Goal: Task Accomplishment & Management: Manage account settings

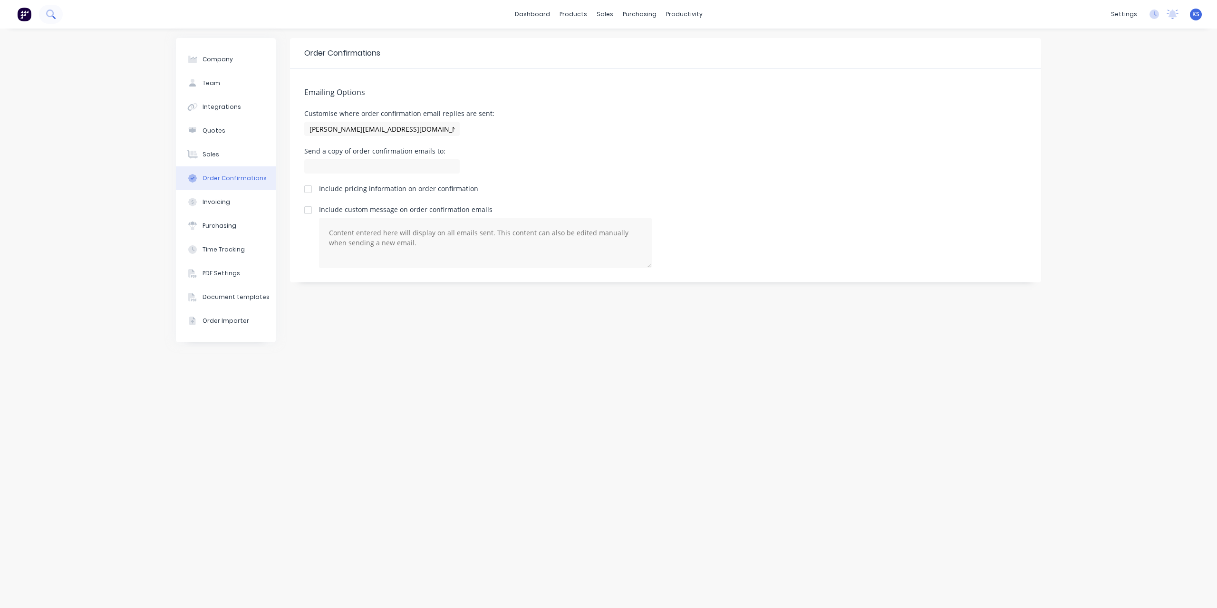
click at [56, 13] on button at bounding box center [51, 14] width 24 height 19
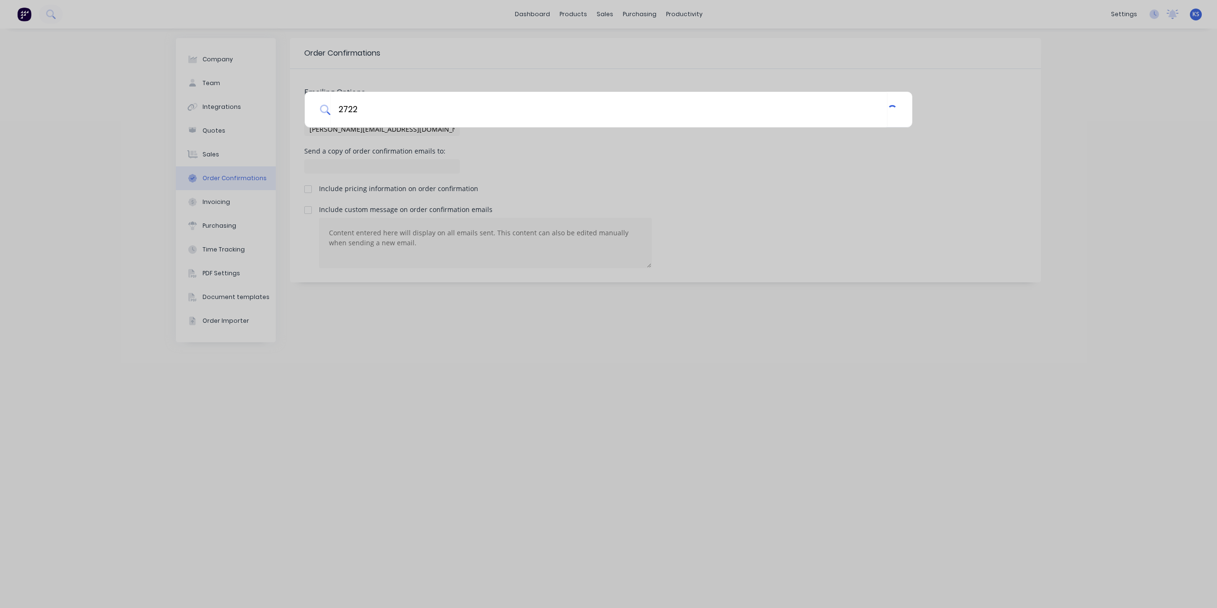
type input "2722"
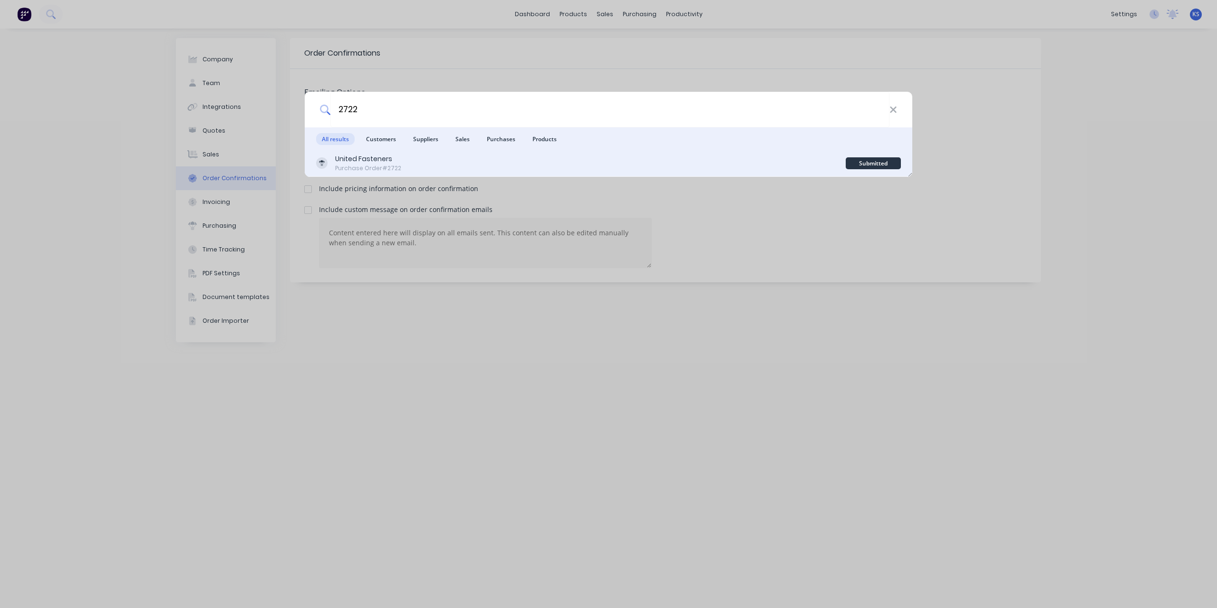
click at [343, 169] on div "Purchase Order #2722" at bounding box center [368, 168] width 66 height 9
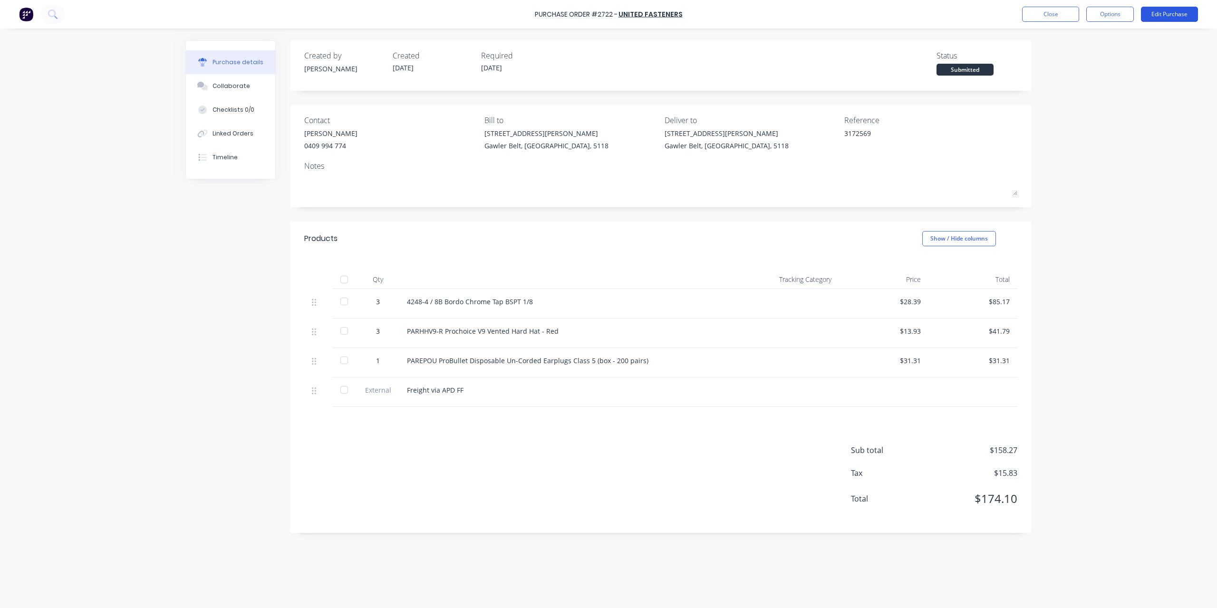
click at [1183, 19] on button "Edit Purchase" at bounding box center [1169, 14] width 57 height 15
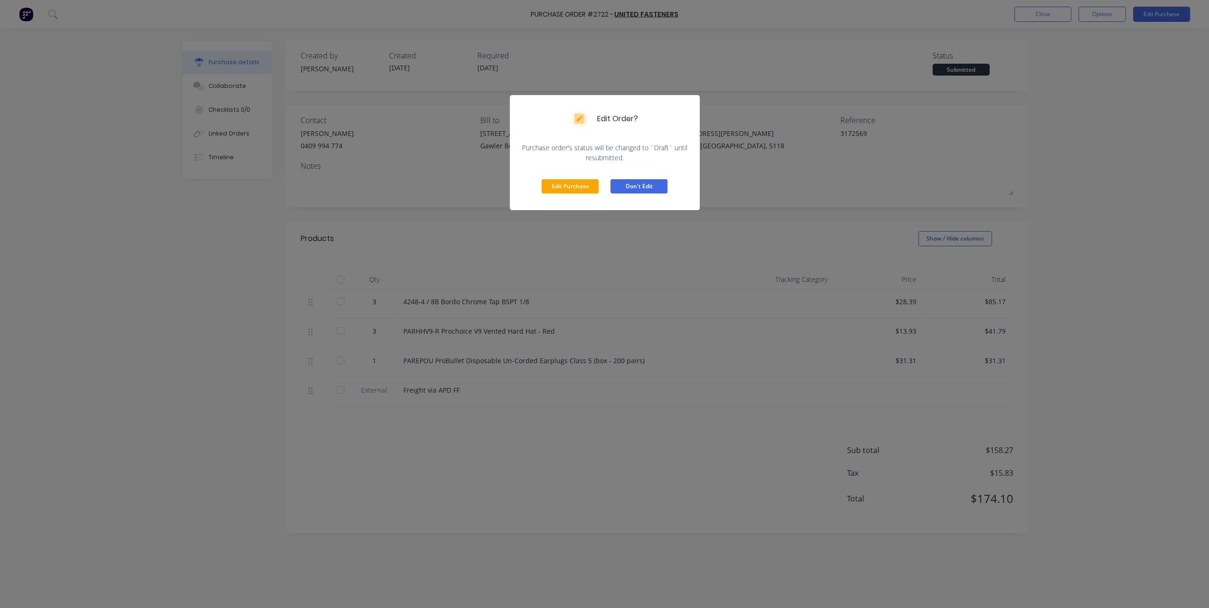
click at [637, 188] on button "Don't Edit" at bounding box center [639, 186] width 57 height 14
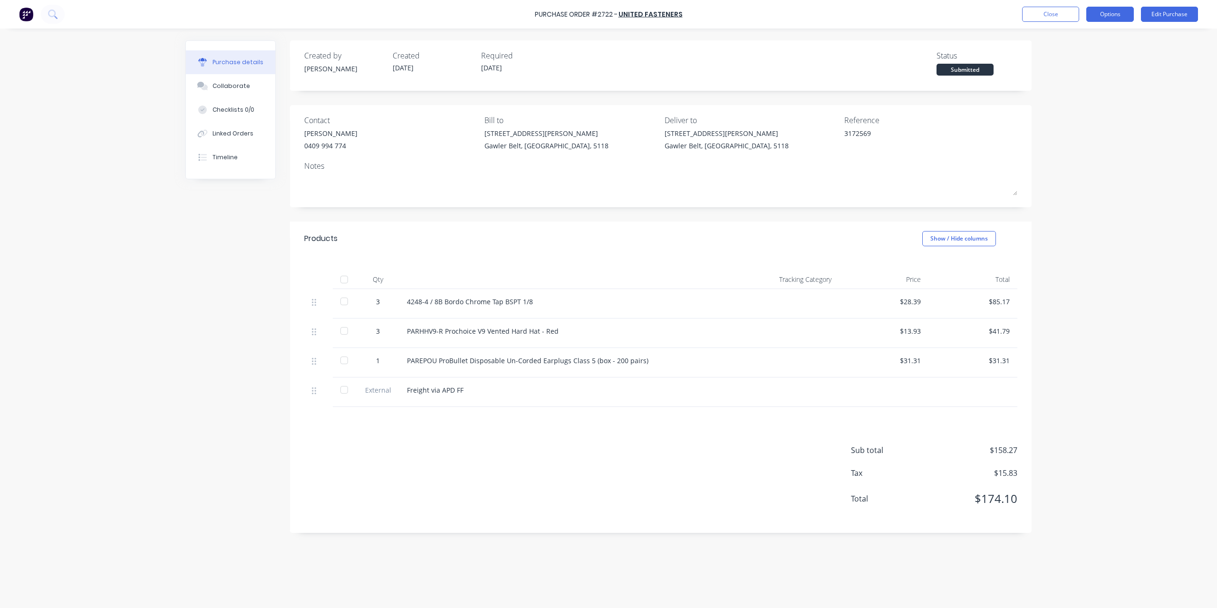
click at [1101, 11] on button "Options" at bounding box center [1110, 14] width 48 height 15
click at [1064, 58] on div "Convert to Bill" at bounding box center [1088, 58] width 73 height 14
type textarea "x"
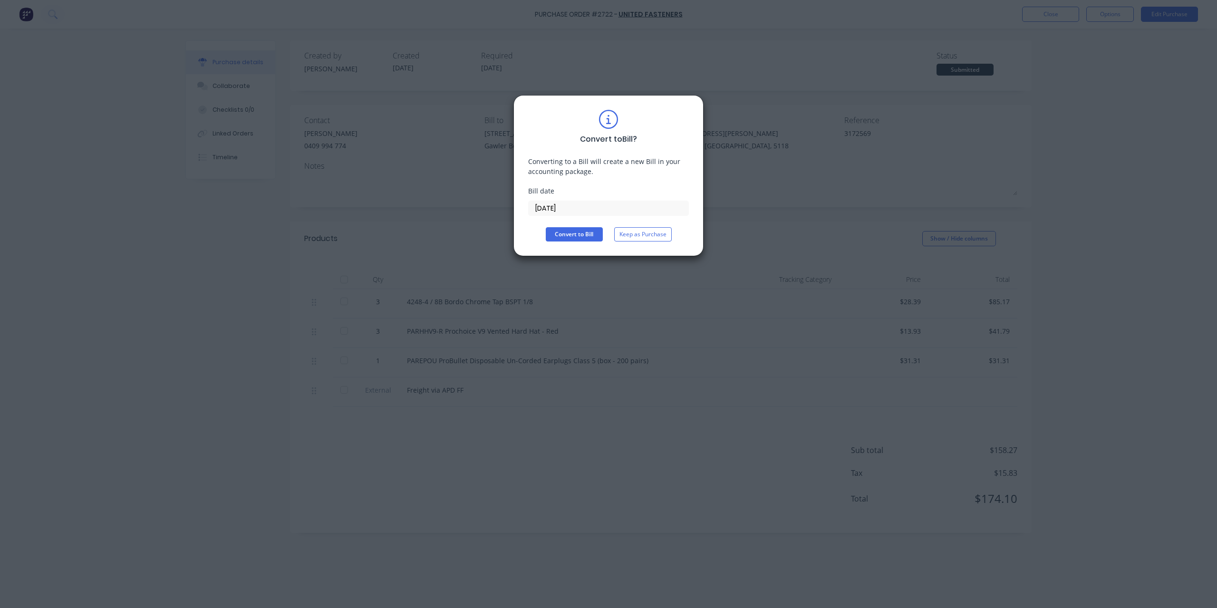
click at [592, 209] on input "07/10/25" at bounding box center [608, 208] width 160 height 14
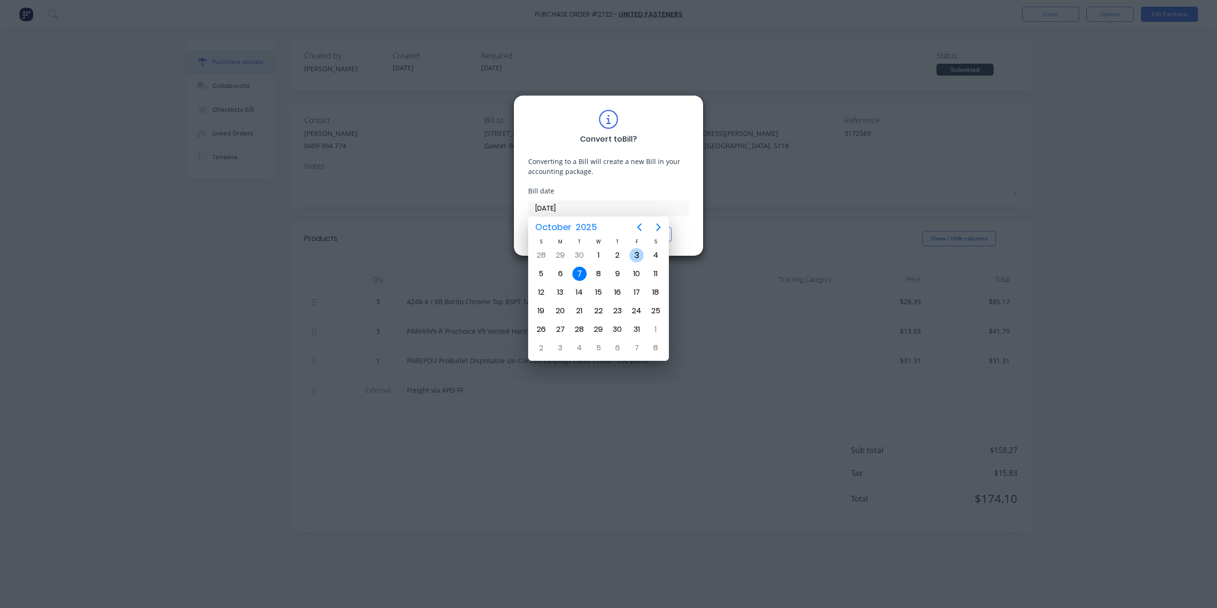
click at [631, 259] on div "3" at bounding box center [636, 255] width 14 height 14
type input "03/10/25"
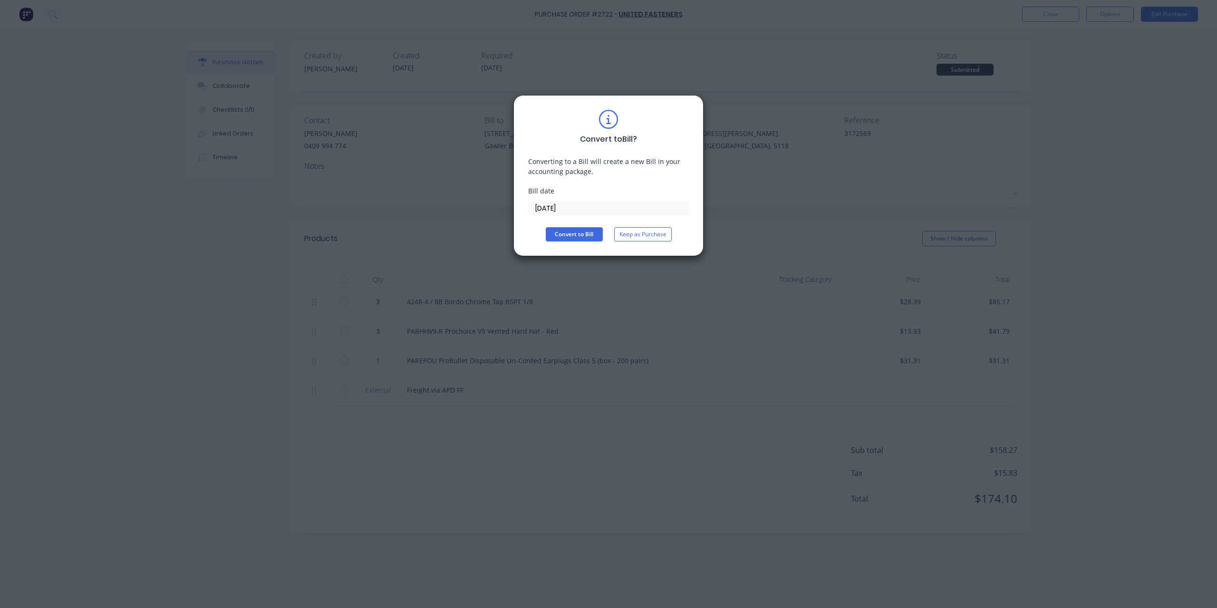
click at [586, 225] on div "Convert to Bill ? Converting to a Bill will create a new Bill in your accountin…" at bounding box center [608, 176] width 161 height 132
click at [584, 230] on button "Convert to Bill" at bounding box center [574, 234] width 57 height 14
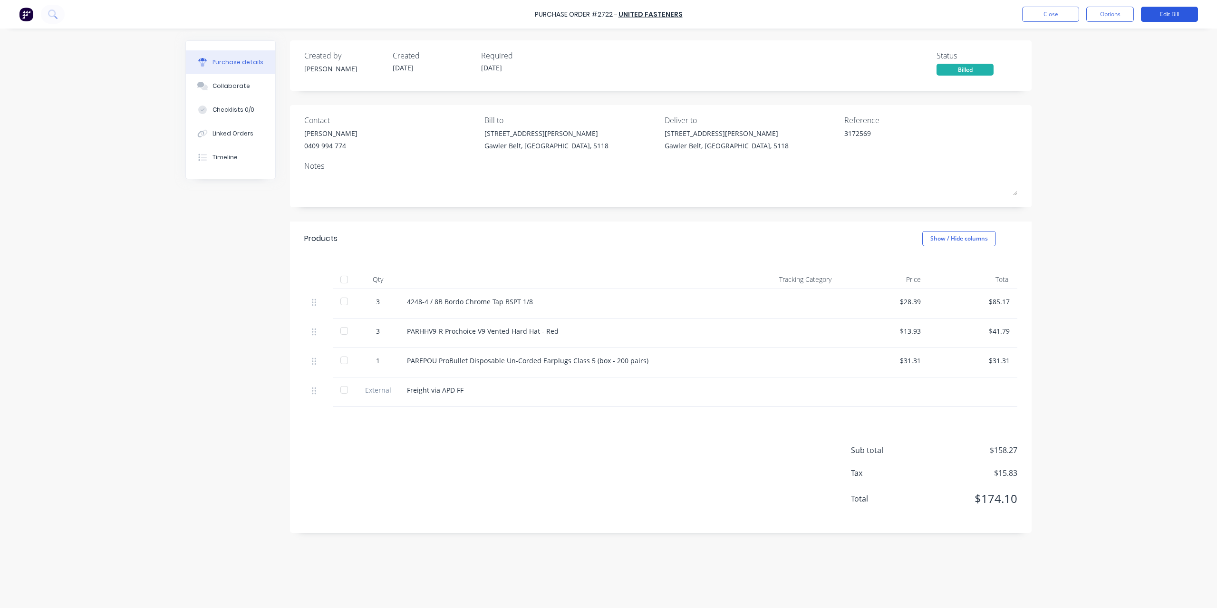
click at [1171, 12] on button "Edit Bill" at bounding box center [1169, 14] width 57 height 15
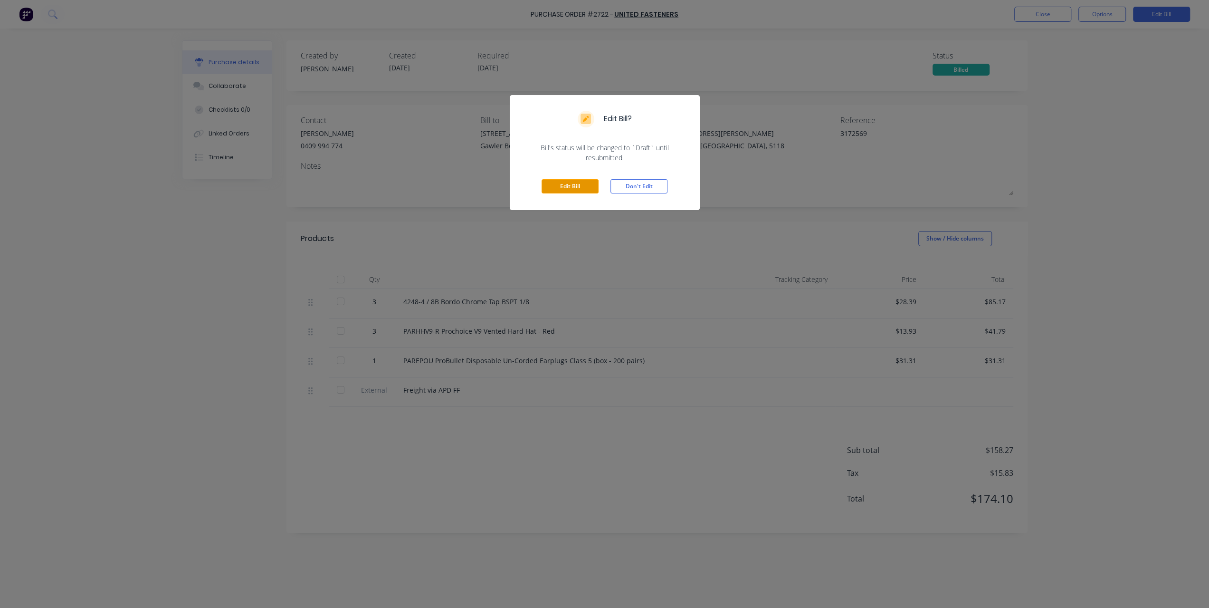
click at [583, 189] on button "Edit Bill" at bounding box center [570, 186] width 57 height 14
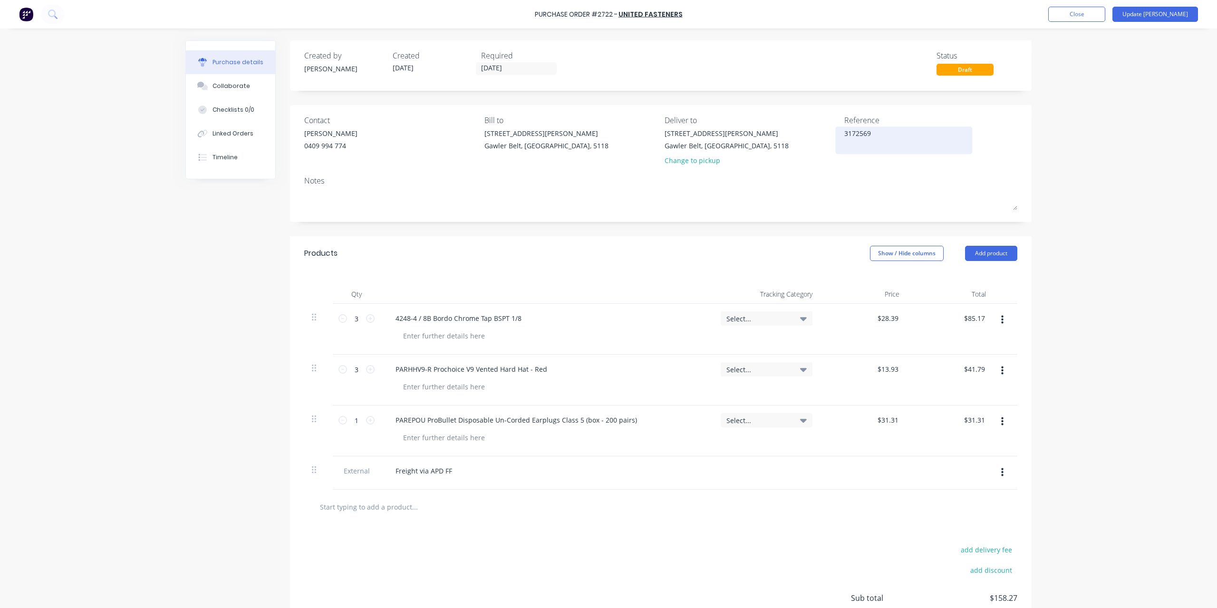
click at [887, 135] on textarea "3172569" at bounding box center [903, 138] width 119 height 21
type textarea "x"
click at [887, 135] on textarea "3172569" at bounding box center [903, 138] width 119 height 21
type textarea "x"
click at [567, 186] on div "Notes" at bounding box center [660, 180] width 713 height 11
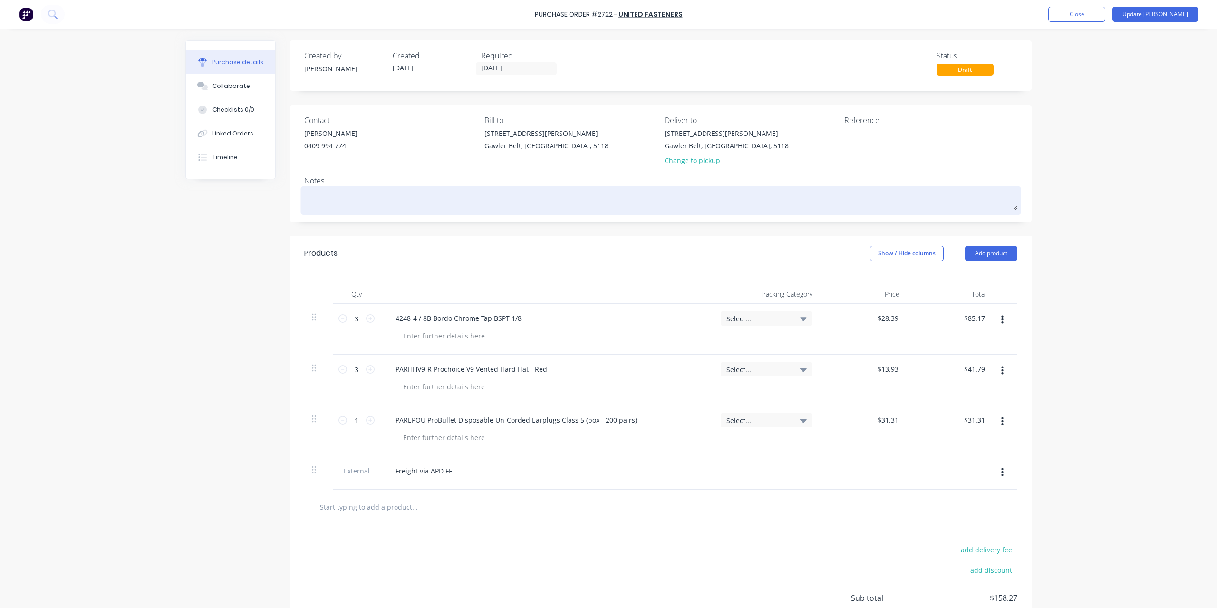
click at [484, 192] on textarea at bounding box center [660, 199] width 713 height 21
paste textarea "3172569"
type textarea "x"
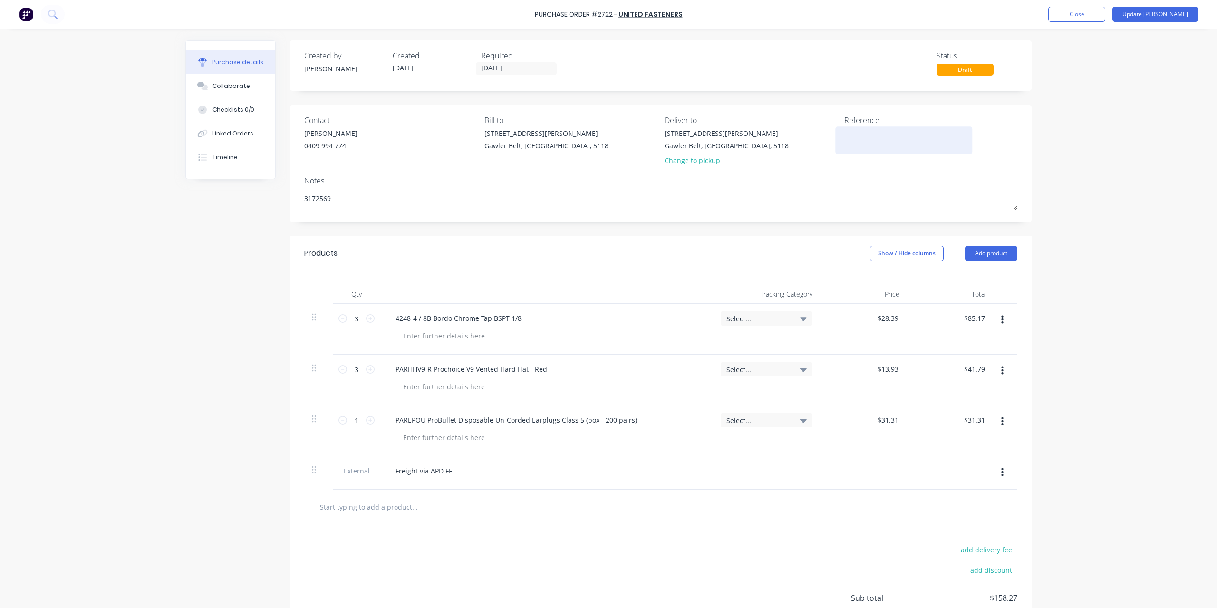
type textarea "3172569"
type textarea "x"
type textarea "3172569"
click at [853, 135] on textarea at bounding box center [903, 138] width 119 height 21
type textarea "257"
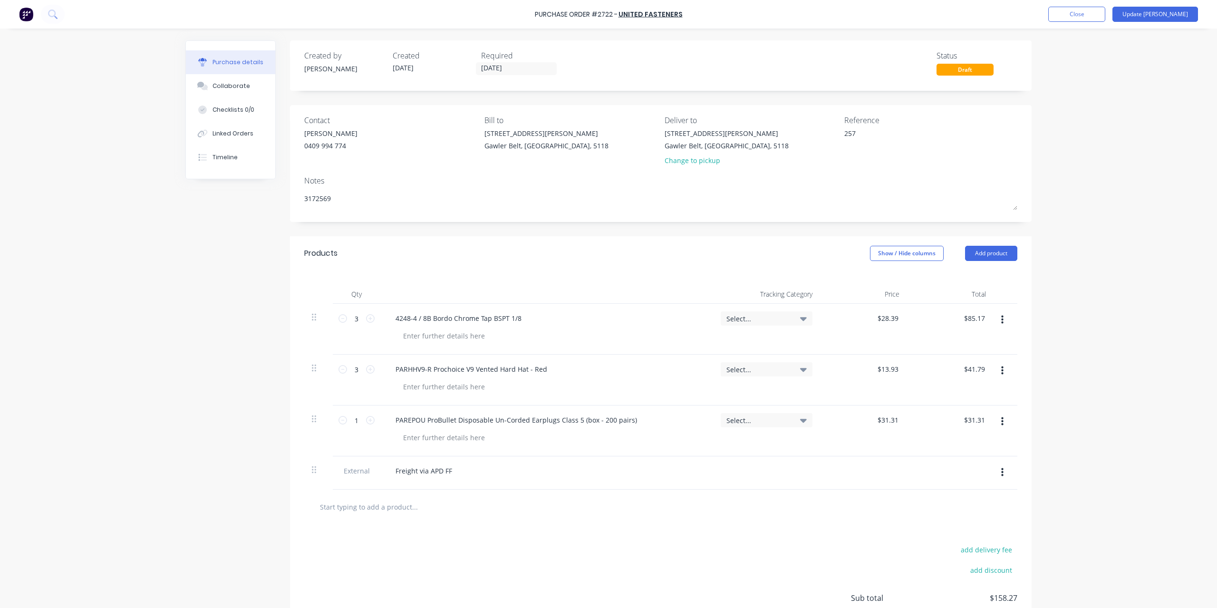
type textarea "x"
type textarea "2576"
type textarea "x"
type textarea "25762"
type textarea "x"
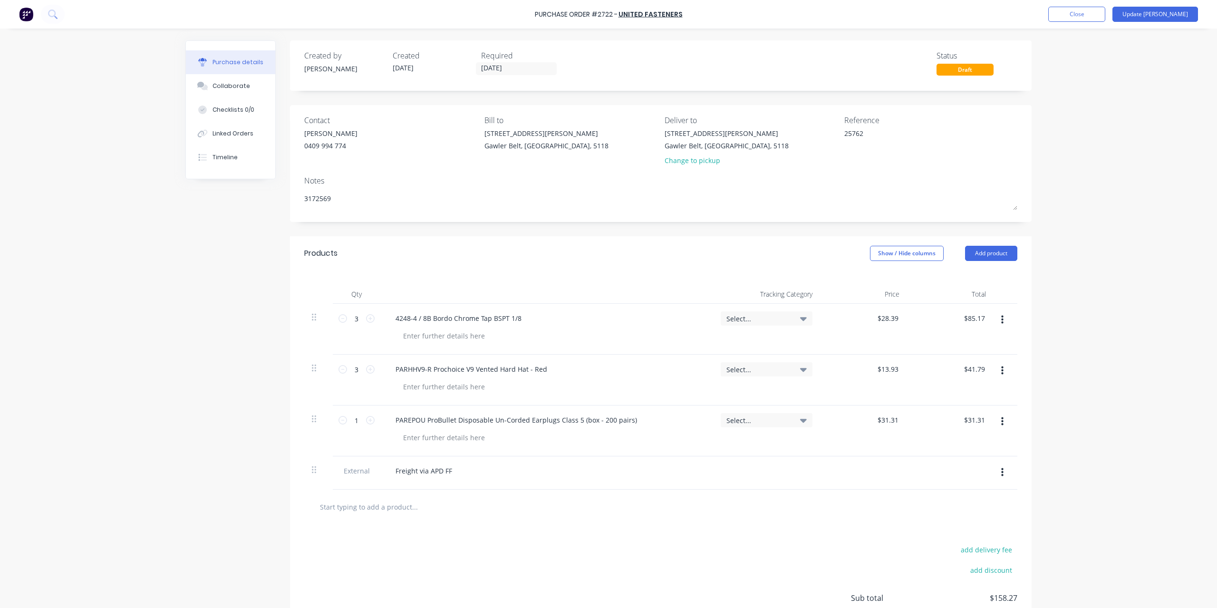
type textarea "257624"
type textarea "x"
type textarea "2576243"
type textarea "x"
type textarea "2576243"
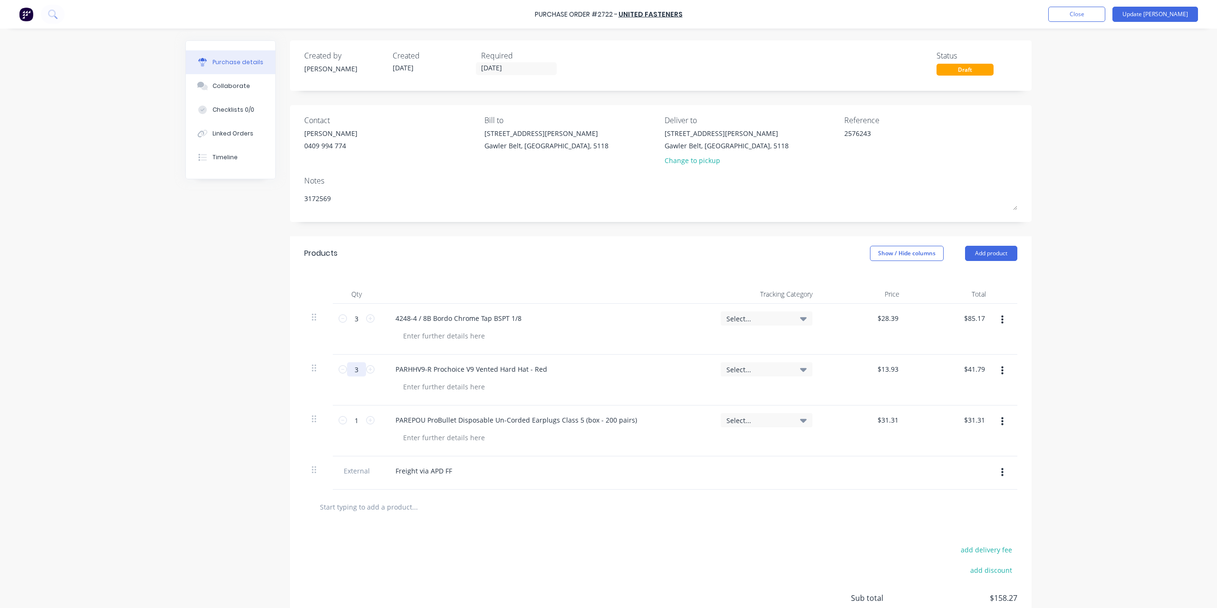
click at [348, 367] on input "3" at bounding box center [356, 369] width 19 height 14
type textarea "x"
type input "1"
type input "$13.93"
type textarea "x"
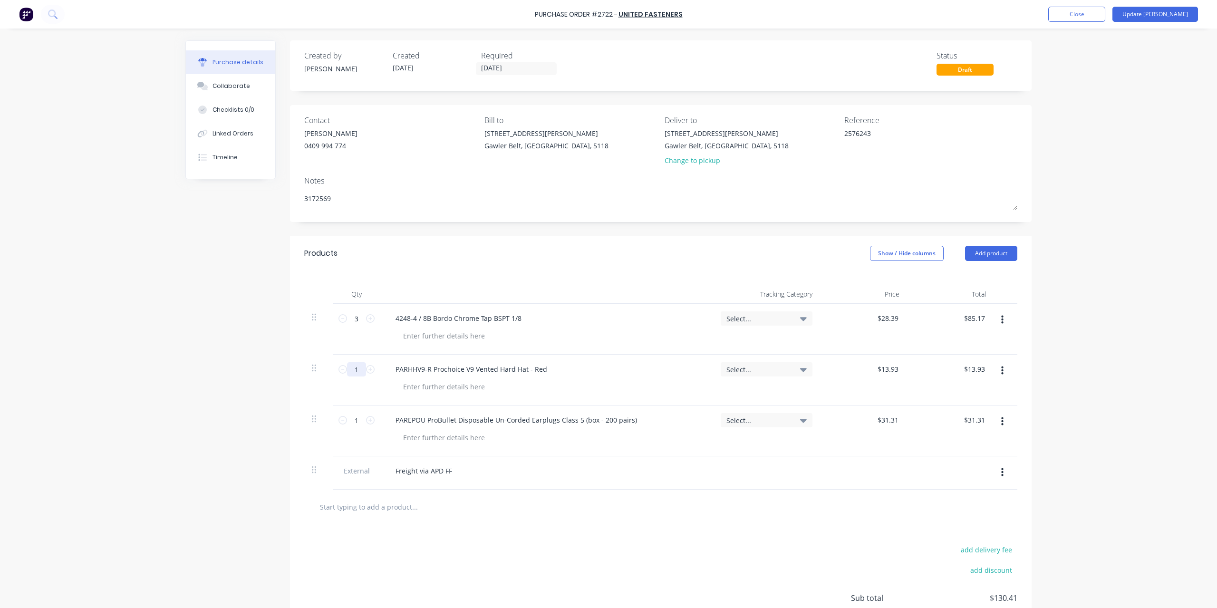
type input "1"
click at [917, 344] on div "$85.17 $85.17" at bounding box center [950, 329] width 87 height 51
click at [1180, 16] on button "Update Bill" at bounding box center [1155, 14] width 86 height 15
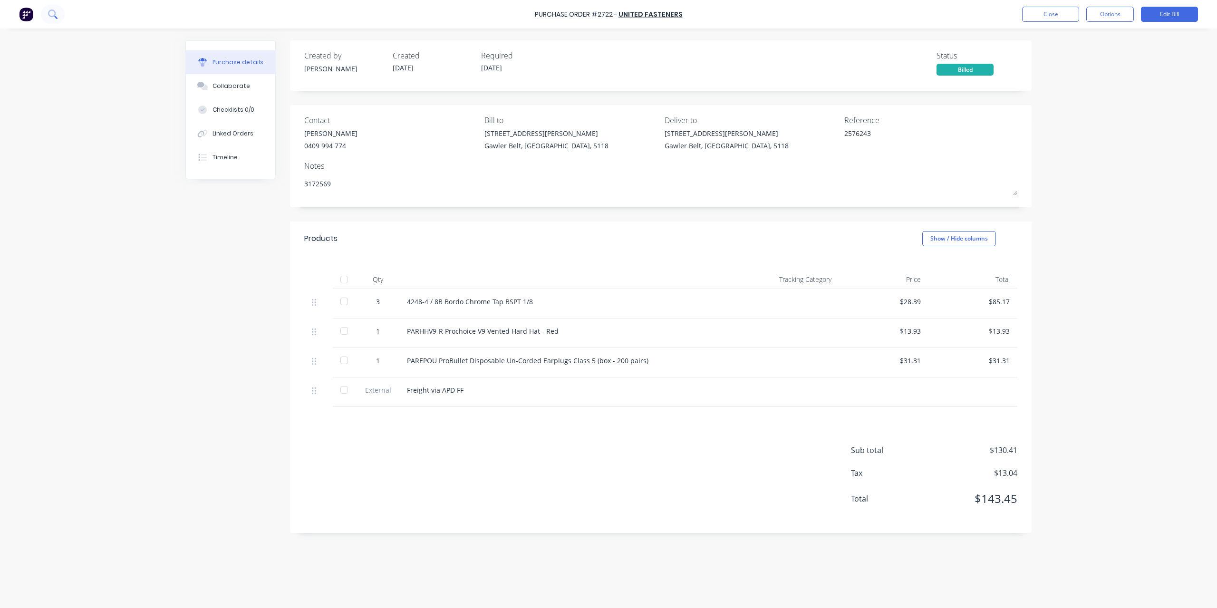
click at [60, 19] on button at bounding box center [53, 14] width 24 height 19
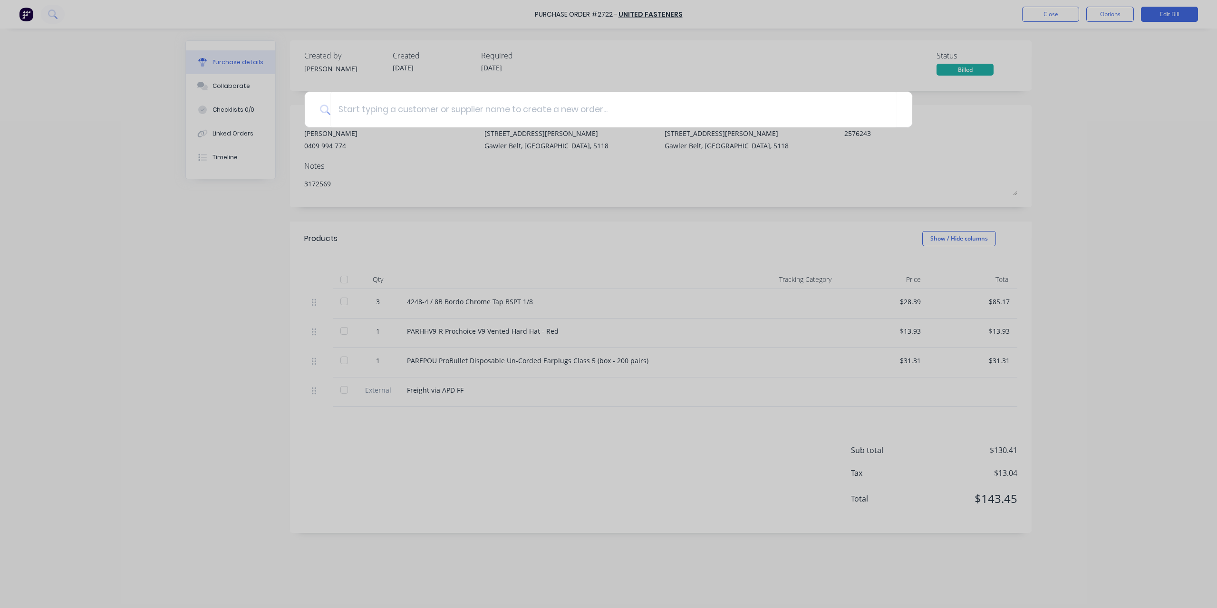
type textarea "x"
type input "2"
type textarea "x"
type input "26"
type textarea "x"
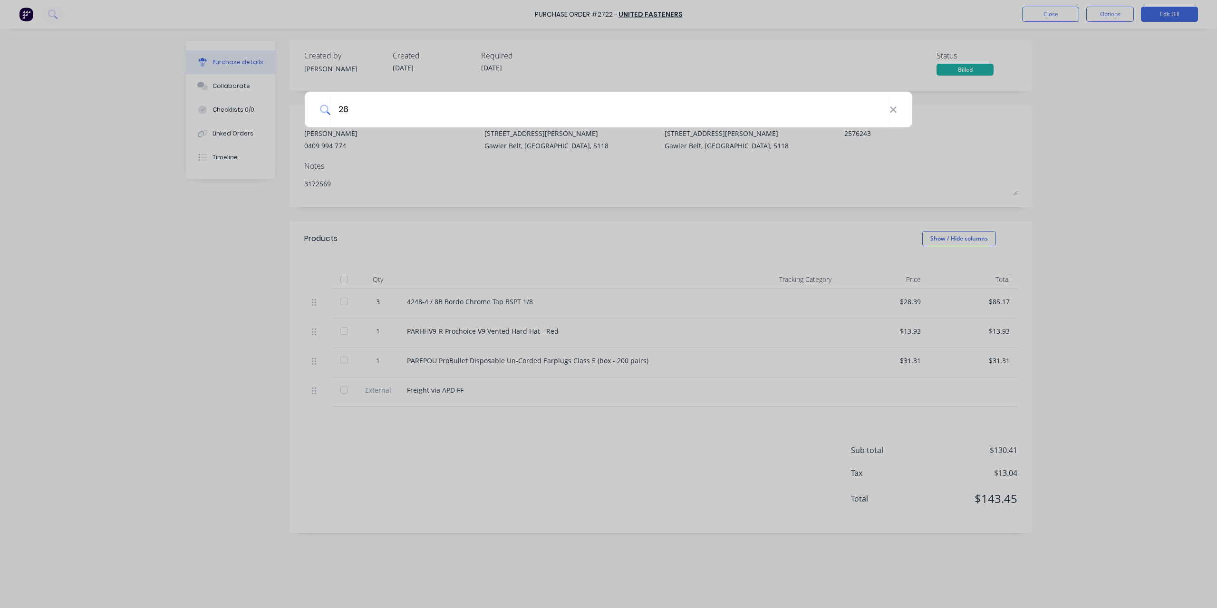
type input "267"
type textarea "x"
type input "2672"
type textarea "x"
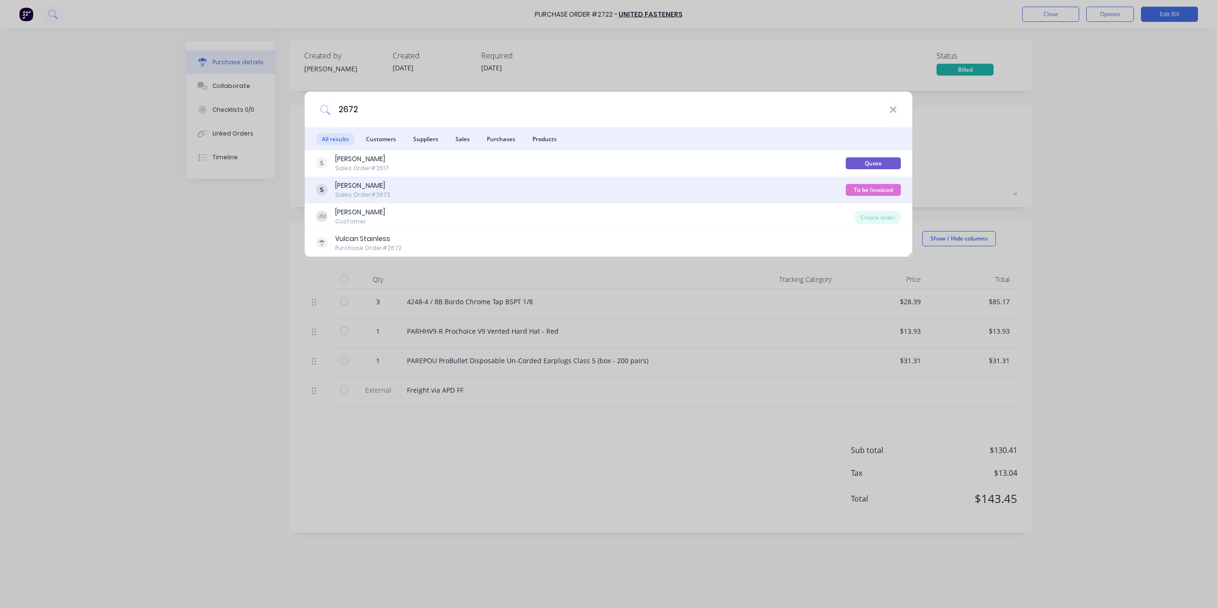
click at [347, 183] on div "Mitchell Mavrinac" at bounding box center [362, 186] width 55 height 10
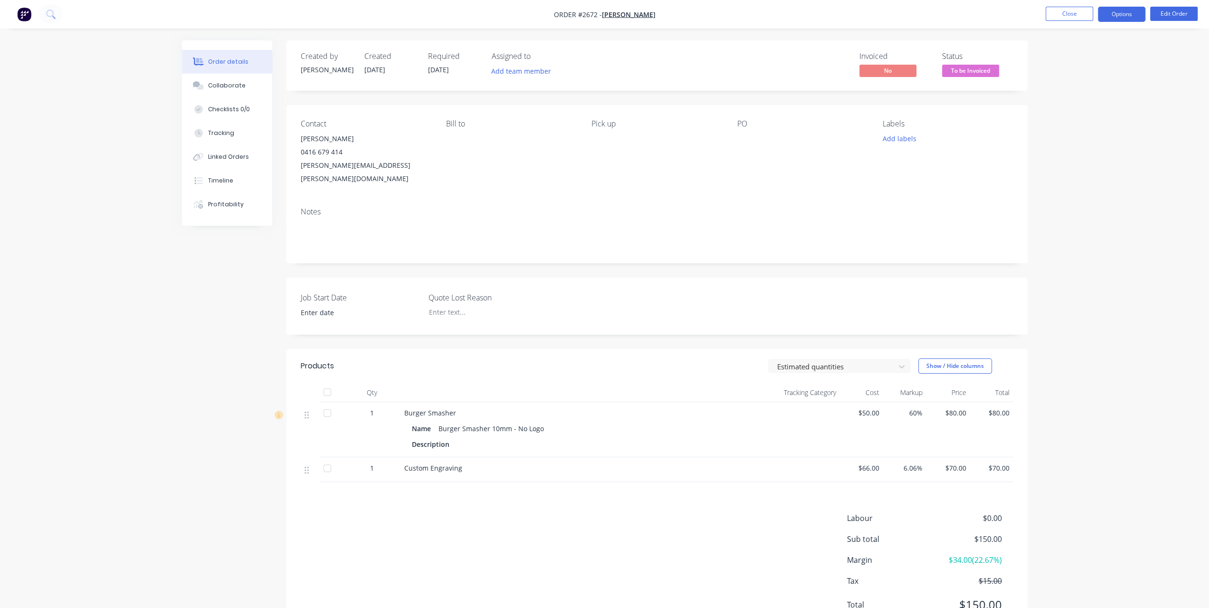
click at [1110, 14] on button "Options" at bounding box center [1122, 14] width 48 height 15
click at [1103, 56] on div "Invoice" at bounding box center [1093, 58] width 87 height 14
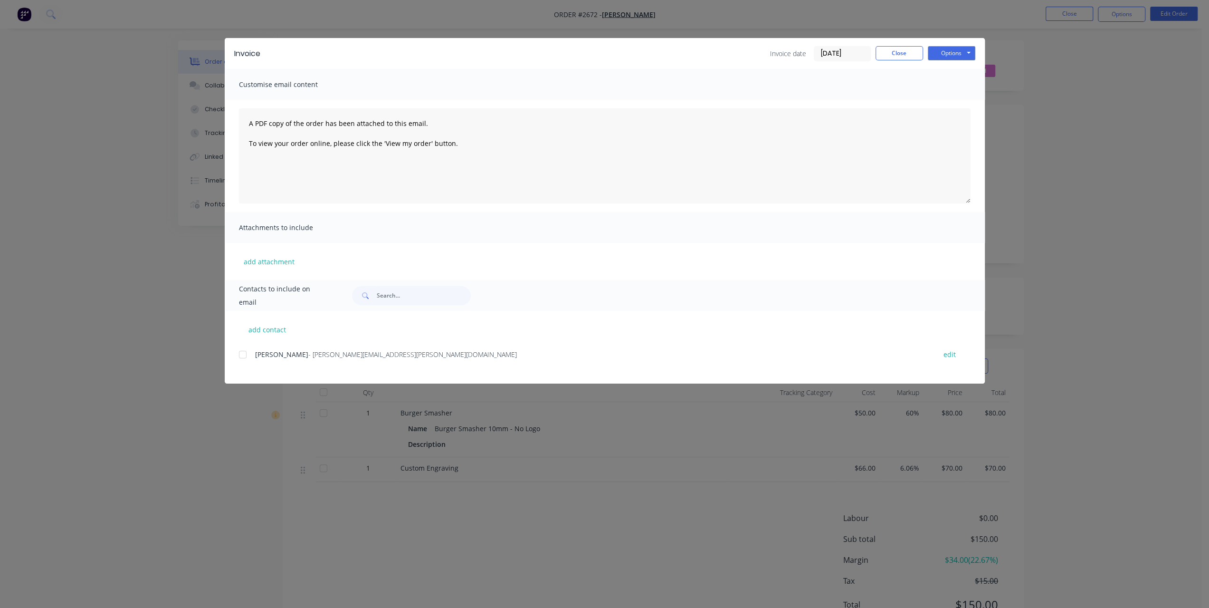
click at [959, 44] on div "Invoice Invoice date 07/10/25 Close Options Preview Print Email" at bounding box center [605, 53] width 760 height 31
click at [955, 53] on button "Options" at bounding box center [952, 53] width 48 height 14
drag, startPoint x: 948, startPoint y: 77, endPoint x: 949, endPoint y: 90, distance: 13.9
click at [949, 90] on div "Preview Print Email" at bounding box center [958, 85] width 61 height 47
click at [949, 86] on button "Print" at bounding box center [958, 86] width 61 height 16
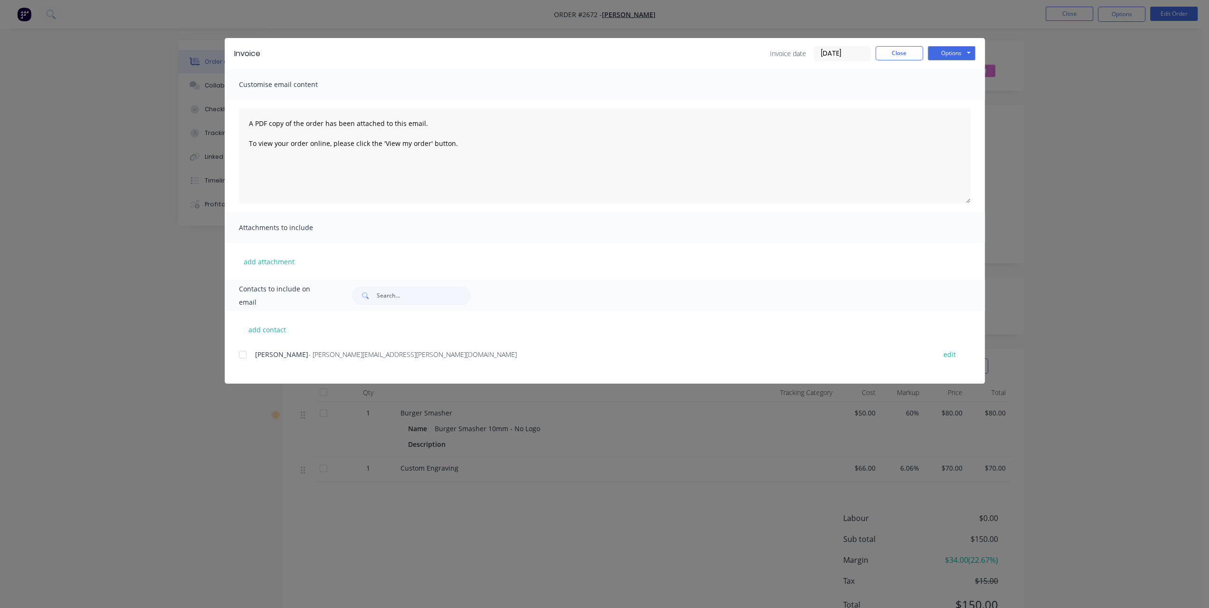
click at [902, 65] on div "Invoice Invoice date 07/10/25 Close Options Preview Print Email" at bounding box center [605, 53] width 760 height 31
click at [901, 56] on button "Close" at bounding box center [900, 53] width 48 height 14
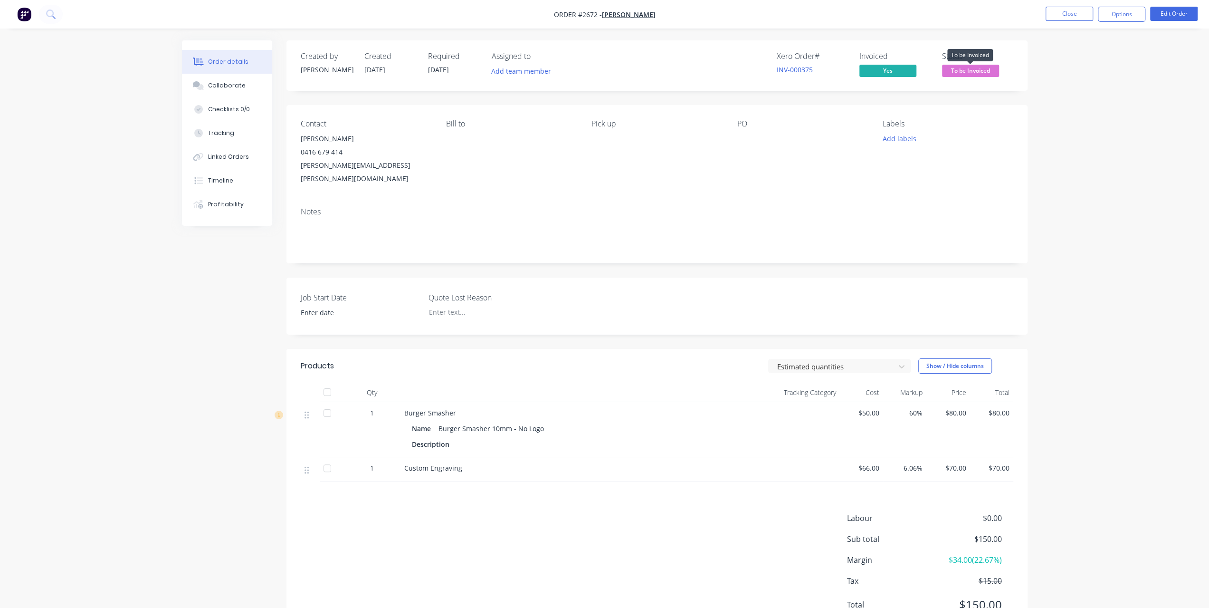
click at [974, 70] on span "To be Invoiced" at bounding box center [970, 71] width 57 height 12
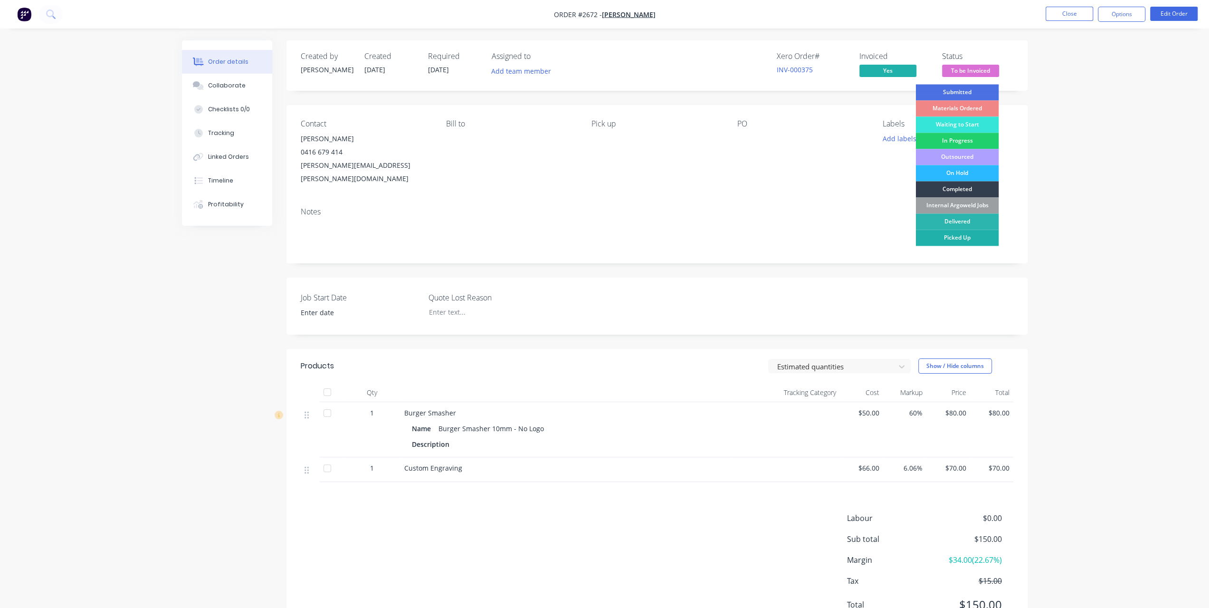
click at [962, 237] on div "Picked Up" at bounding box center [957, 238] width 83 height 16
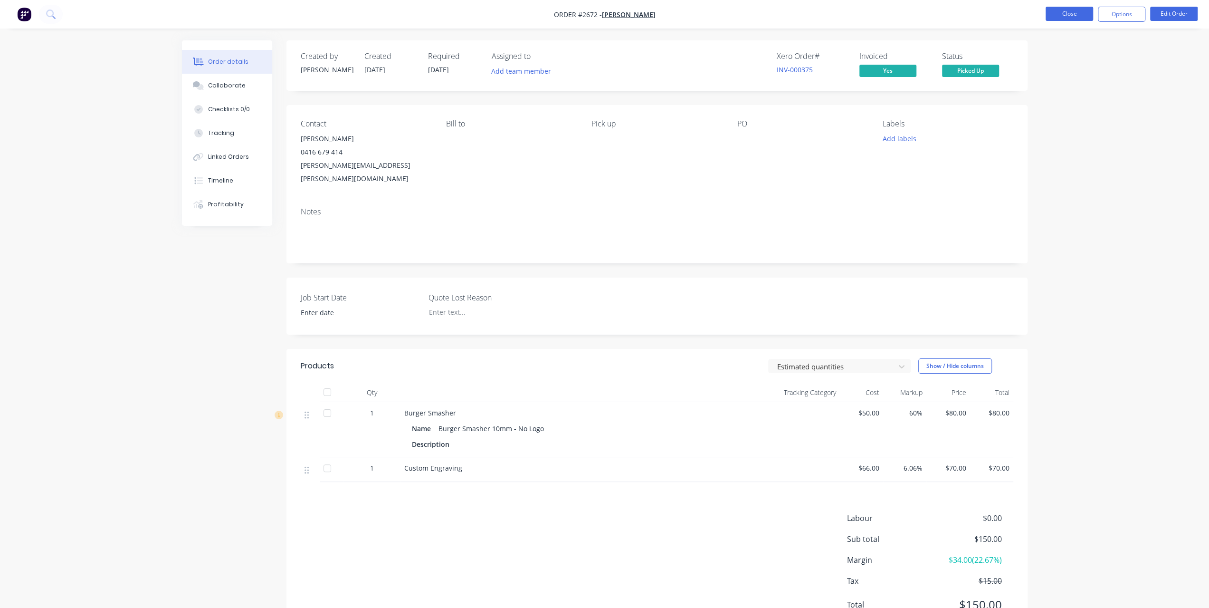
click at [1079, 15] on button "Close" at bounding box center [1070, 14] width 48 height 14
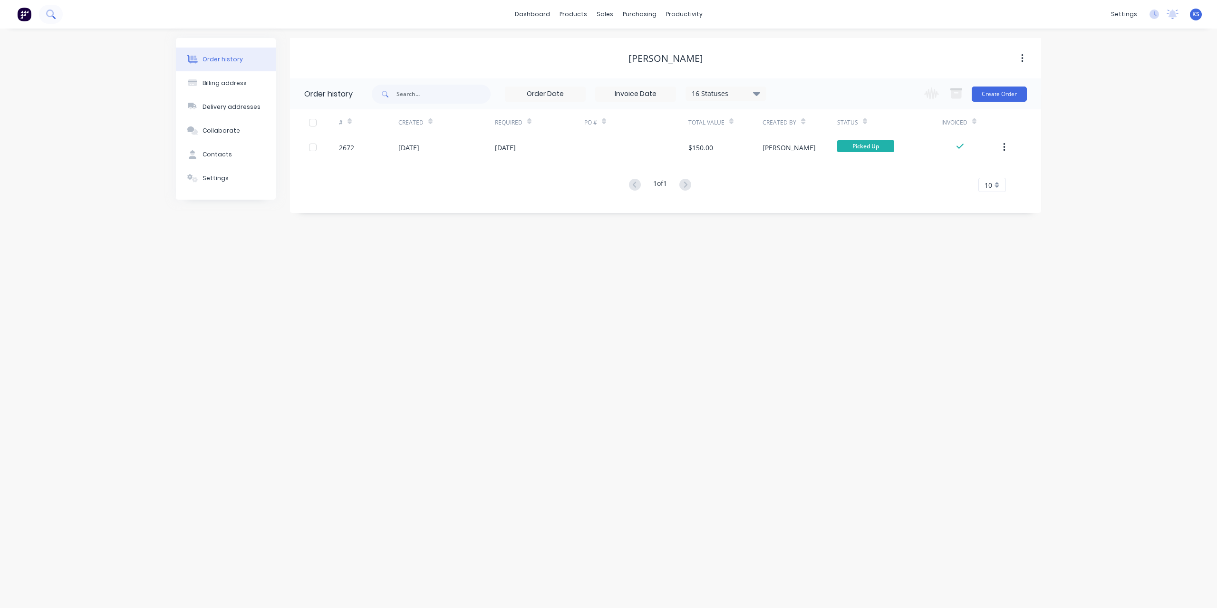
click at [52, 15] on icon at bounding box center [50, 14] width 8 height 8
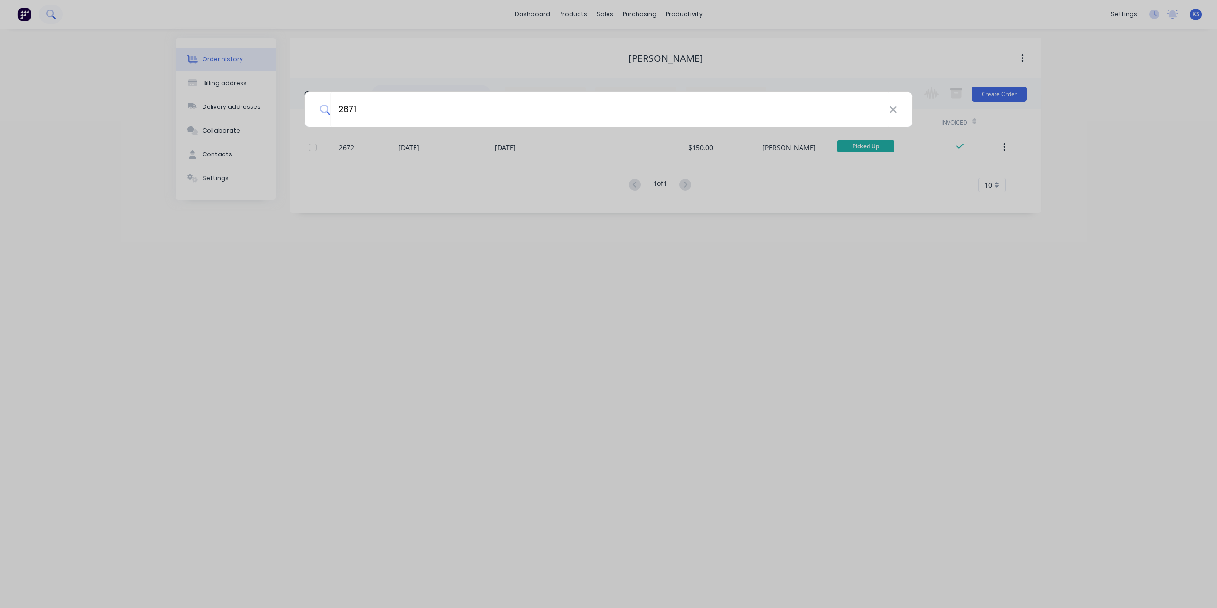
type input "2671"
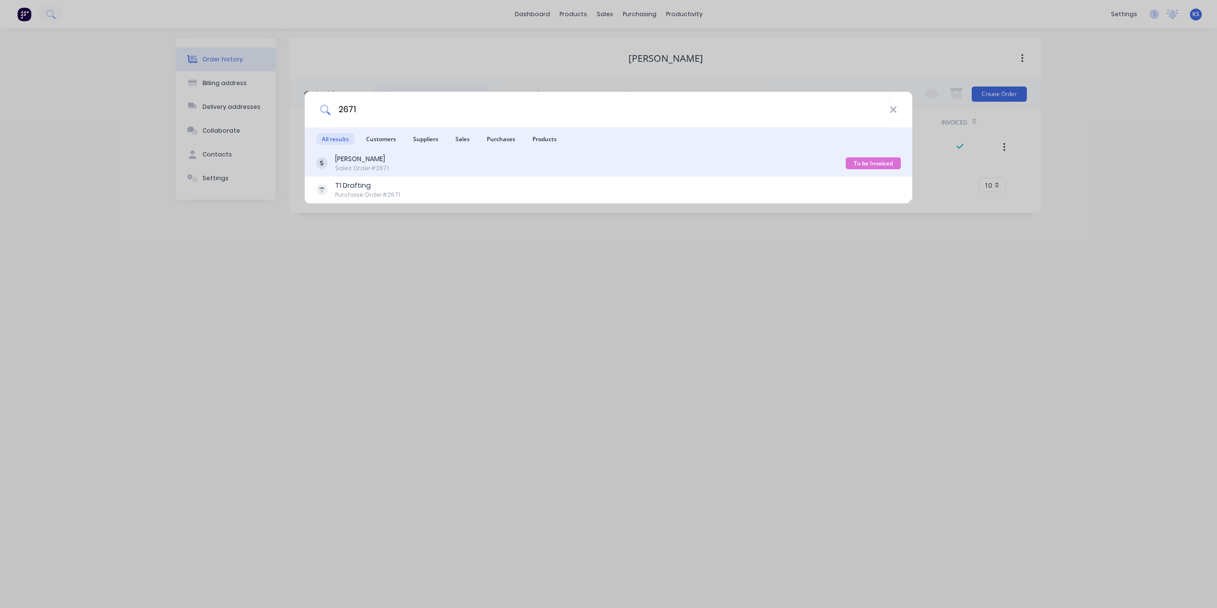
click at [388, 169] on div "Josh Swigart Sales Order #2671" at bounding box center [580, 163] width 529 height 19
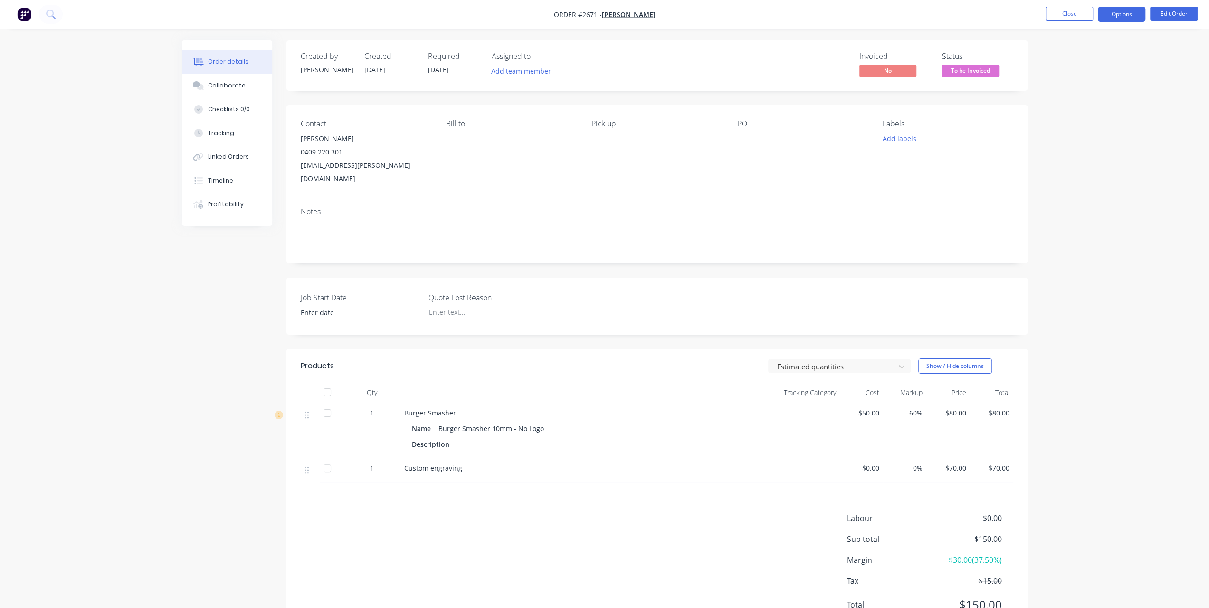
click at [1128, 19] on button "Options" at bounding box center [1122, 14] width 48 height 15
click at [1060, 57] on div "Invoice" at bounding box center [1093, 58] width 87 height 14
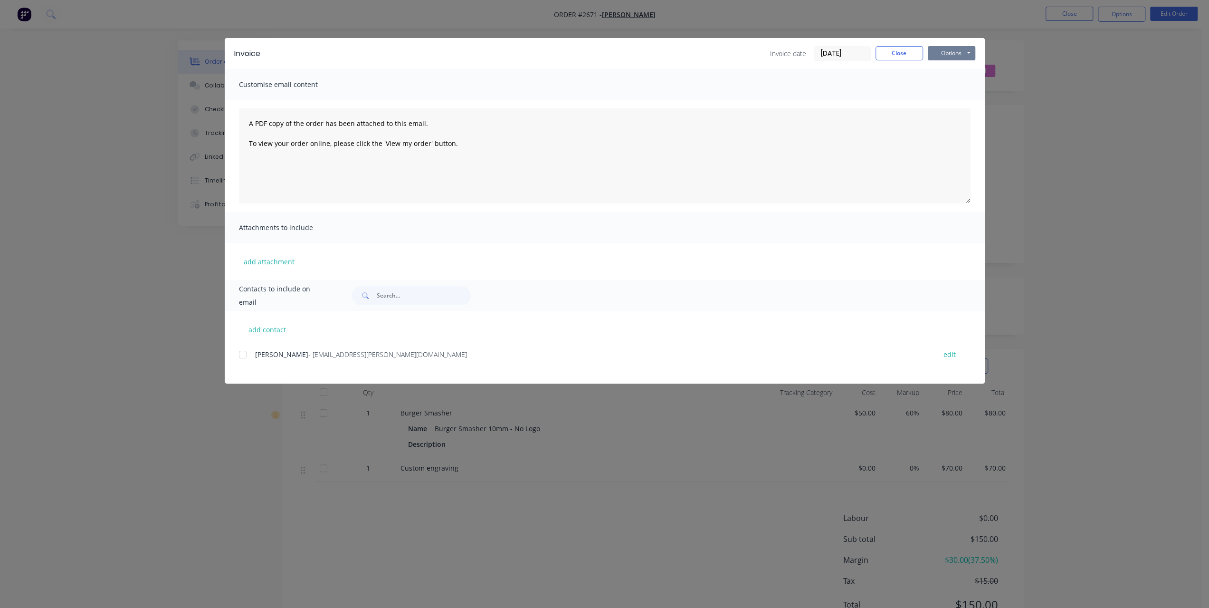
click at [953, 56] on button "Options" at bounding box center [952, 53] width 48 height 14
click at [940, 92] on button "Print" at bounding box center [958, 86] width 61 height 16
click at [901, 48] on button "Close" at bounding box center [900, 53] width 48 height 14
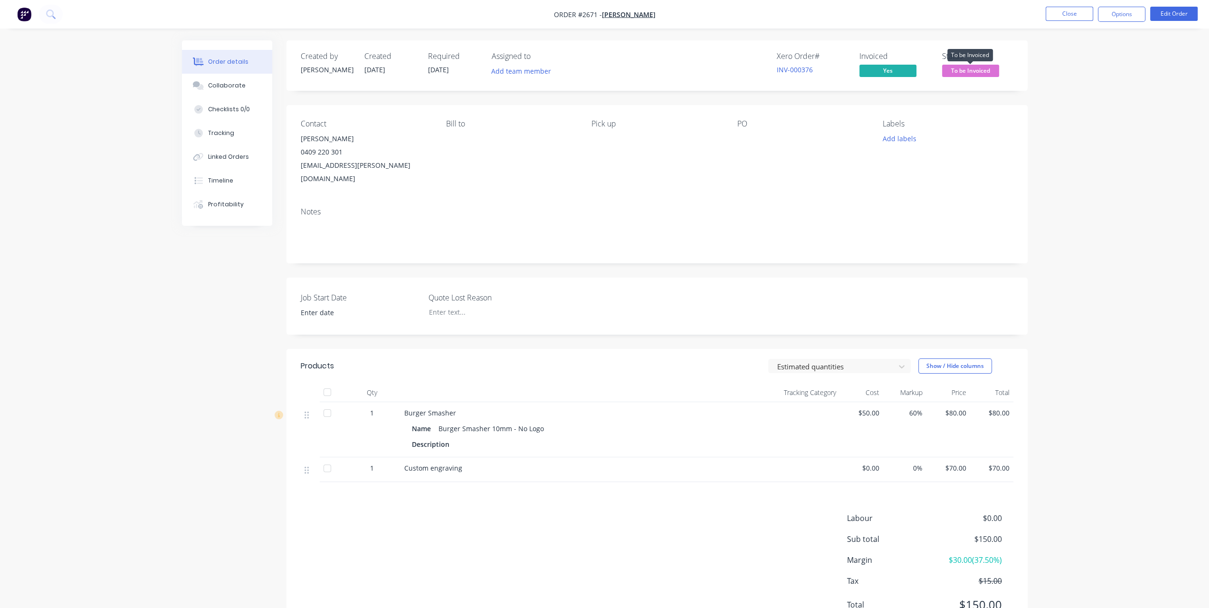
click at [948, 71] on span "To be Invoiced" at bounding box center [970, 71] width 57 height 12
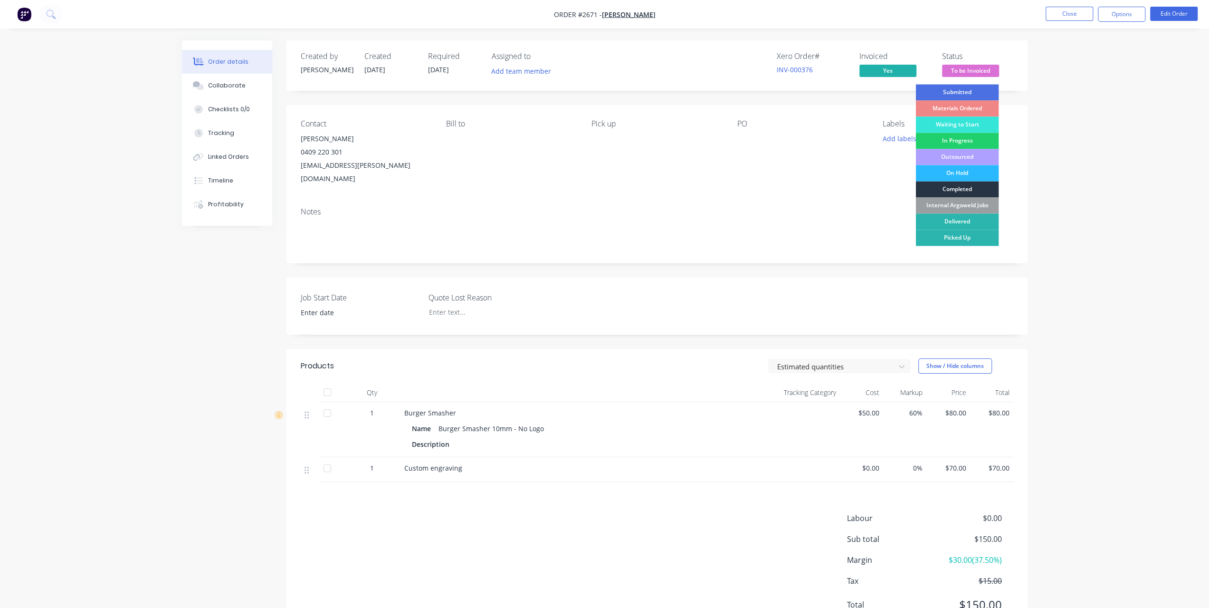
click at [961, 190] on div "Completed" at bounding box center [957, 189] width 83 height 16
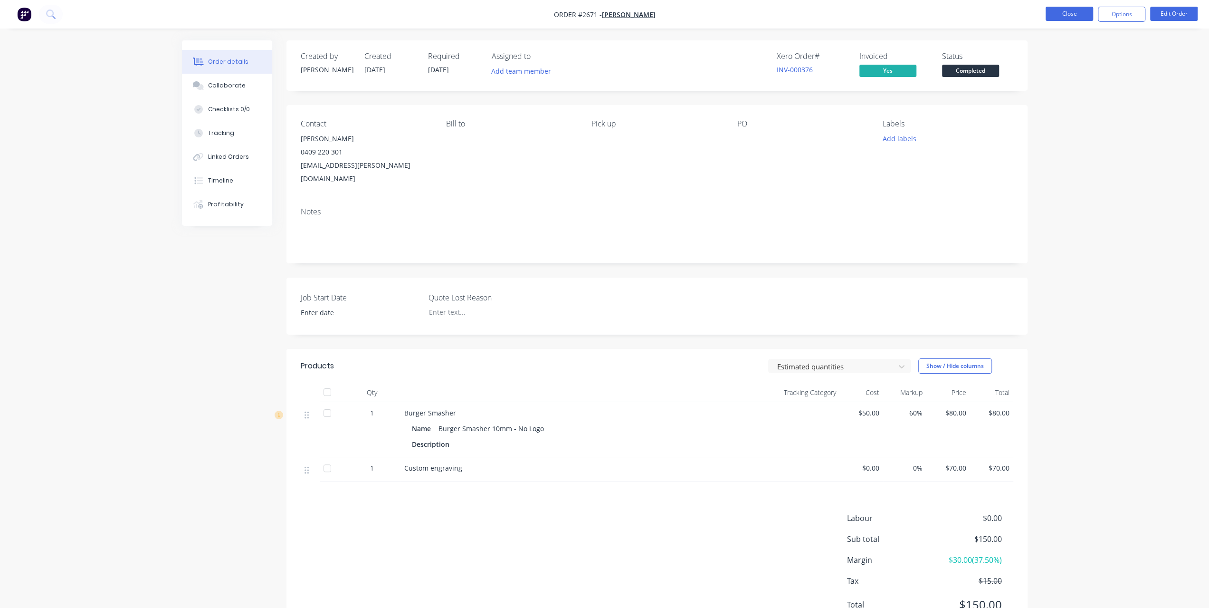
click at [1063, 19] on button "Close" at bounding box center [1070, 14] width 48 height 14
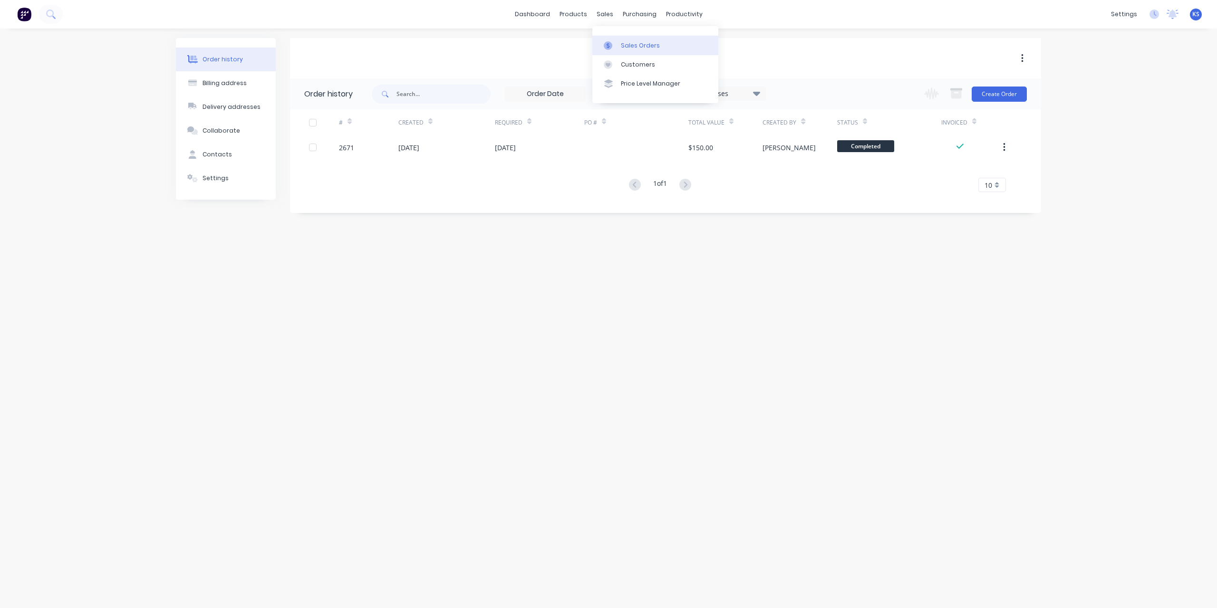
click at [621, 43] on div "Sales Orders" at bounding box center [640, 45] width 39 height 9
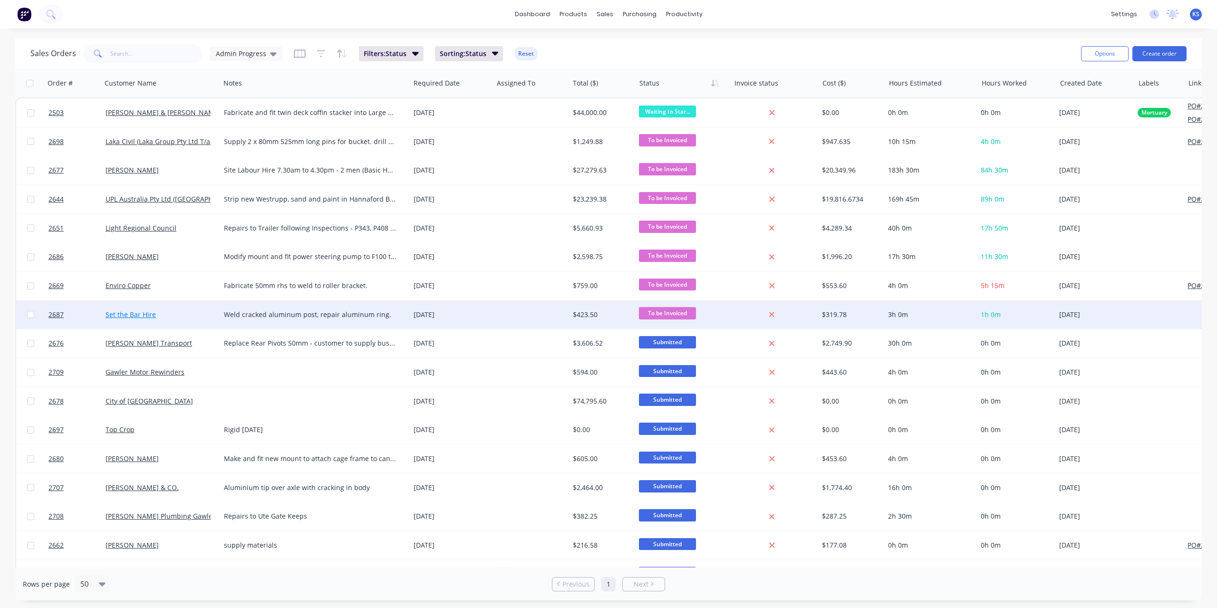
click at [128, 316] on link "Set the Bar Hire" at bounding box center [130, 314] width 50 height 9
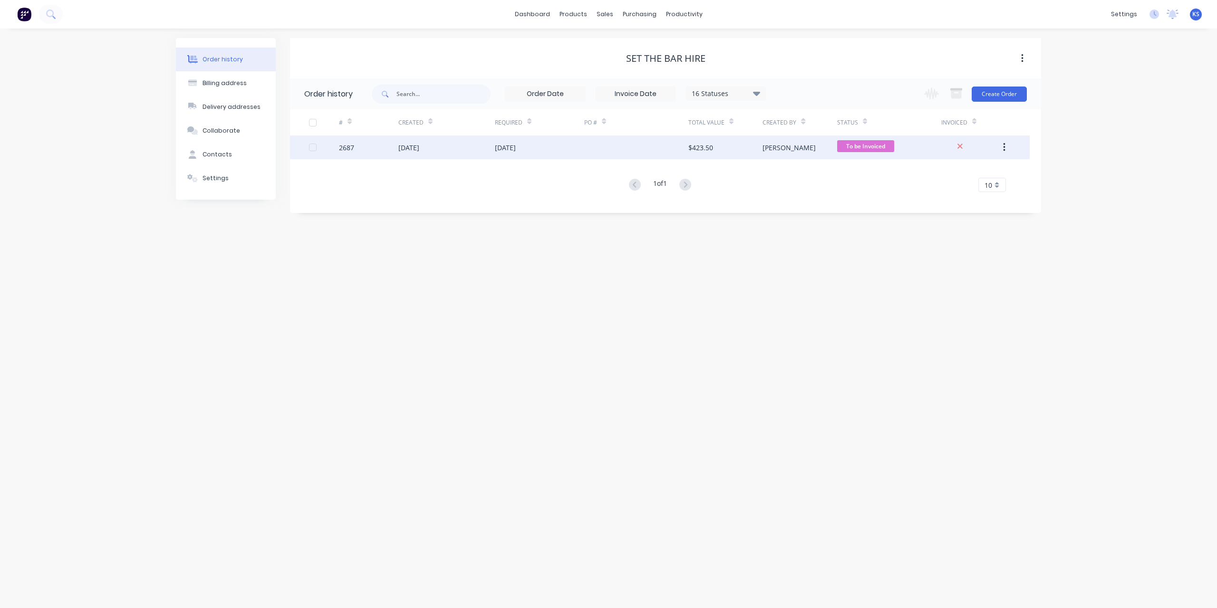
click at [408, 154] on div "30 Sep 2025" at bounding box center [446, 147] width 96 height 24
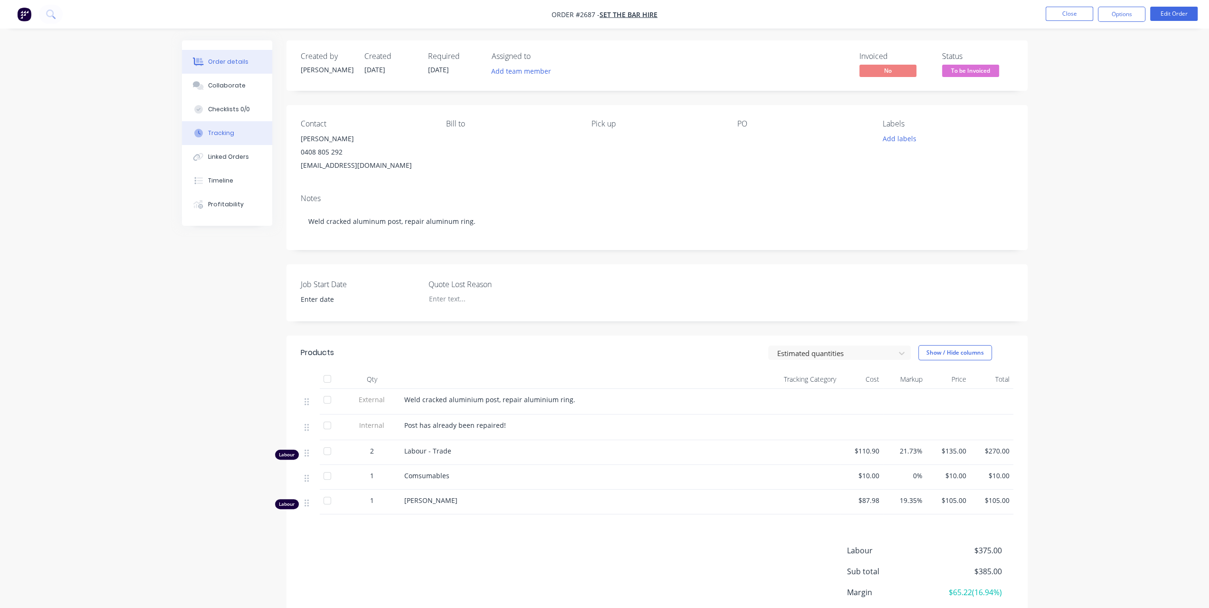
click at [215, 134] on div "Tracking" at bounding box center [221, 133] width 26 height 9
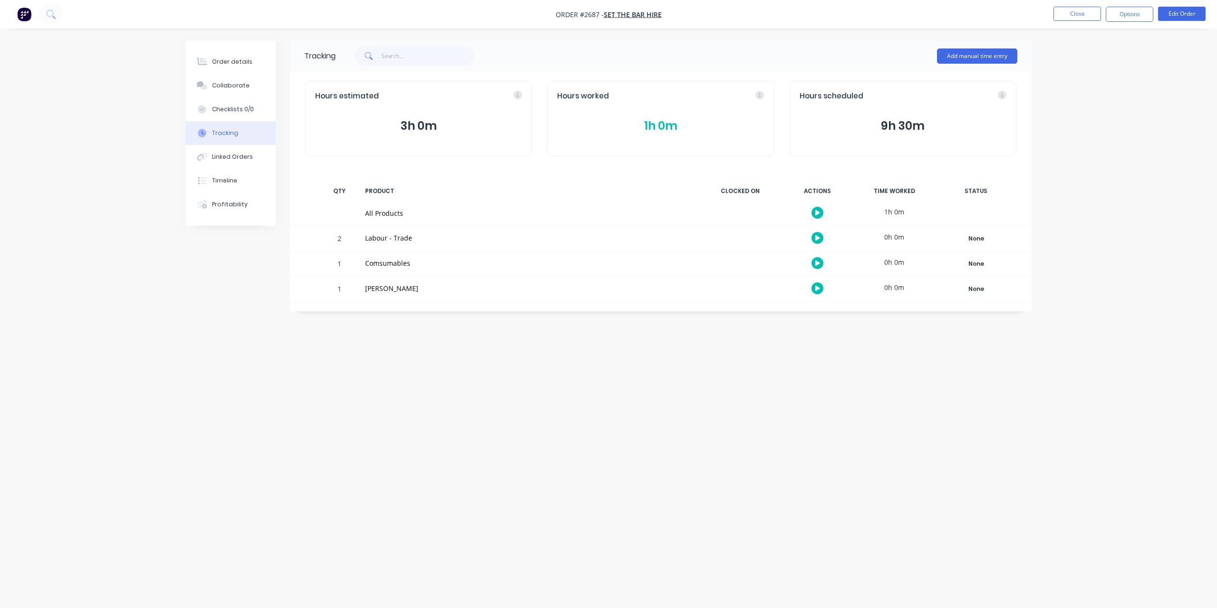
click at [646, 134] on button "1h 0m" at bounding box center [660, 126] width 207 height 18
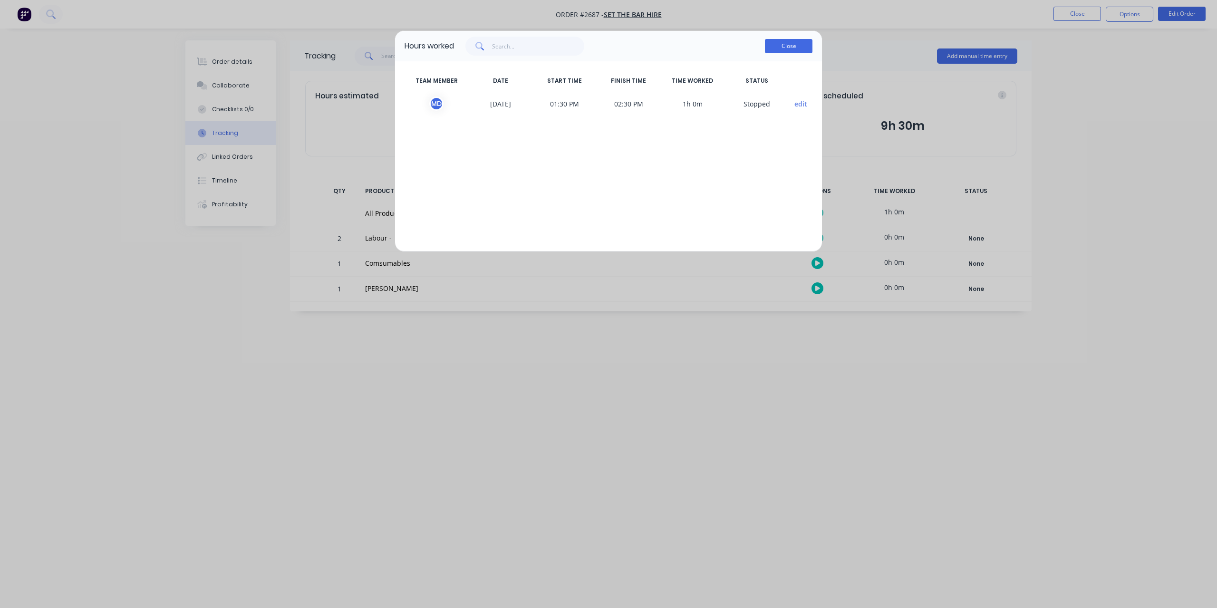
click at [807, 47] on button "Close" at bounding box center [789, 46] width 48 height 14
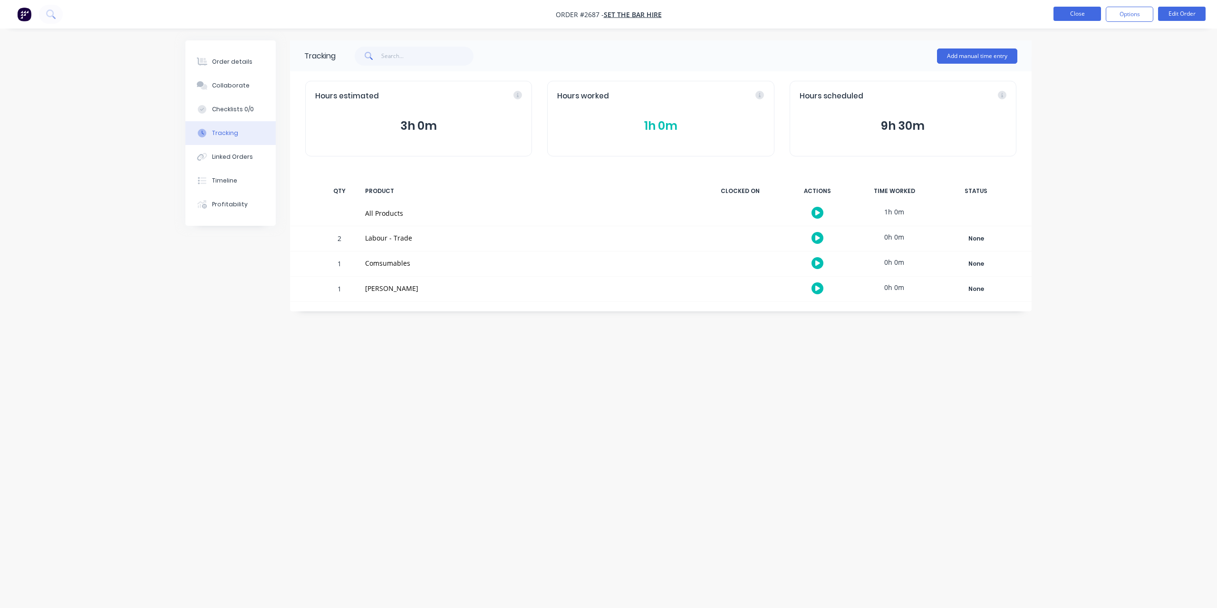
click at [1084, 15] on button "Close" at bounding box center [1077, 14] width 48 height 14
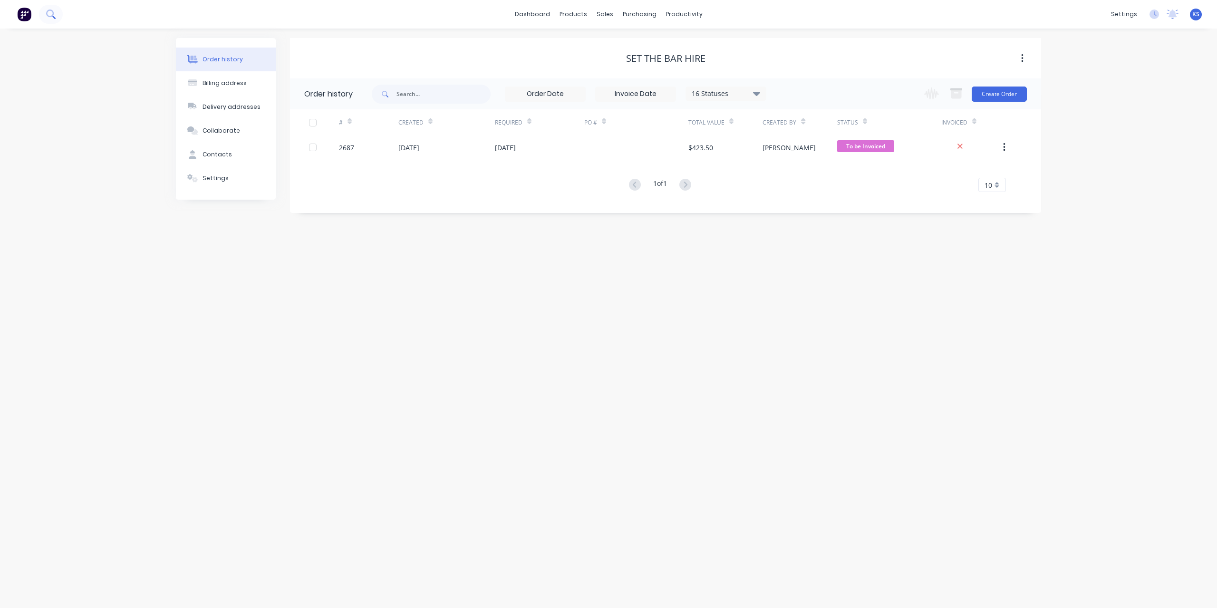
click at [57, 12] on button at bounding box center [51, 14] width 24 height 19
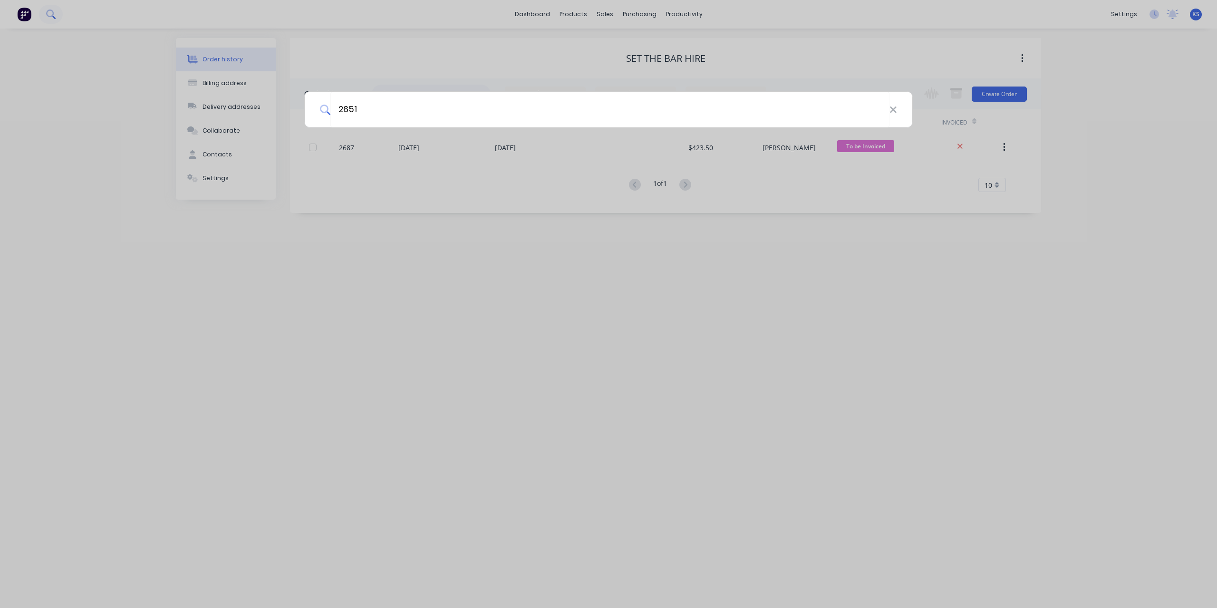
type input "2651"
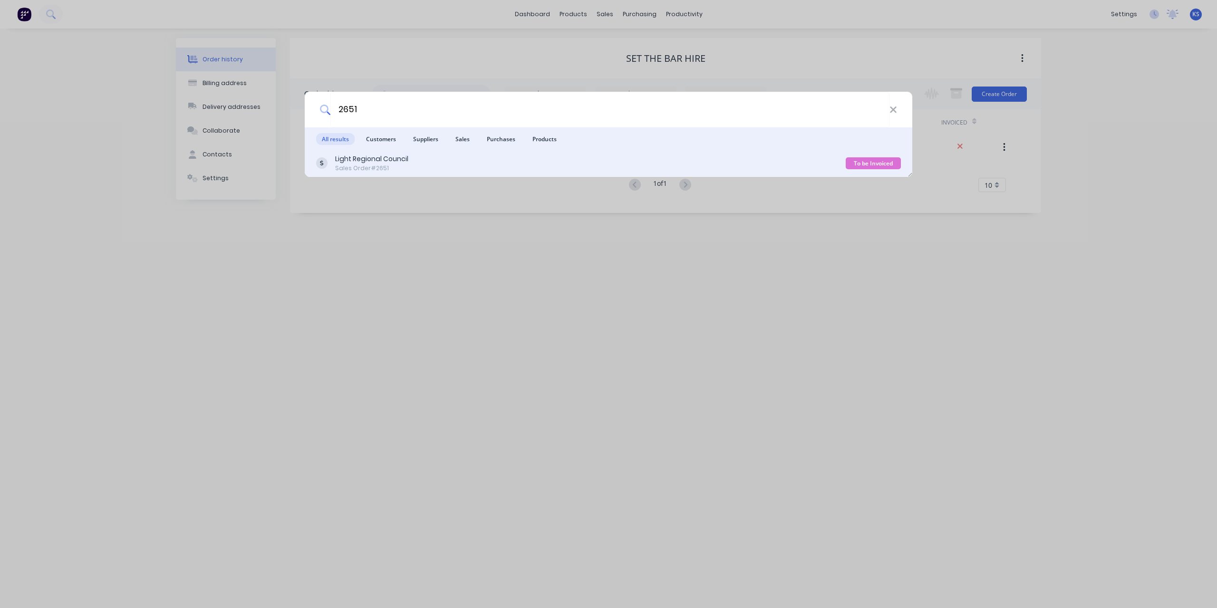
click at [352, 163] on div "Light Regional Council" at bounding box center [371, 159] width 73 height 10
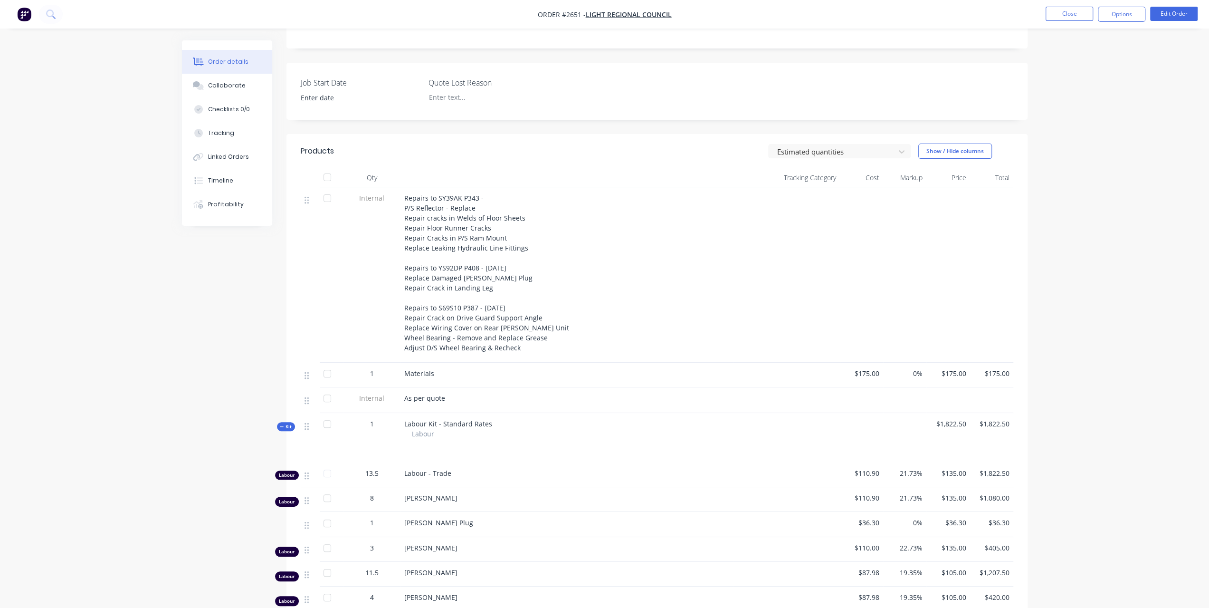
scroll to position [95, 0]
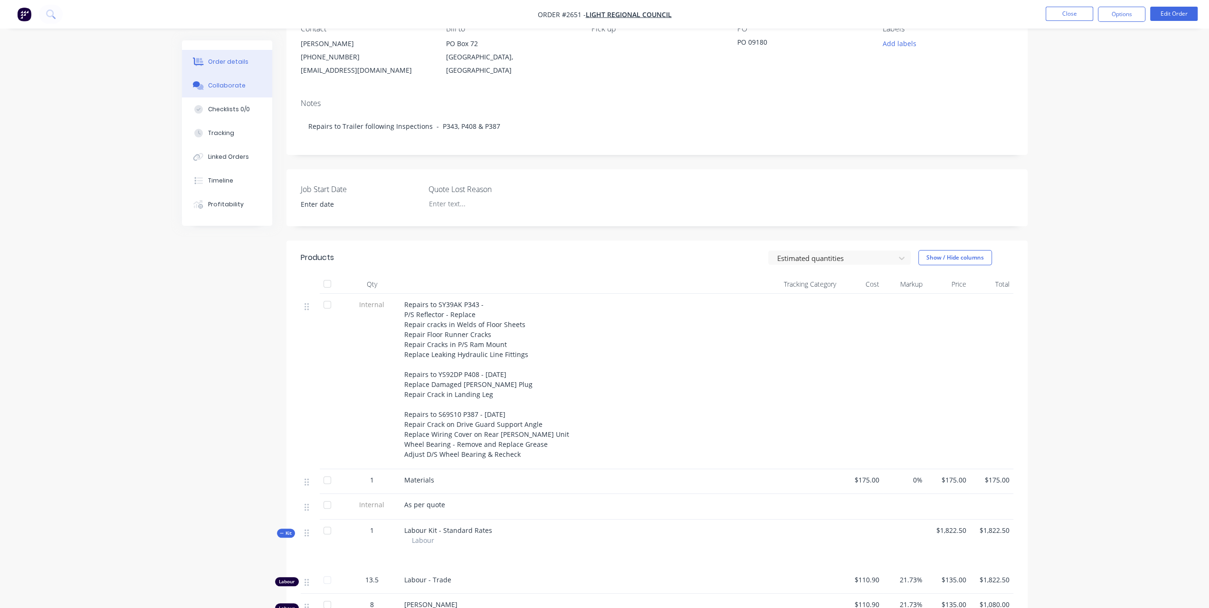
click at [233, 91] on button "Collaborate" at bounding box center [227, 86] width 90 height 24
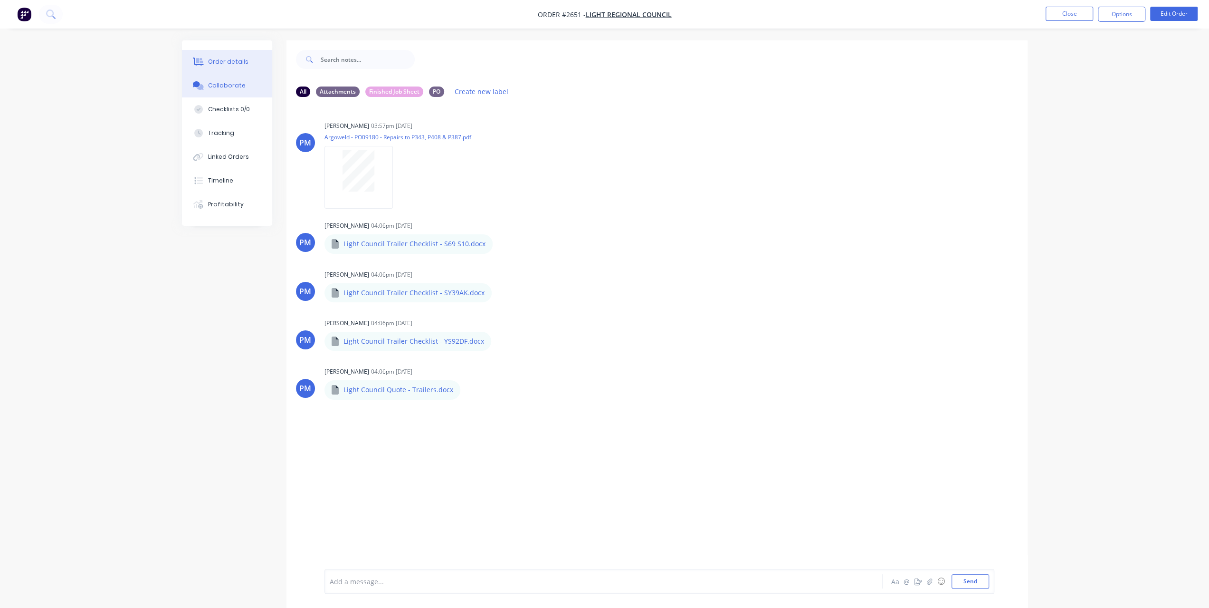
click at [225, 54] on button "Order details" at bounding box center [227, 62] width 90 height 24
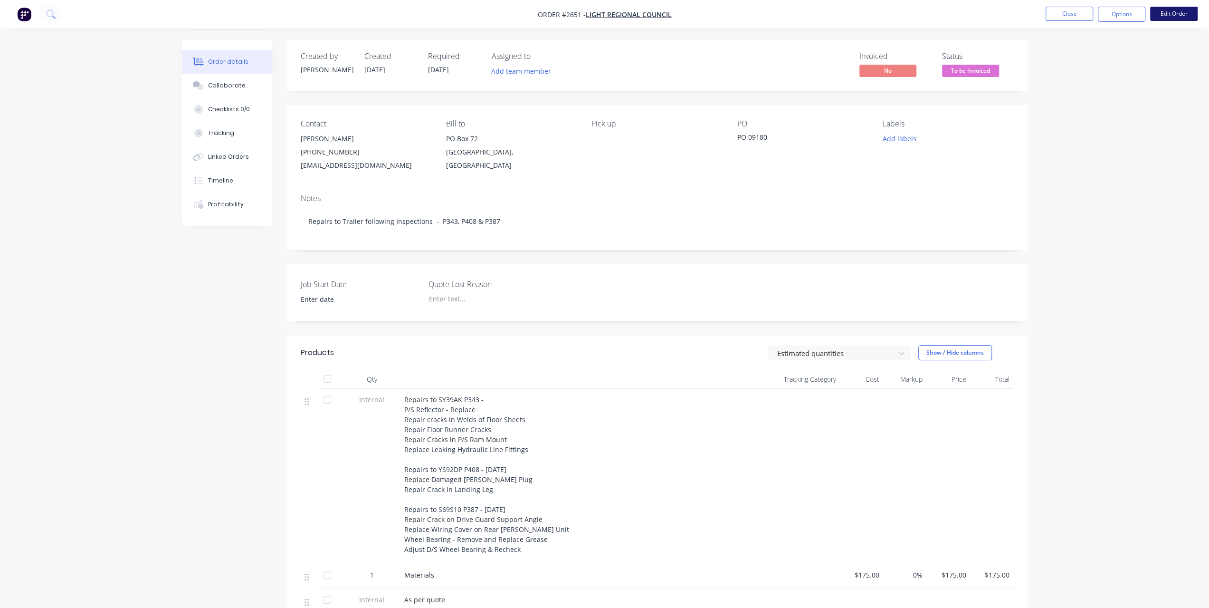
click at [1173, 13] on button "Edit Order" at bounding box center [1175, 14] width 48 height 14
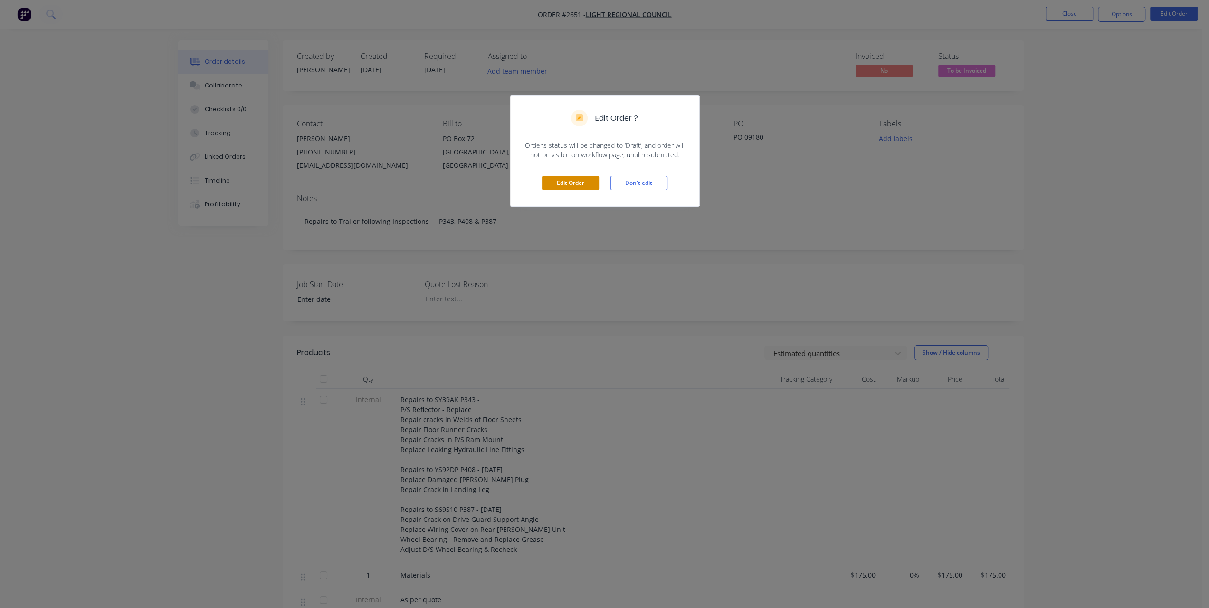
click at [552, 186] on button "Edit Order" at bounding box center [570, 183] width 57 height 14
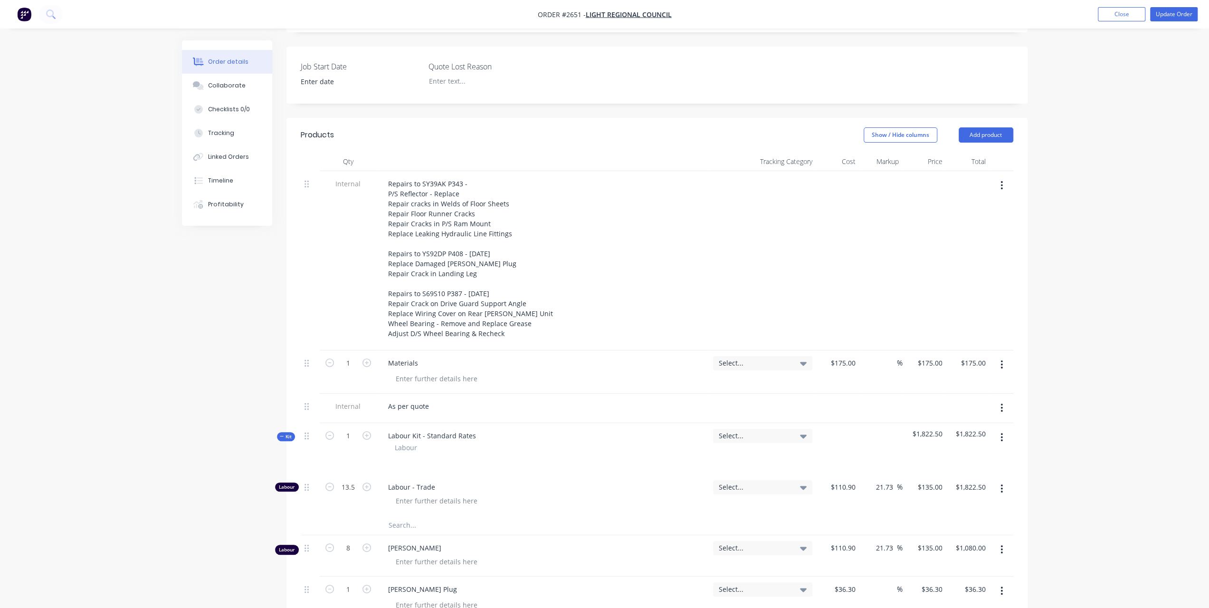
scroll to position [285, 0]
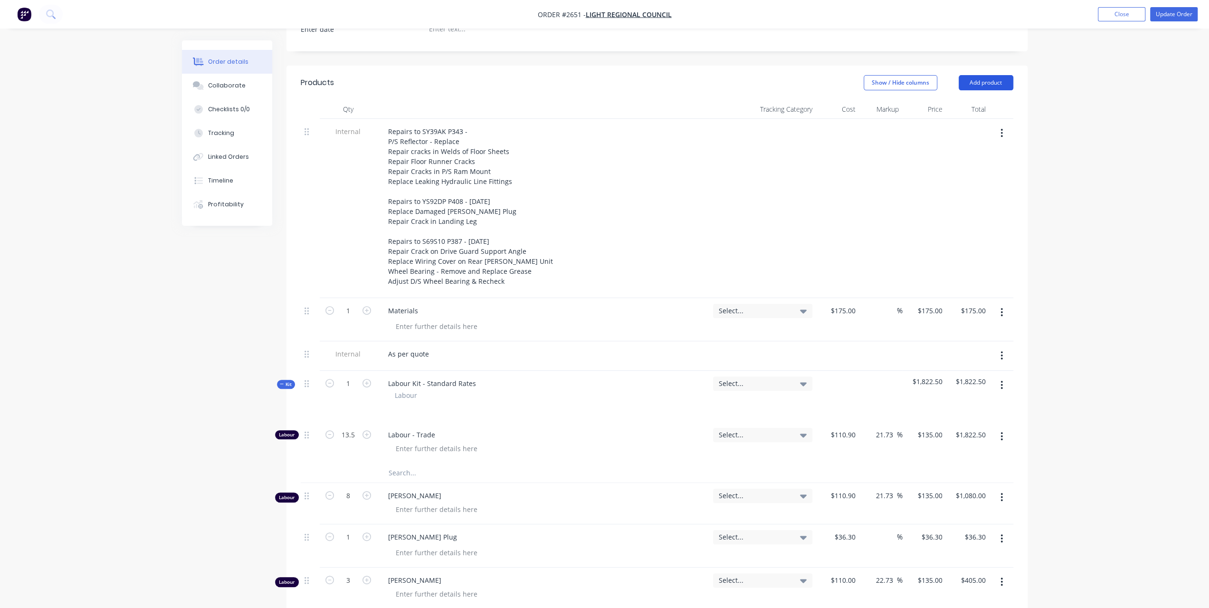
click at [998, 75] on button "Add product" at bounding box center [986, 82] width 55 height 15
click at [932, 233] on div "Notes (External)" at bounding box center [968, 240] width 73 height 14
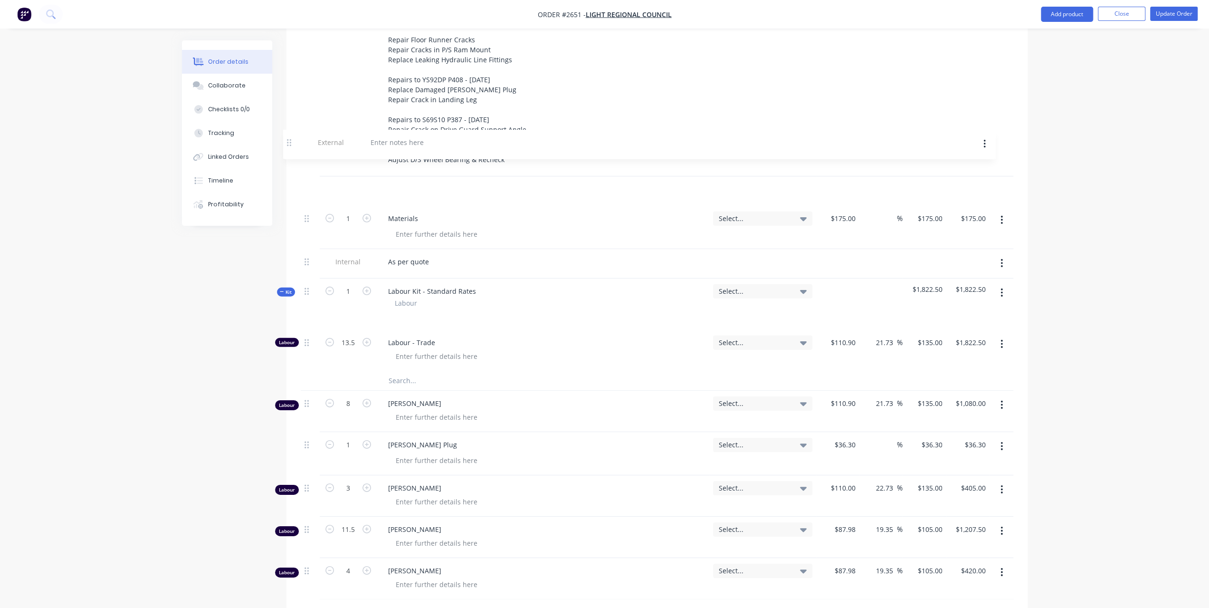
scroll to position [405, 0]
drag, startPoint x: 307, startPoint y: 493, endPoint x: 293, endPoint y: 168, distance: 325.3
click at [293, 168] on div "Qty Tracking Category Cost Markup Price Total Internal Repairs to SY39AK P343 -…" at bounding box center [657, 306] width 741 height 652
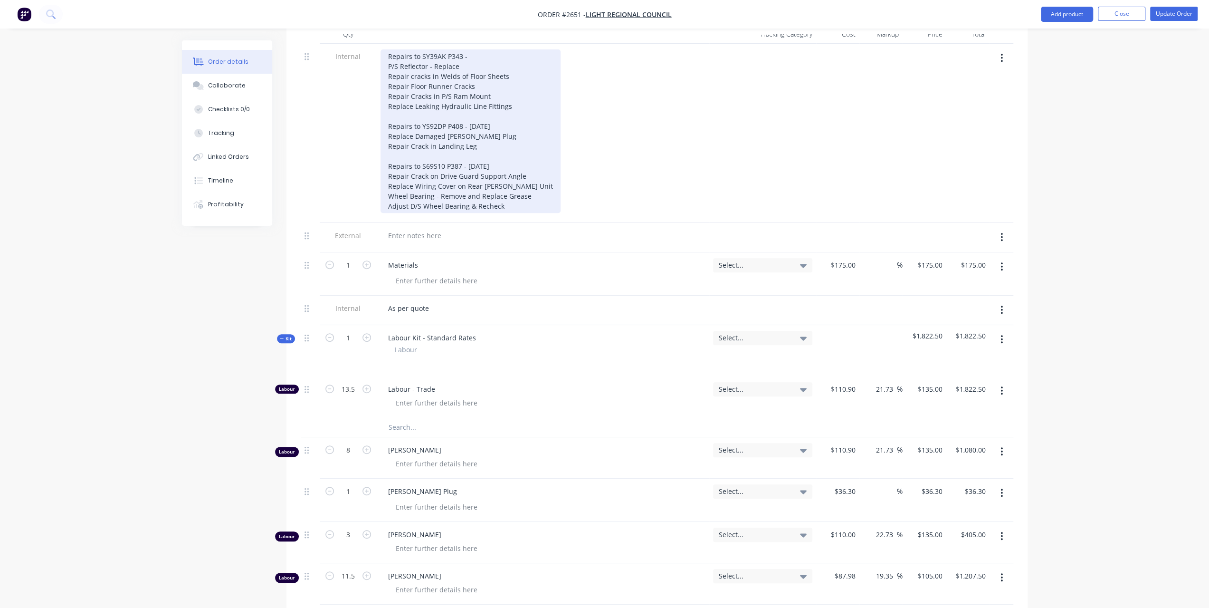
scroll to position [310, 0]
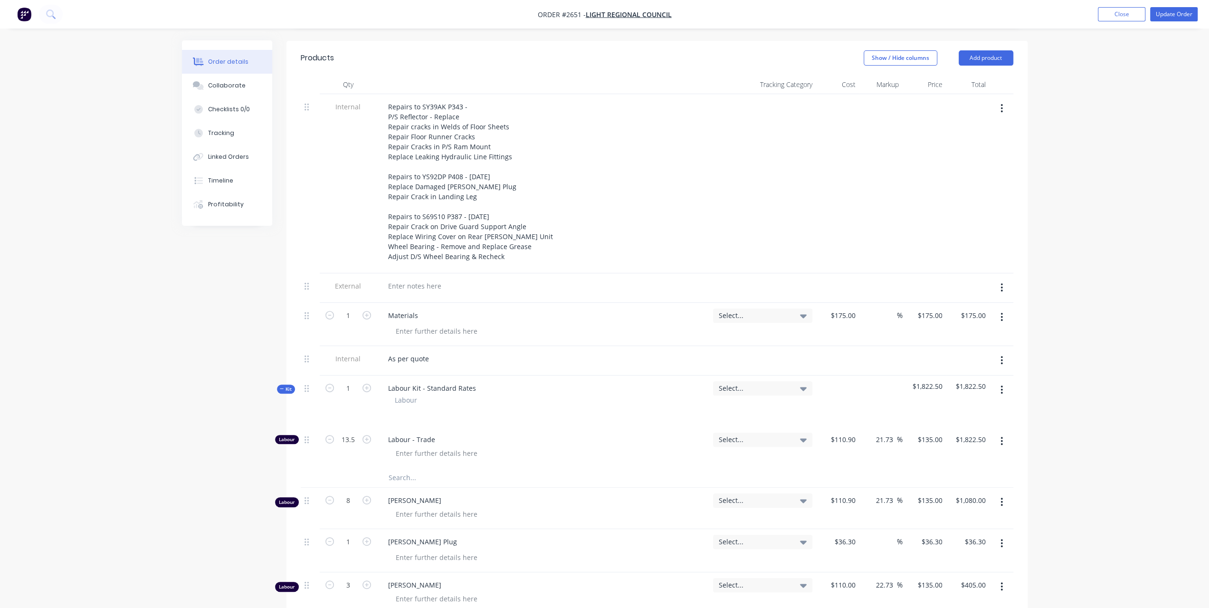
click at [1002, 283] on icon "button" at bounding box center [1002, 287] width 2 height 9
click at [948, 325] on div "Delete" at bounding box center [968, 332] width 73 height 14
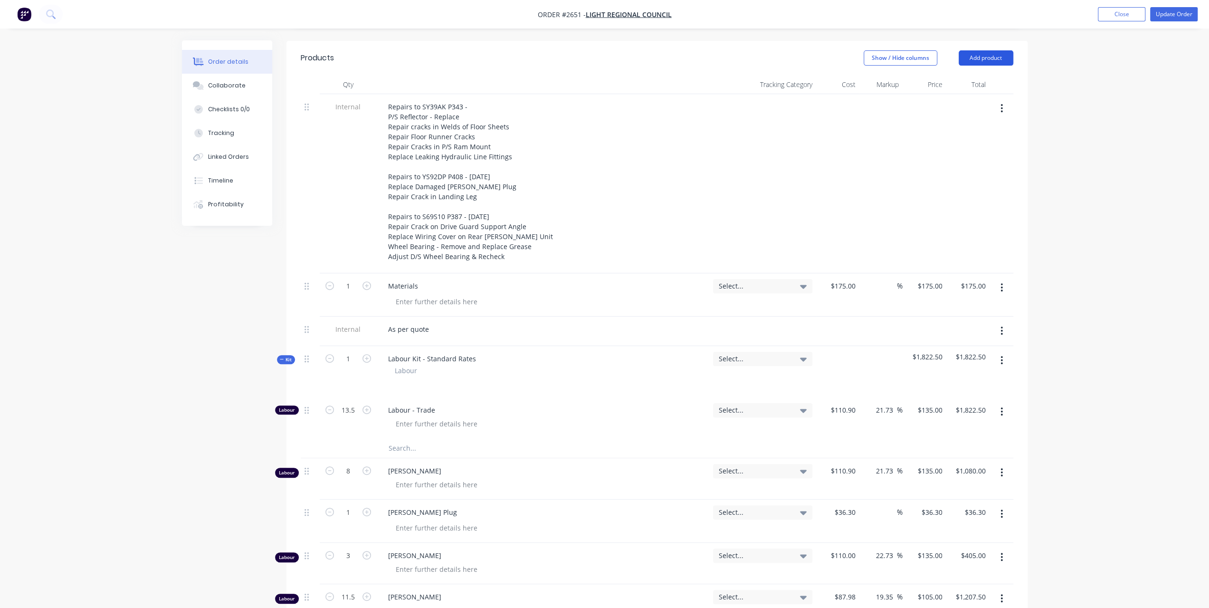
click at [1007, 50] on button "Add product" at bounding box center [986, 57] width 55 height 15
click at [1081, 135] on div "Order details Collaborate Checklists 0/0 Tracking Linked Orders Timeline Profit…" at bounding box center [604, 315] width 1209 height 1250
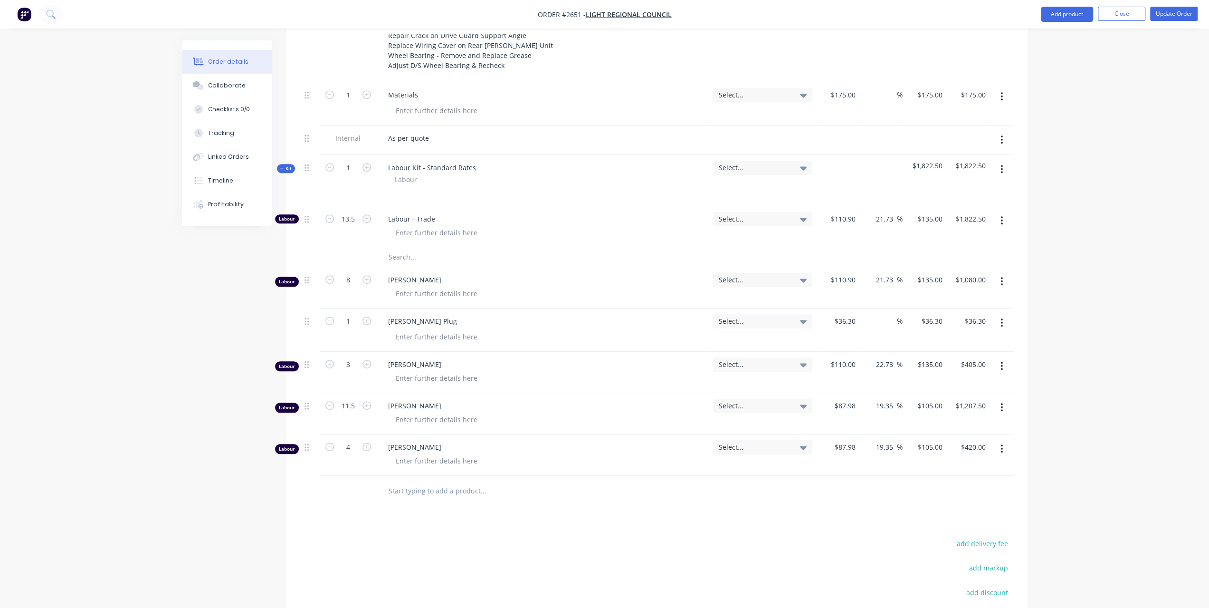
scroll to position [500, 0]
click at [389, 482] on input "text" at bounding box center [483, 491] width 190 height 19
click at [402, 482] on input "text" at bounding box center [483, 491] width 190 height 19
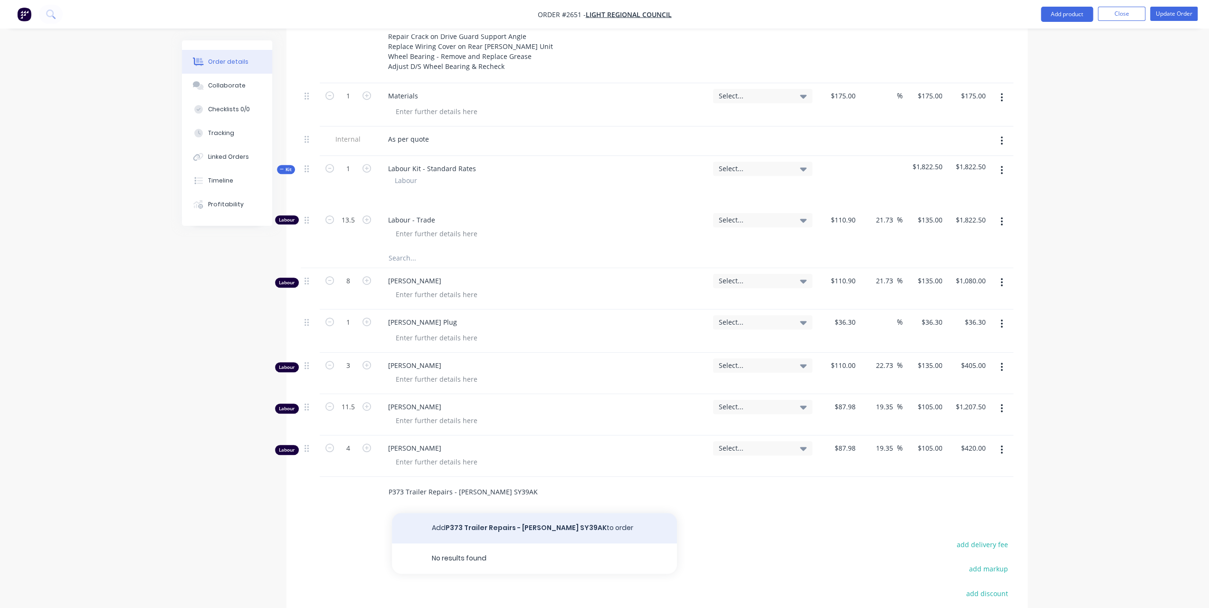
type input "P373 Trailer Repairs - Rego SY39AK"
click at [560, 513] on button "Add P373 Trailer Repairs - Rego SY39AK to order" at bounding box center [534, 528] width 285 height 30
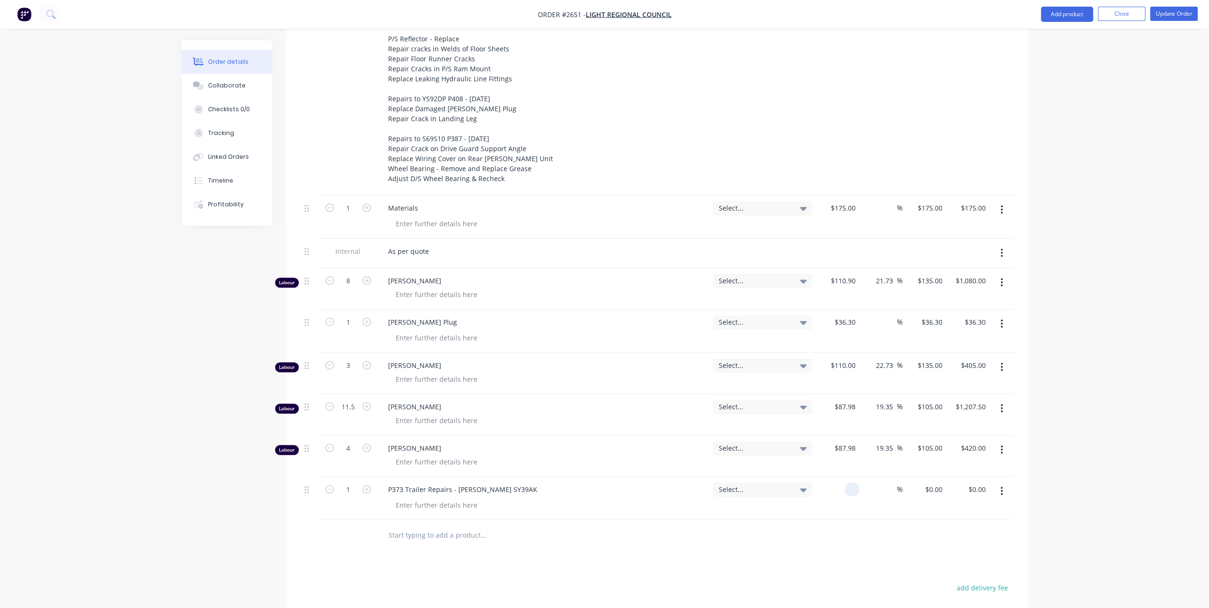
click at [836, 477] on div at bounding box center [837, 498] width 43 height 43
type input "$1,130.00"
click at [441, 526] on input "text" at bounding box center [483, 535] width 190 height 19
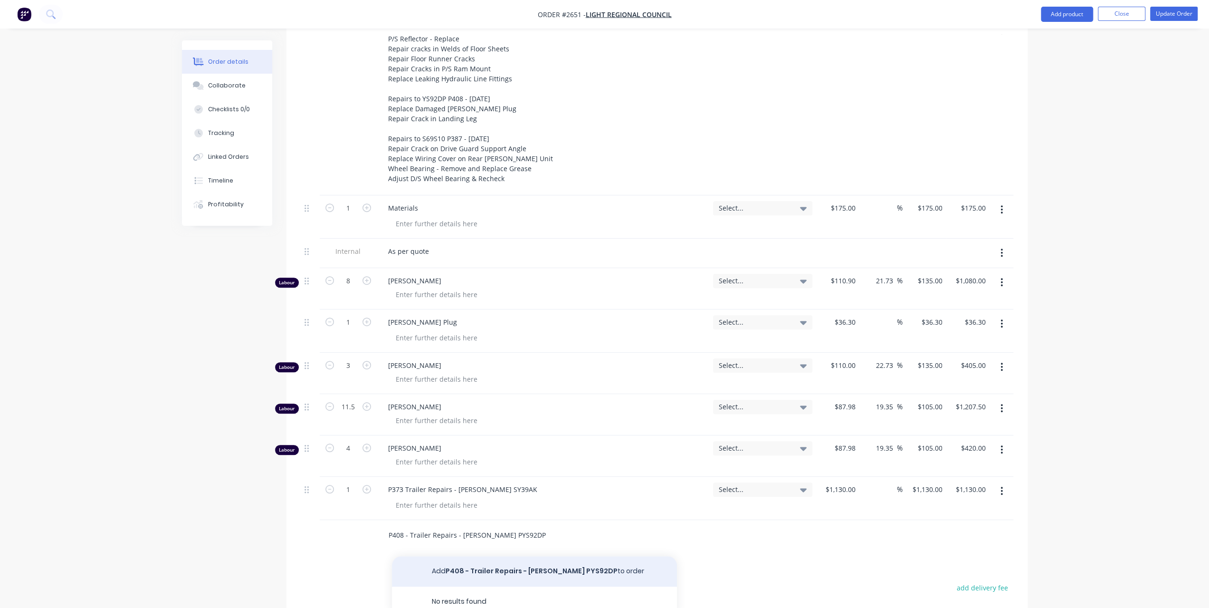
type input "P408 - Trailer Repairs - Rego PYS92DP"
click at [485, 556] on button "Add P408 - Trailer Repairs - Rego PYS92DP to order" at bounding box center [534, 571] width 285 height 30
click at [401, 569] on input "text" at bounding box center [483, 578] width 190 height 19
click at [404, 569] on input "P387 Trailer Repairs - Rego S69SIO" at bounding box center [483, 578] width 190 height 19
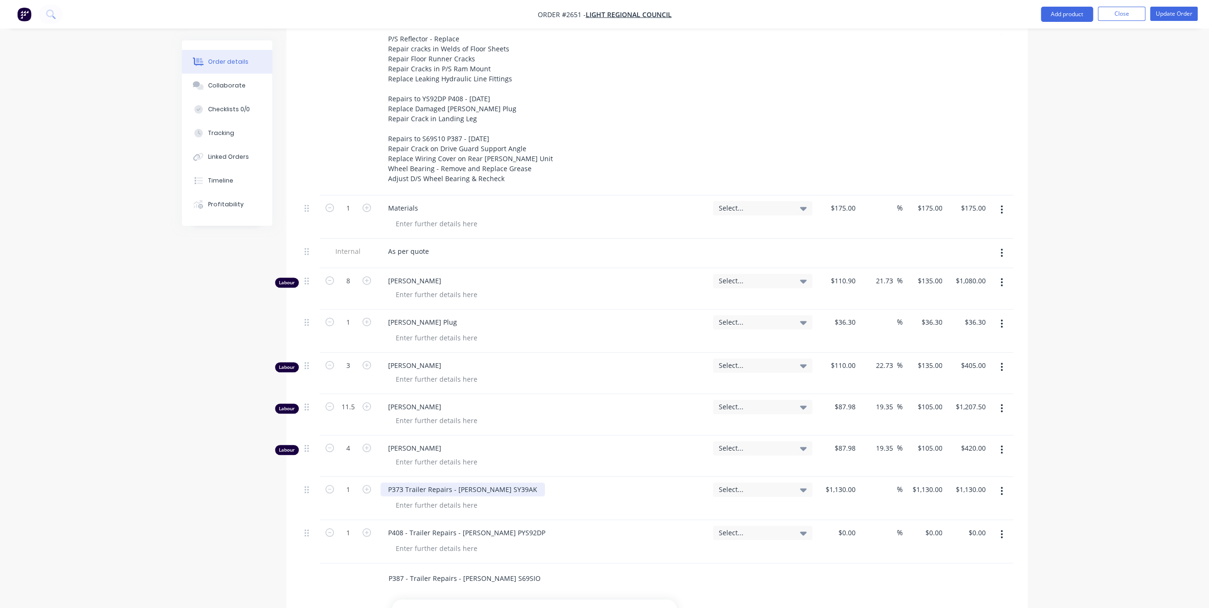
type input "P387 - Trailer Repairs - Rego S69SIO"
click at [405, 482] on div "P373 Trailer Repairs - Rego SY39AK" at bounding box center [463, 489] width 164 height 14
click at [503, 599] on button "Add P387 - Trailer Repairs - Rego S69SIO to order" at bounding box center [534, 614] width 285 height 30
click at [843, 520] on div "$0.00" at bounding box center [837, 541] width 43 height 43
type input "$195.00"
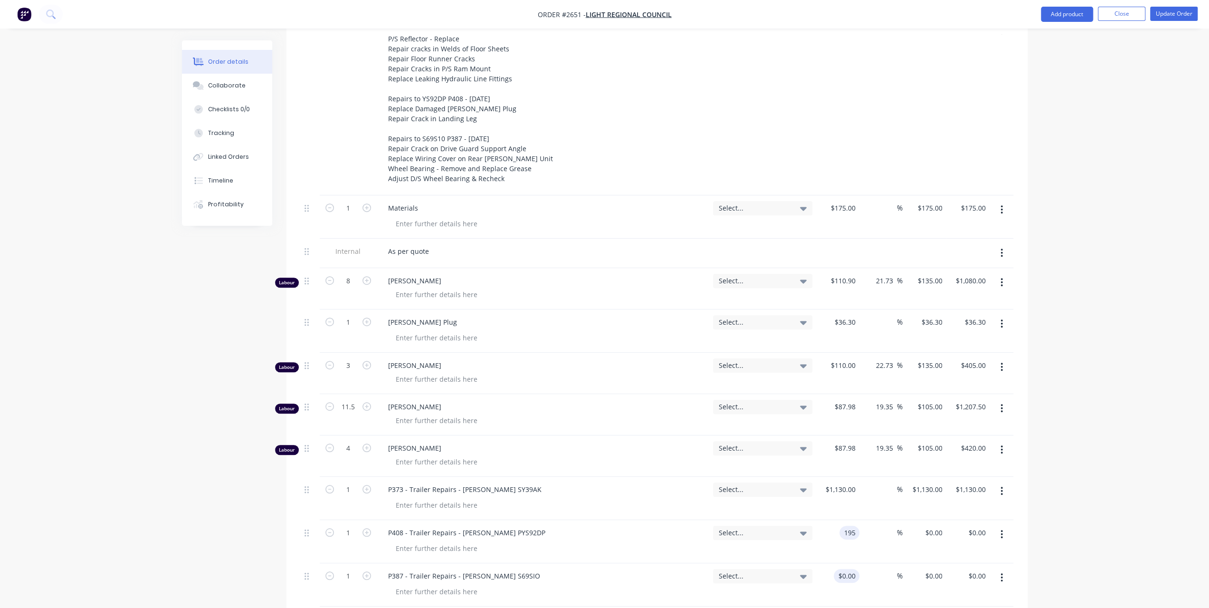
type input "$195.00"
click at [853, 569] on input at bounding box center [849, 576] width 22 height 14
type input "$652.50"
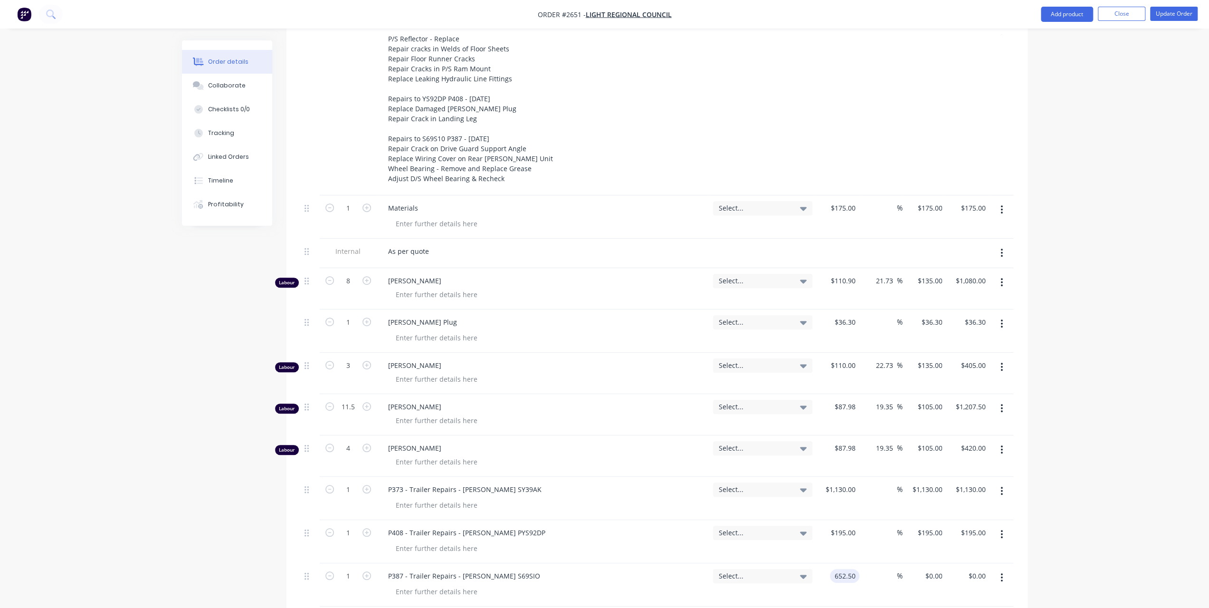
type input "$652.50"
click at [1173, 435] on div "Order details Collaborate Checklists 0/0 Tracking Linked Orders Timeline Profit…" at bounding box center [604, 190] width 1209 height 1380
click at [1003, 441] on button "button" at bounding box center [1002, 449] width 22 height 17
click at [955, 525] on div "Delete" at bounding box center [968, 532] width 73 height 14
click at [1000, 400] on button "button" at bounding box center [1002, 408] width 22 height 17
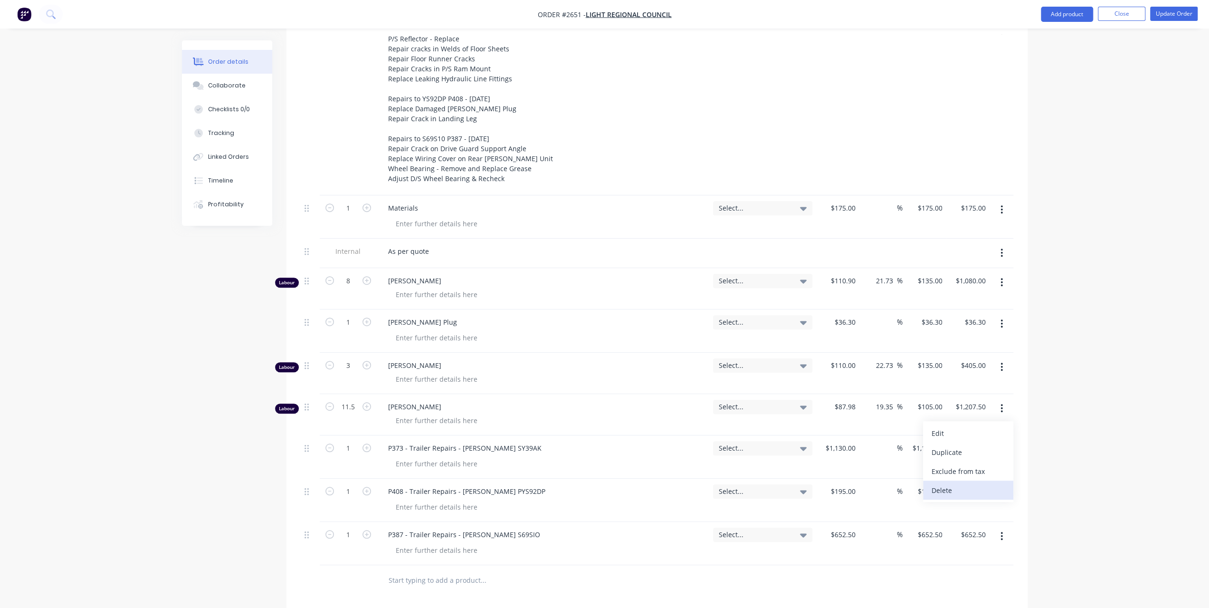
click at [964, 483] on div "Delete" at bounding box center [968, 490] width 73 height 14
click at [1005, 358] on button "button" at bounding box center [1002, 366] width 22 height 17
click at [951, 442] on div "Delete" at bounding box center [968, 449] width 73 height 14
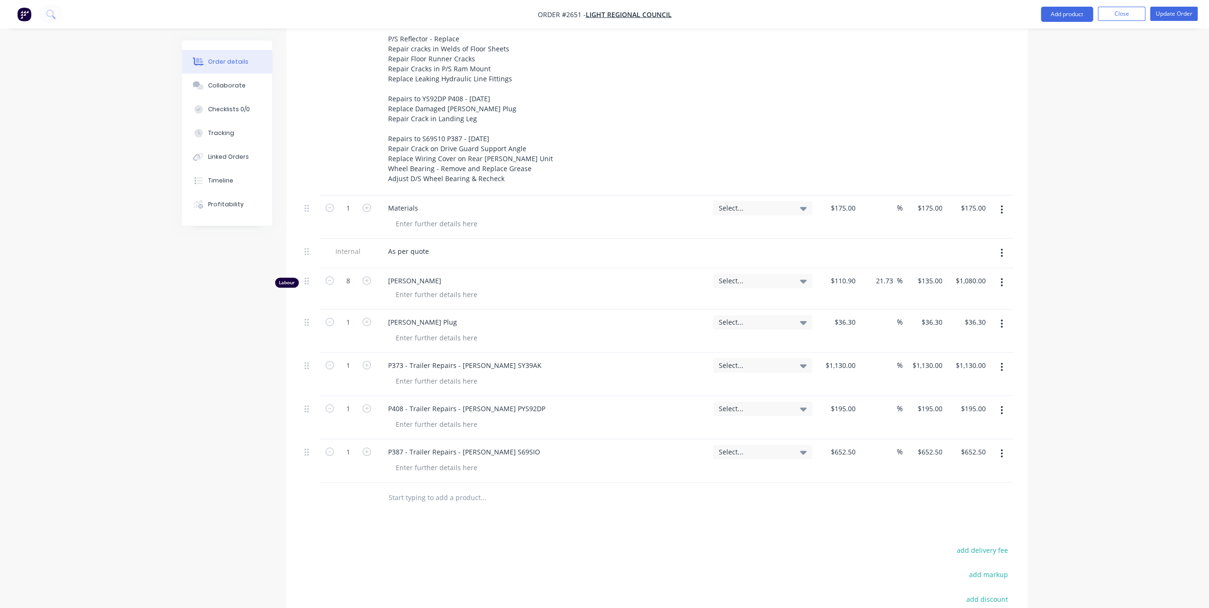
click at [1006, 315] on button "button" at bounding box center [1002, 323] width 22 height 17
click at [958, 399] on div "Delete" at bounding box center [968, 406] width 73 height 14
click at [1001, 278] on icon "button" at bounding box center [1002, 282] width 2 height 9
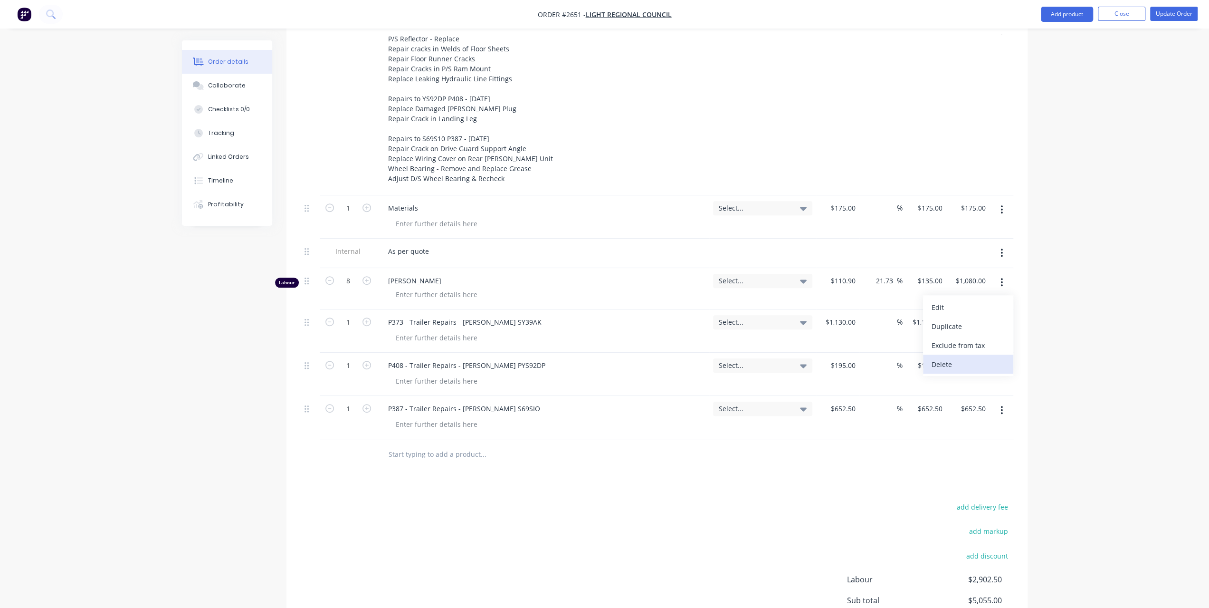
click at [932, 357] on div "Delete" at bounding box center [968, 364] width 73 height 14
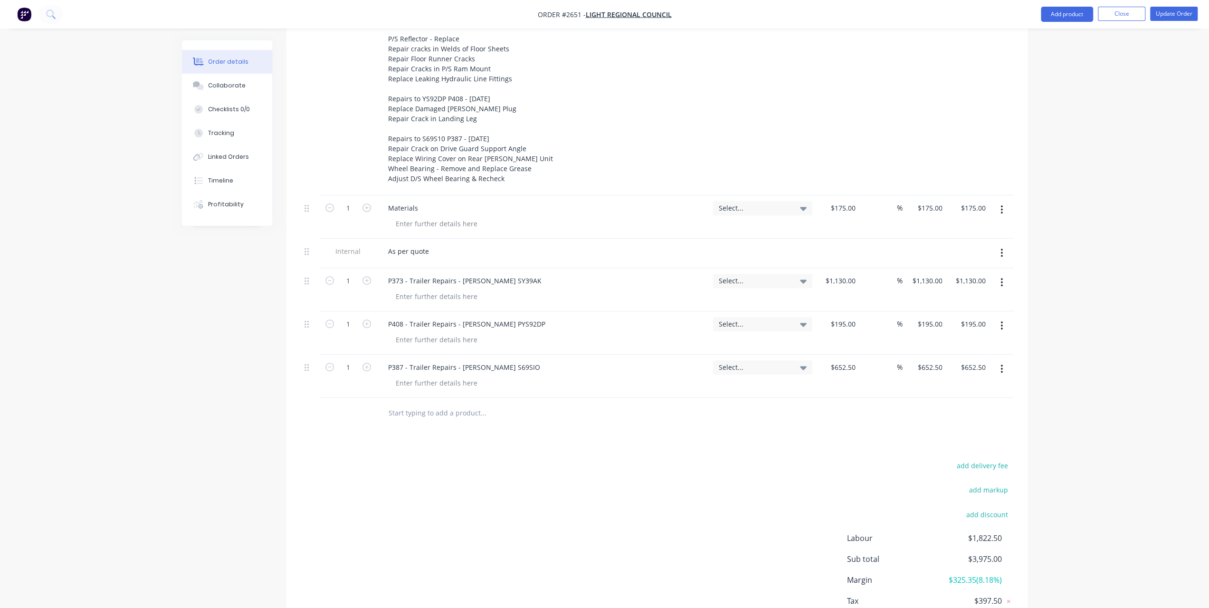
click at [1002, 205] on icon "button" at bounding box center [1002, 209] width 2 height 9
click at [953, 285] on div "Delete" at bounding box center [968, 292] width 73 height 14
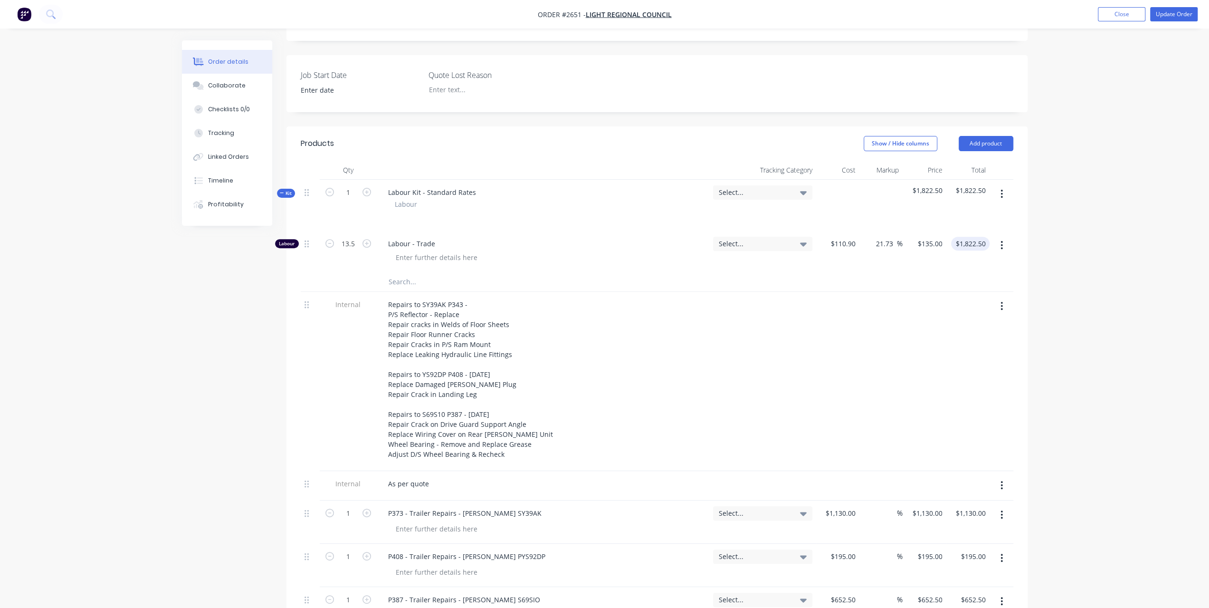
scroll to position [215, 0]
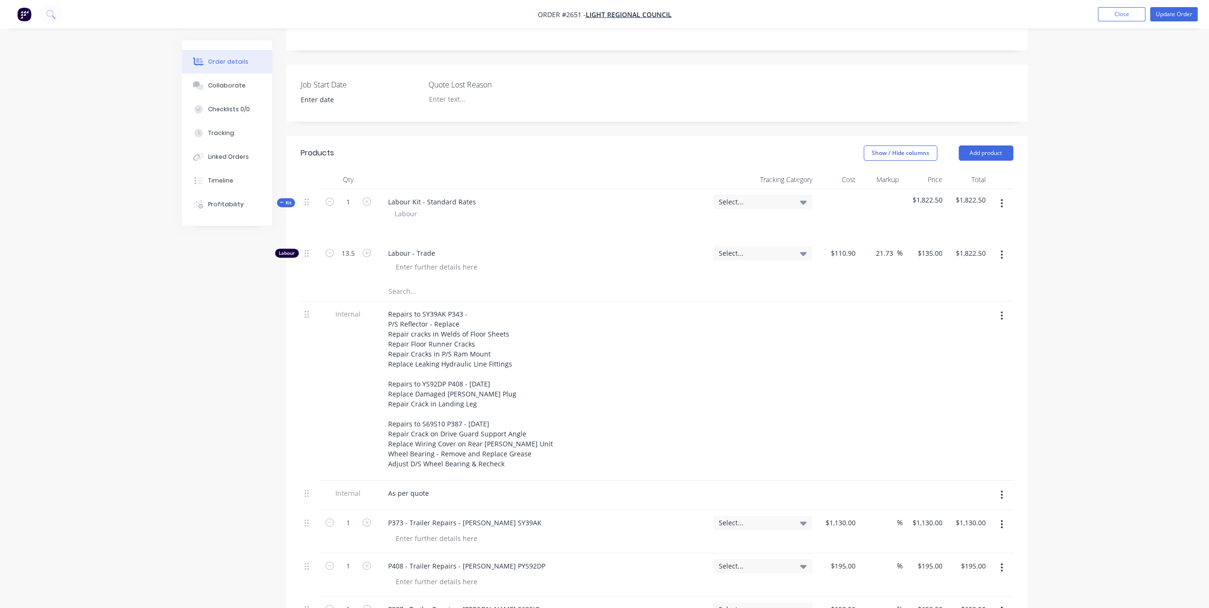
click at [1001, 199] on icon "button" at bounding box center [1002, 203] width 2 height 9
click at [936, 278] on div "Delete" at bounding box center [968, 285] width 73 height 14
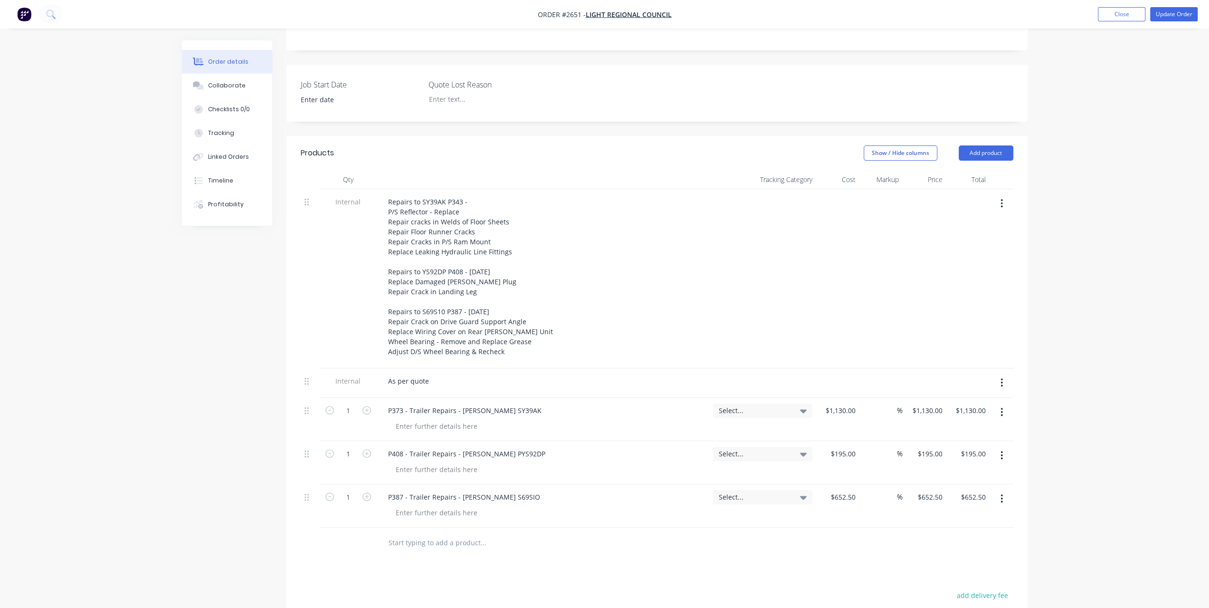
click at [1076, 268] on div "Order details Collaborate Checklists 0/0 Tracking Linked Orders Timeline Profit…" at bounding box center [604, 293] width 1209 height 1016
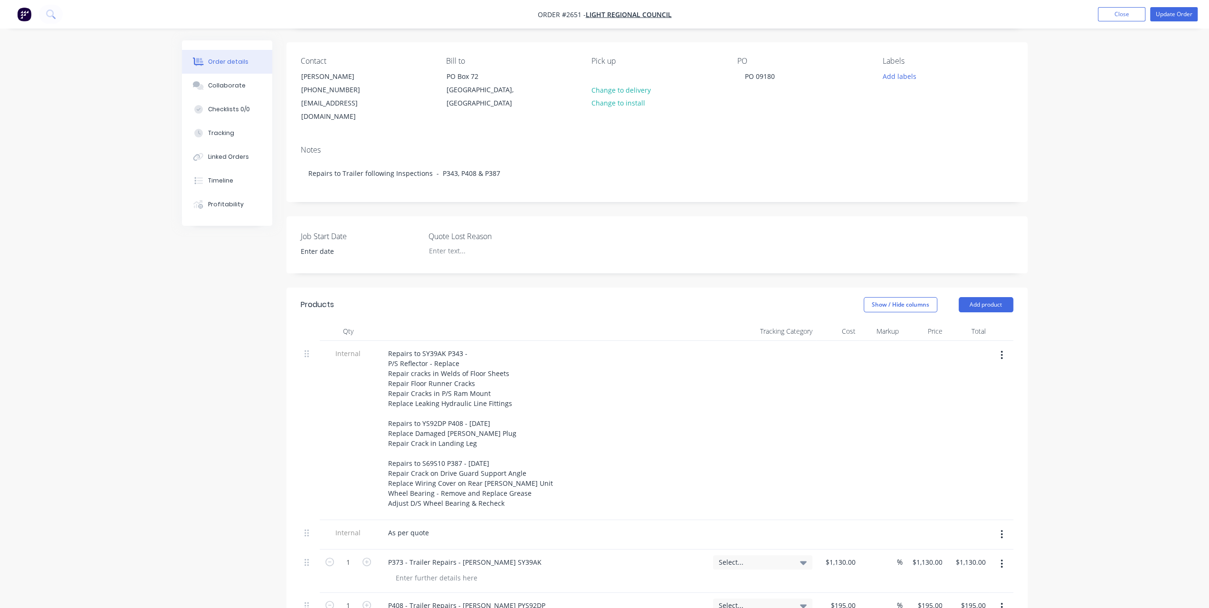
scroll to position [59, 0]
click at [1174, 17] on button "Update Order" at bounding box center [1175, 14] width 48 height 14
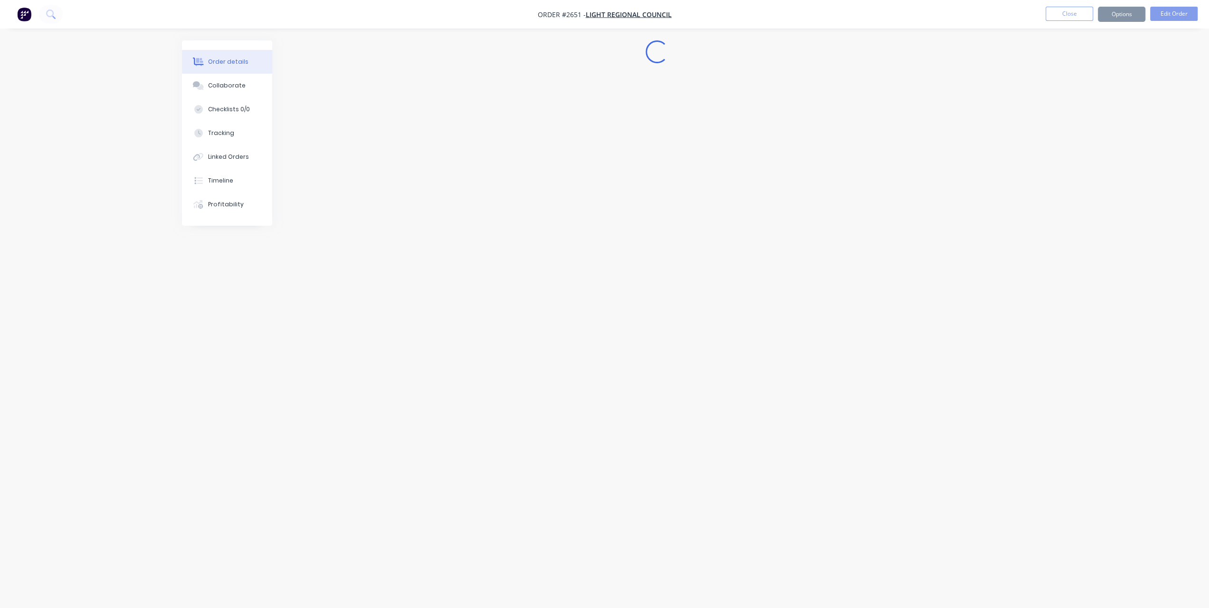
scroll to position [0, 0]
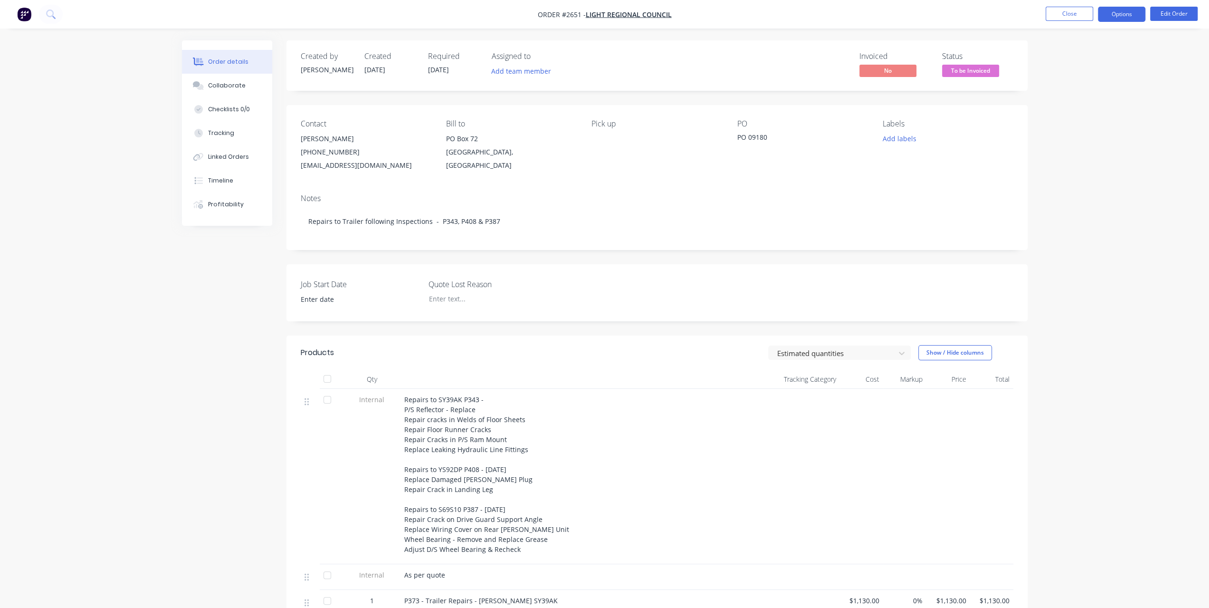
click at [1129, 13] on button "Options" at bounding box center [1122, 14] width 48 height 15
click at [1103, 59] on div "Invoice" at bounding box center [1093, 58] width 87 height 14
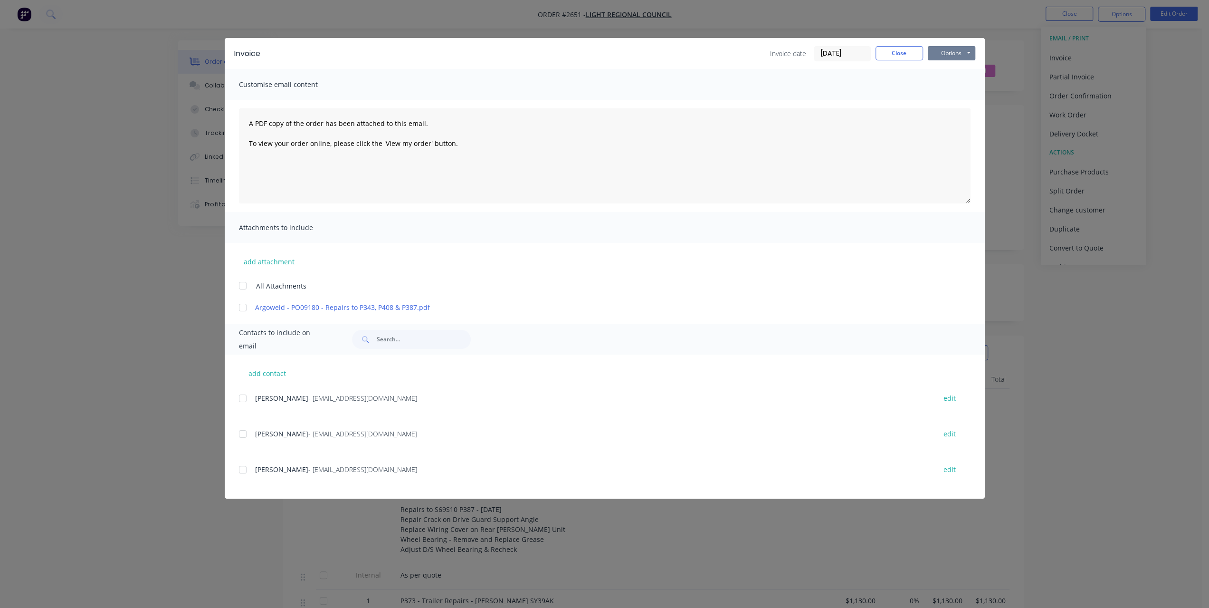
click at [949, 55] on button "Options" at bounding box center [952, 53] width 48 height 14
click at [938, 87] on button "Print" at bounding box center [958, 86] width 61 height 16
click at [895, 51] on button "Close" at bounding box center [900, 53] width 48 height 14
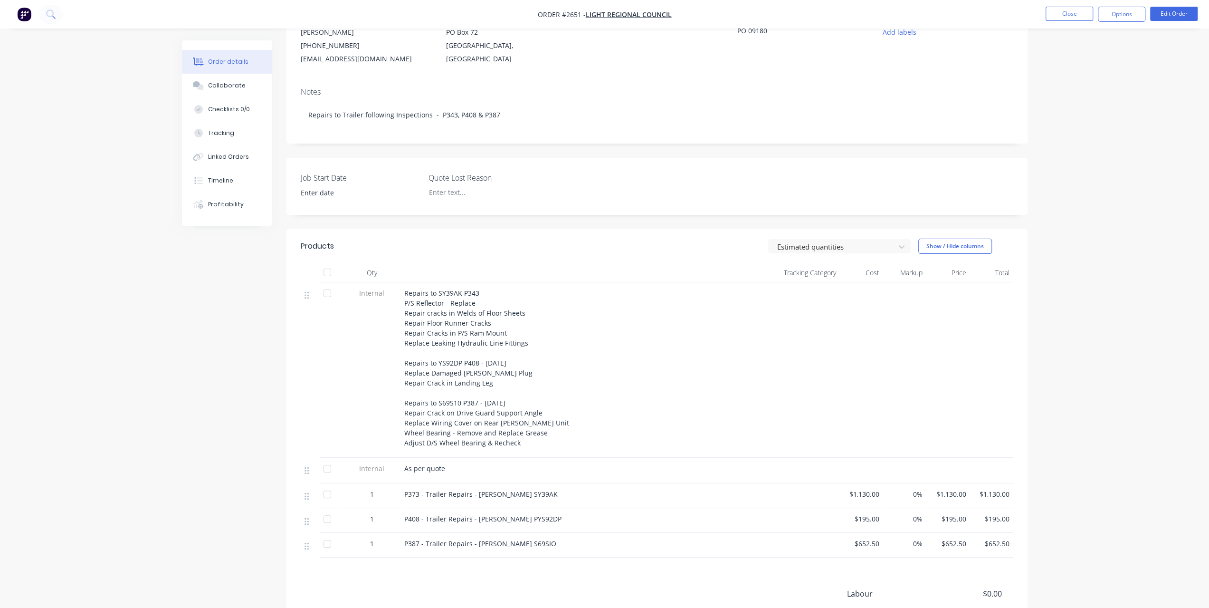
scroll to position [190, 0]
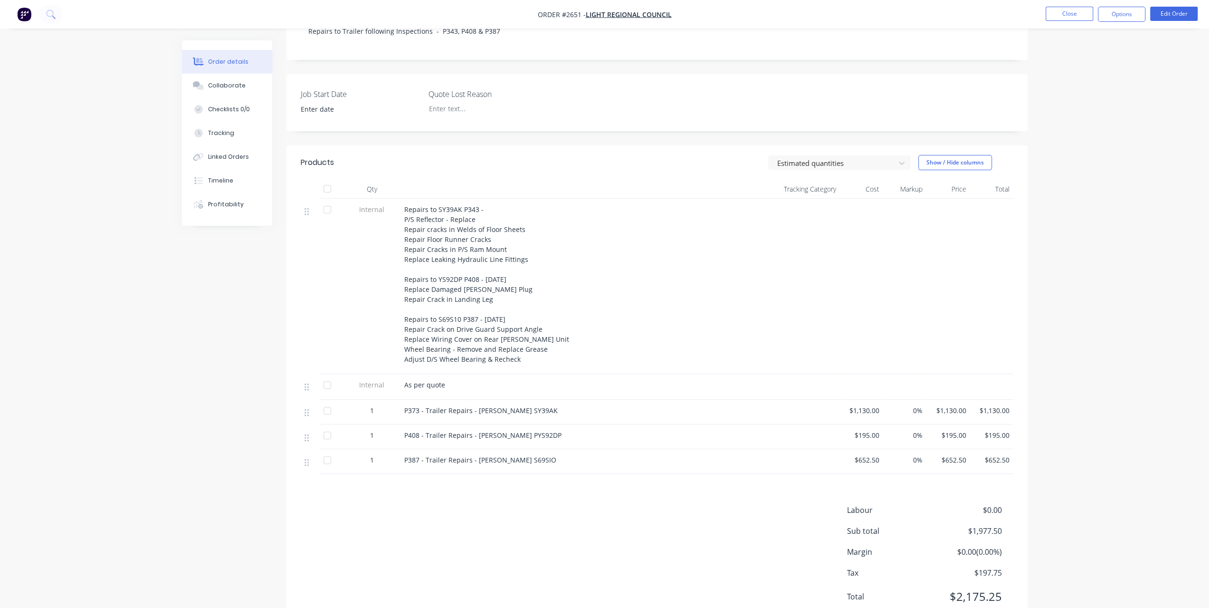
click at [415, 413] on span "P373 - Trailer Repairs - Rego SY39AK" at bounding box center [480, 410] width 153 height 9
click at [1178, 16] on button "Edit Order" at bounding box center [1175, 14] width 48 height 14
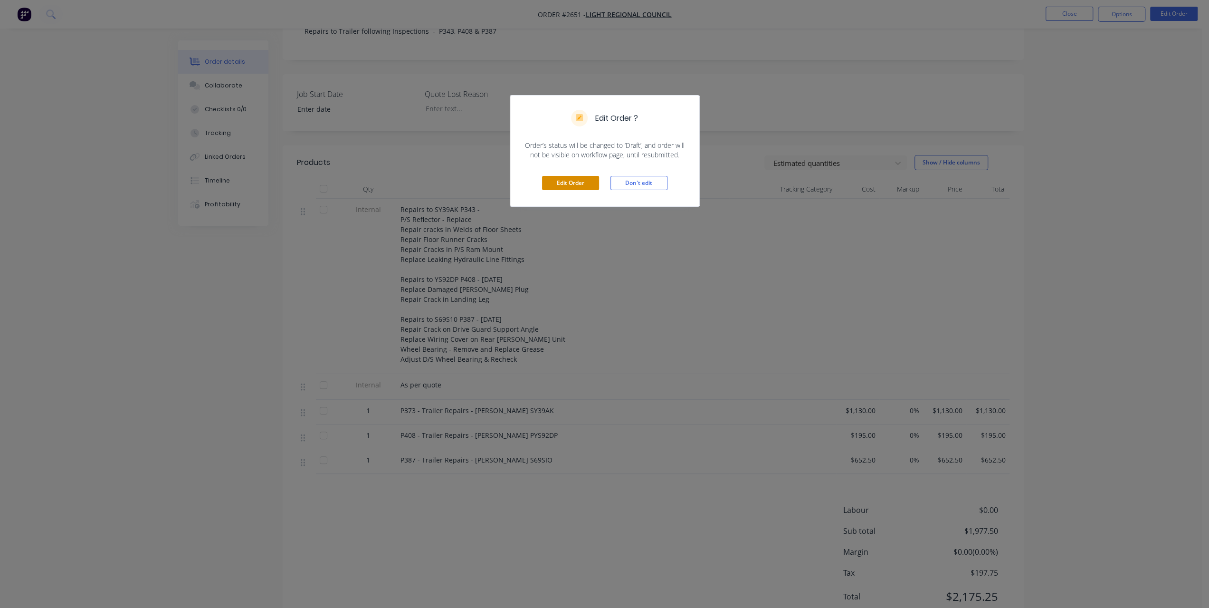
click at [591, 182] on button "Edit Order" at bounding box center [570, 183] width 57 height 14
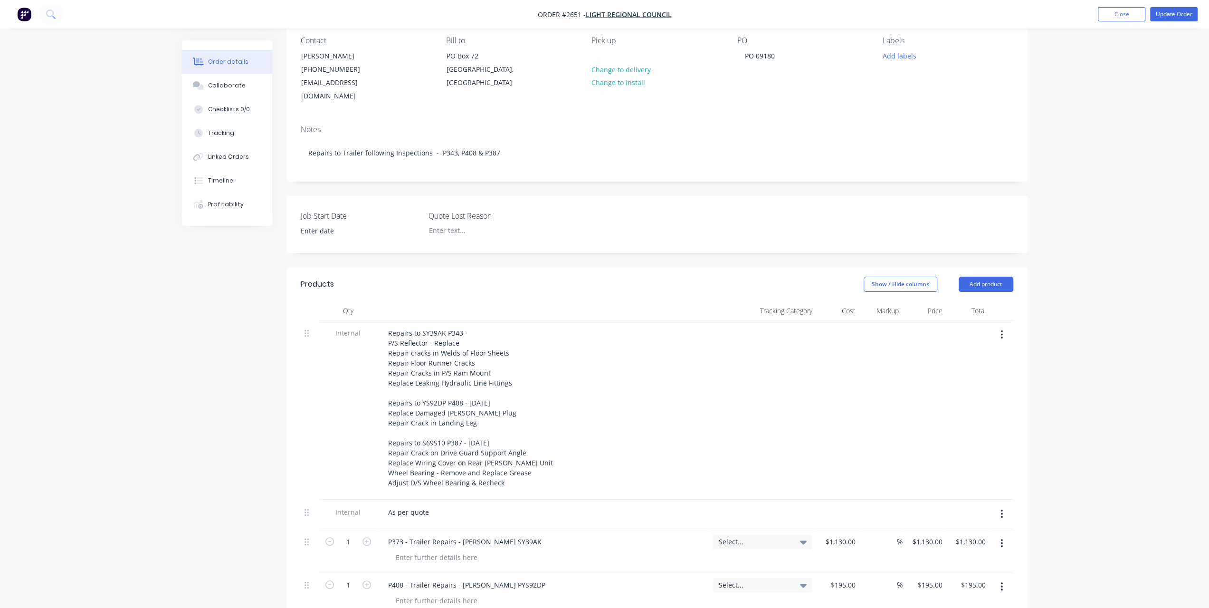
scroll to position [143, 0]
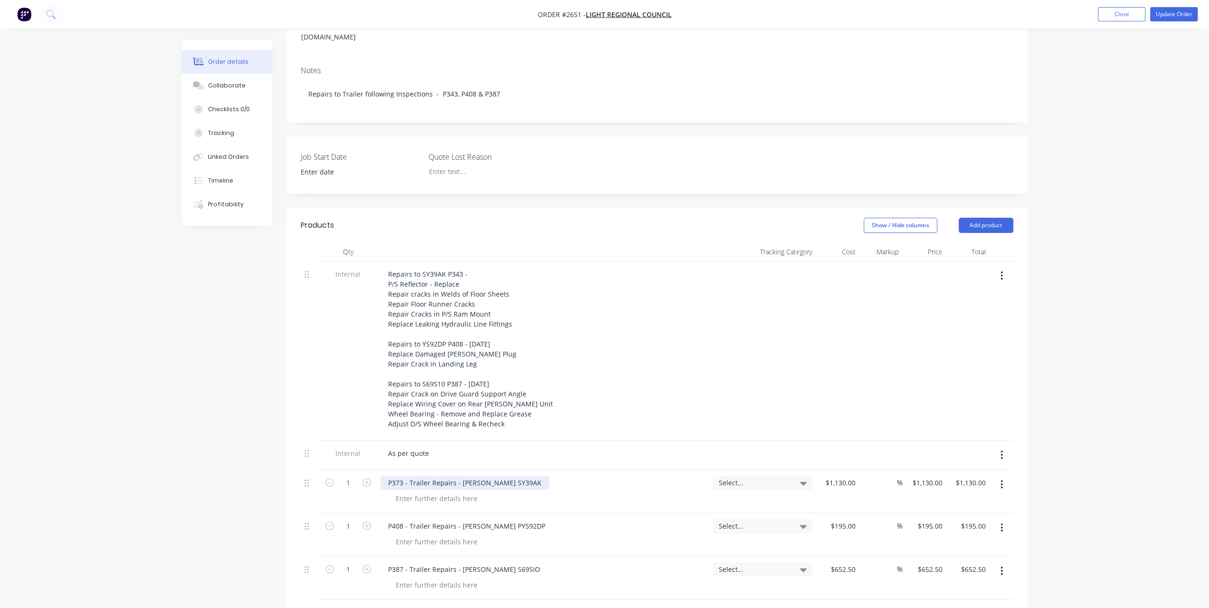
click at [398, 476] on div "P373 - Trailer Repairs - Rego SY39AK" at bounding box center [465, 483] width 169 height 14
drag, startPoint x: 1182, startPoint y: 1, endPoint x: 1151, endPoint y: 201, distance: 201.6
click at [1151, 204] on div "Order details Collaborate Checklists 0/0 Tracking Linked Orders Timeline Profit…" at bounding box center [604, 365] width 1209 height 1016
click at [1175, 10] on button "Update Order" at bounding box center [1175, 14] width 48 height 14
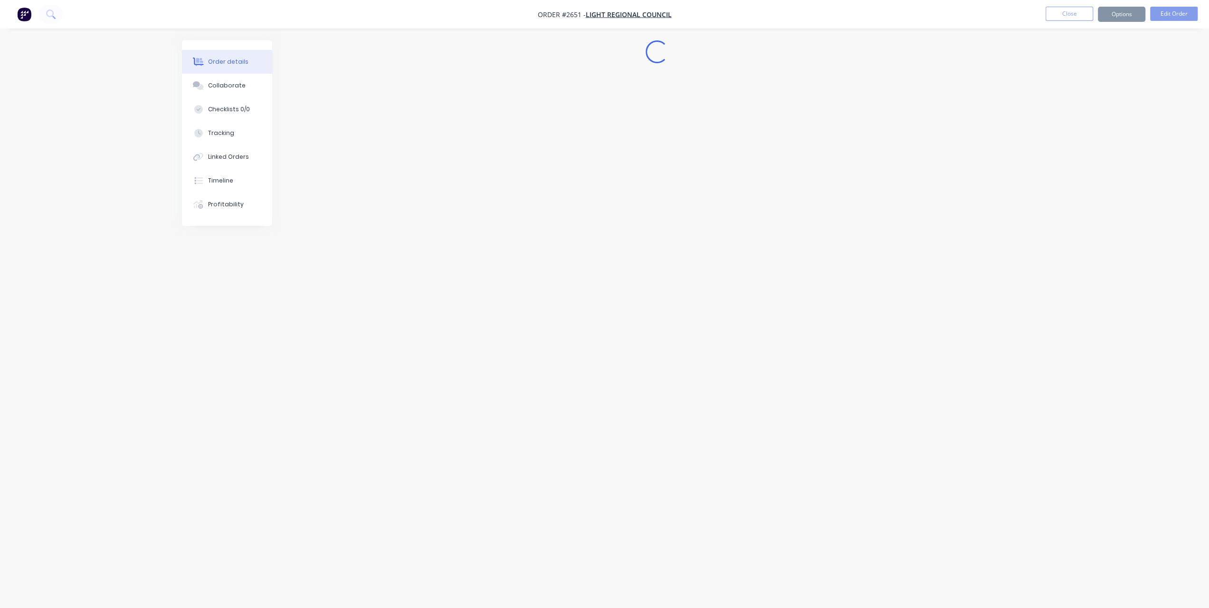
scroll to position [0, 0]
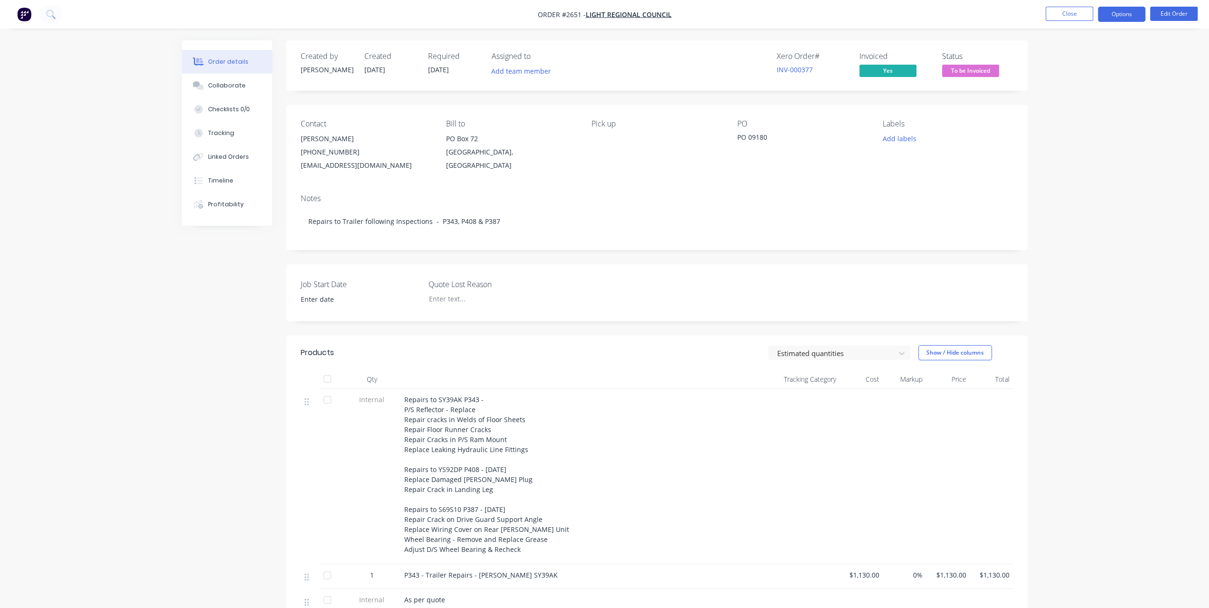
click at [1125, 20] on button "Options" at bounding box center [1122, 14] width 48 height 15
click at [1090, 50] on button "Invoice" at bounding box center [1093, 57] width 105 height 19
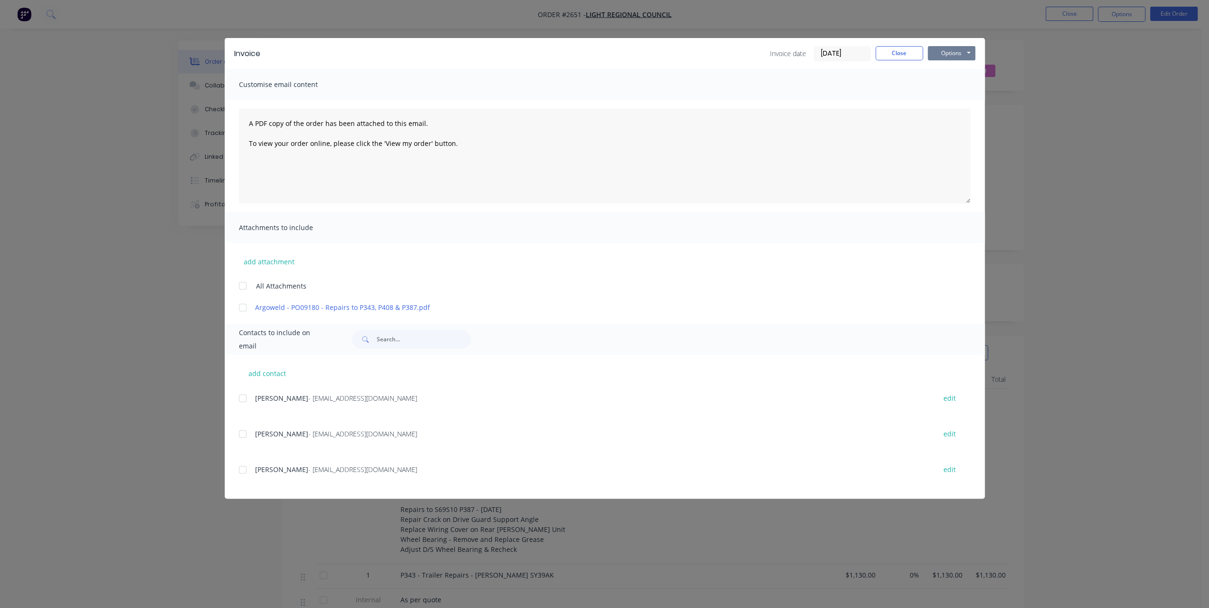
click at [972, 58] on button "Options" at bounding box center [952, 53] width 48 height 14
click at [925, 85] on div "Customise email content" at bounding box center [605, 84] width 760 height 31
click at [951, 46] on button "Options" at bounding box center [952, 53] width 48 height 14
click at [944, 86] on button "Print" at bounding box center [958, 86] width 61 height 16
click at [891, 54] on button "Close" at bounding box center [900, 53] width 48 height 14
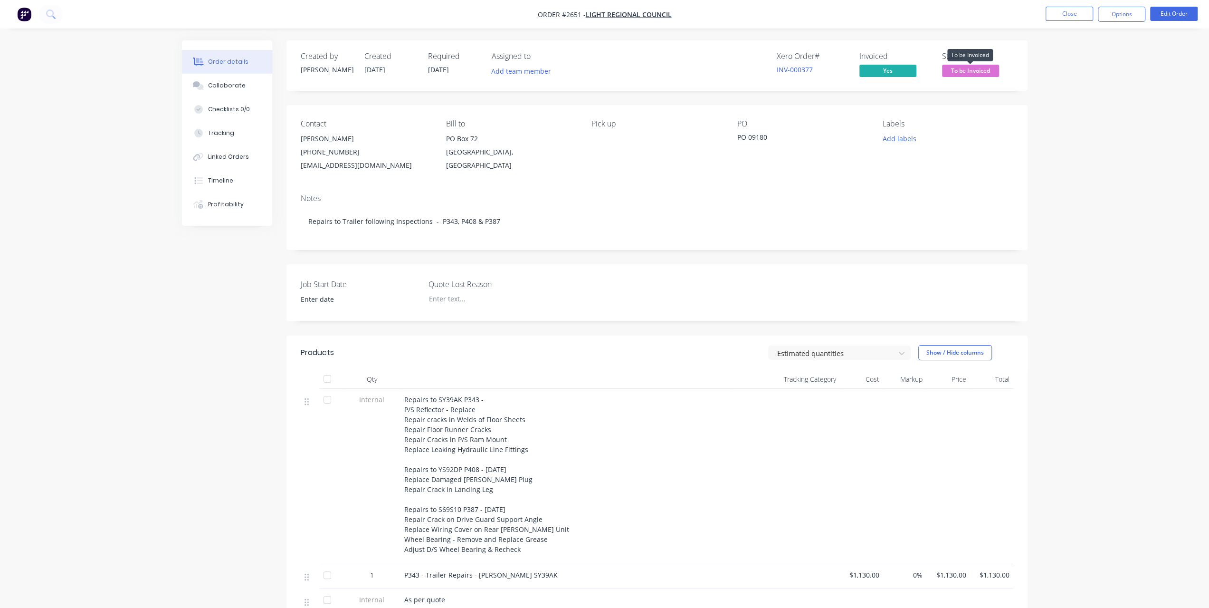
click at [973, 69] on span "To be Invoiced" at bounding box center [970, 71] width 57 height 12
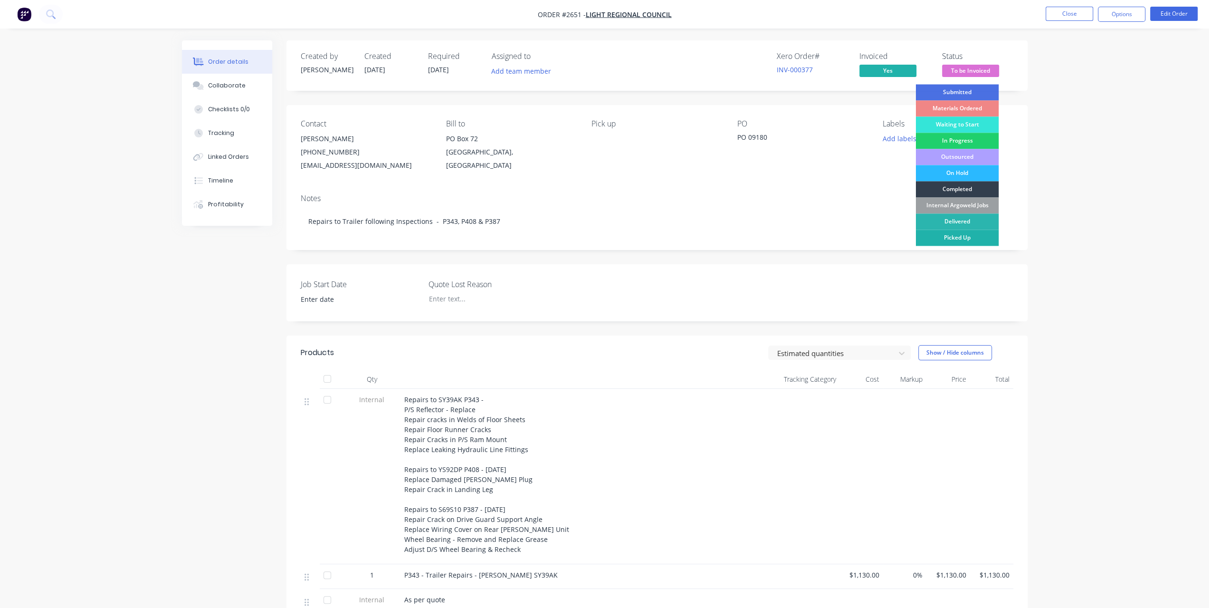
click at [948, 231] on div "Picked Up" at bounding box center [957, 238] width 83 height 16
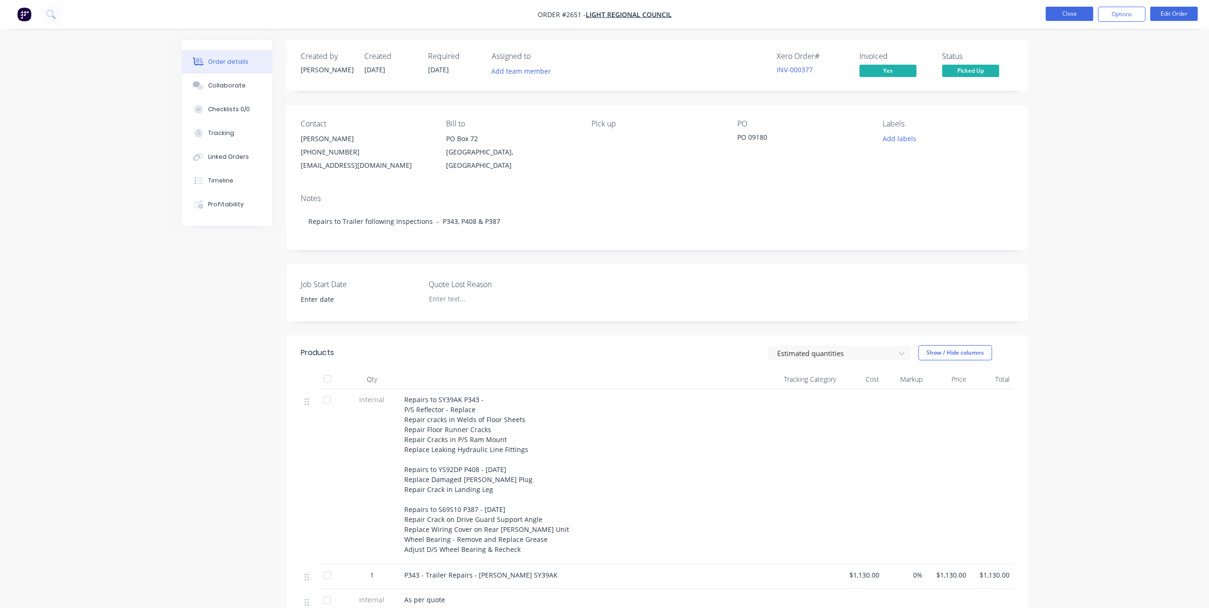
click at [1068, 16] on button "Close" at bounding box center [1070, 14] width 48 height 14
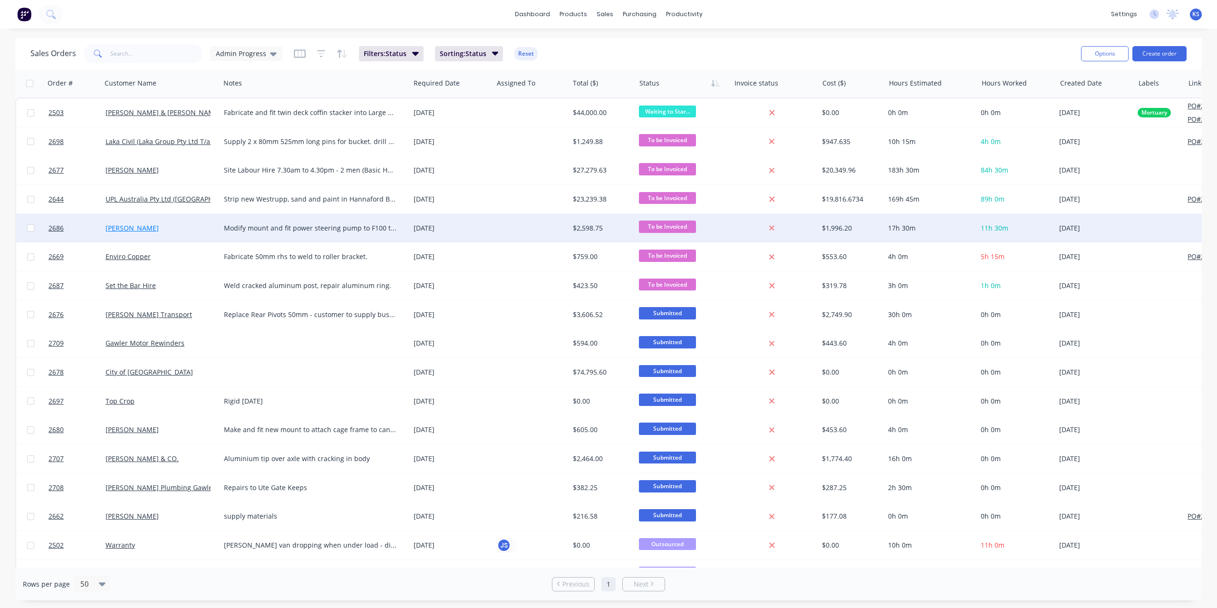
click at [124, 227] on link "Colin Mayberry" at bounding box center [131, 227] width 53 height 9
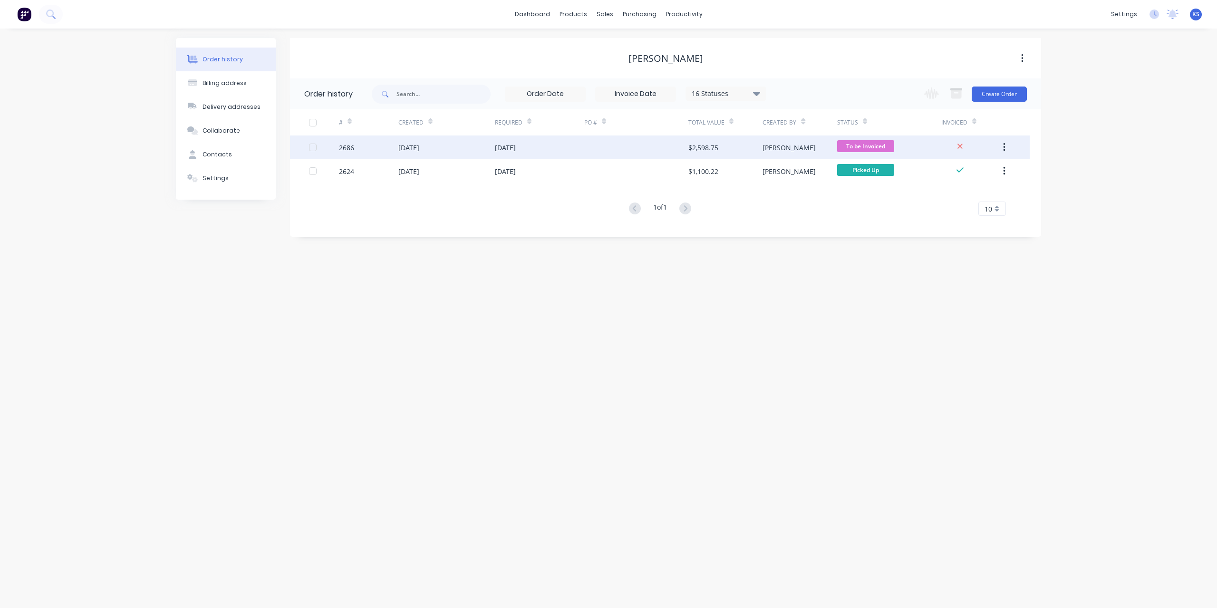
click at [419, 146] on div "29 Sep 2025" at bounding box center [408, 148] width 21 height 10
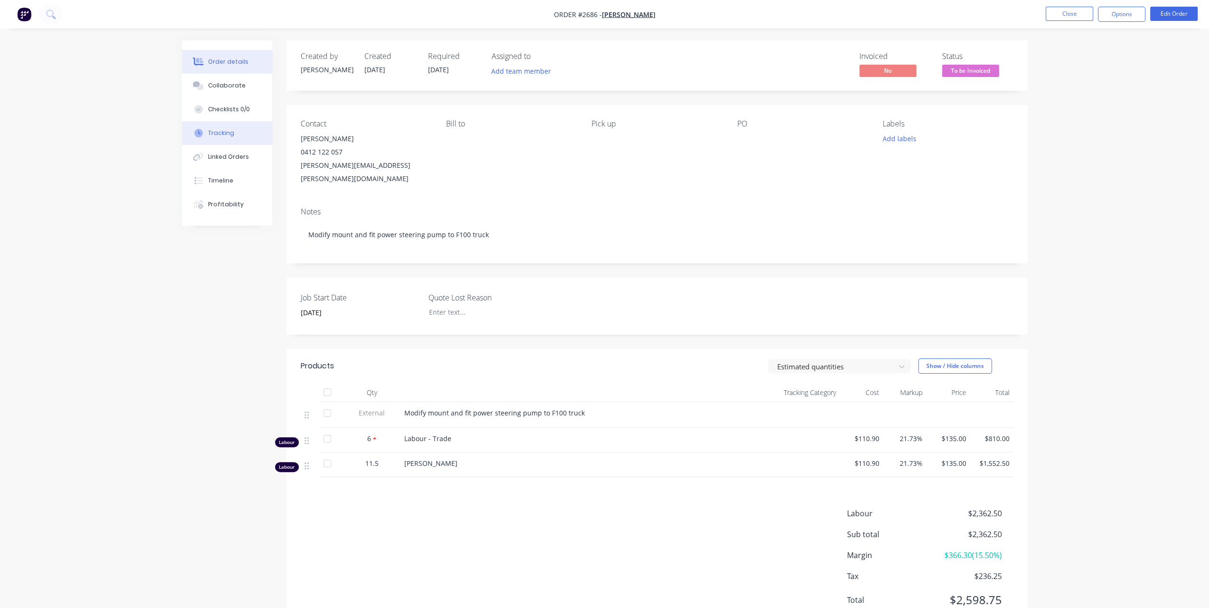
click at [229, 138] on button "Tracking" at bounding box center [227, 133] width 90 height 24
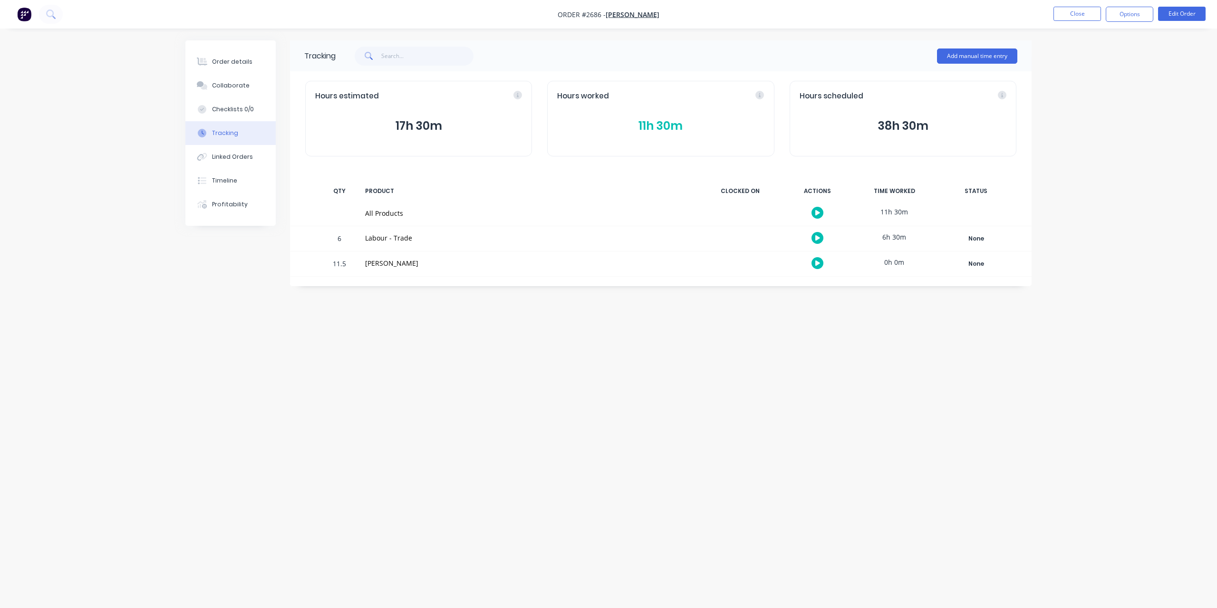
click at [680, 124] on button "11h 30m" at bounding box center [660, 126] width 207 height 18
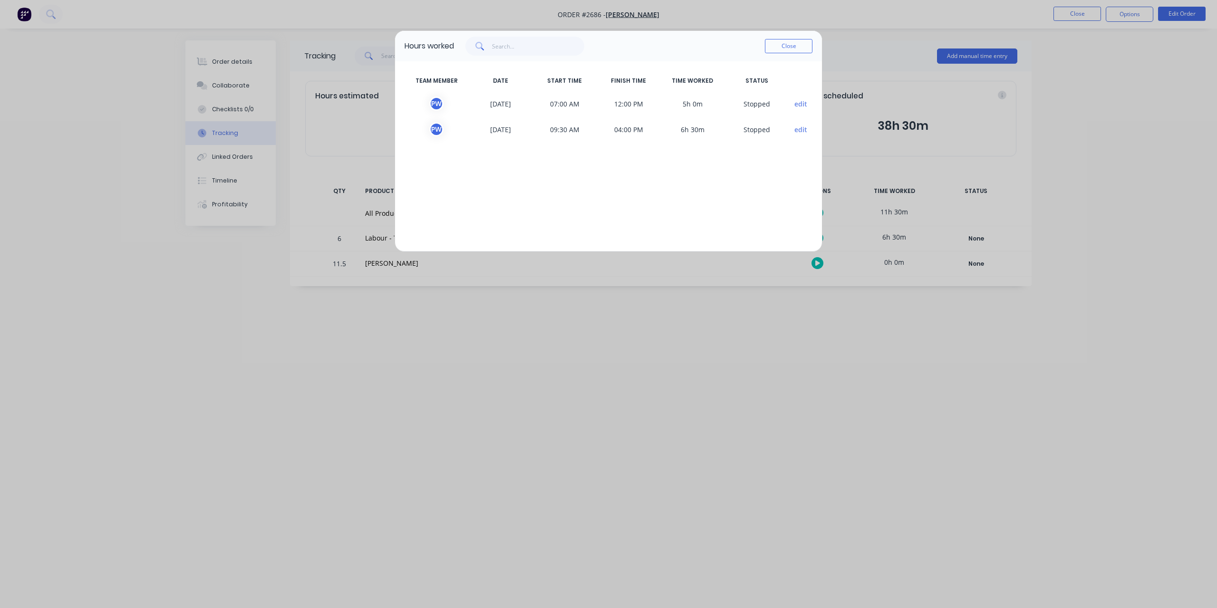
drag, startPoint x: 805, startPoint y: 40, endPoint x: 763, endPoint y: 32, distance: 43.2
click at [806, 40] on button "Close" at bounding box center [789, 46] width 48 height 14
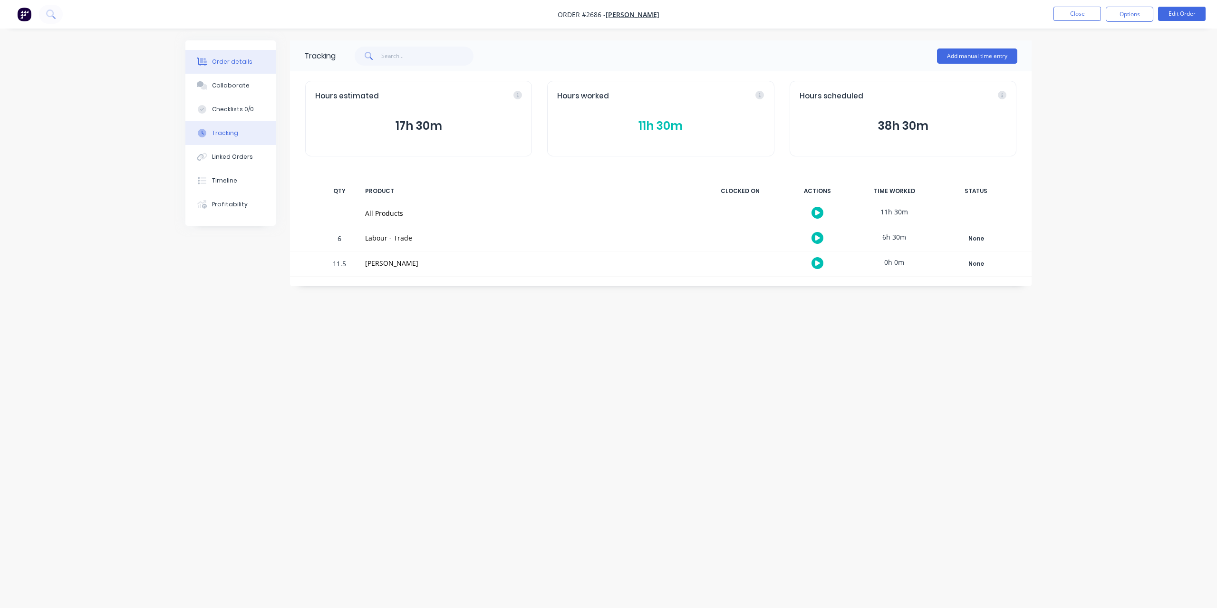
click at [228, 61] on div "Order details" at bounding box center [232, 62] width 40 height 9
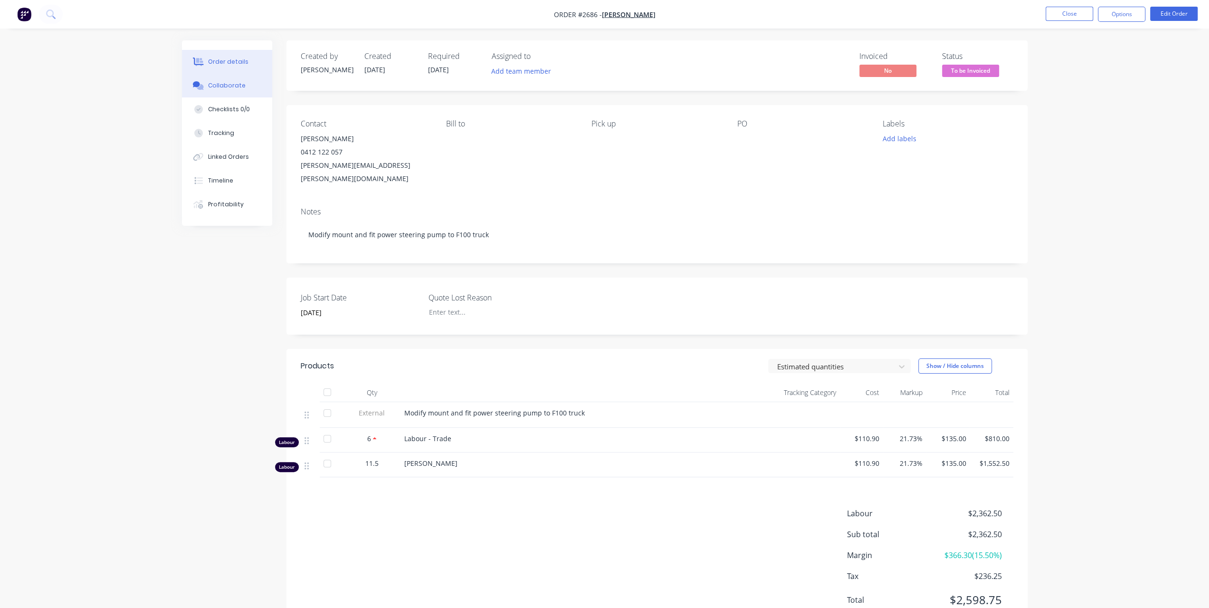
click at [227, 93] on button "Collaborate" at bounding box center [227, 86] width 90 height 24
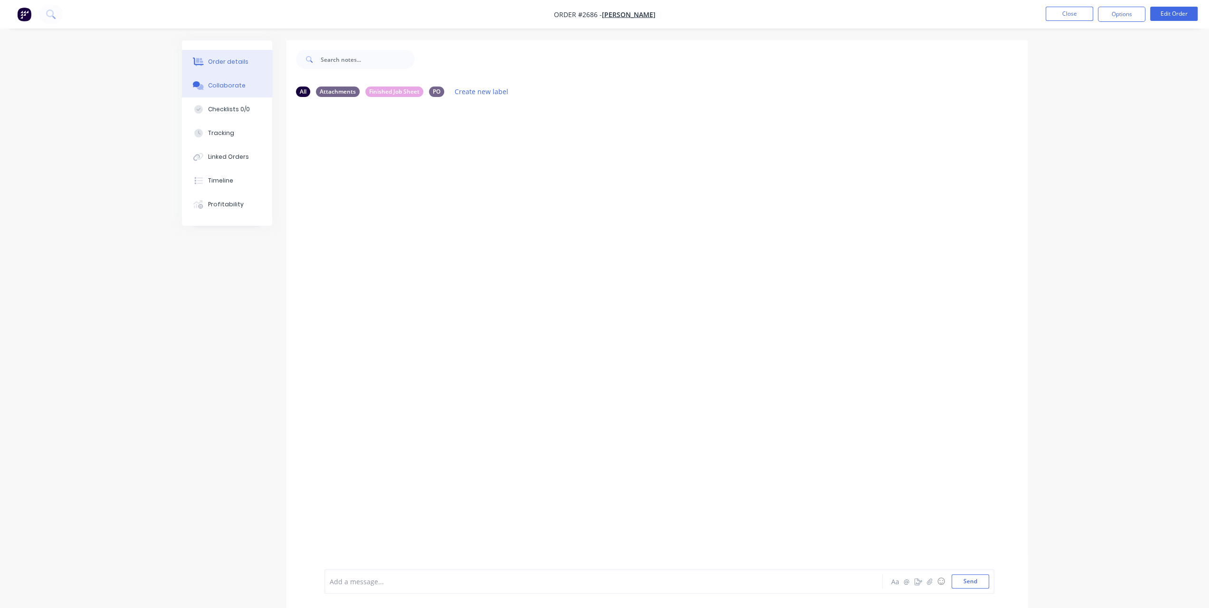
click at [239, 67] on button "Order details" at bounding box center [227, 62] width 90 height 24
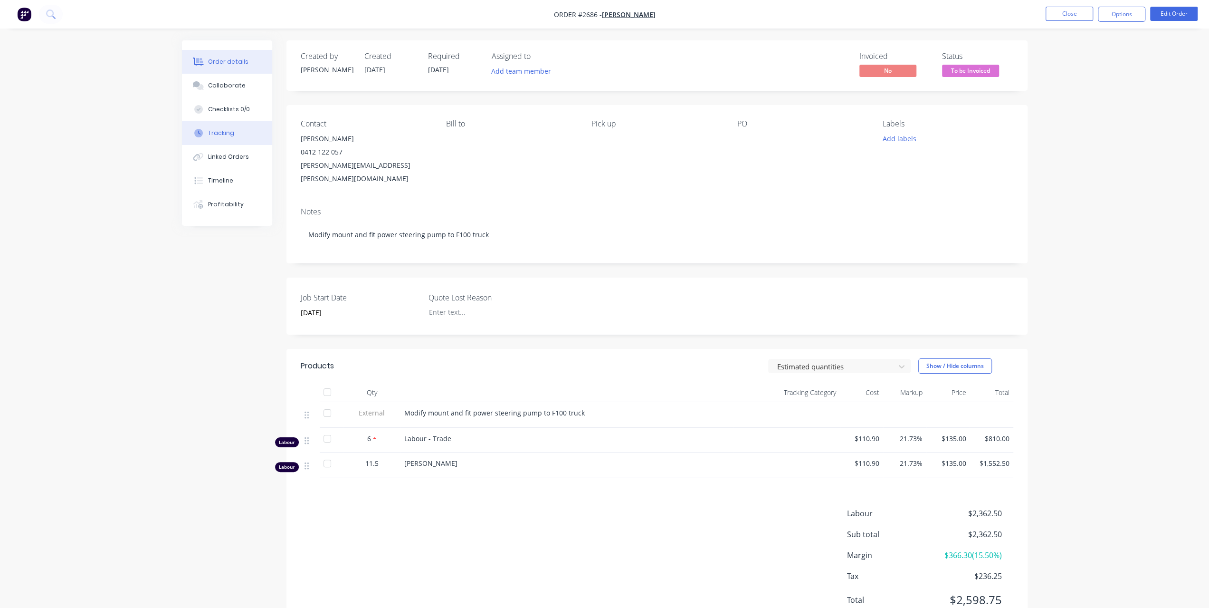
click at [238, 134] on button "Tracking" at bounding box center [227, 133] width 90 height 24
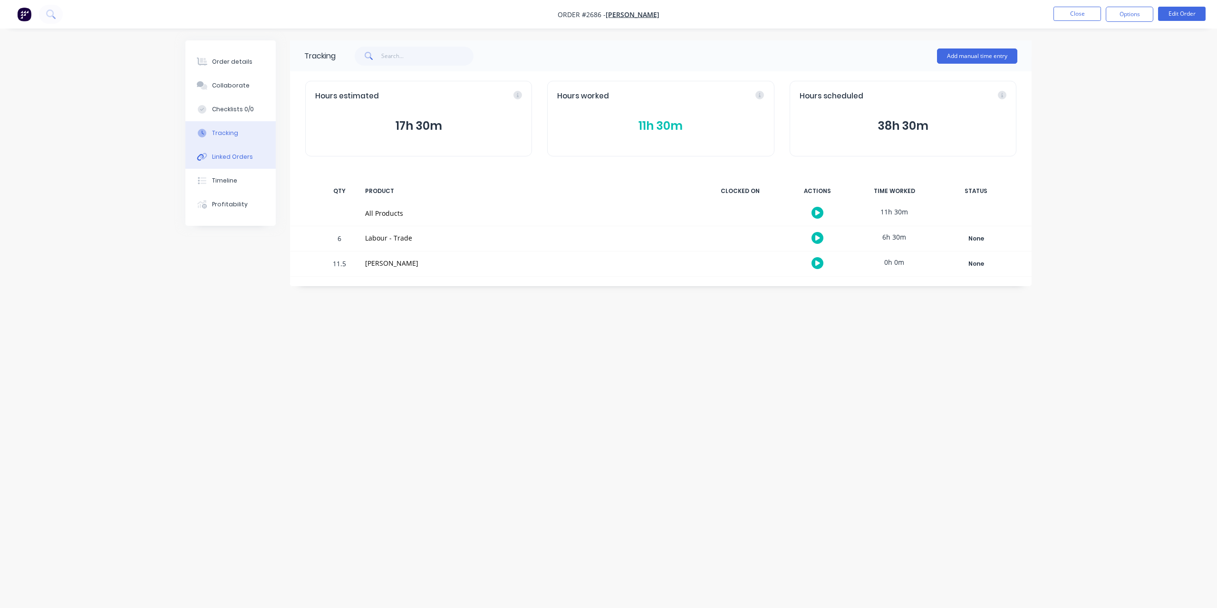
click at [233, 160] on div "Linked Orders" at bounding box center [232, 157] width 41 height 9
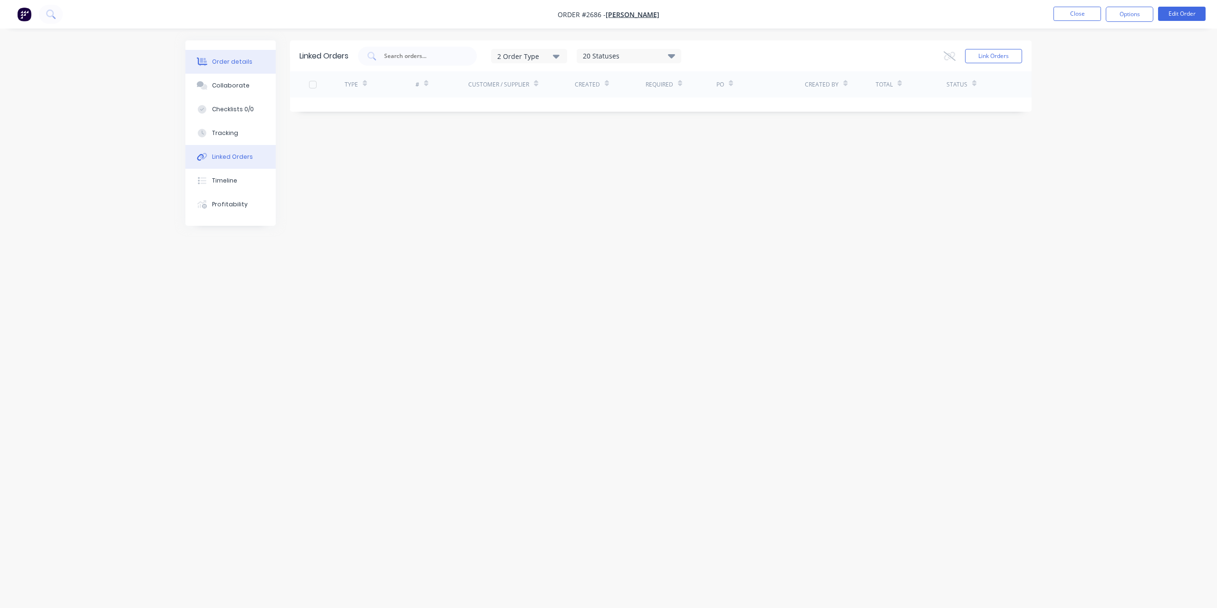
click at [221, 53] on button "Order details" at bounding box center [230, 62] width 90 height 24
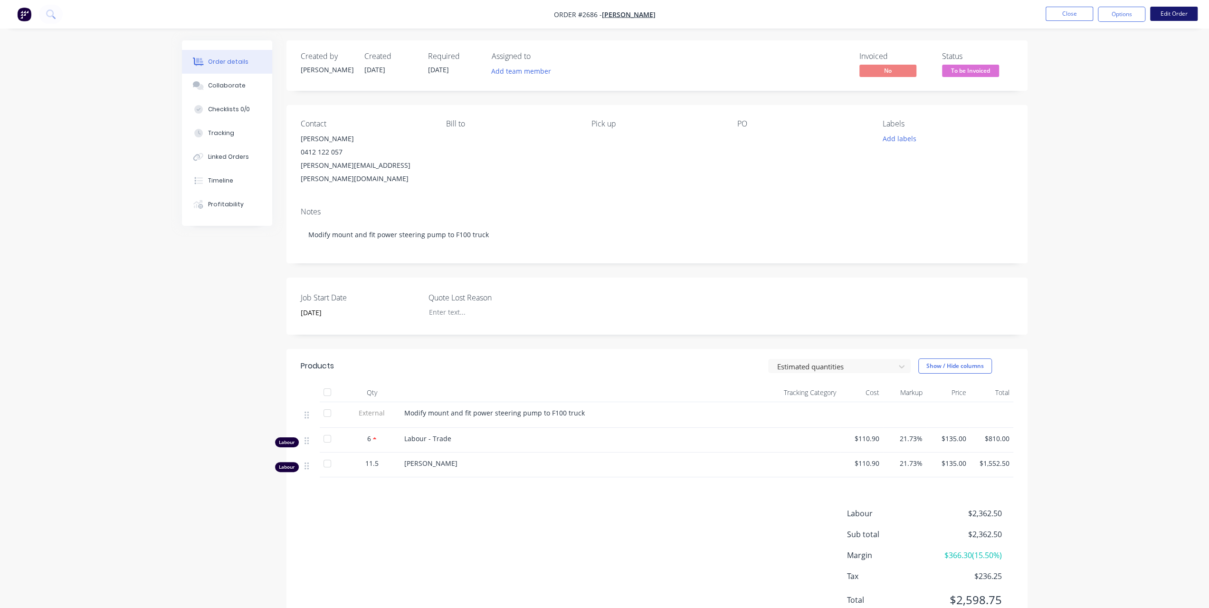
click at [1187, 12] on button "Edit Order" at bounding box center [1175, 14] width 48 height 14
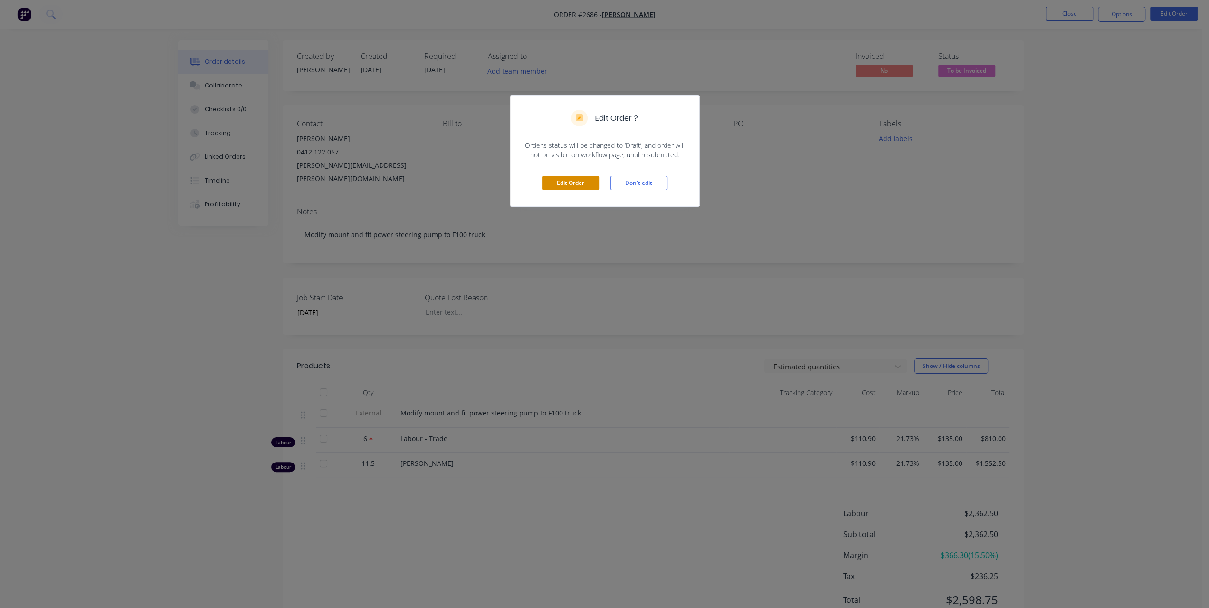
click at [584, 185] on button "Edit Order" at bounding box center [570, 183] width 57 height 14
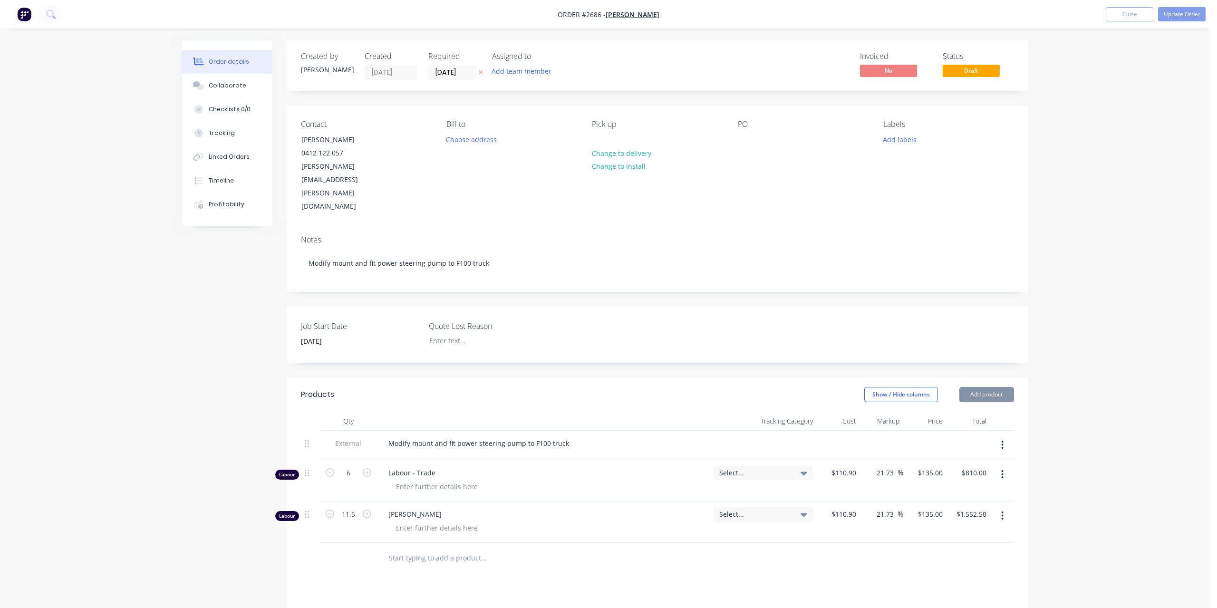
type input "02/10/2025"
type input "$110.90"
type input "21.73"
type input "$135.00"
type input "$810.00"
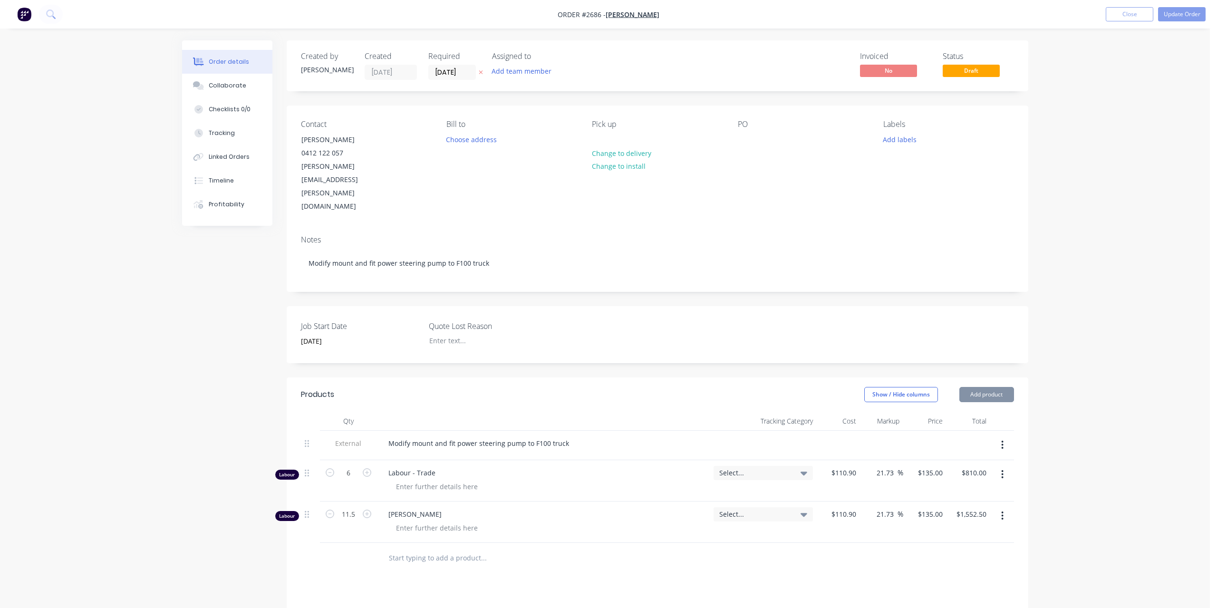
type input "$110.90"
type input "21.73"
type input "$135.00"
type input "$1,552.50"
click at [1007, 507] on button "button" at bounding box center [1002, 515] width 22 height 17
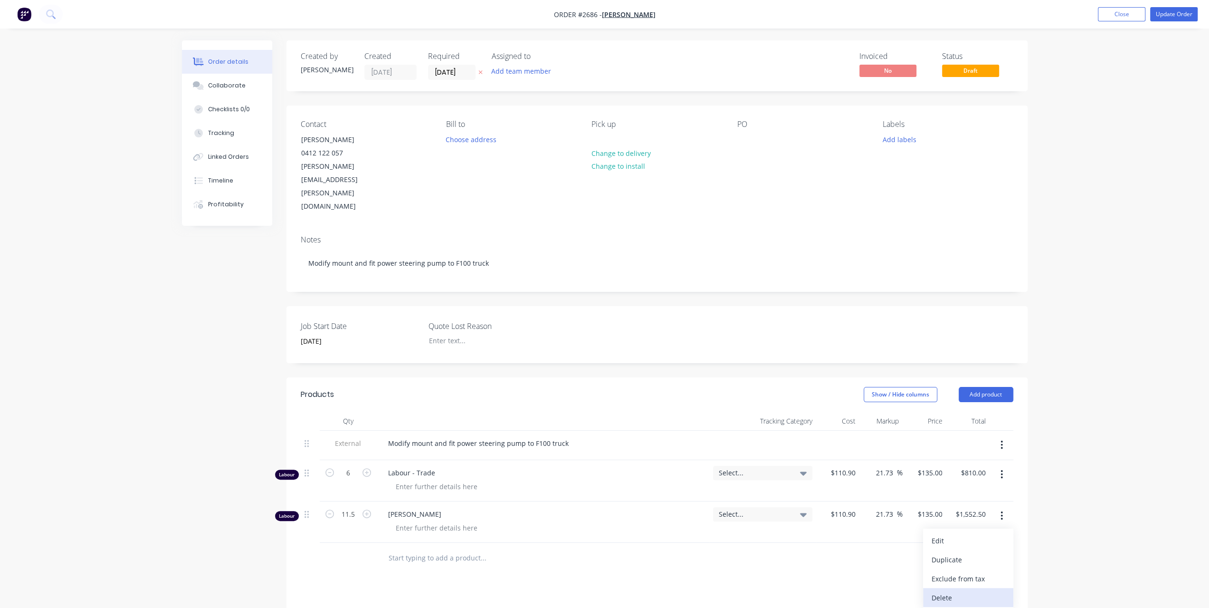
click at [960, 591] on div "Delete" at bounding box center [968, 598] width 73 height 14
click at [1168, 16] on button "Update Order" at bounding box center [1175, 14] width 48 height 14
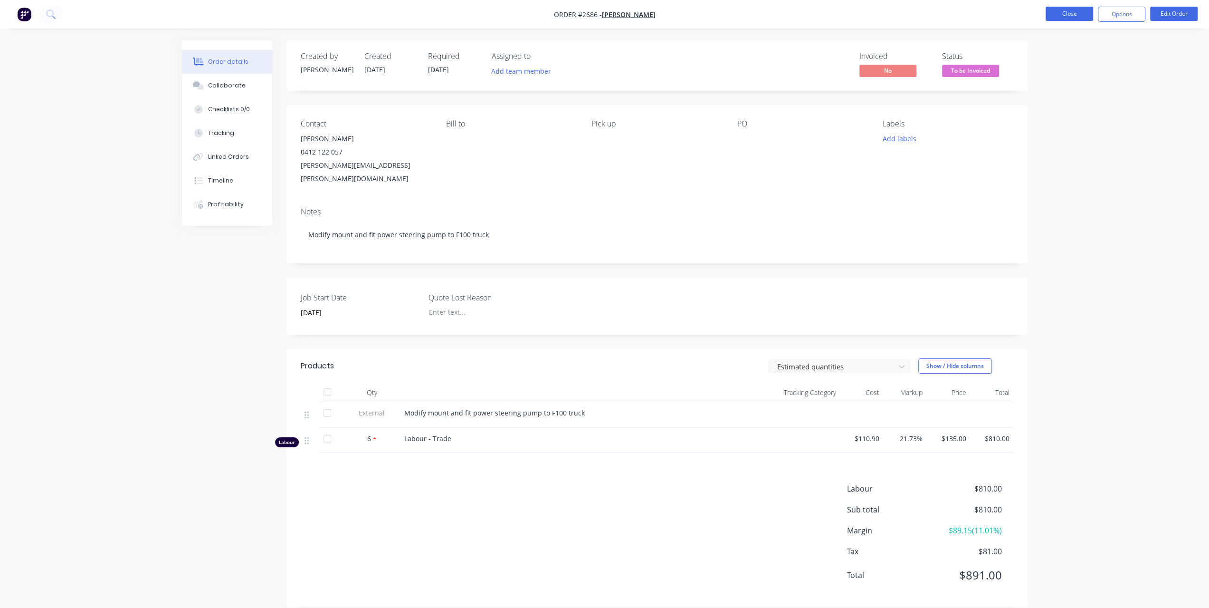
click at [1071, 16] on button "Close" at bounding box center [1070, 14] width 48 height 14
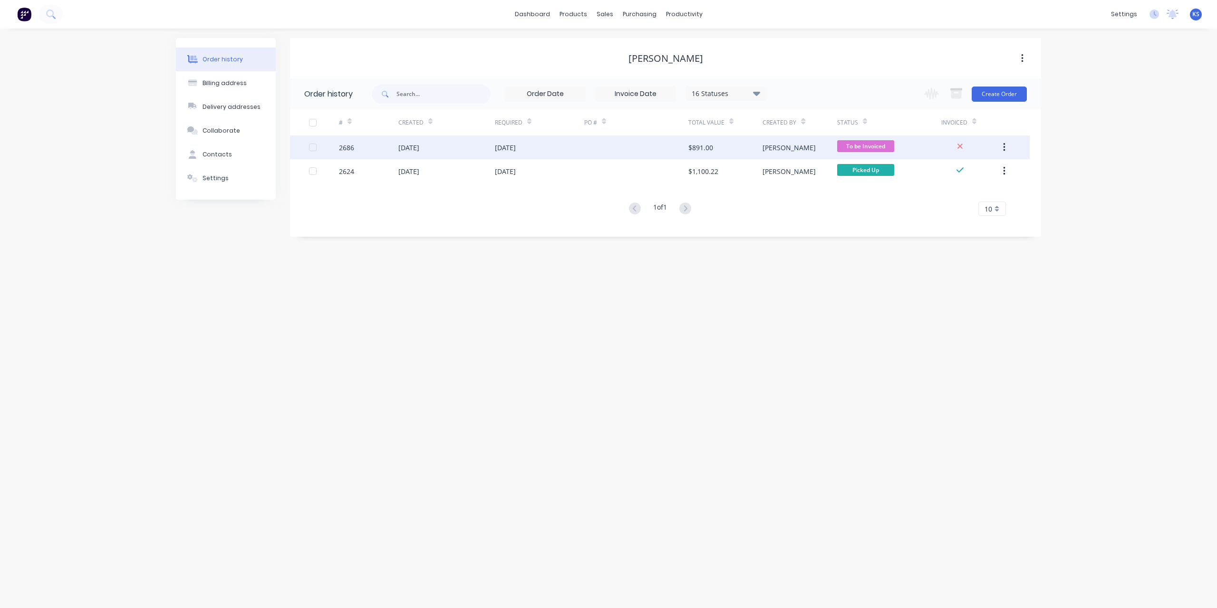
click at [411, 147] on div "29 Sep 2025" at bounding box center [408, 148] width 21 height 10
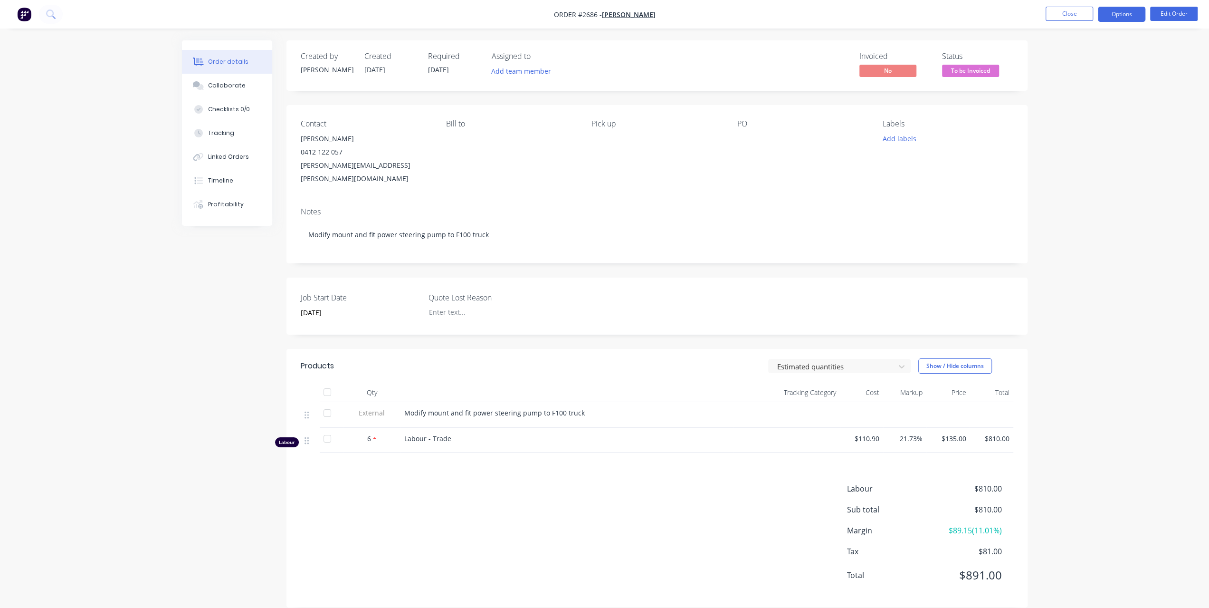
click at [1133, 16] on button "Options" at bounding box center [1122, 14] width 48 height 15
click at [1079, 57] on div "Invoice" at bounding box center [1093, 58] width 87 height 14
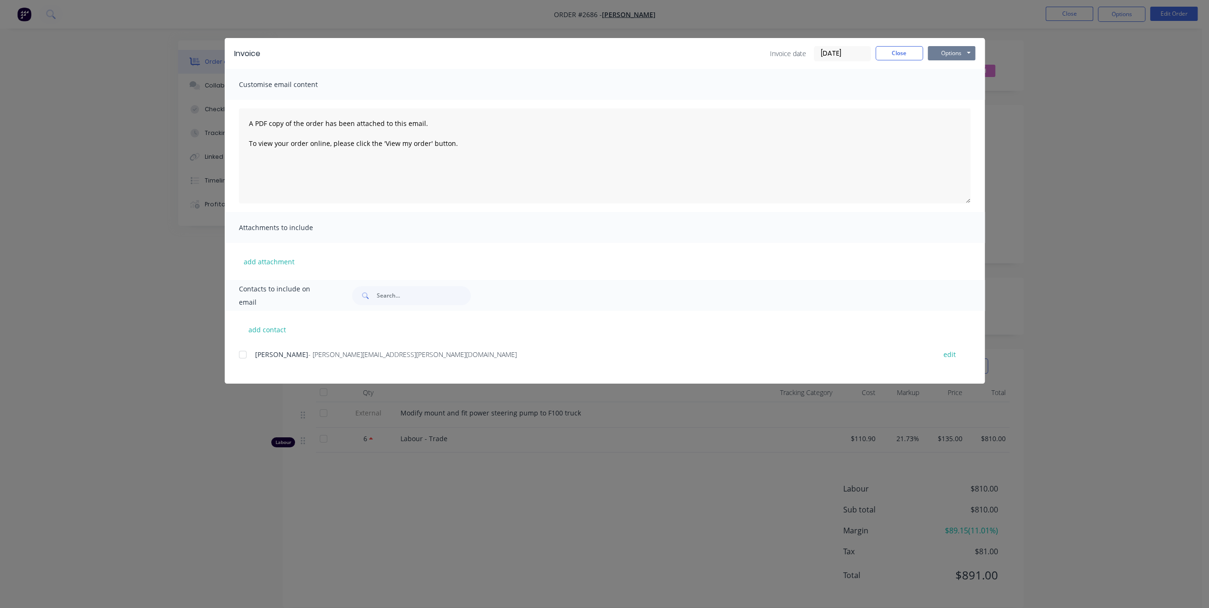
click at [954, 51] on button "Options" at bounding box center [952, 53] width 48 height 14
click at [949, 85] on button "Print" at bounding box center [958, 86] width 61 height 16
click at [909, 52] on button "Close" at bounding box center [900, 53] width 48 height 14
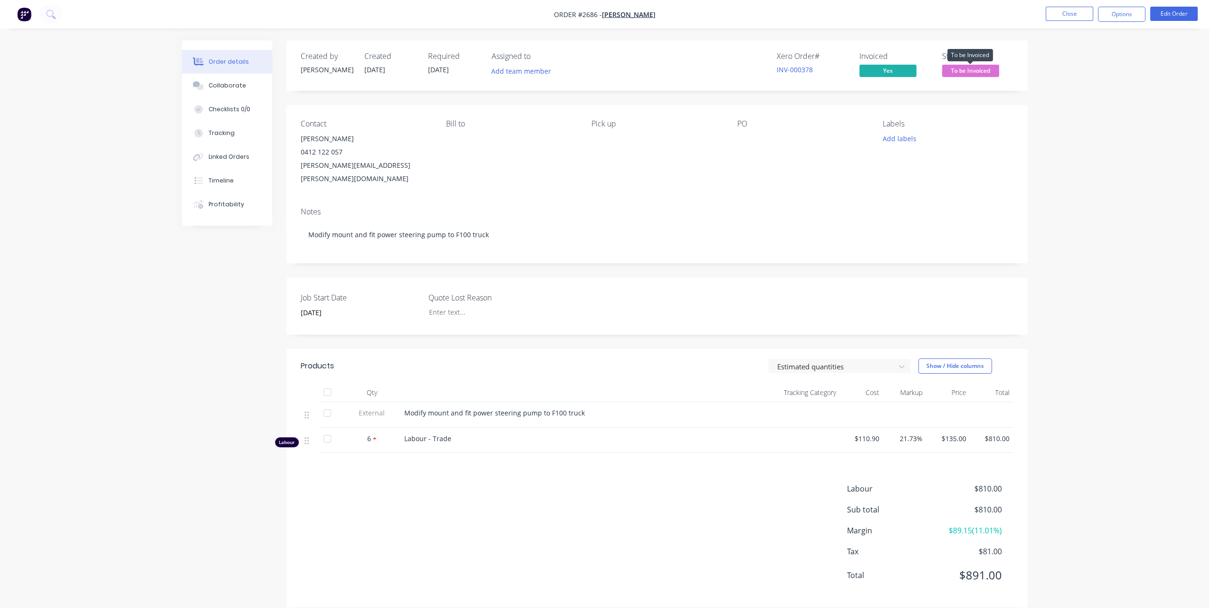
click at [972, 67] on span "To be Invoiced" at bounding box center [970, 71] width 57 height 12
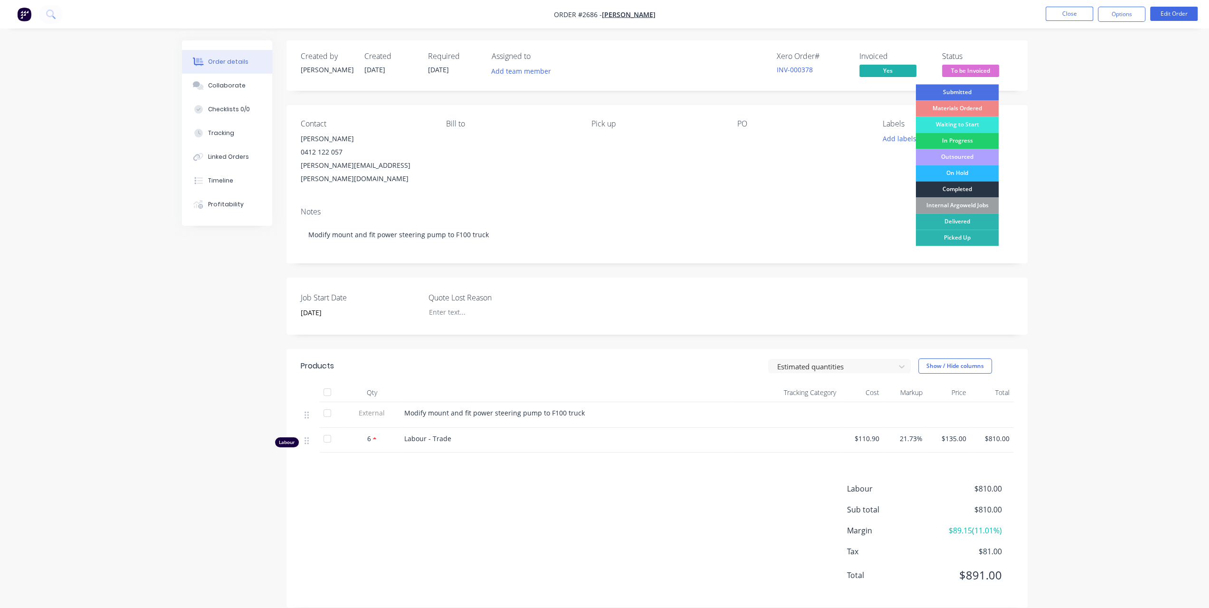
click at [958, 188] on div "Completed" at bounding box center [957, 189] width 83 height 16
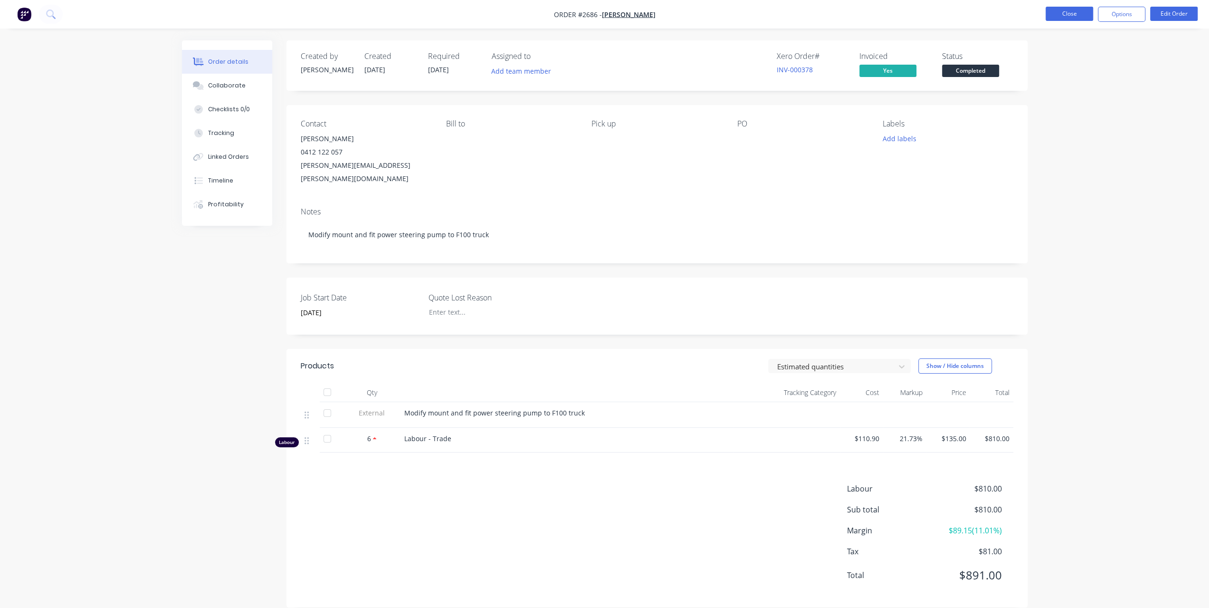
click at [1067, 19] on button "Close" at bounding box center [1070, 14] width 48 height 14
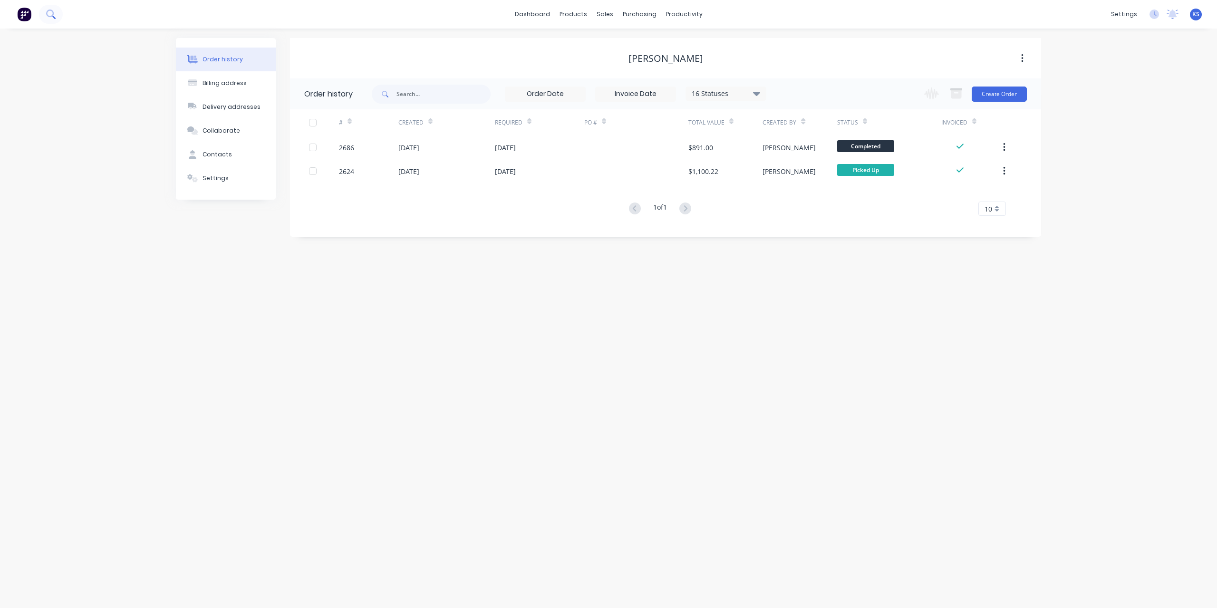
click at [59, 10] on button at bounding box center [51, 14] width 24 height 19
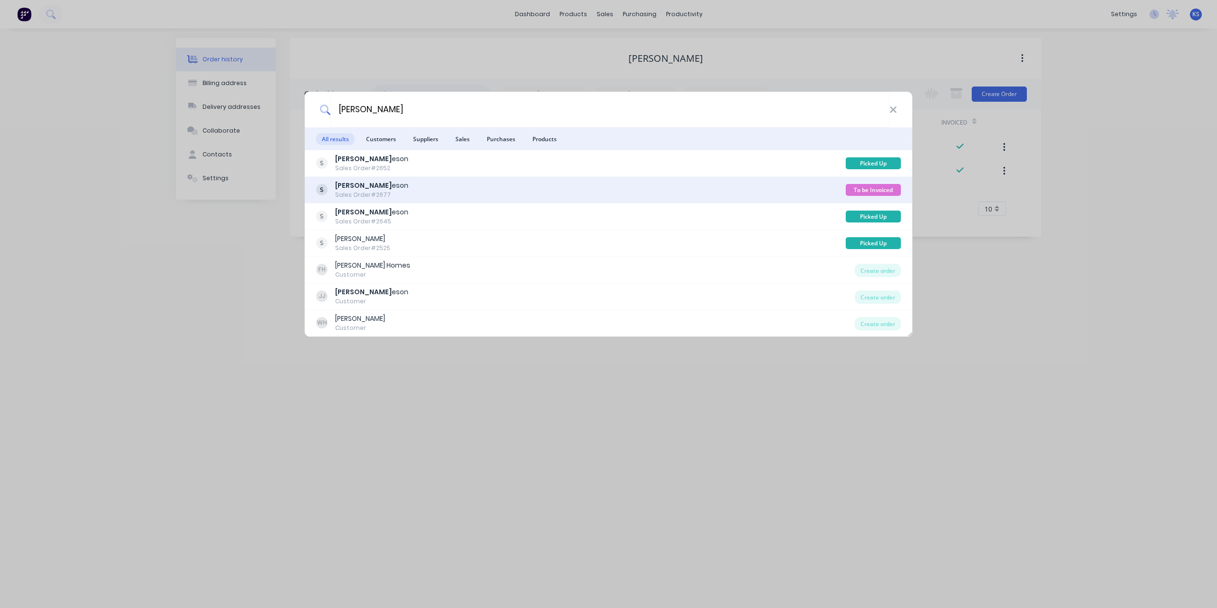
type input "jami"
click at [358, 190] on div "Jami eson" at bounding box center [371, 186] width 73 height 10
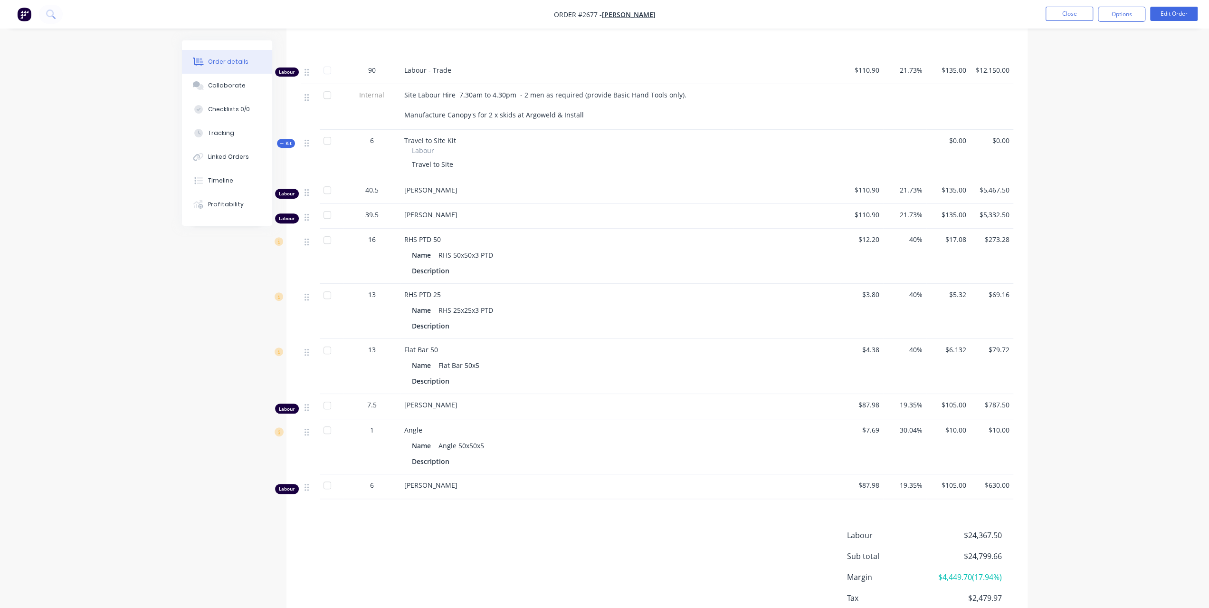
scroll to position [380, 0]
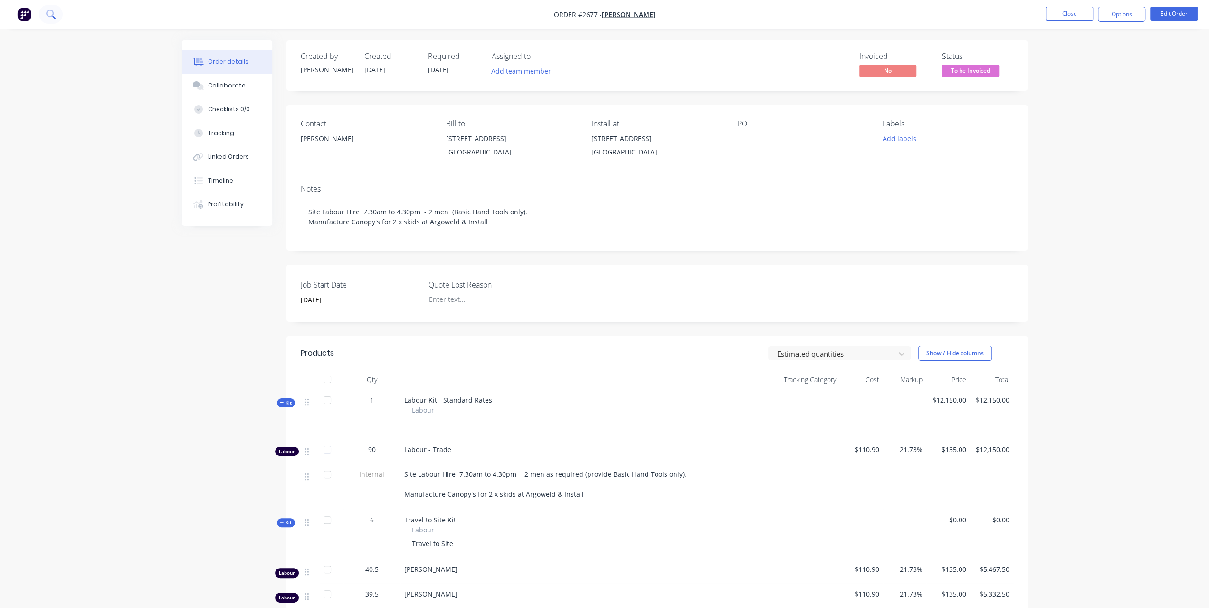
click at [47, 18] on icon at bounding box center [50, 14] width 9 height 9
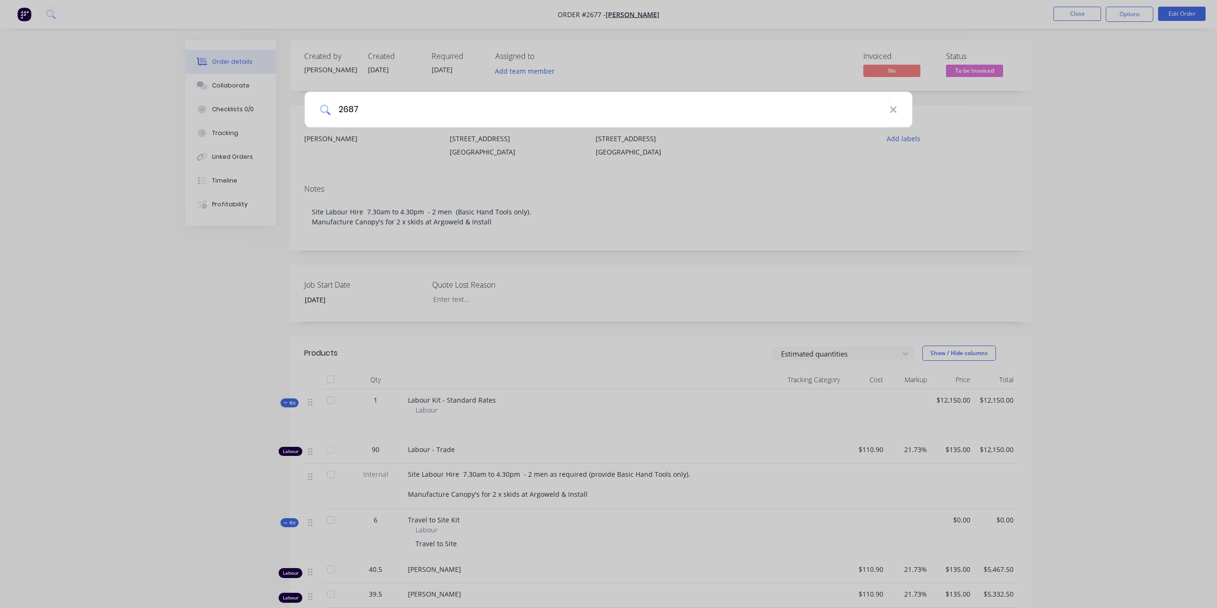
type input "2687"
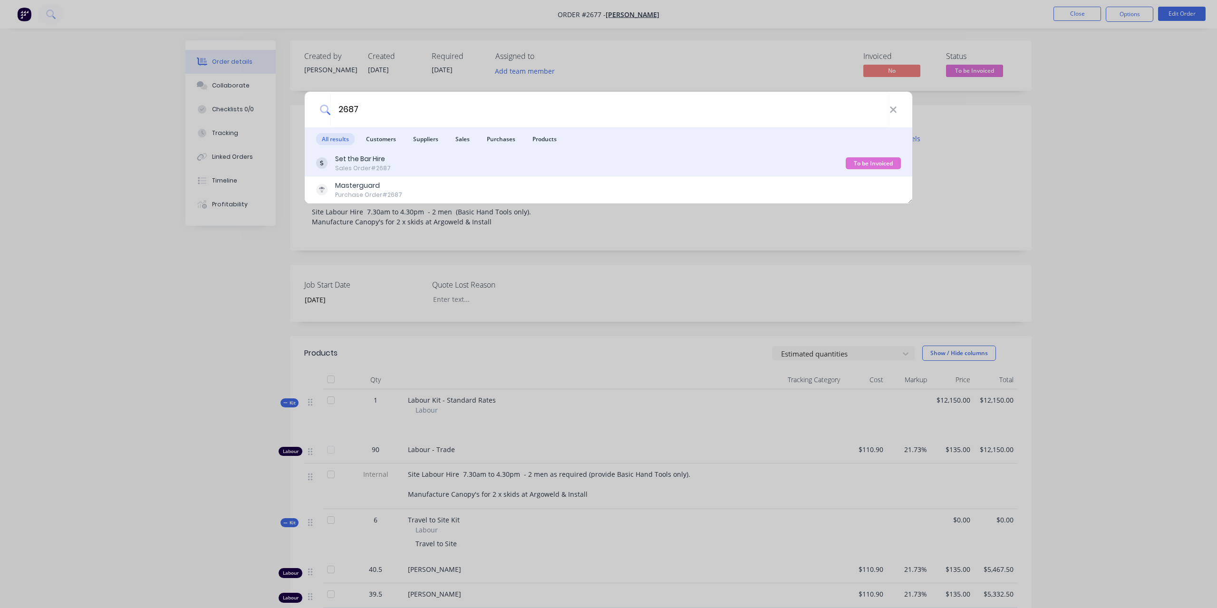
click at [346, 161] on div "Set the Bar Hire" at bounding box center [363, 159] width 56 height 10
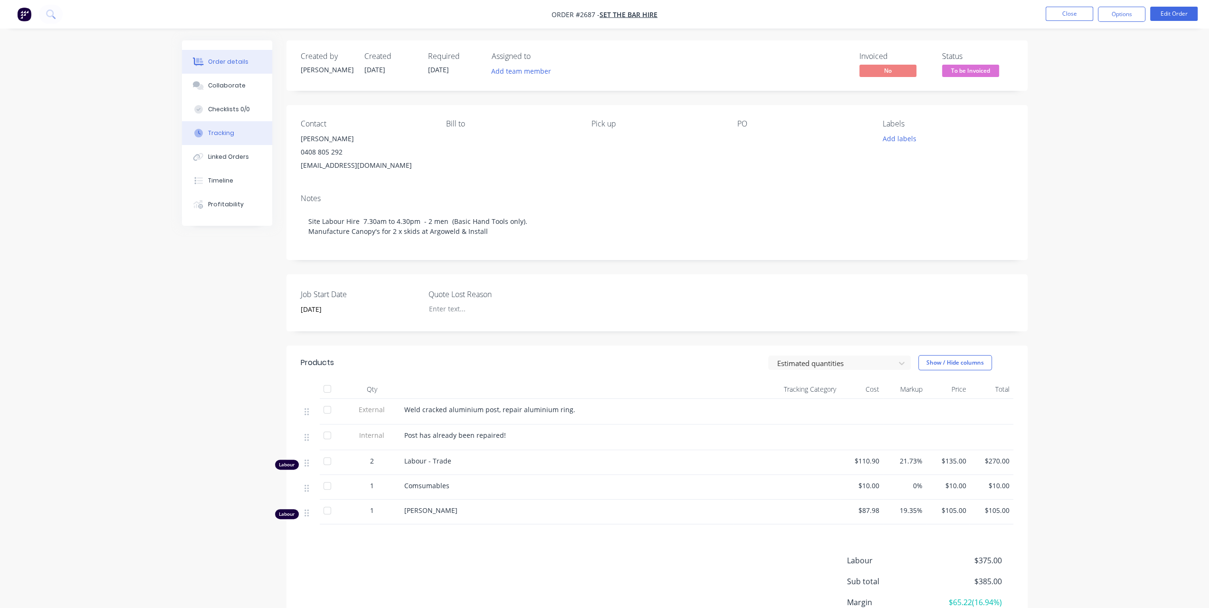
click at [217, 133] on div "Tracking" at bounding box center [221, 133] width 26 height 9
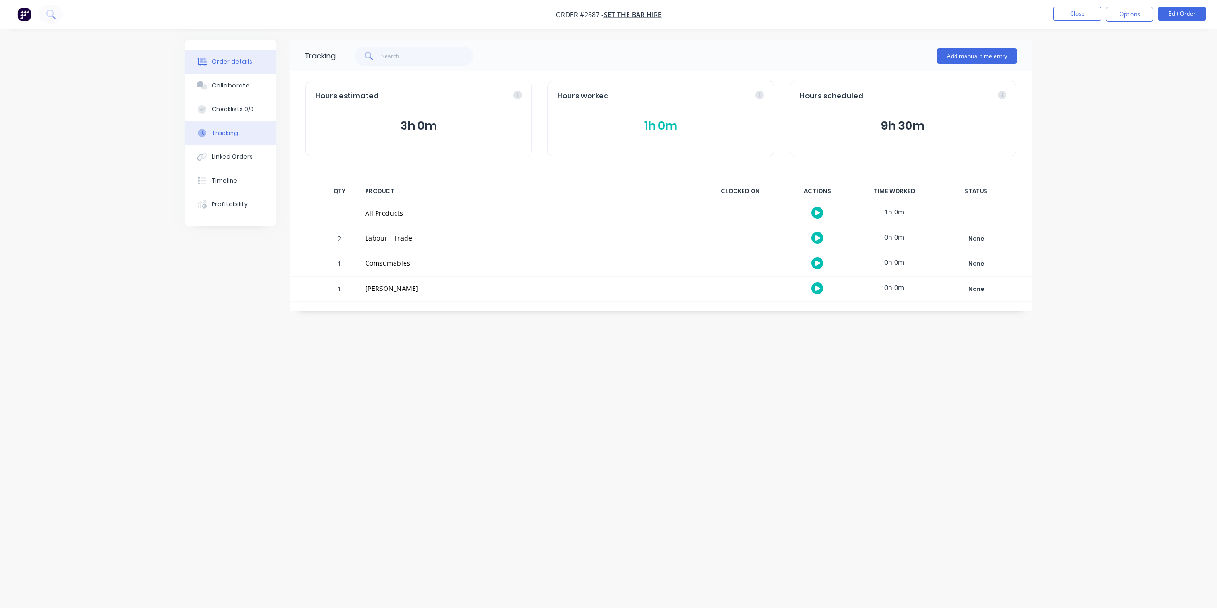
click at [227, 56] on button "Order details" at bounding box center [230, 62] width 90 height 24
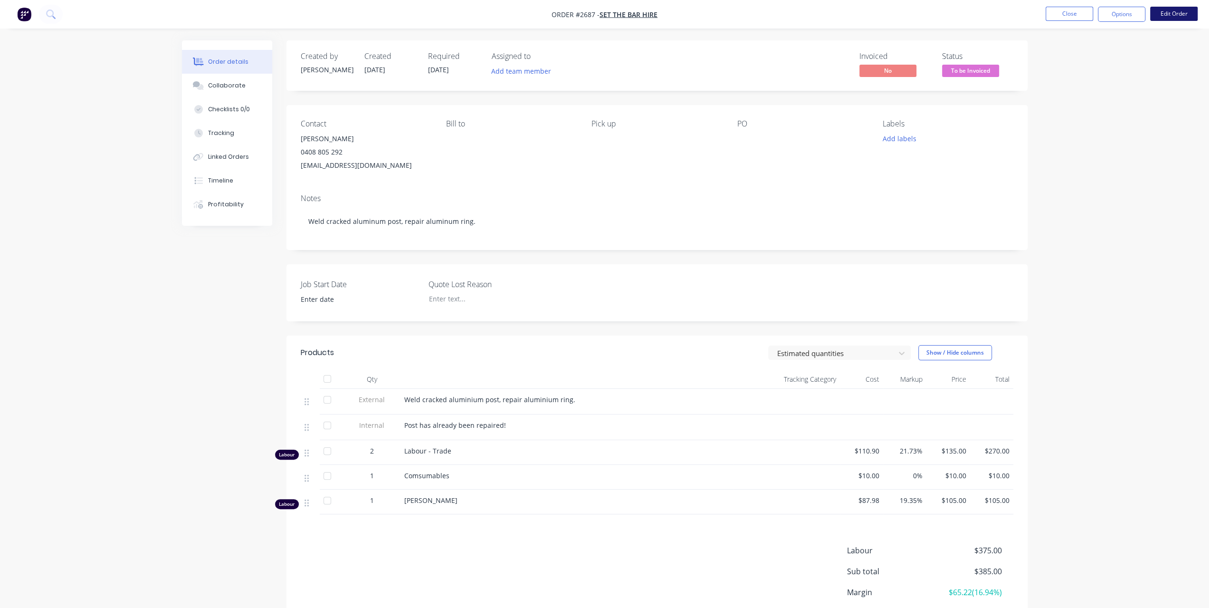
click at [1168, 17] on button "Edit Order" at bounding box center [1175, 14] width 48 height 14
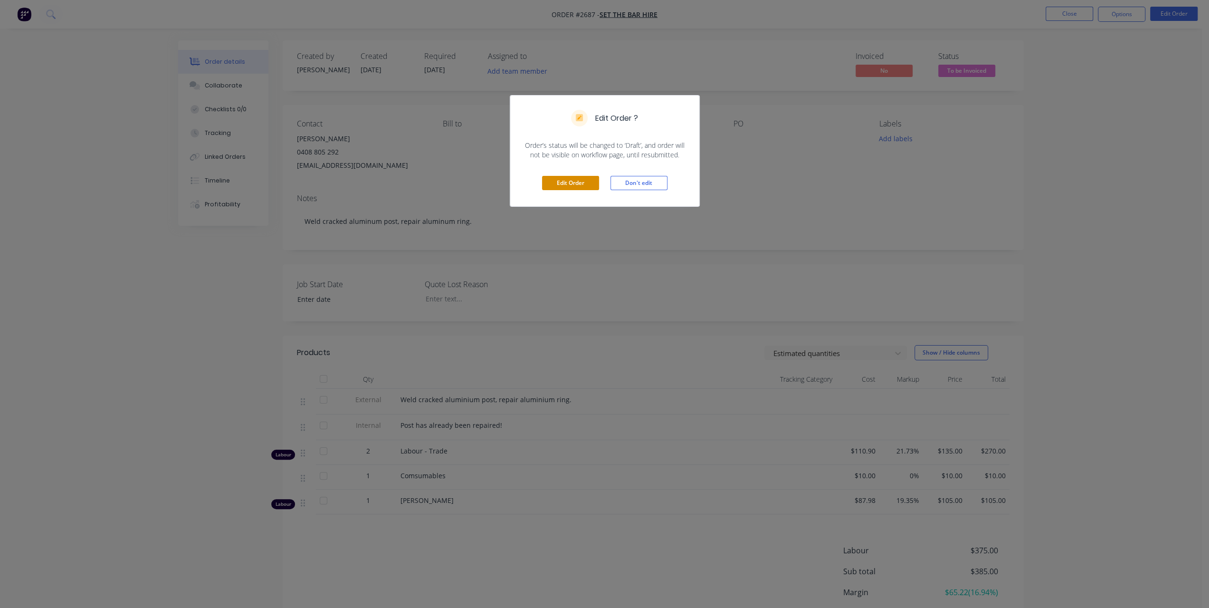
click at [567, 181] on button "Edit Order" at bounding box center [570, 183] width 57 height 14
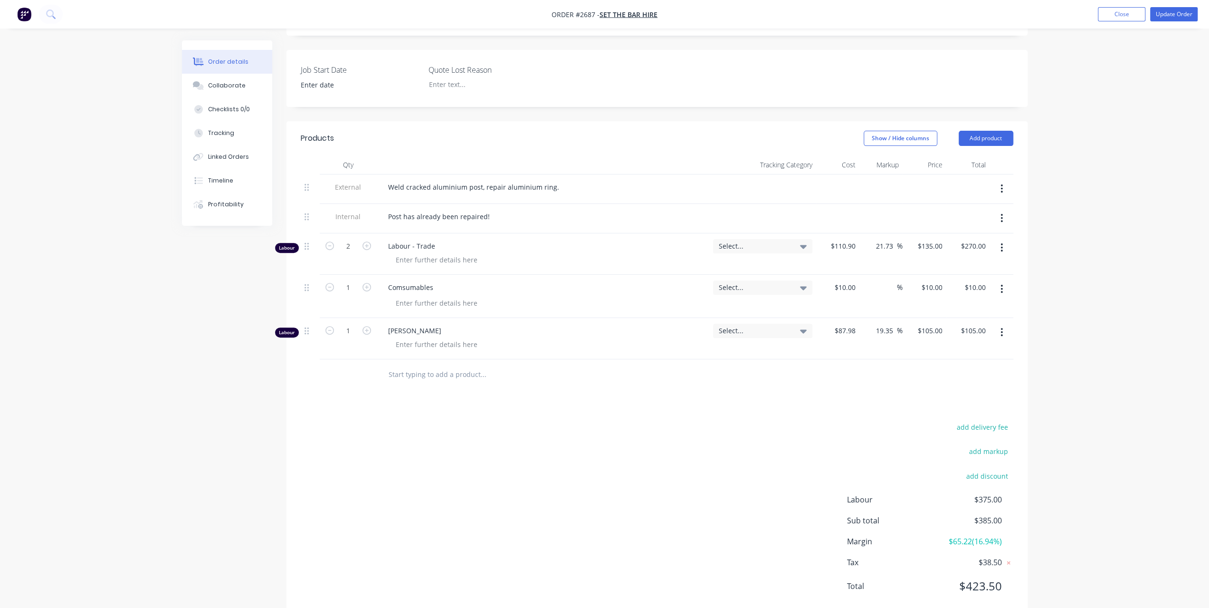
scroll to position [238, 0]
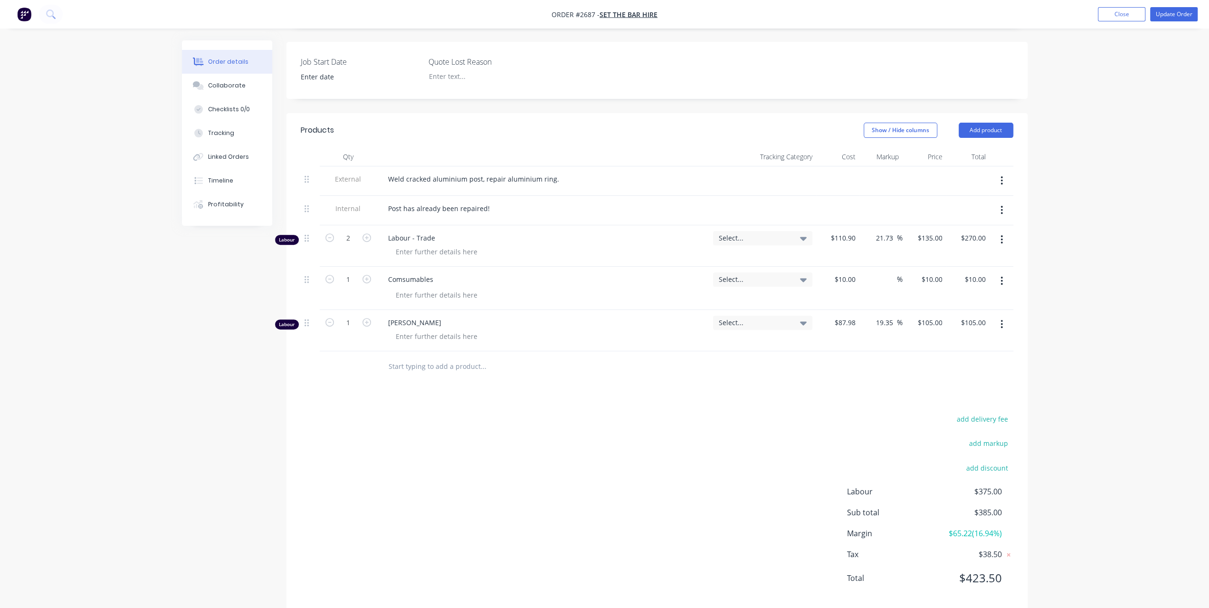
click at [1007, 316] on button "button" at bounding box center [1002, 324] width 22 height 17
click at [938, 399] on div "Delete" at bounding box center [968, 406] width 73 height 14
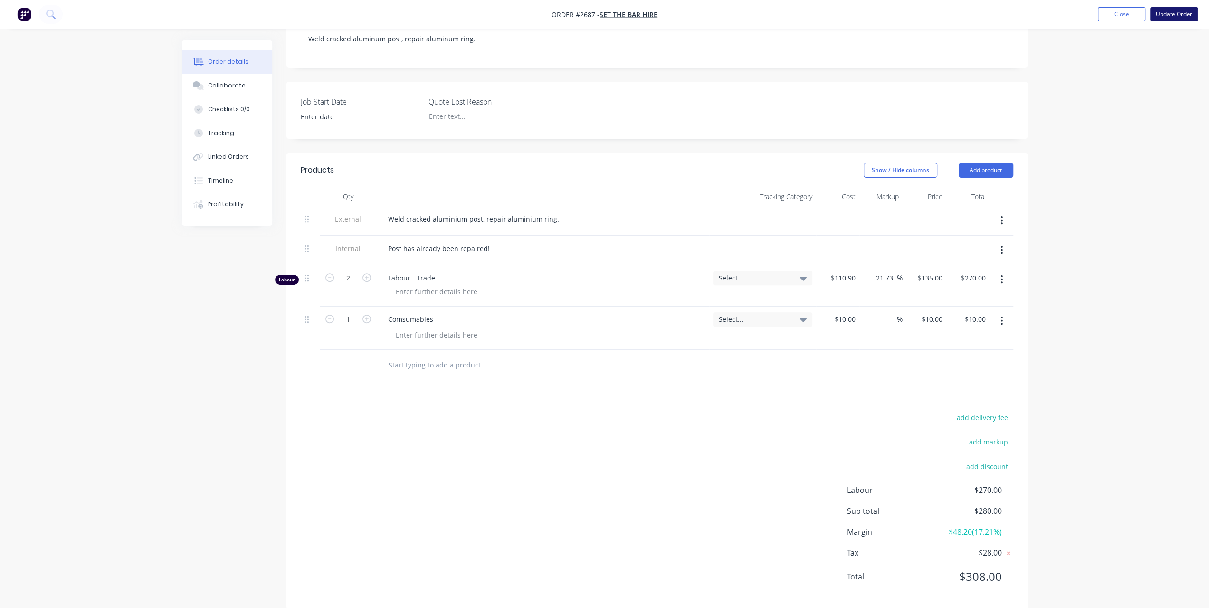
click at [1172, 17] on button "Update Order" at bounding box center [1175, 14] width 48 height 14
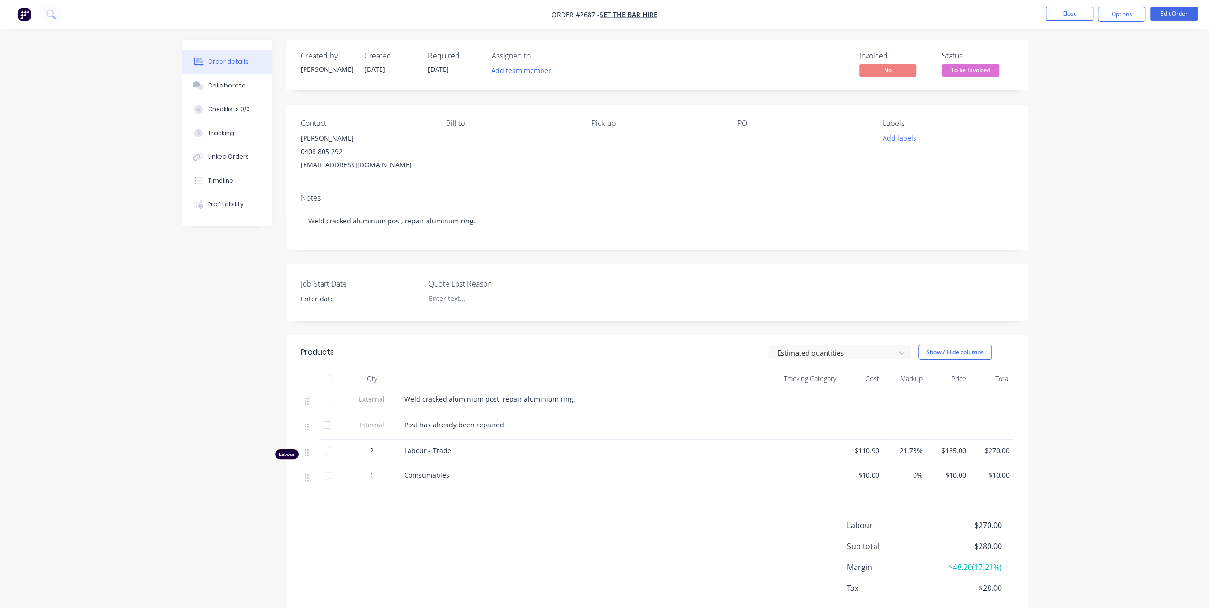
scroll to position [0, 0]
click at [1123, 18] on button "Options" at bounding box center [1122, 14] width 48 height 15
click at [1096, 59] on div "Invoice" at bounding box center [1093, 58] width 87 height 14
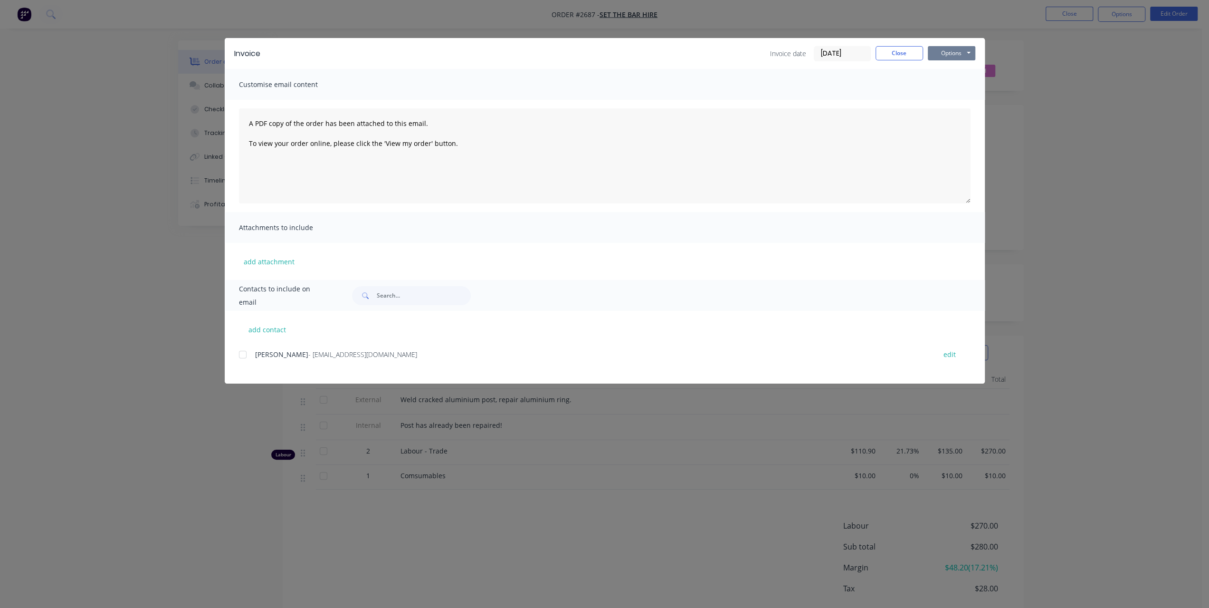
click at [935, 55] on button "Options" at bounding box center [952, 53] width 48 height 14
click at [946, 86] on button "Print" at bounding box center [958, 86] width 61 height 16
click at [907, 56] on button "Close" at bounding box center [900, 53] width 48 height 14
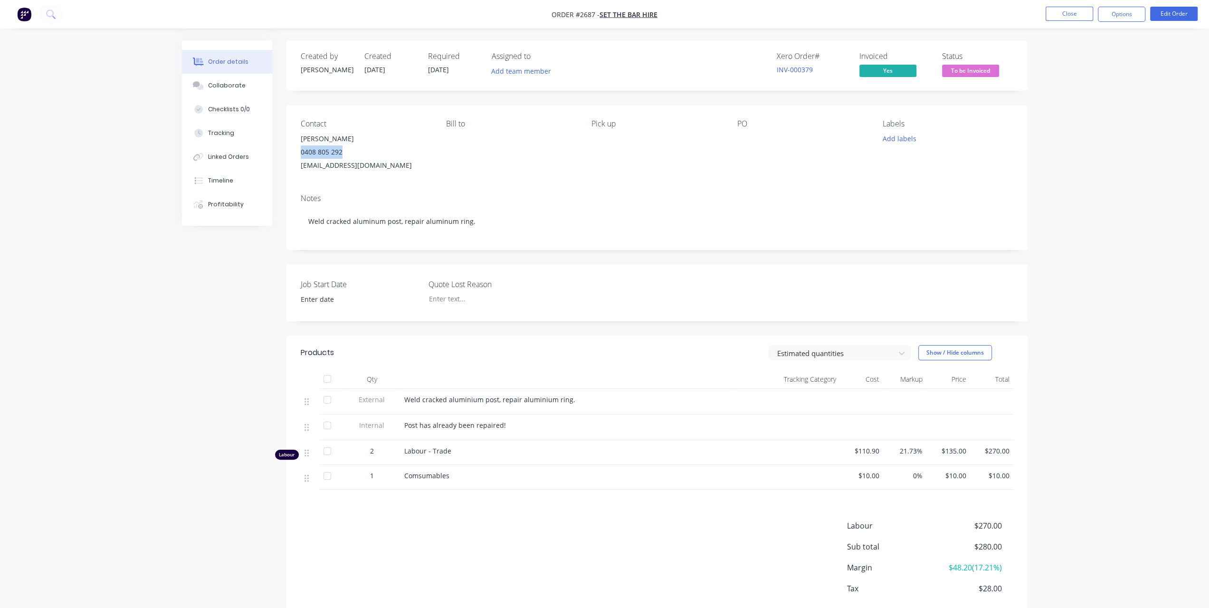
drag, startPoint x: 300, startPoint y: 152, endPoint x: 341, endPoint y: 153, distance: 41.4
click at [341, 153] on div "Contact Adam Roocke 0408 805 292 aroocke@ironinkdrafting.com.au Bill to Pick up…" at bounding box center [657, 145] width 741 height 81
copy div "0408 805 292"
drag, startPoint x: 348, startPoint y: 138, endPoint x: 297, endPoint y: 139, distance: 50.4
click at [297, 139] on div "Contact Adam Roocke 0408 805 292 aroocke@ironinkdrafting.com.au Bill to Pick up…" at bounding box center [657, 145] width 741 height 81
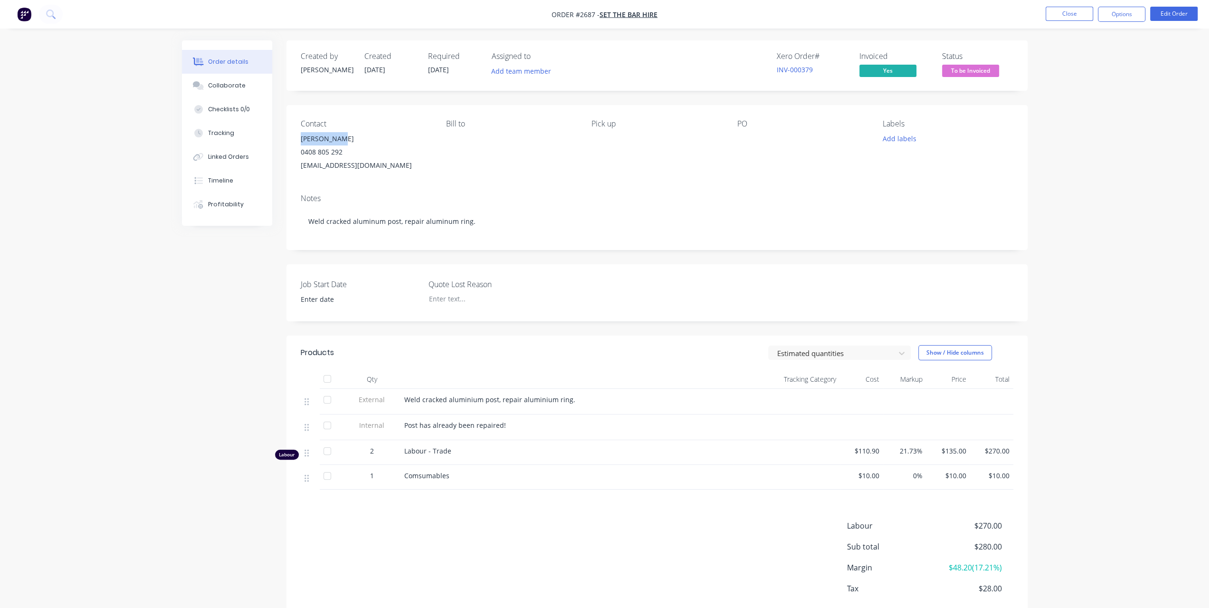
copy div "Adam Roocke"
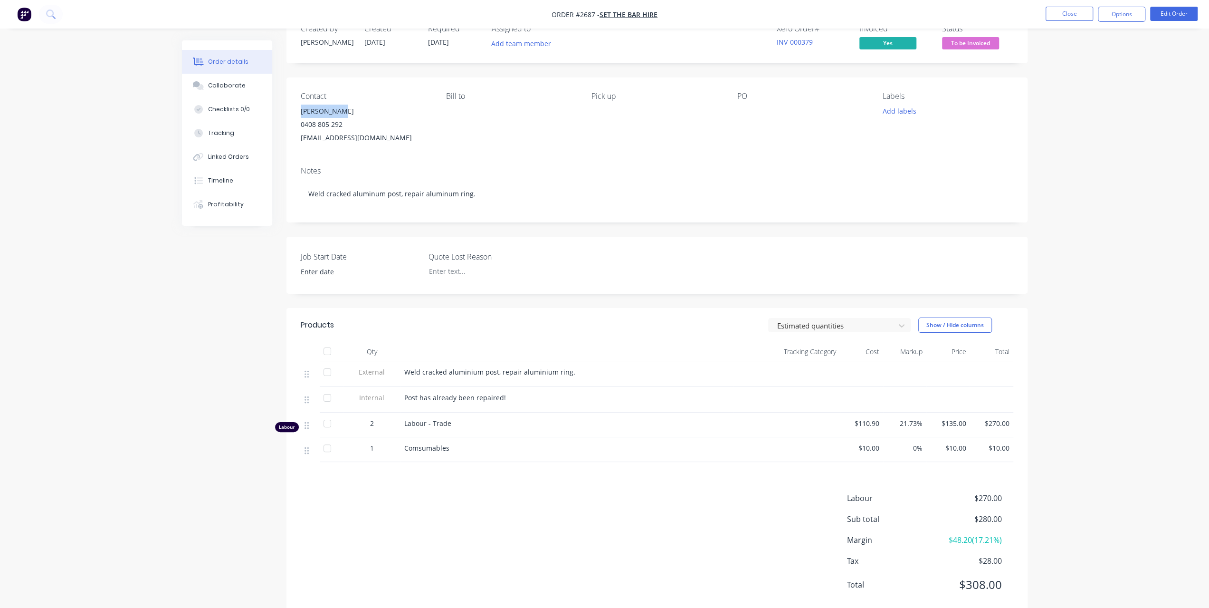
scroll to position [50, 0]
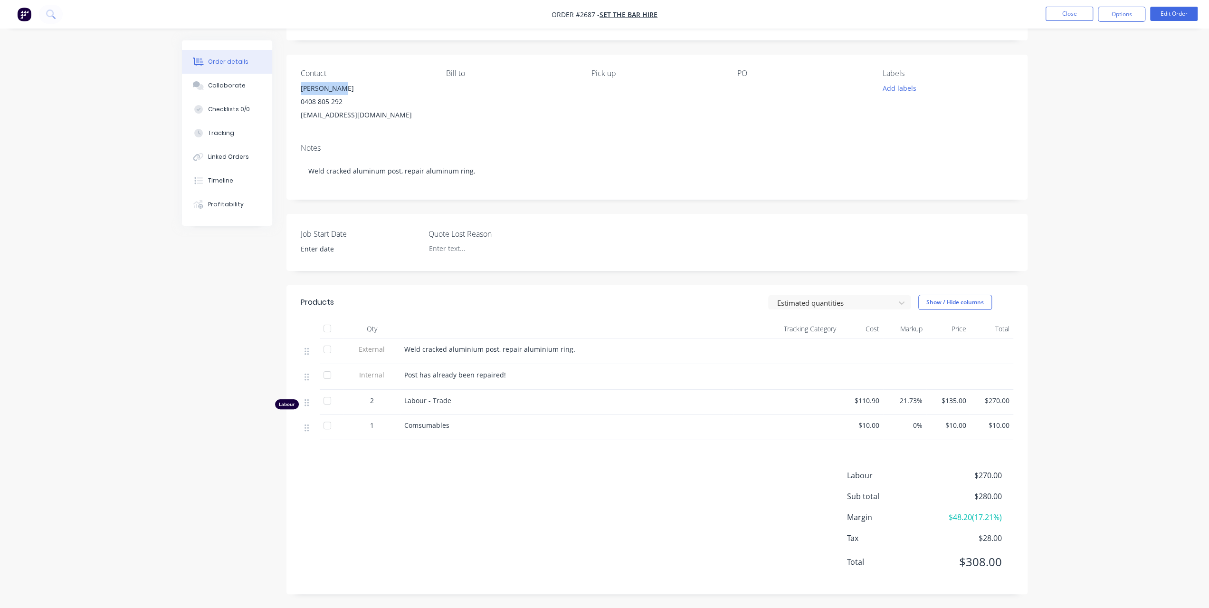
drag, startPoint x: 404, startPoint y: 120, endPoint x: 300, endPoint y: 116, distance: 103.7
click at [301, 116] on div "aroocke@ironinkdrafting.com.au" at bounding box center [366, 114] width 130 height 13
copy div "aroocke@ironinkdrafting.com.au"
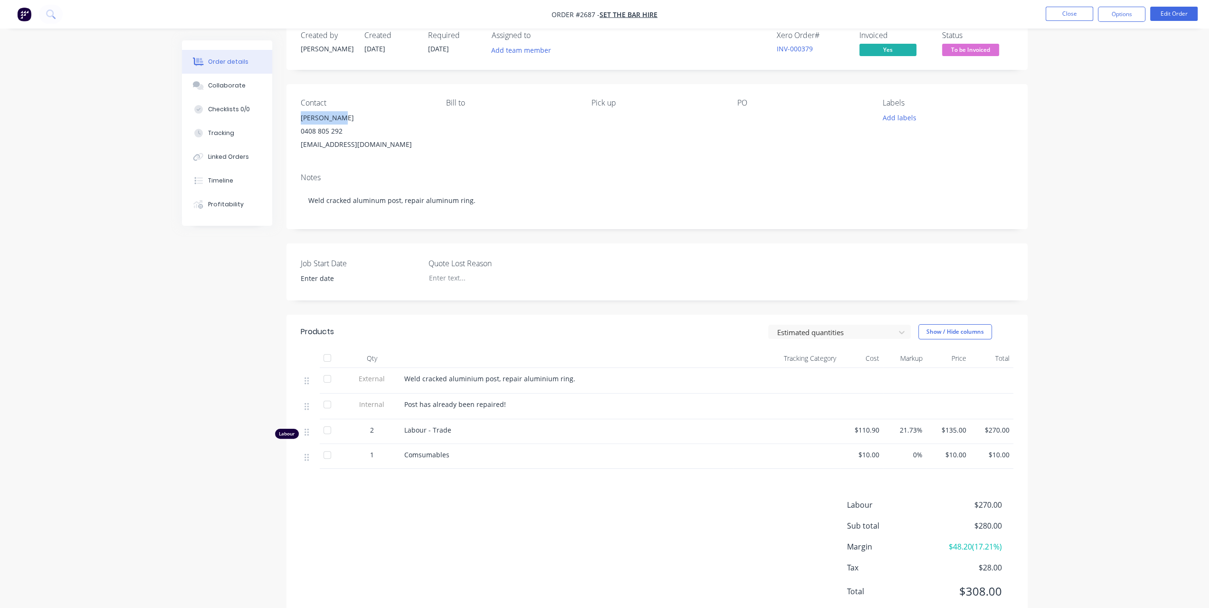
scroll to position [0, 0]
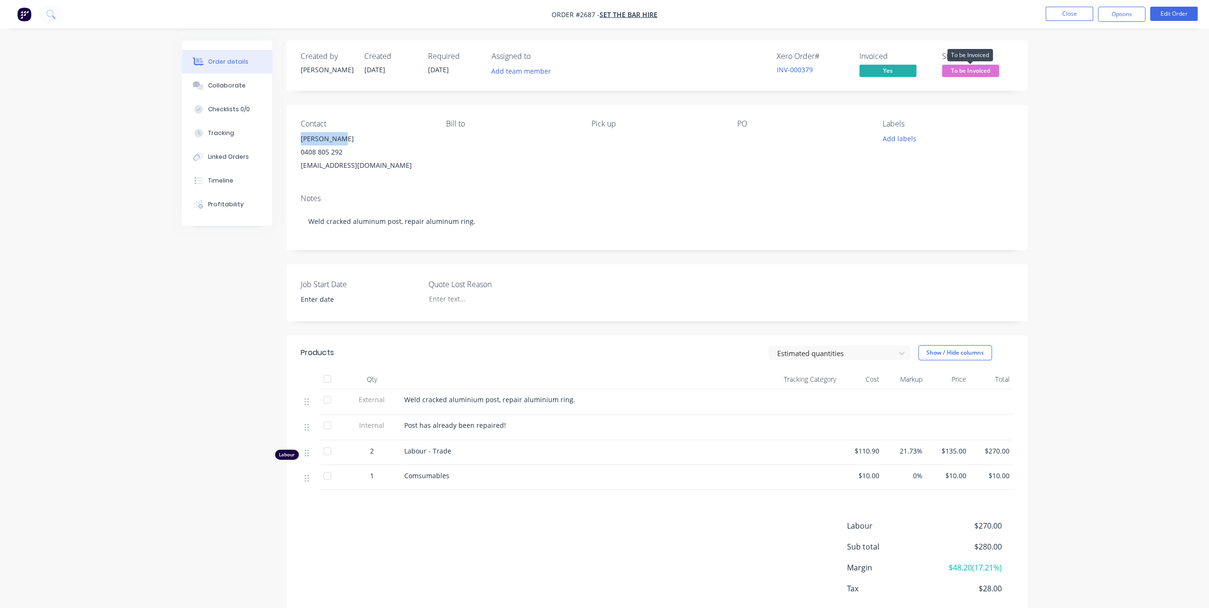
click at [969, 76] on span "To be Invoiced" at bounding box center [970, 71] width 57 height 12
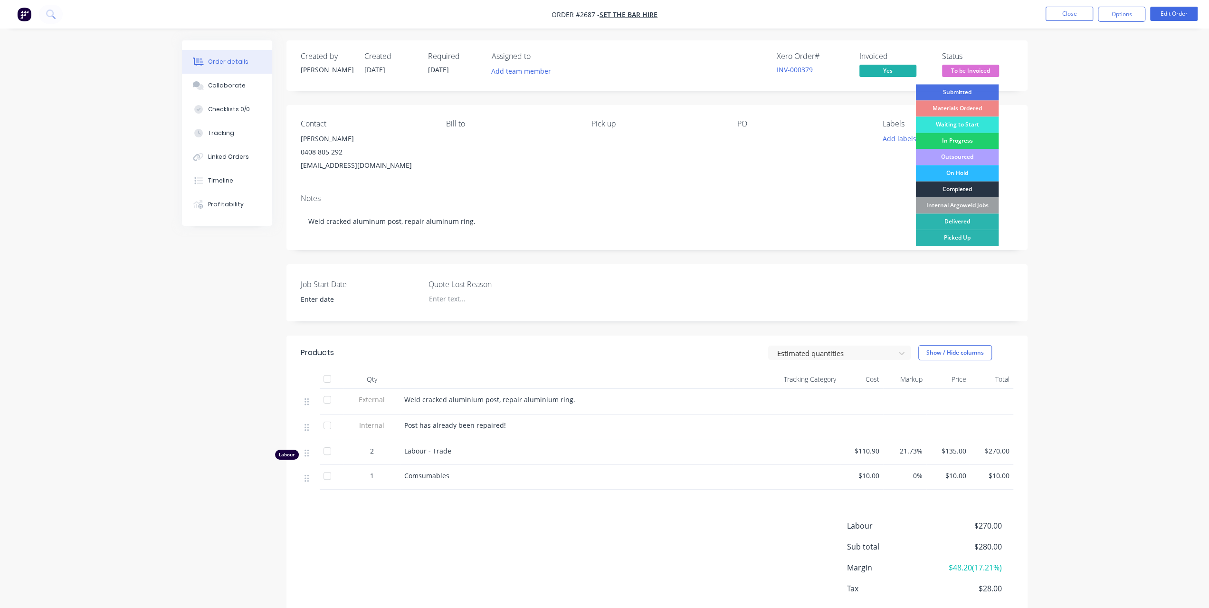
click at [939, 187] on div "Completed" at bounding box center [957, 189] width 83 height 16
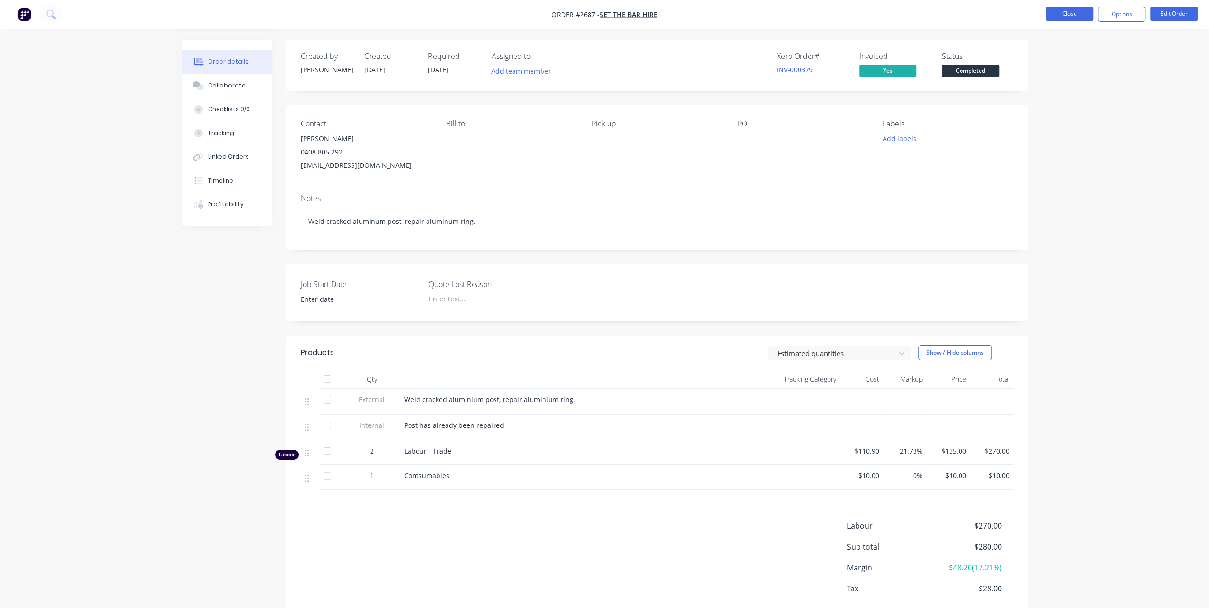
click at [1064, 17] on button "Close" at bounding box center [1070, 14] width 48 height 14
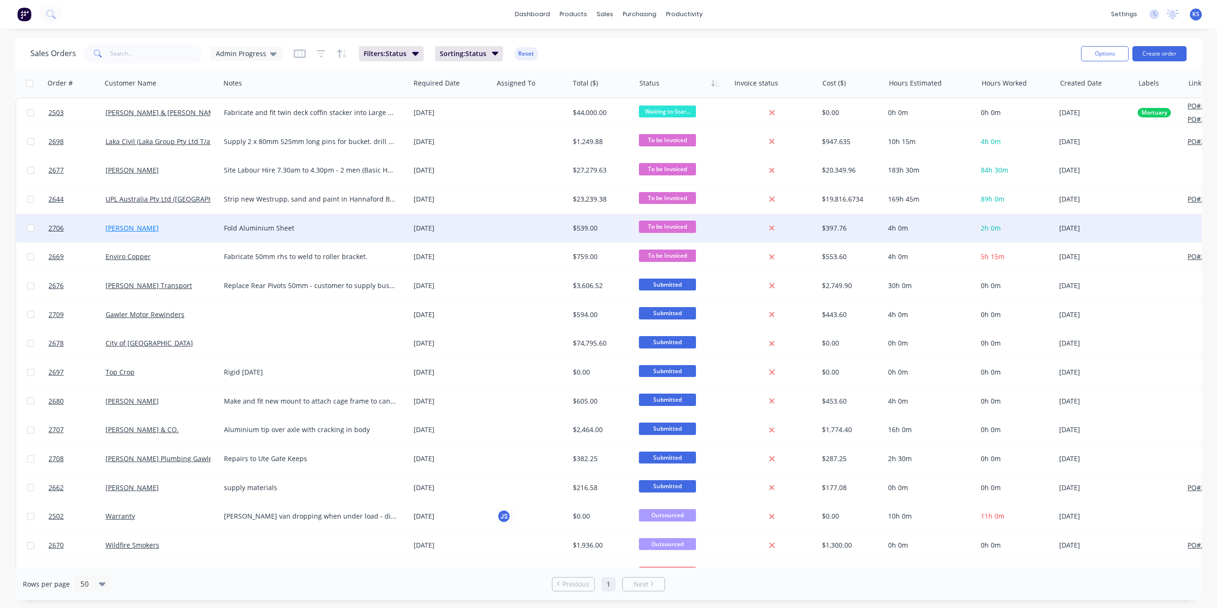
click at [127, 226] on link "[PERSON_NAME]" at bounding box center [131, 227] width 53 height 9
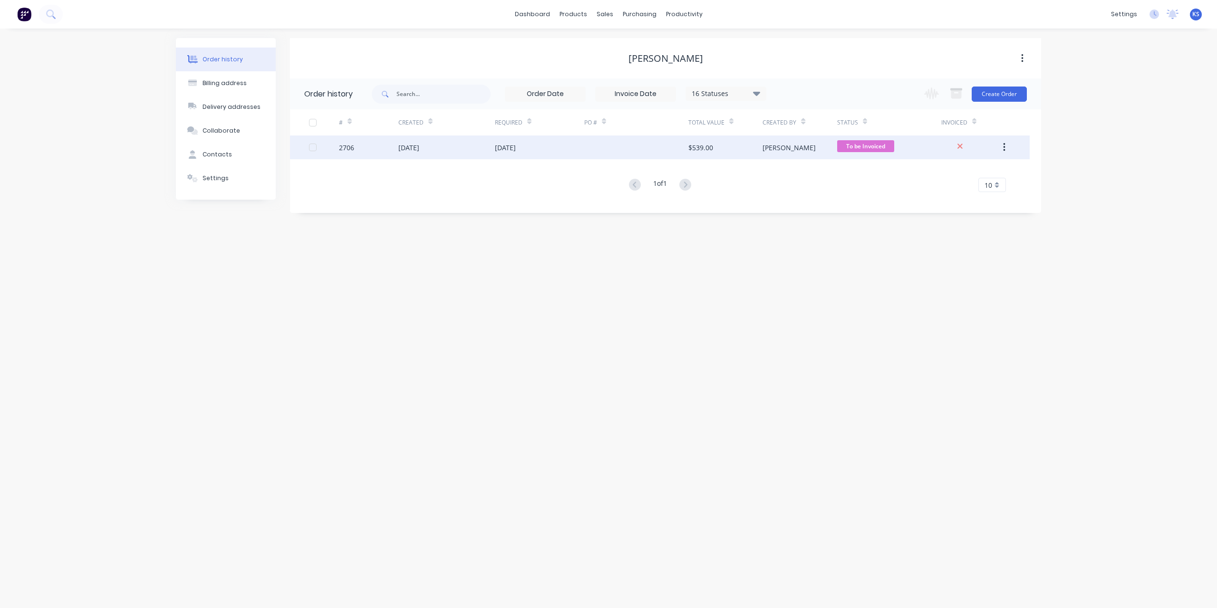
click at [350, 151] on div "2706" at bounding box center [346, 148] width 15 height 10
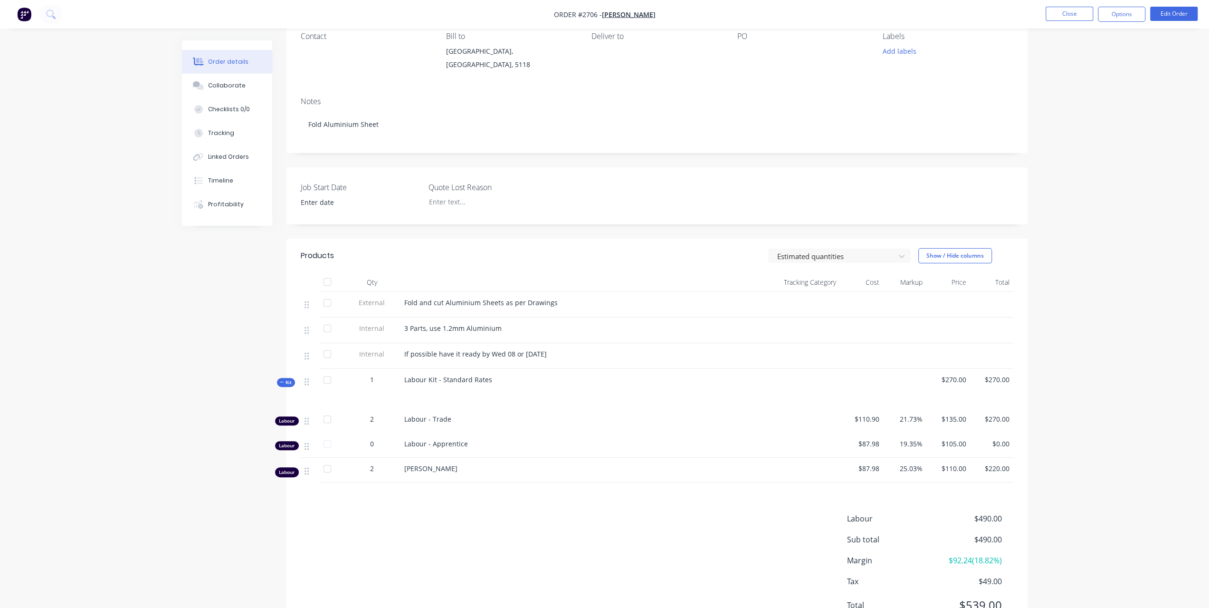
scroll to position [48, 0]
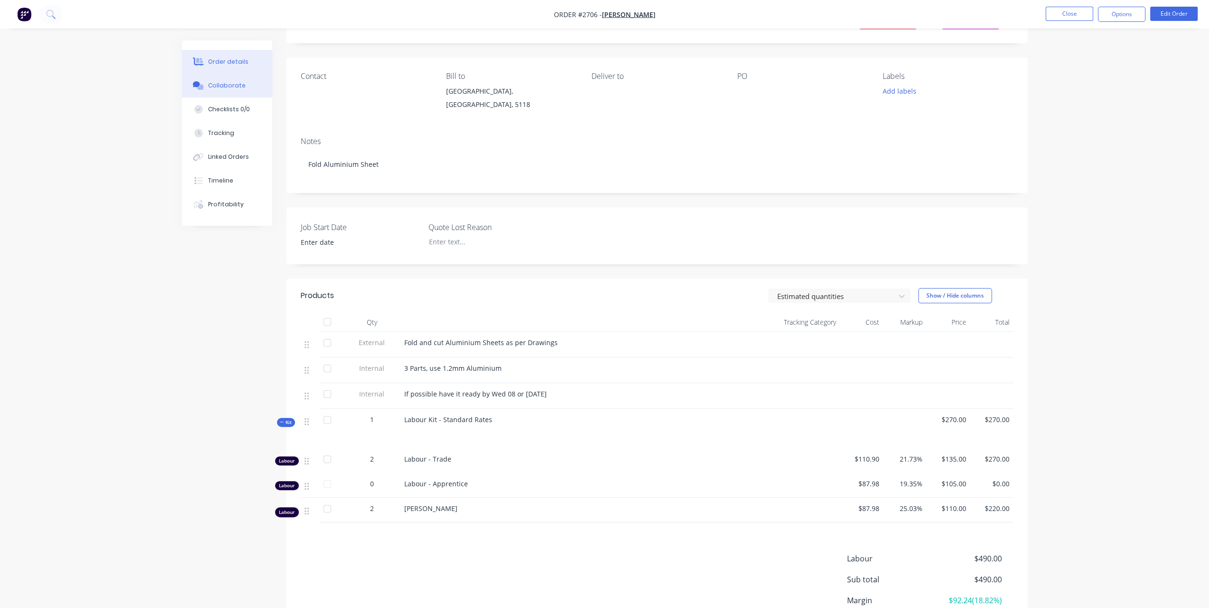
click at [239, 86] on div "Collaborate" at bounding box center [227, 85] width 38 height 9
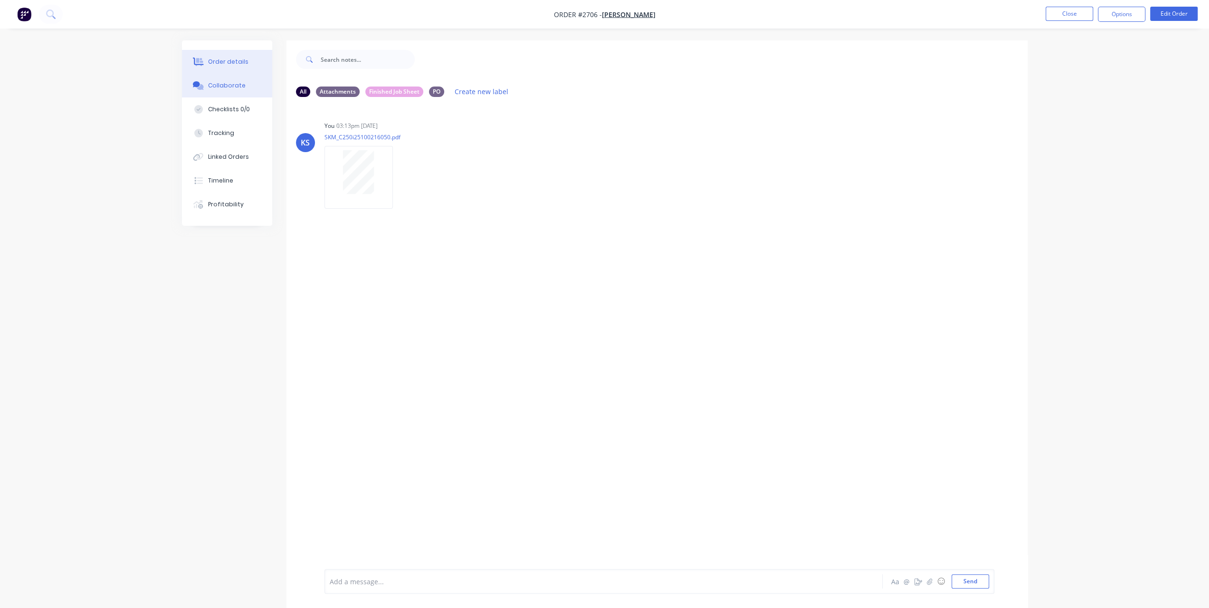
click at [232, 58] on div "Order details" at bounding box center [228, 62] width 40 height 9
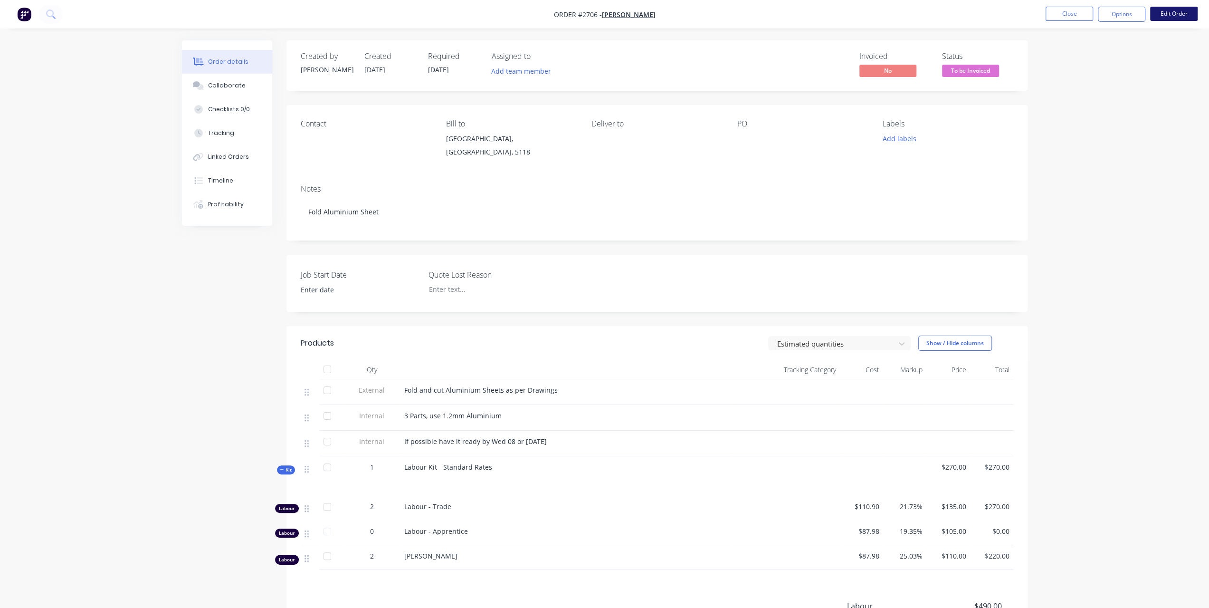
click at [1185, 20] on button "Edit Order" at bounding box center [1175, 14] width 48 height 14
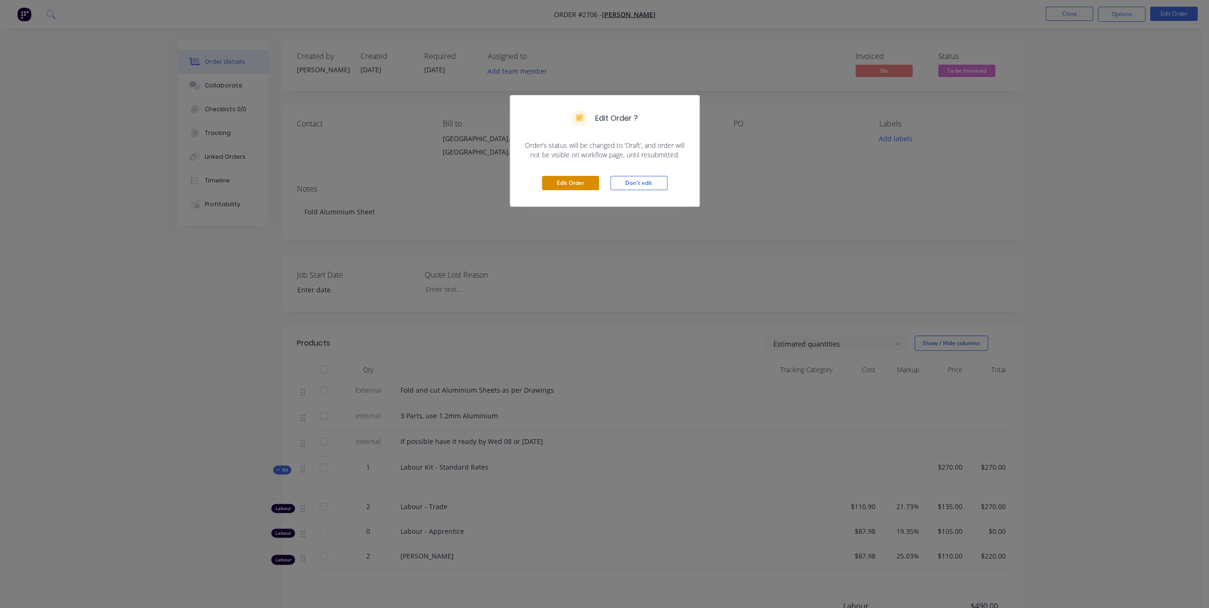
click at [571, 182] on button "Edit Order" at bounding box center [570, 183] width 57 height 14
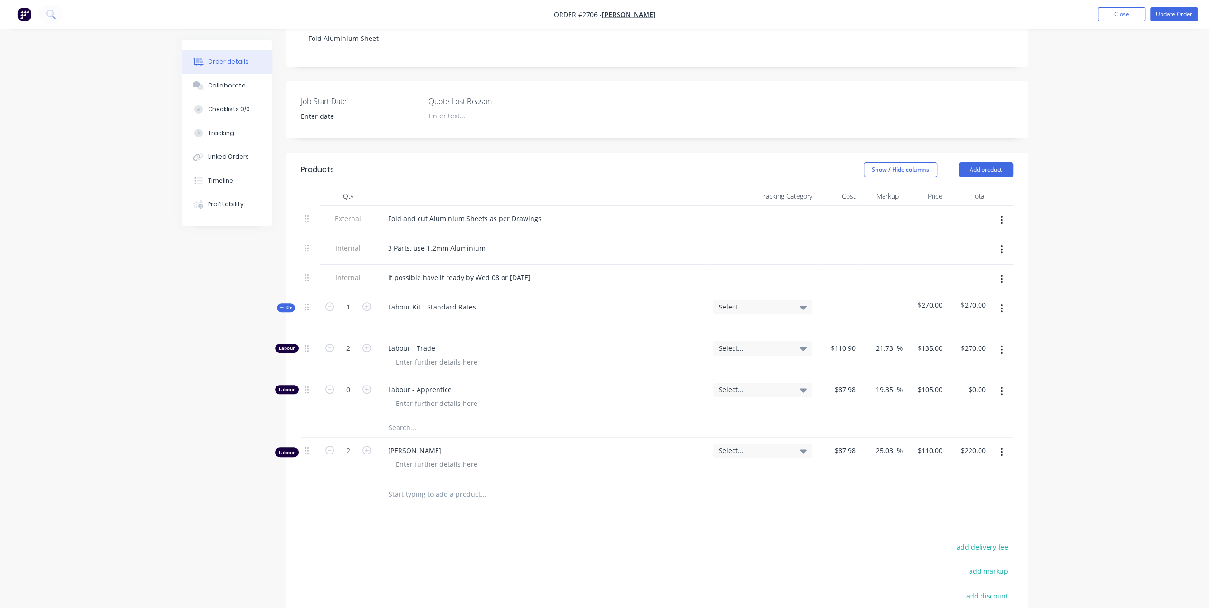
scroll to position [190, 0]
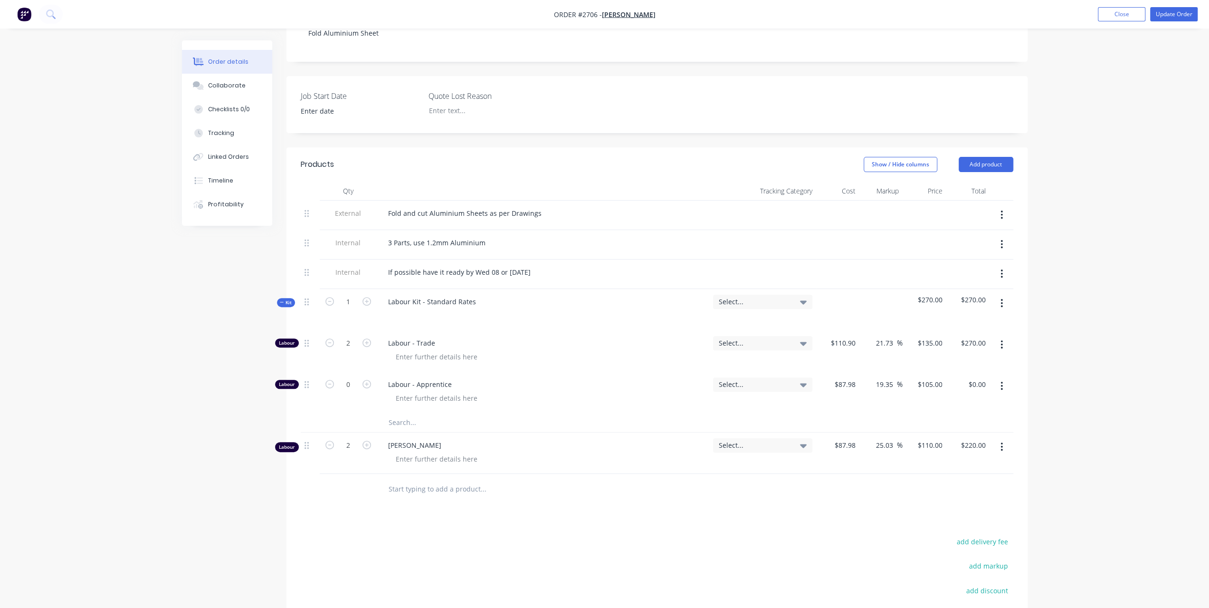
click at [998, 438] on button "button" at bounding box center [1002, 446] width 22 height 17
click at [946, 522] on div "Delete" at bounding box center [968, 529] width 73 height 14
click at [1184, 23] on nav "Order #2706 - Doug Carter Add product Close Update Order" at bounding box center [604, 14] width 1209 height 29
click at [1184, 15] on button "Update Order" at bounding box center [1175, 14] width 48 height 14
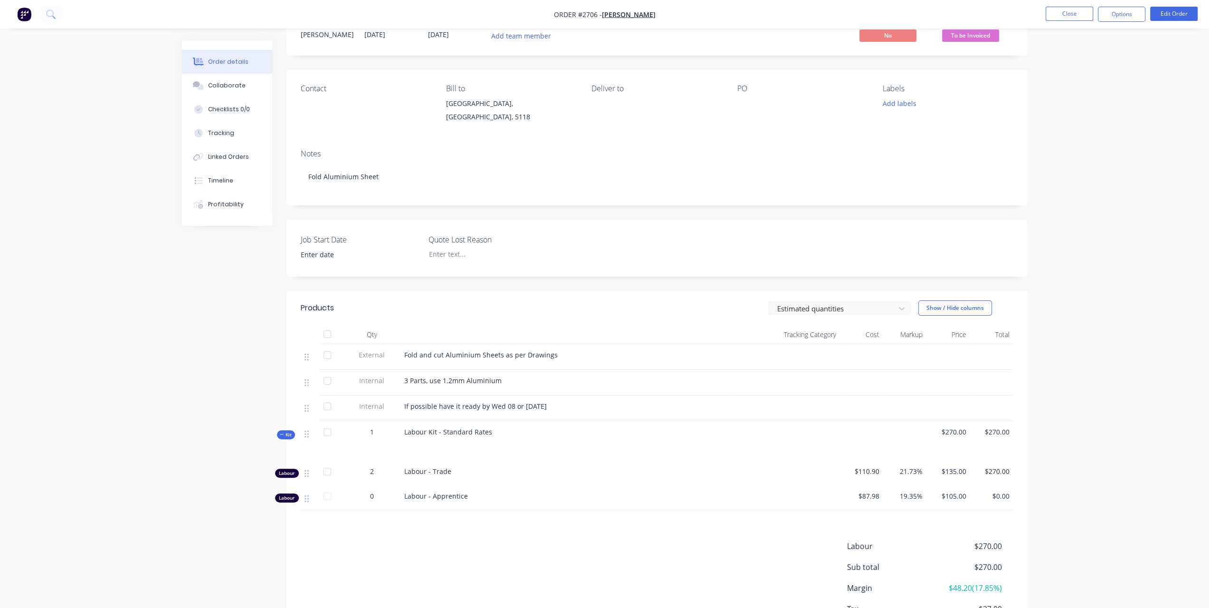
scroll to position [0, 0]
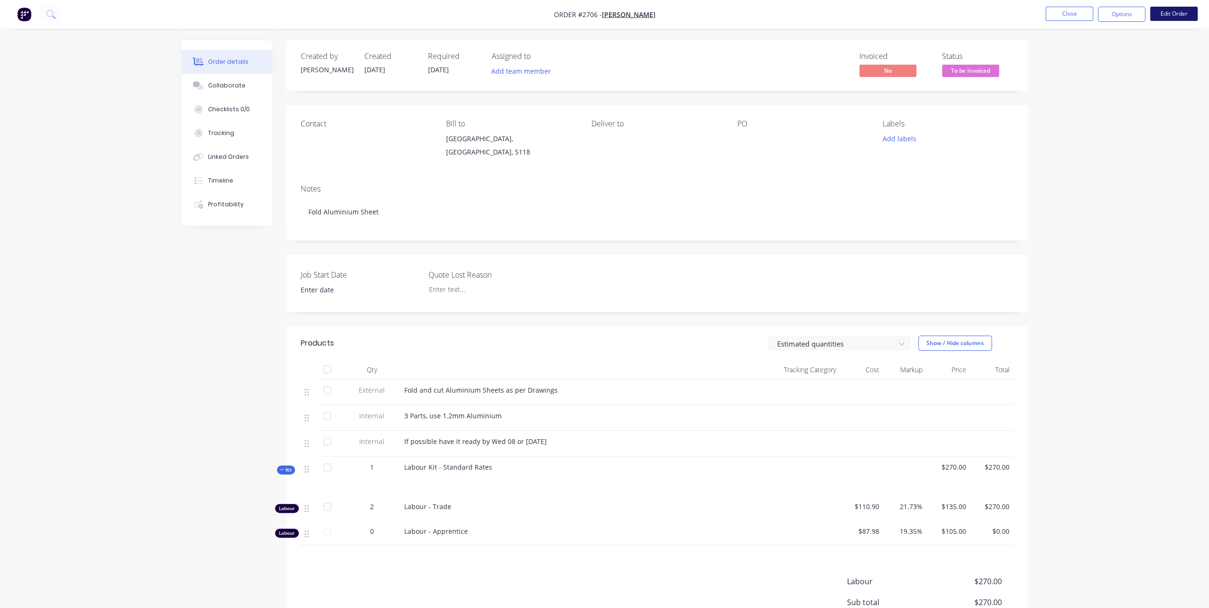
click at [1172, 9] on button "Edit Order" at bounding box center [1175, 14] width 48 height 14
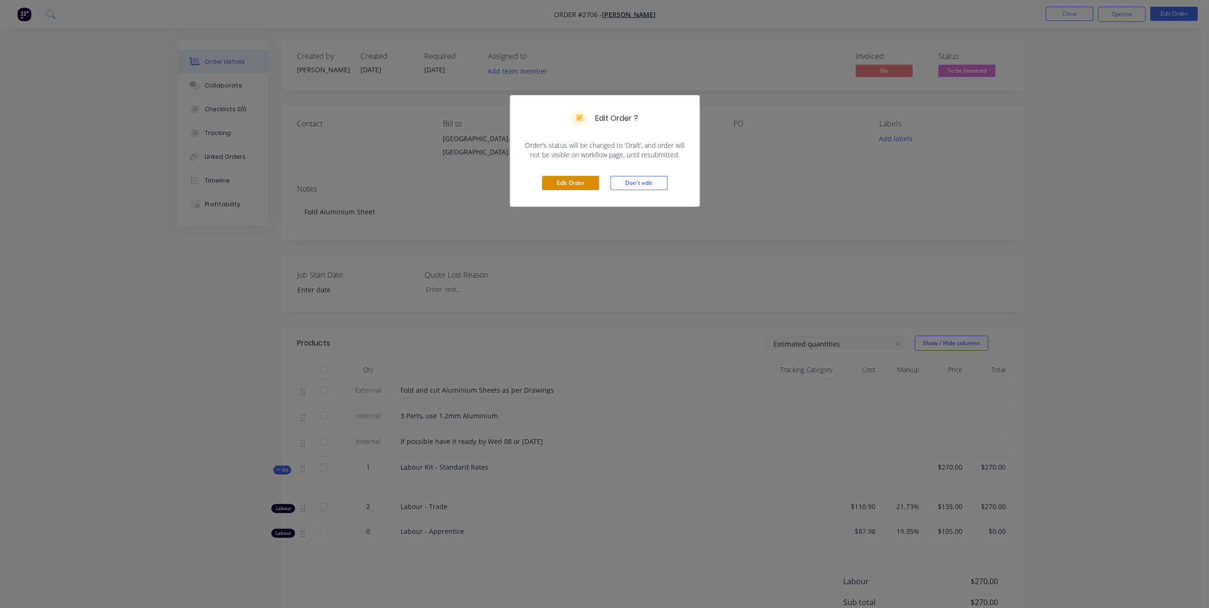
click at [585, 185] on button "Edit Order" at bounding box center [570, 183] width 57 height 14
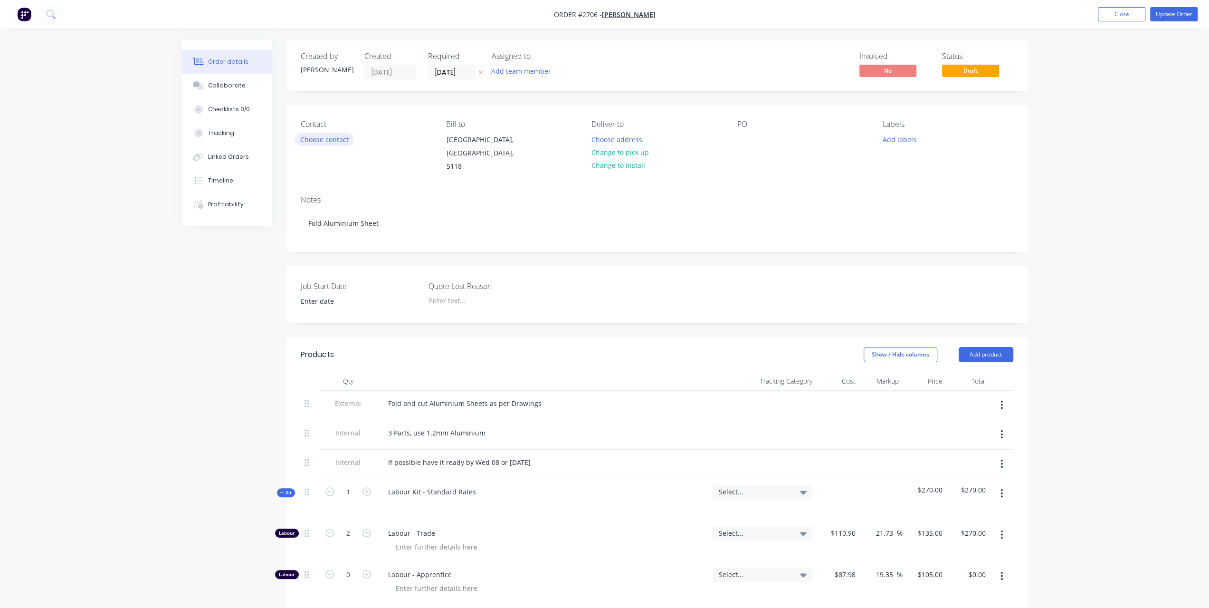
click at [338, 140] on button "Choose contact" at bounding box center [324, 139] width 58 height 13
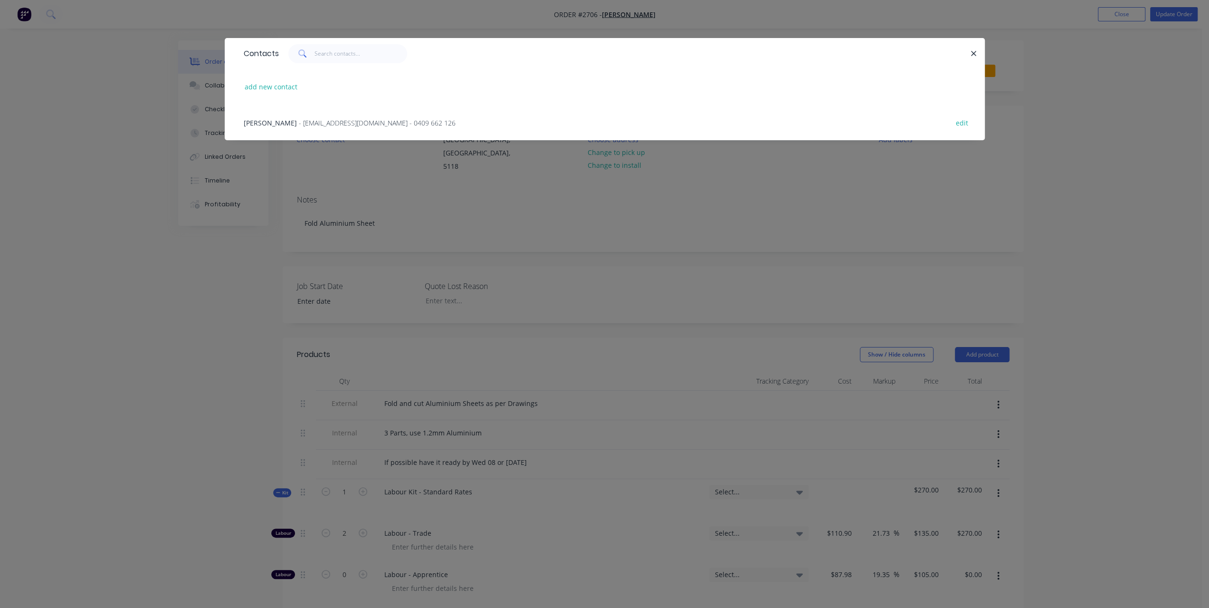
click at [336, 125] on span "- dougycarter1@gmail.com - 0409 662 126" at bounding box center [377, 122] width 157 height 9
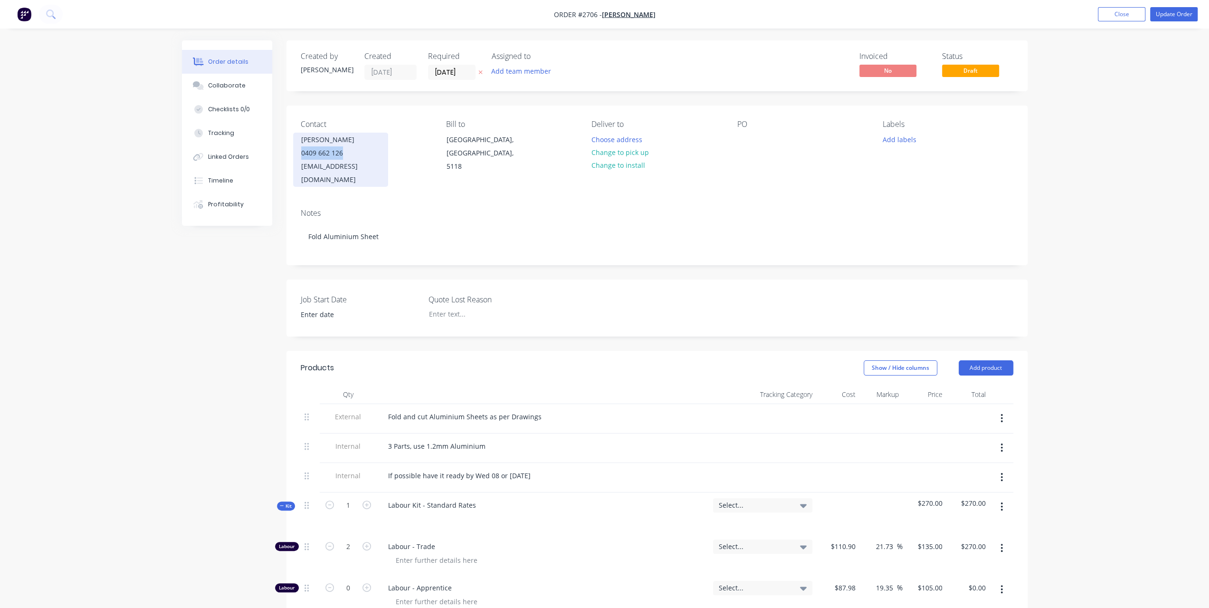
drag, startPoint x: 345, startPoint y: 152, endPoint x: 294, endPoint y: 153, distance: 50.9
click at [294, 153] on div "Doug Carter 0409 662 126 dougycarter1@gmail.com" at bounding box center [340, 160] width 95 height 54
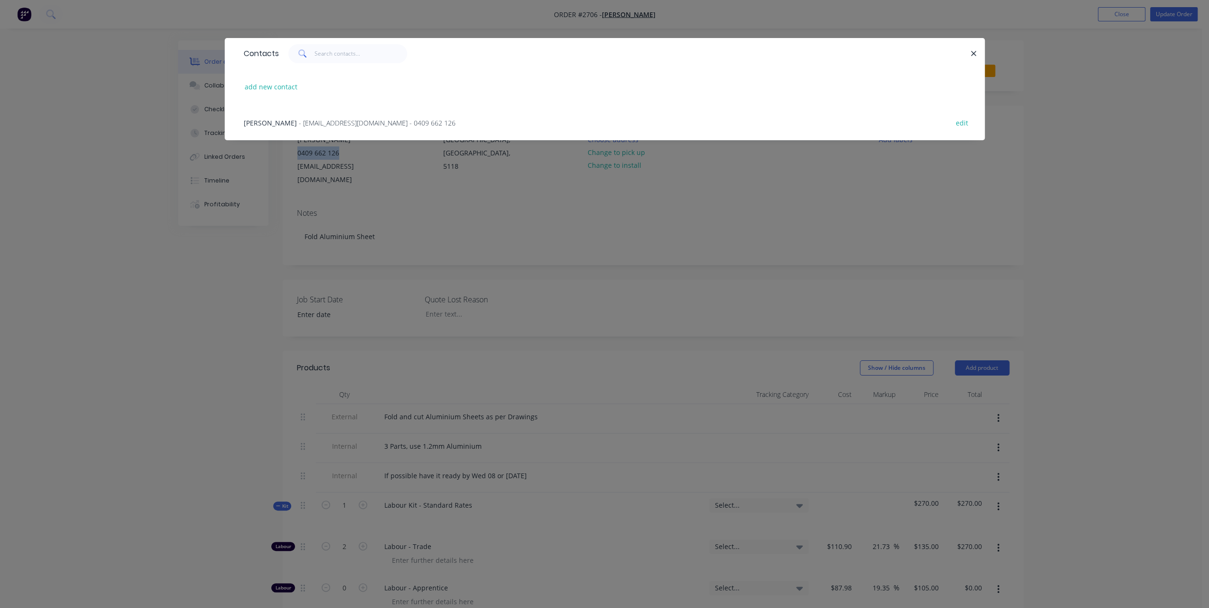
copy div "0409 662 126"
click at [978, 52] on button "button" at bounding box center [974, 54] width 12 height 12
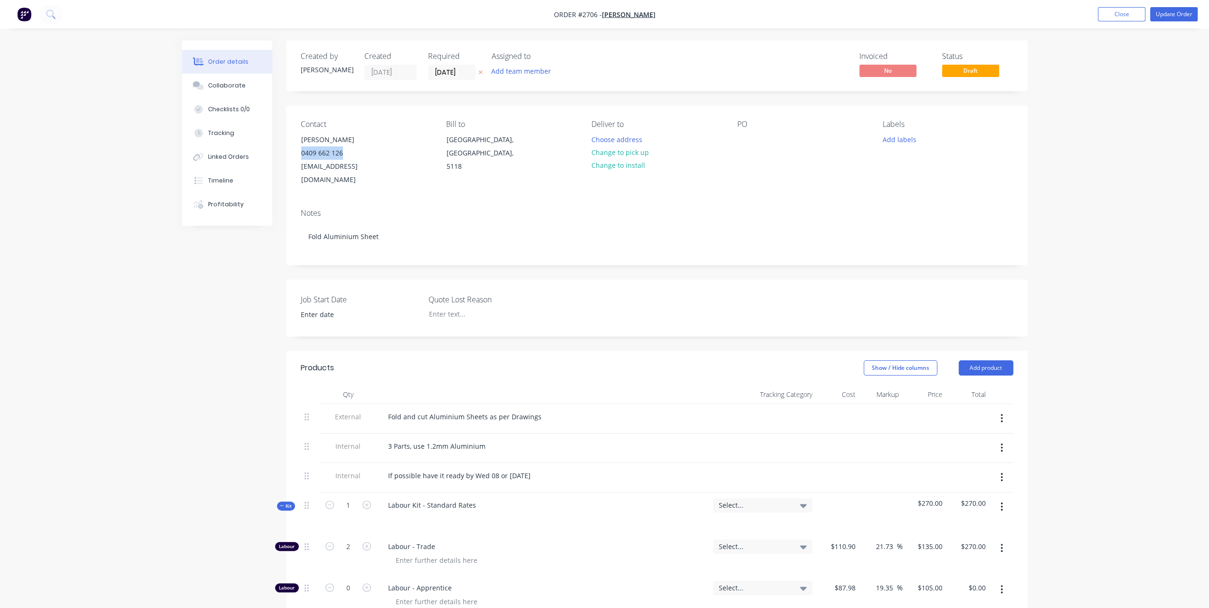
scroll to position [190, 0]
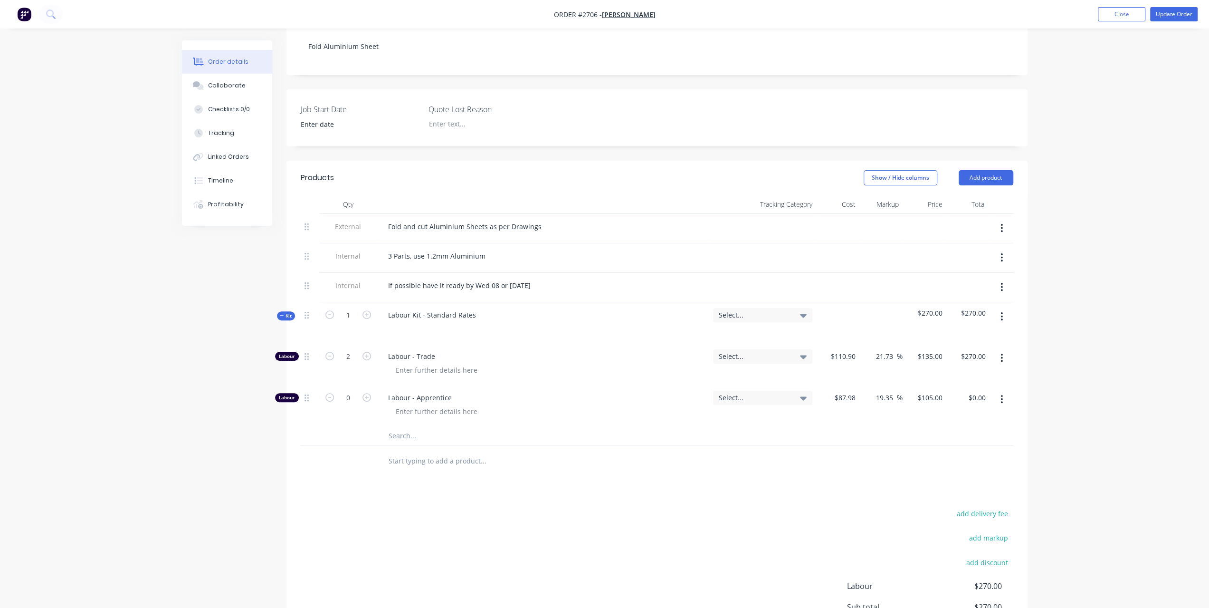
click at [393, 426] on input "text" at bounding box center [483, 435] width 190 height 19
type input "a"
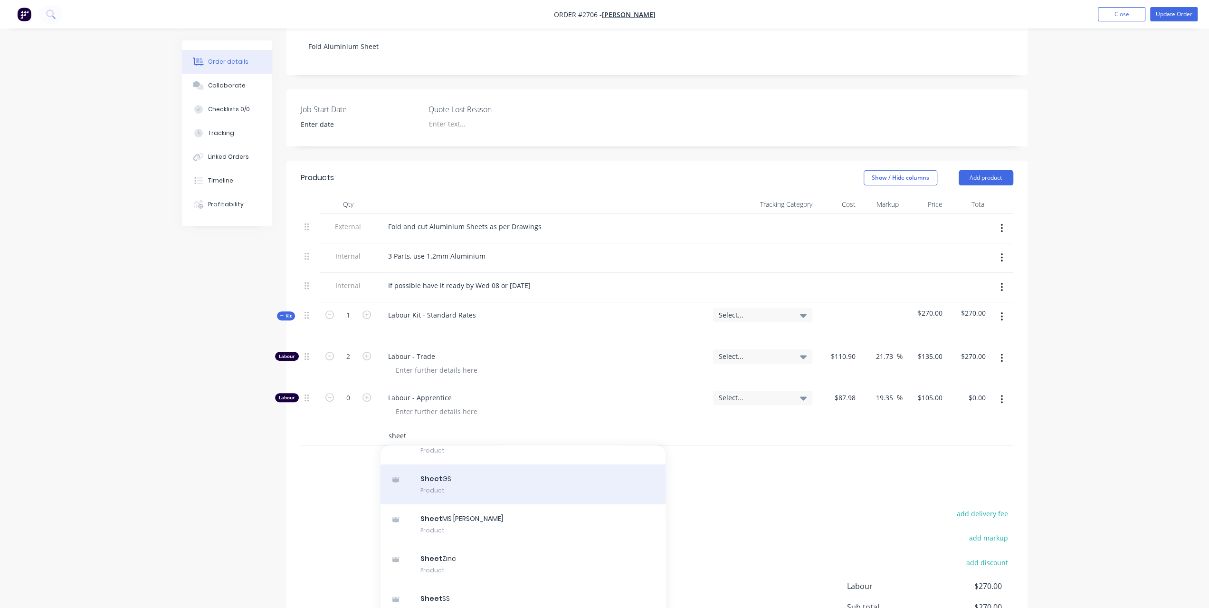
scroll to position [143, 0]
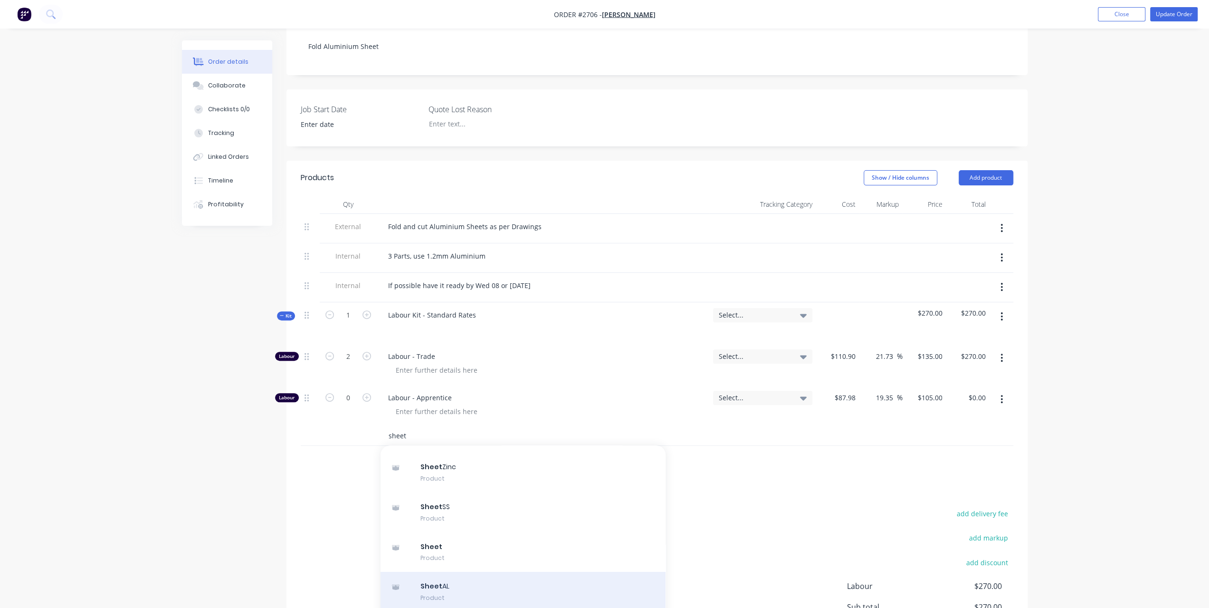
type input "sheet"
click at [473, 579] on div "Sheet AL Product" at bounding box center [523, 592] width 285 height 40
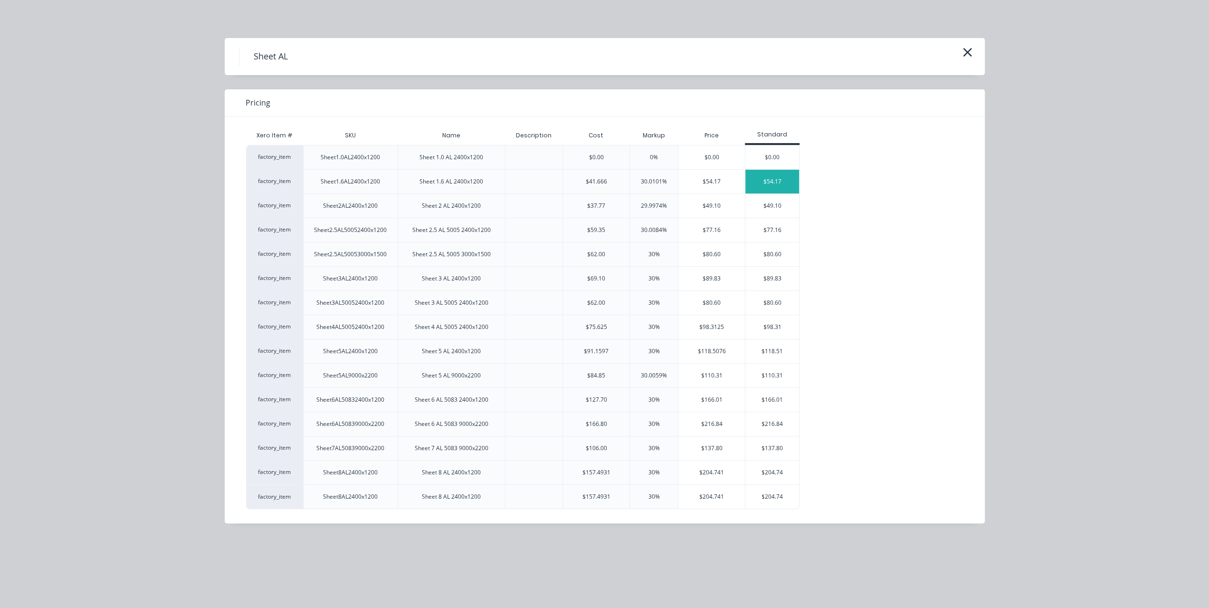
click at [782, 176] on div "$54.17" at bounding box center [773, 182] width 54 height 24
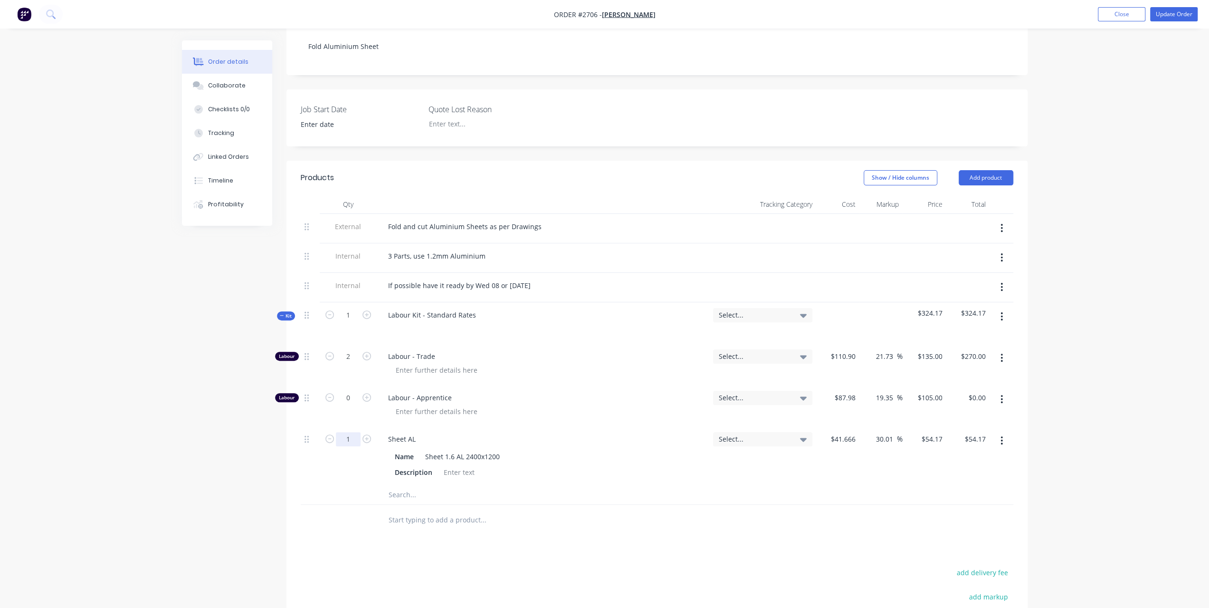
click at [355, 432] on input "1" at bounding box center [348, 439] width 25 height 14
type input "0.25"
type input "$13.54"
click at [872, 432] on div "30.01 30.01 %" at bounding box center [887, 439] width 31 height 14
click at [888, 432] on input "30.01" at bounding box center [886, 439] width 22 height 14
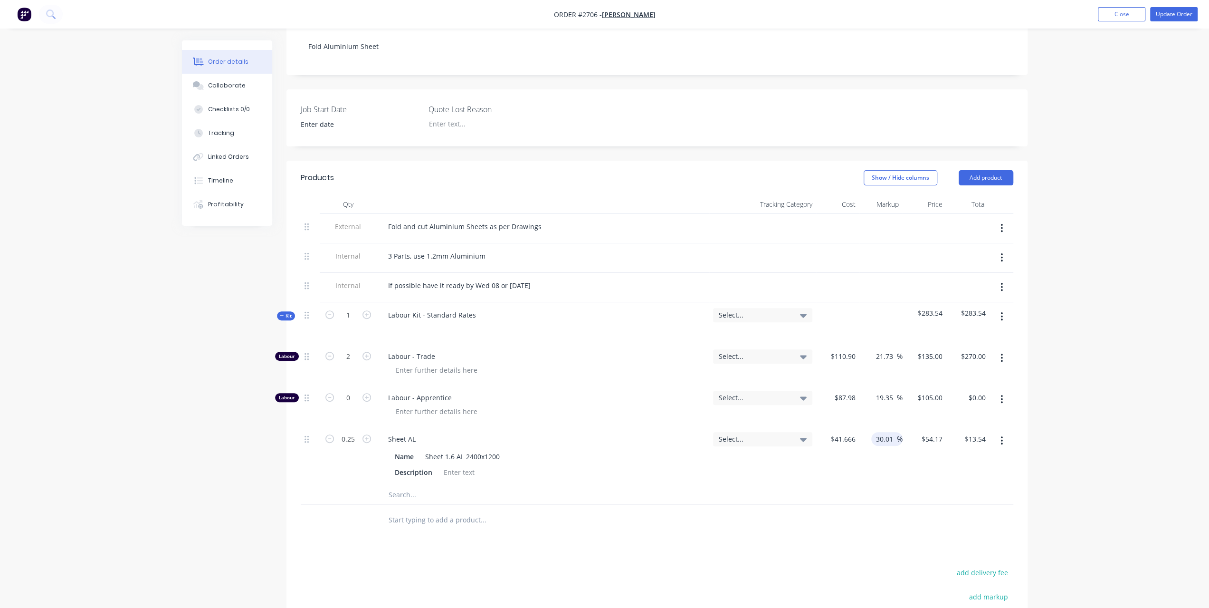
click at [888, 432] on input "30.01" at bounding box center [886, 439] width 22 height 14
click at [886, 432] on input "30.01" at bounding box center [886, 439] width 22 height 14
type input "40"
type input "58.3324"
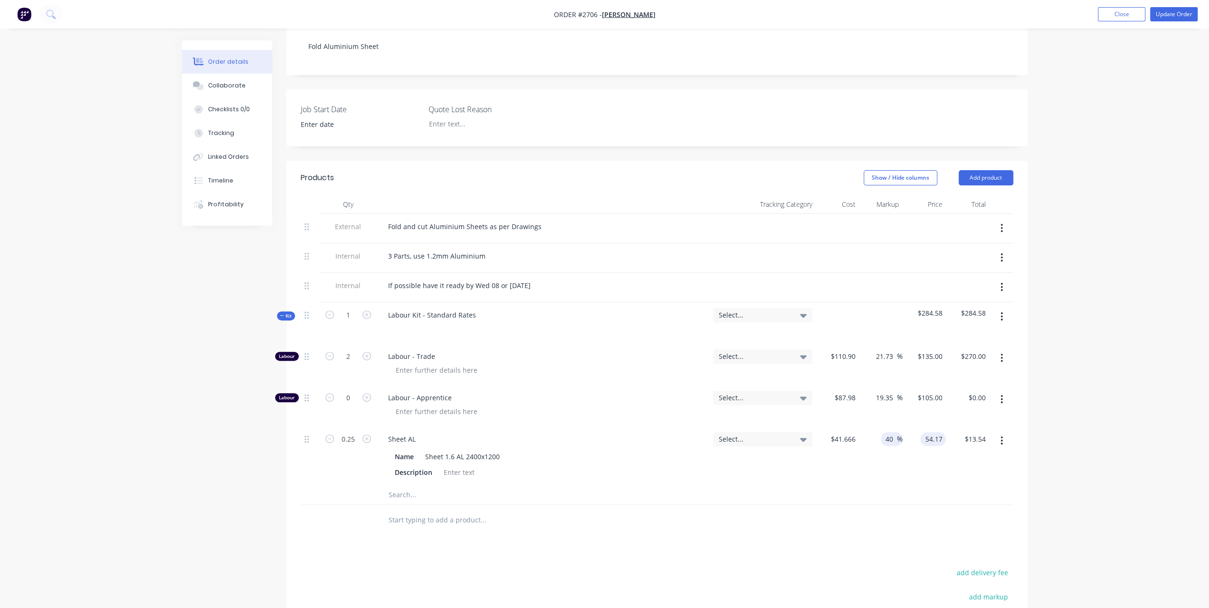
type input "$14.58"
type input "$58.3324"
click at [1083, 379] on div "Order details Collaborate Checklists 0/0 Tracking Linked Orders Timeline Profit…" at bounding box center [604, 294] width 1209 height 968
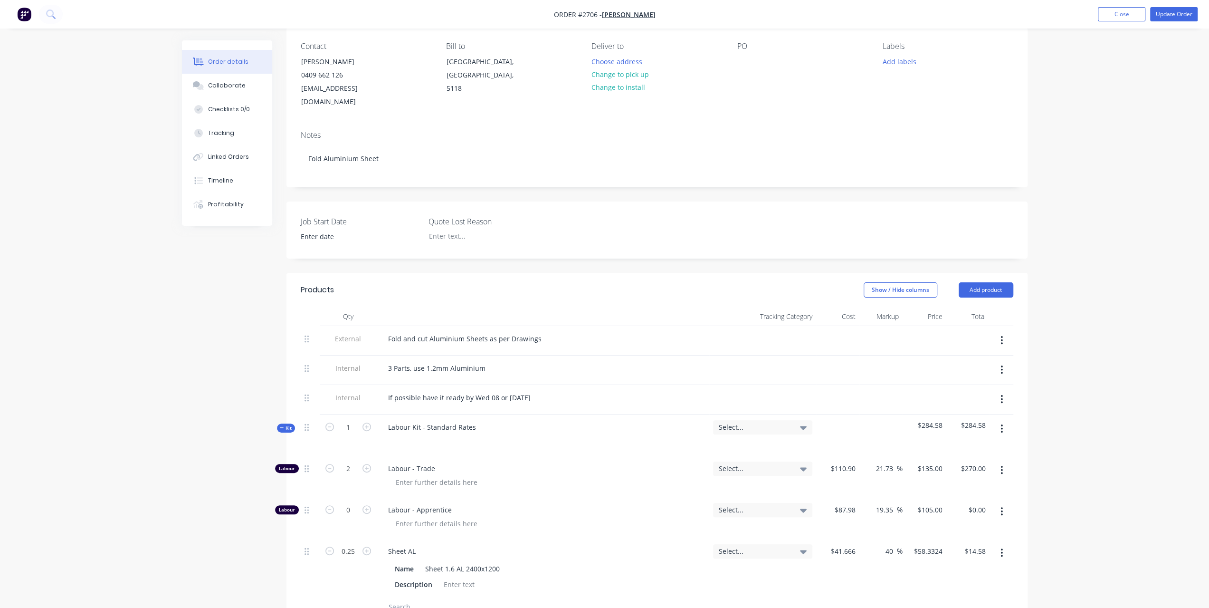
scroll to position [0, 0]
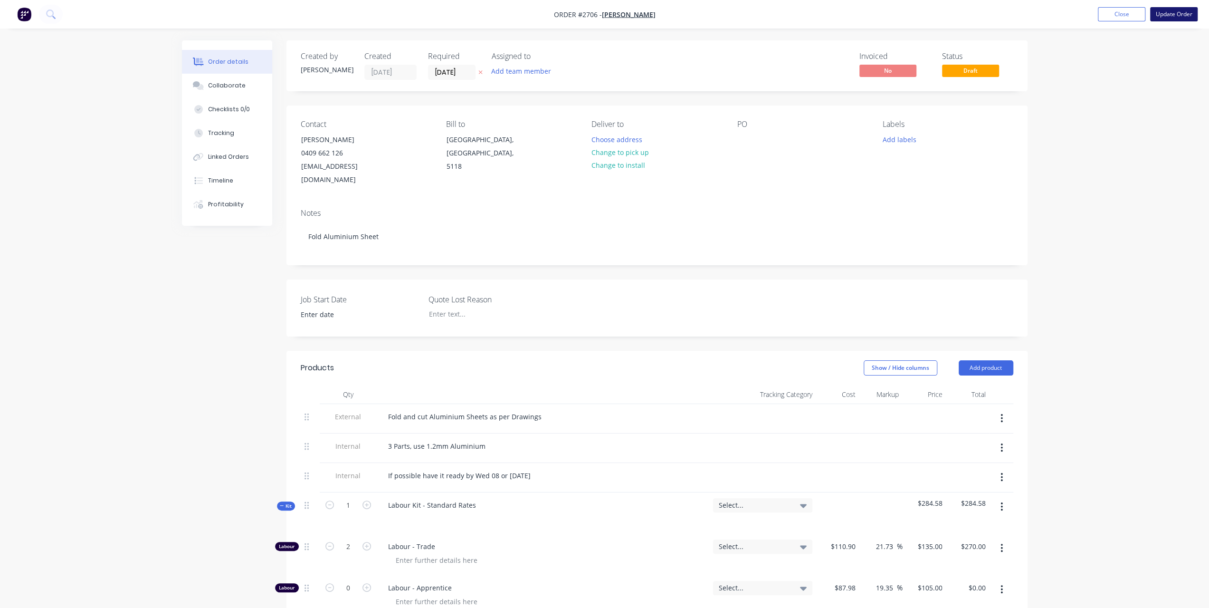
click at [1167, 10] on button "Update Order" at bounding box center [1175, 14] width 48 height 14
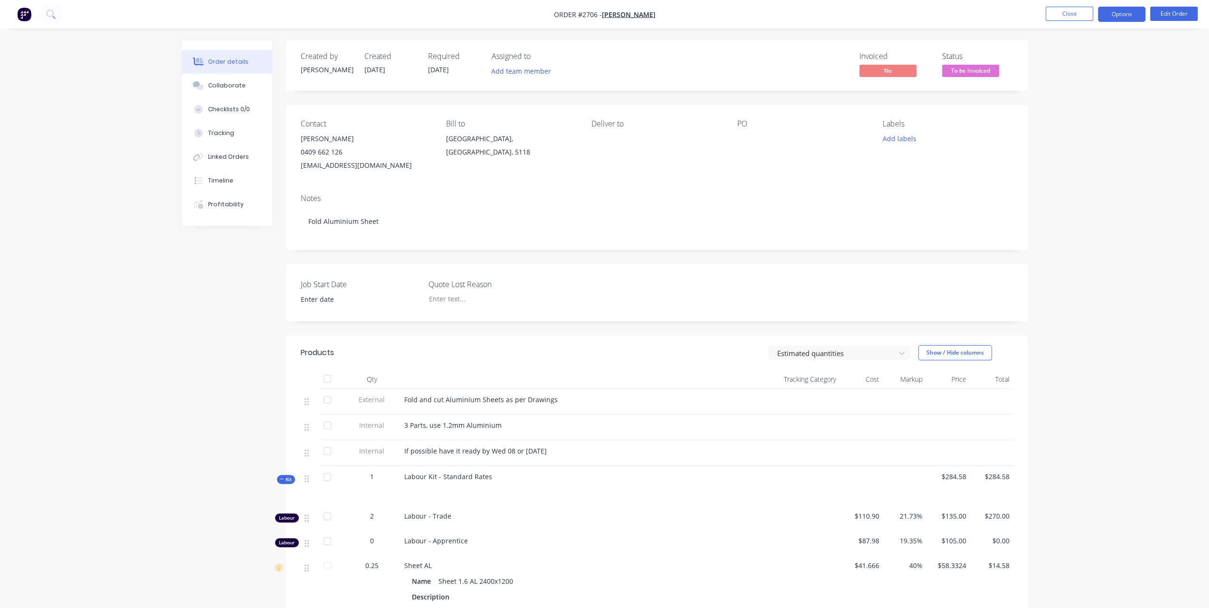
click at [1112, 11] on button "Options" at bounding box center [1122, 14] width 48 height 15
click at [1066, 52] on div "Invoice" at bounding box center [1093, 58] width 87 height 14
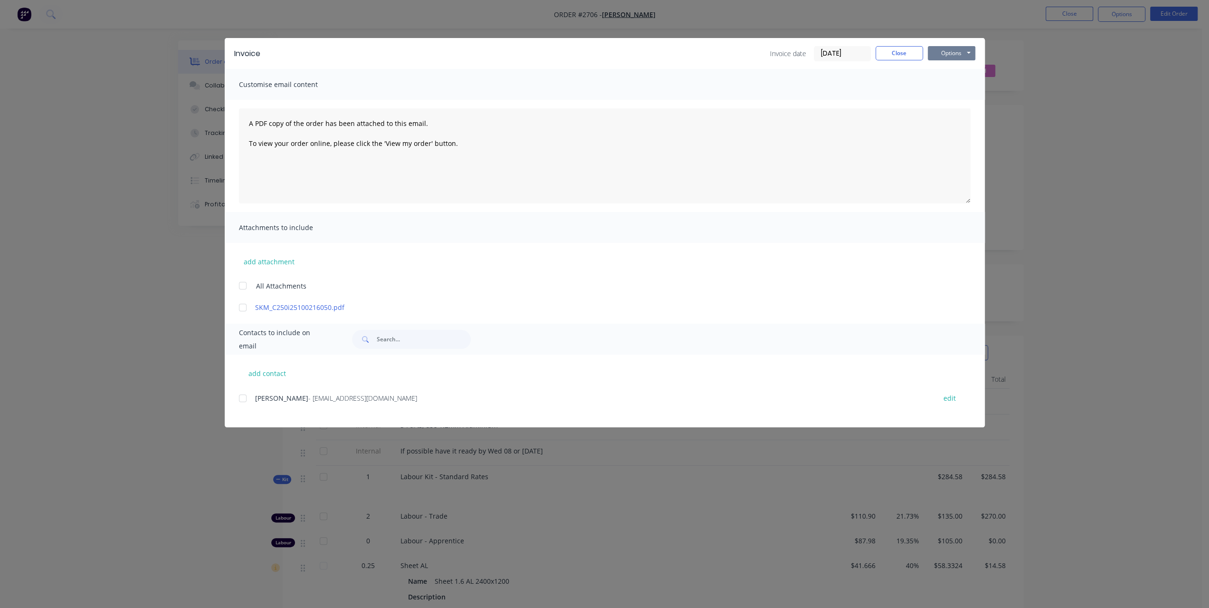
click at [947, 53] on button "Options" at bounding box center [952, 53] width 48 height 14
click at [939, 80] on button "Print" at bounding box center [958, 86] width 61 height 16
click at [904, 53] on button "Close" at bounding box center [900, 53] width 48 height 14
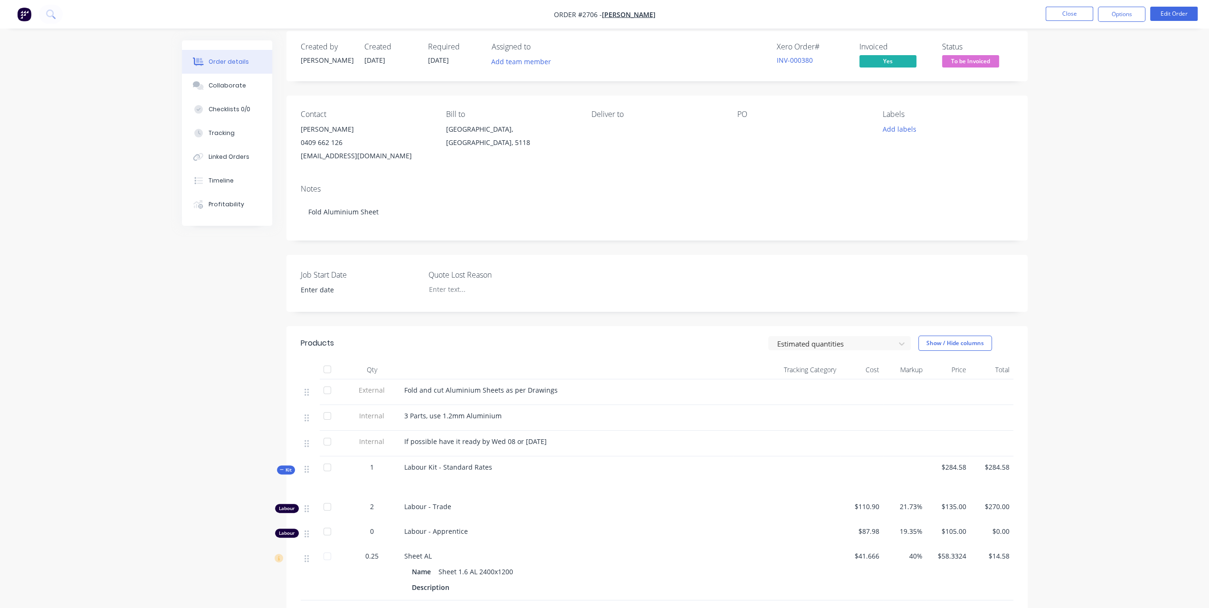
scroll to position [170, 0]
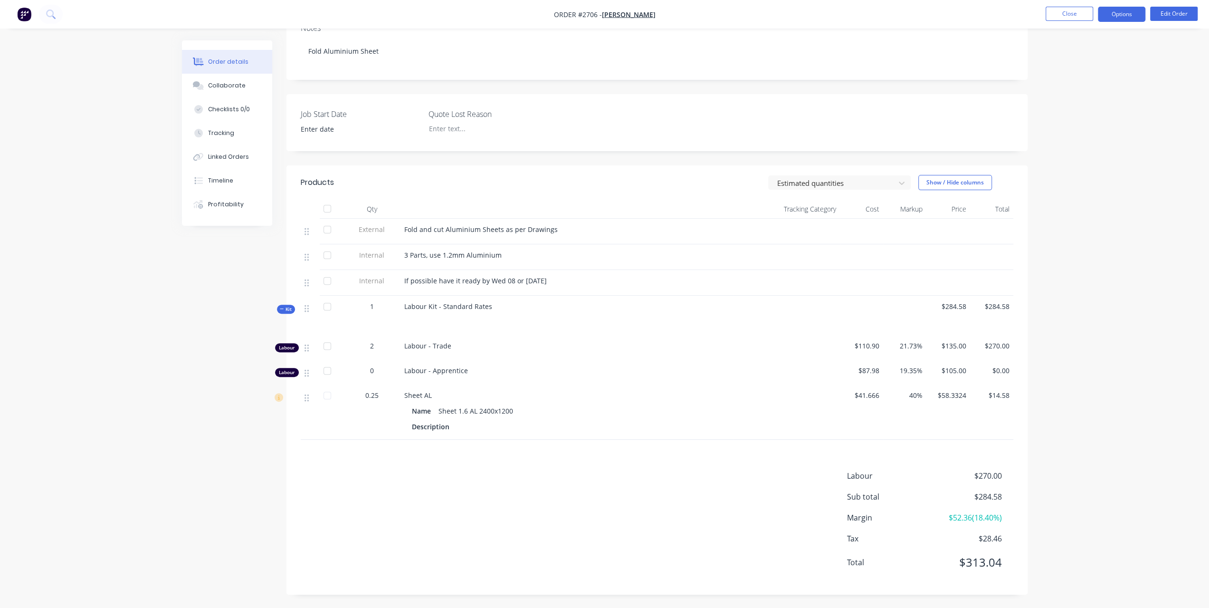
click at [1124, 18] on button "Options" at bounding box center [1122, 14] width 48 height 15
click at [1060, 61] on div "Invoice" at bounding box center [1093, 58] width 87 height 14
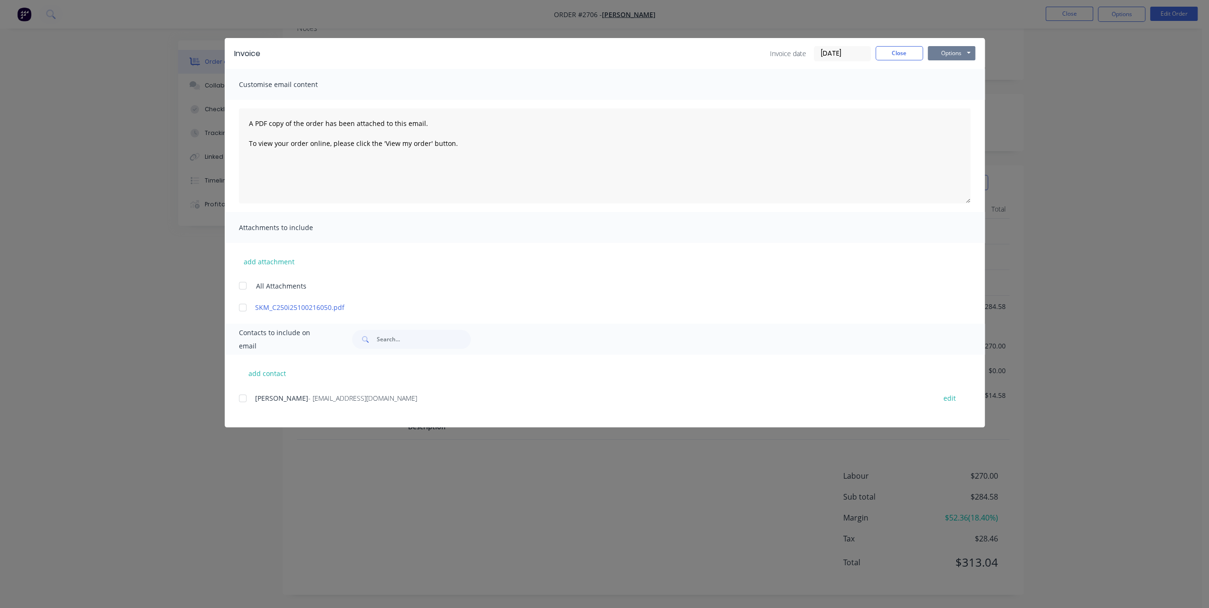
click at [949, 52] on button "Options" at bounding box center [952, 53] width 48 height 14
click at [941, 81] on button "Print" at bounding box center [958, 86] width 61 height 16
click at [903, 47] on button "Close" at bounding box center [900, 53] width 48 height 14
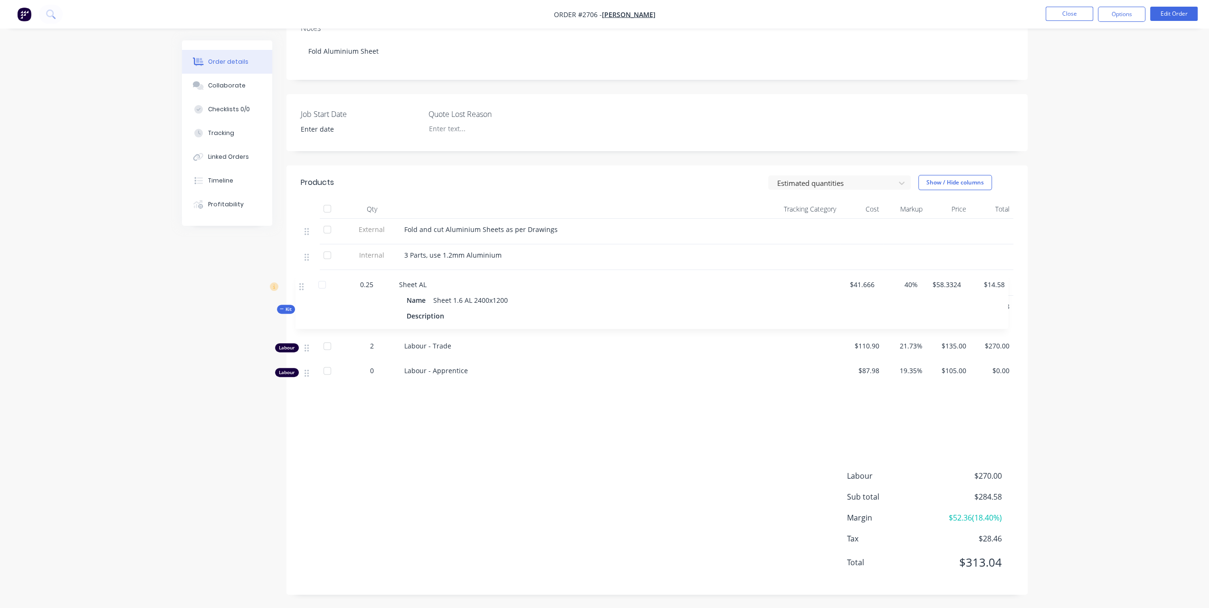
drag, startPoint x: 306, startPoint y: 394, endPoint x: 301, endPoint y: 281, distance: 112.7
click at [301, 281] on div "External Fold and cut Aluminium Sheets as per Drawings Internal 3 Parts, use 1.…" at bounding box center [657, 329] width 713 height 221
click at [1161, 17] on button "Edit Order" at bounding box center [1175, 14] width 48 height 14
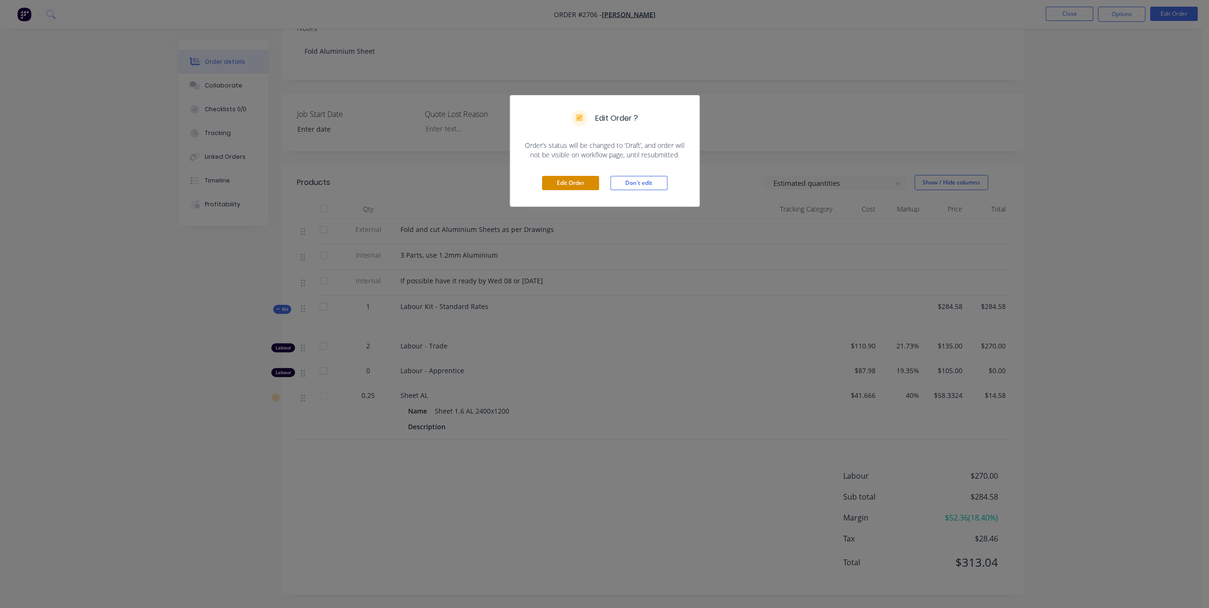
click at [595, 181] on button "Edit Order" at bounding box center [570, 183] width 57 height 14
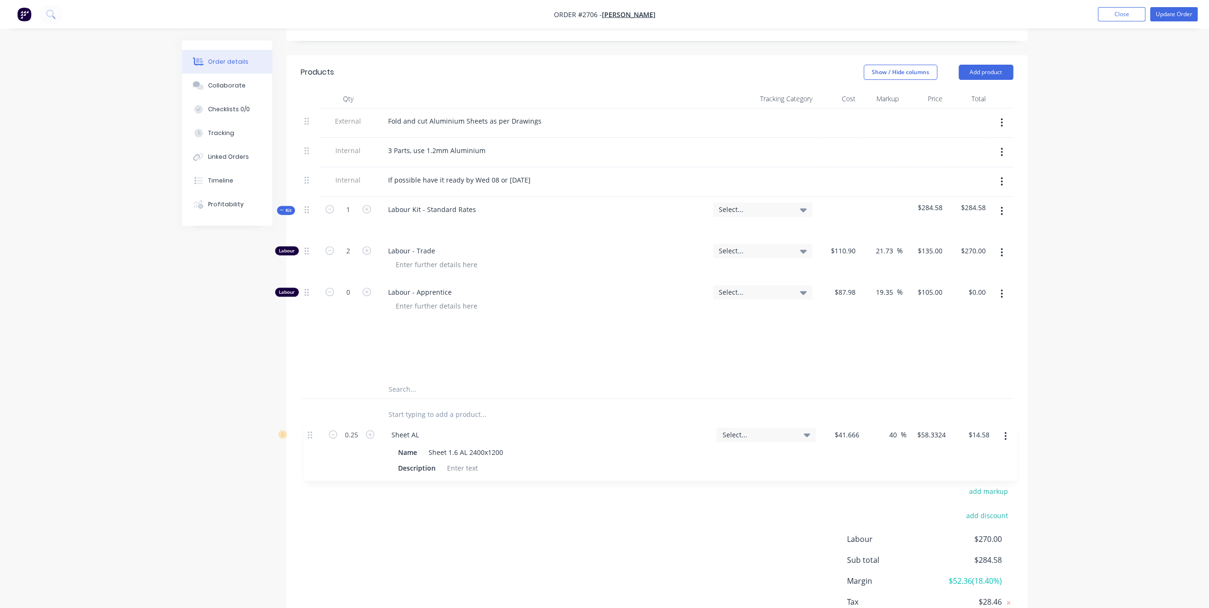
scroll to position [301, 0]
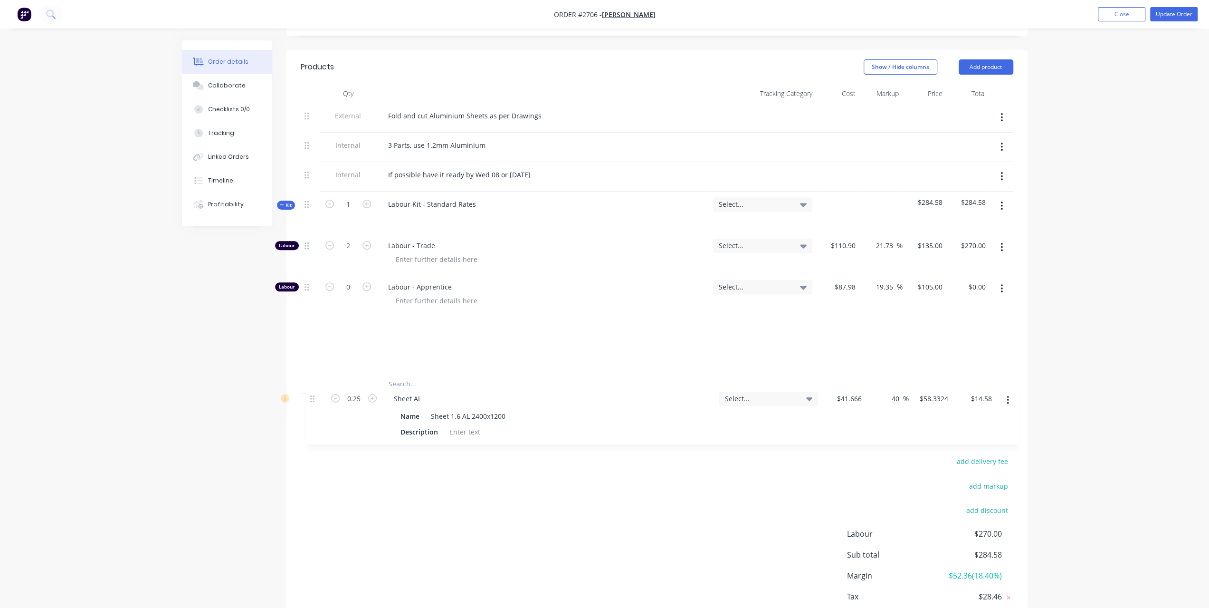
drag, startPoint x: 305, startPoint y: 422, endPoint x: 310, endPoint y: 399, distance: 23.4
click at [310, 399] on div "Qty Tracking Category Cost Markup Price Total External Fold and cut Aluminium S…" at bounding box center [657, 254] width 741 height 341
drag, startPoint x: 306, startPoint y: 311, endPoint x: 311, endPoint y: 155, distance: 156.0
click at [311, 155] on div "External Fold and cut Aluminium Sheets as per Drawings Internal 3 Parts, use 1.…" at bounding box center [657, 248] width 713 height 291
click at [1003, 325] on icon "button" at bounding box center [1002, 330] width 2 height 10
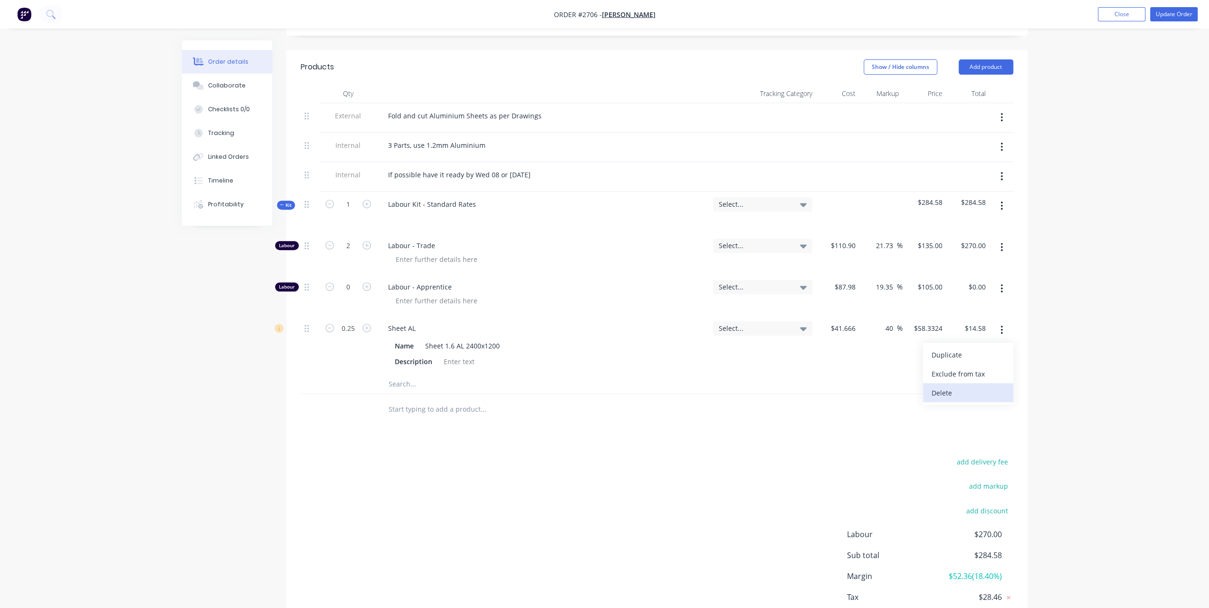
click at [933, 386] on div "Delete" at bounding box center [968, 393] width 73 height 14
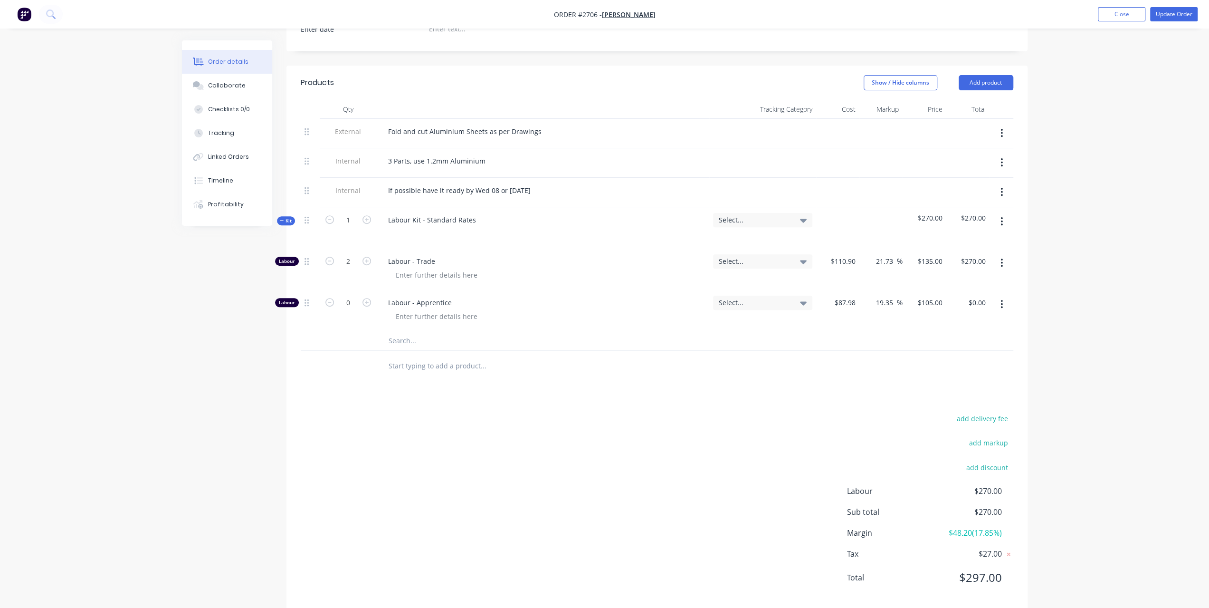
click at [412, 356] on input "text" at bounding box center [483, 365] width 190 height 19
type input "s"
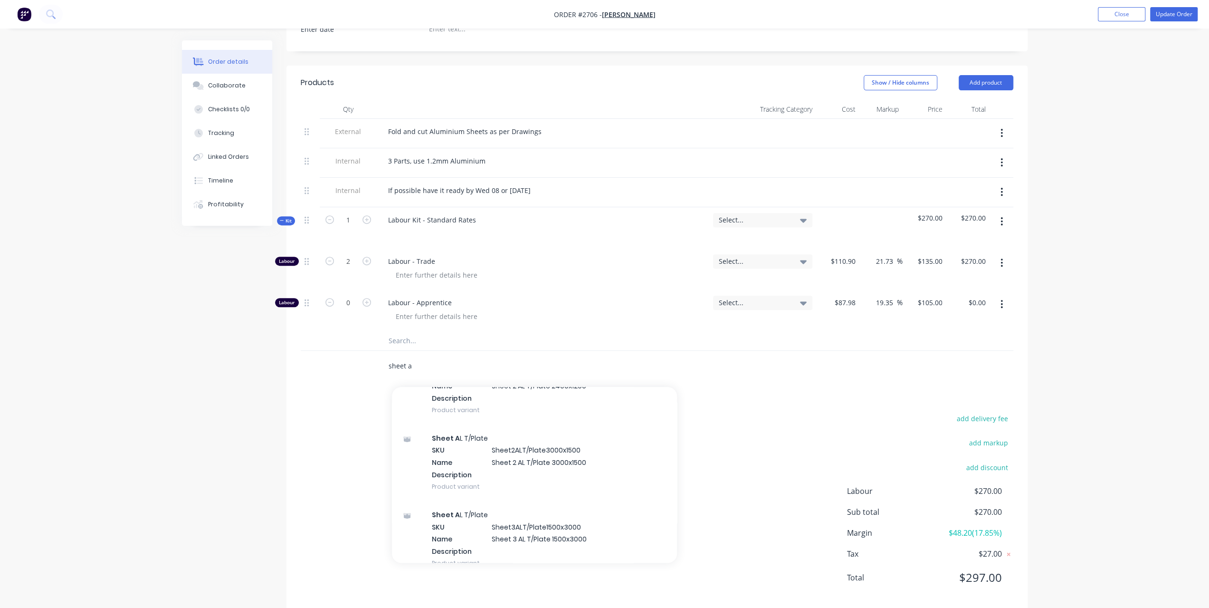
scroll to position [6, 0]
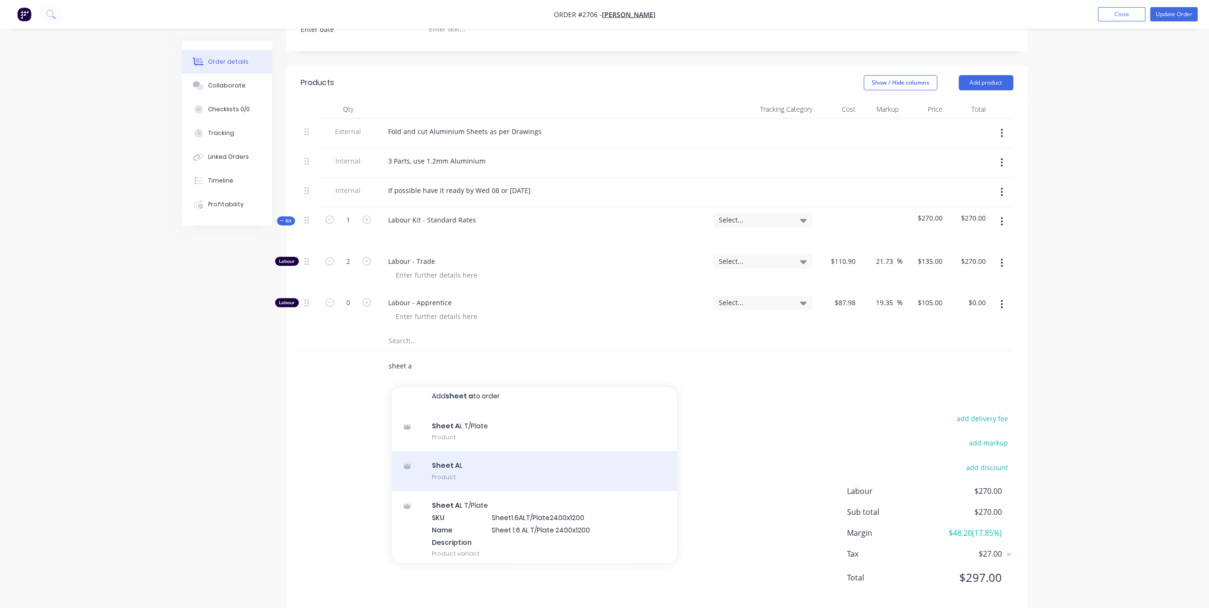
type input "sheet a"
click at [456, 451] on div "Sheet A L Product" at bounding box center [534, 471] width 285 height 40
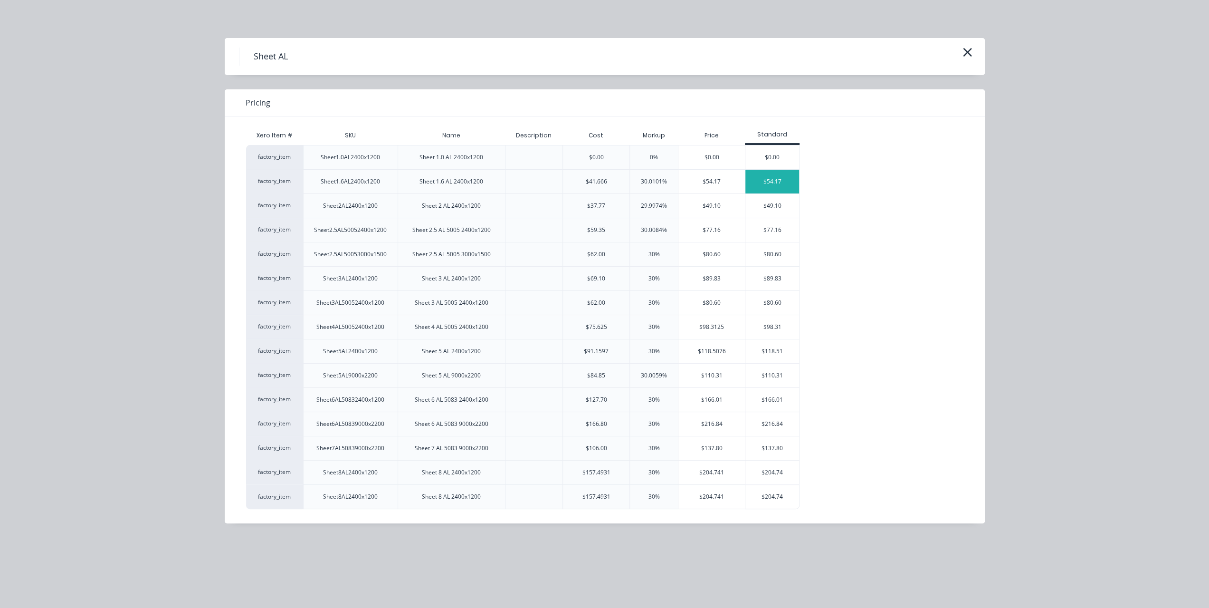
click at [788, 180] on div "$54.17" at bounding box center [773, 182] width 54 height 24
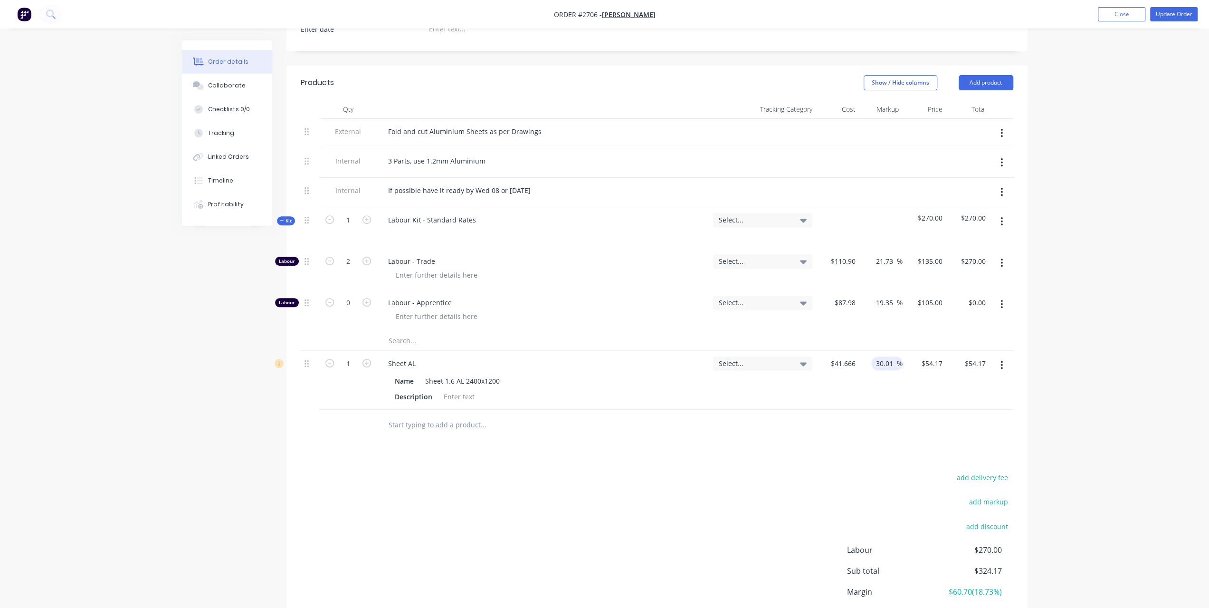
click at [882, 356] on input "30.01" at bounding box center [886, 363] width 22 height 14
type input "40"
type input "$58.3324"
type input "$58.33"
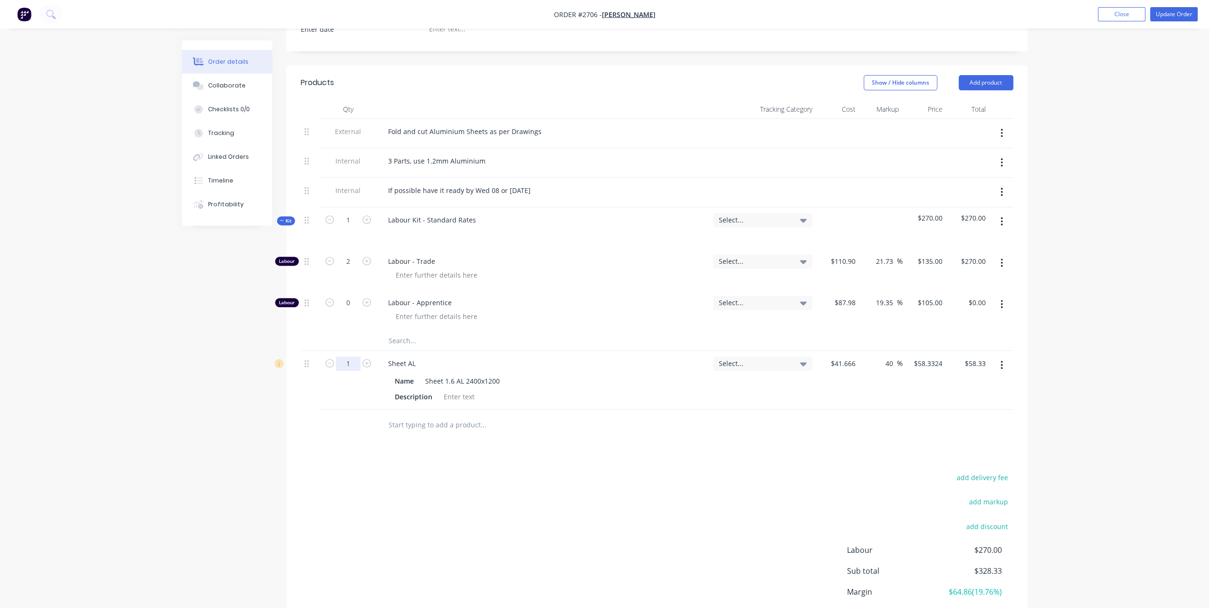
click at [353, 356] on input "1" at bounding box center [348, 363] width 25 height 14
type input "0.25"
type input "$14.58"
click at [1182, 16] on button "Update Order" at bounding box center [1175, 14] width 48 height 14
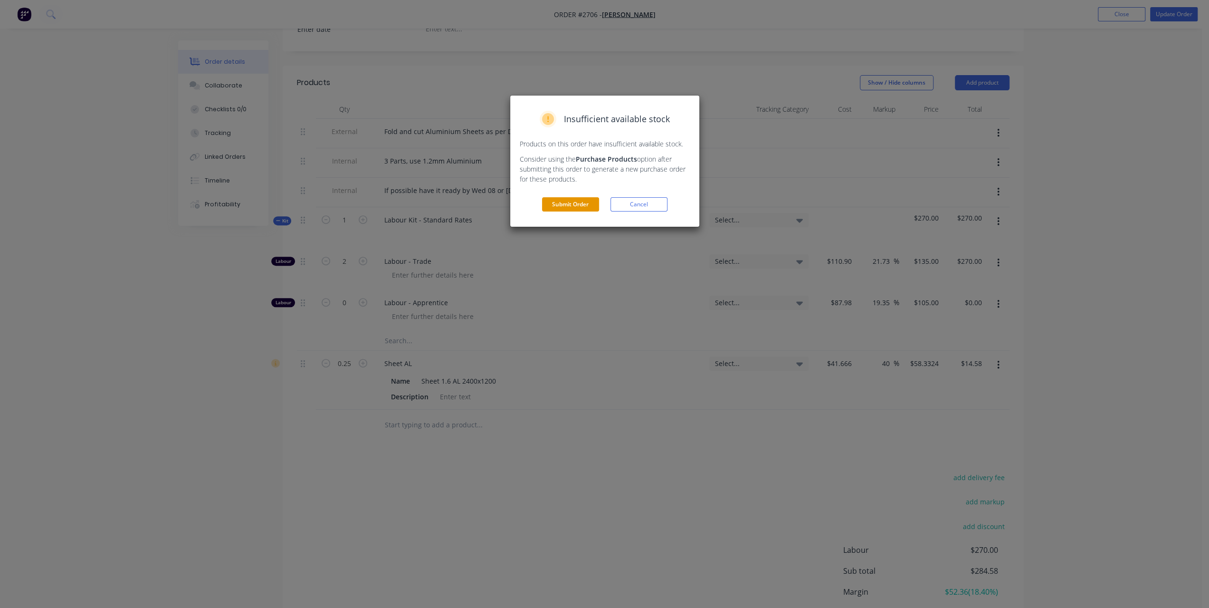
click at [571, 204] on button "Submit Order" at bounding box center [570, 204] width 57 height 14
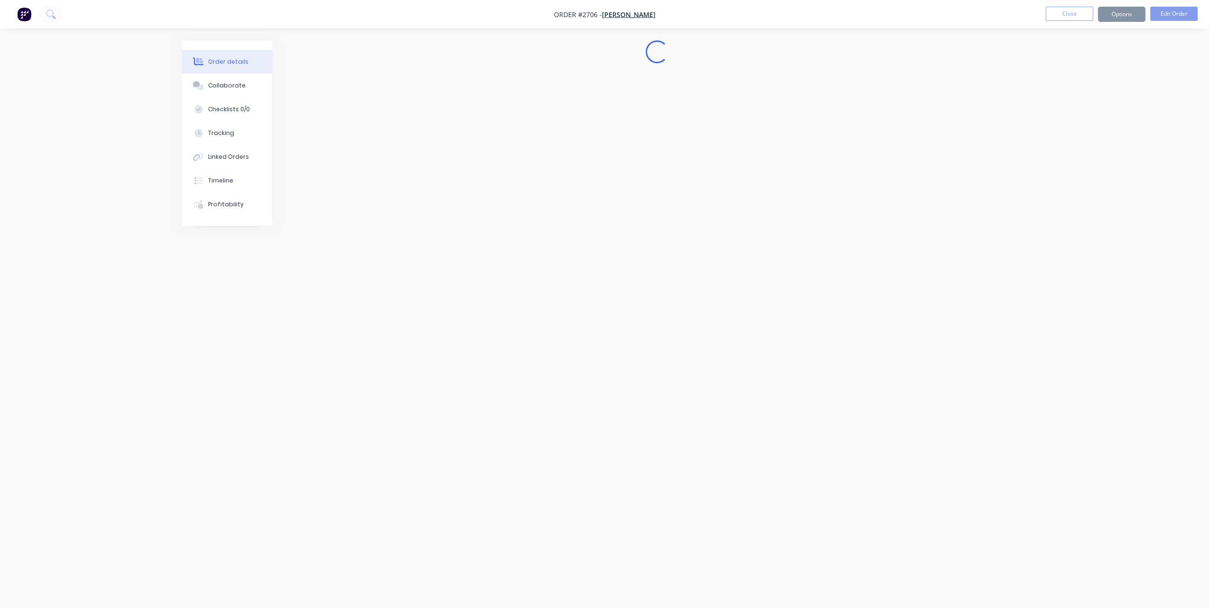
scroll to position [0, 0]
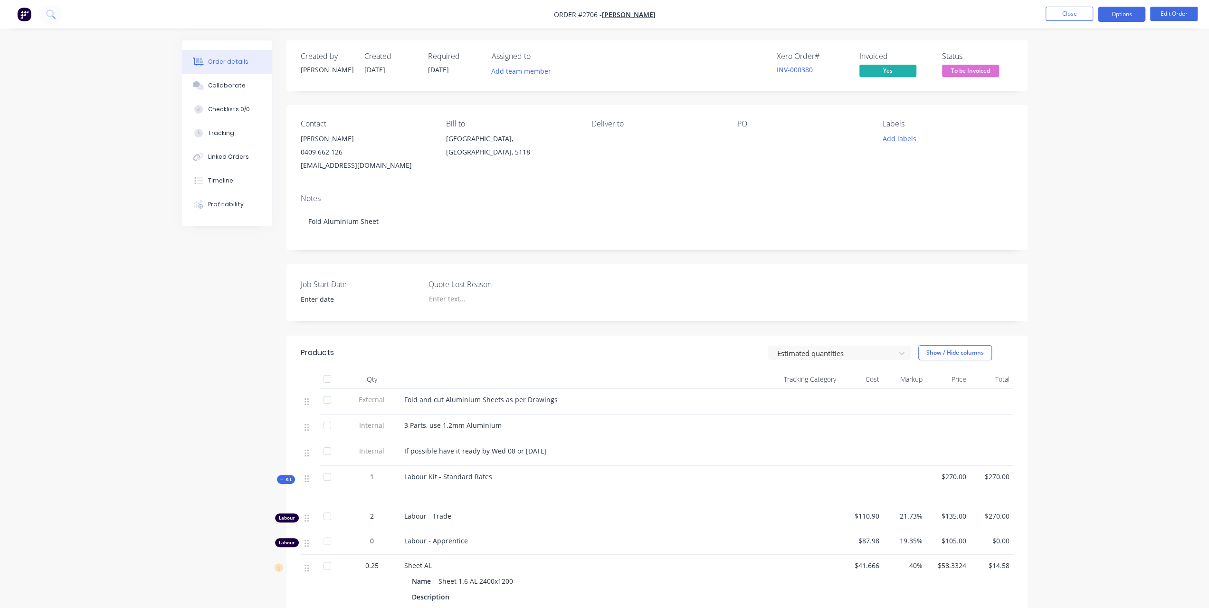
click at [1114, 11] on button "Options" at bounding box center [1122, 14] width 48 height 15
click at [1074, 56] on div "Invoice" at bounding box center [1093, 58] width 87 height 14
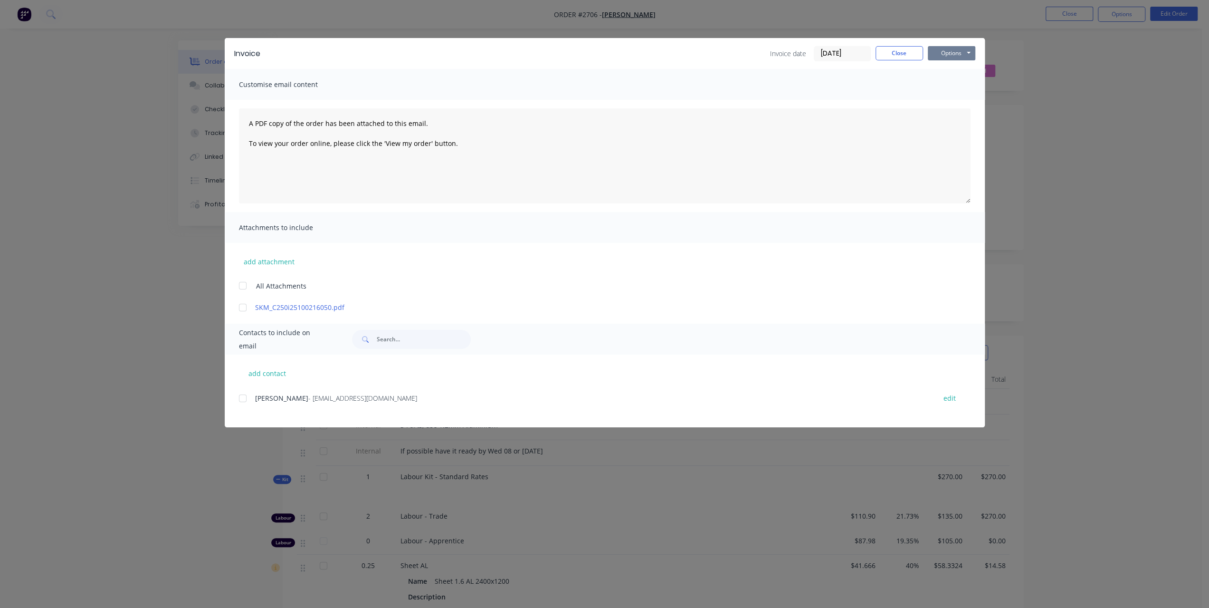
click at [943, 55] on button "Options" at bounding box center [952, 53] width 48 height 14
click at [933, 85] on button "Print" at bounding box center [958, 86] width 61 height 16
click at [890, 55] on button "Close" at bounding box center [900, 53] width 48 height 14
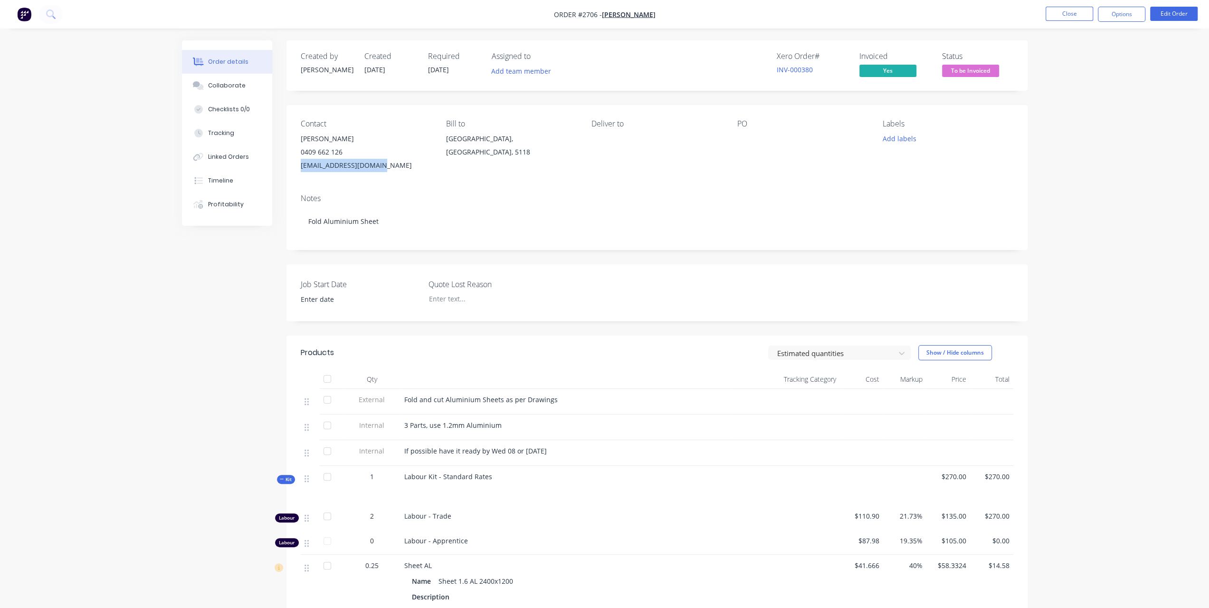
drag, startPoint x: 384, startPoint y: 164, endPoint x: 301, endPoint y: 167, distance: 82.7
click at [301, 167] on div "dougycarter1@gmail.com" at bounding box center [366, 165] width 130 height 13
copy div "dougycarter1@gmail.com"
click at [969, 68] on span "To be Invoiced" at bounding box center [970, 71] width 57 height 12
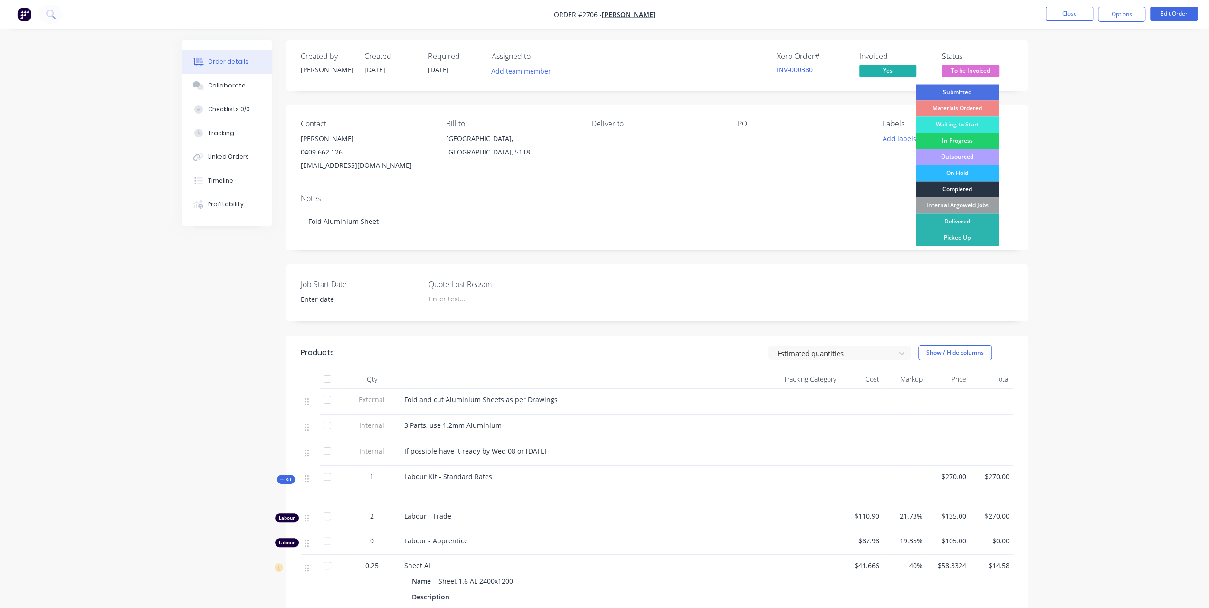
click at [968, 188] on div "Completed" at bounding box center [957, 189] width 83 height 16
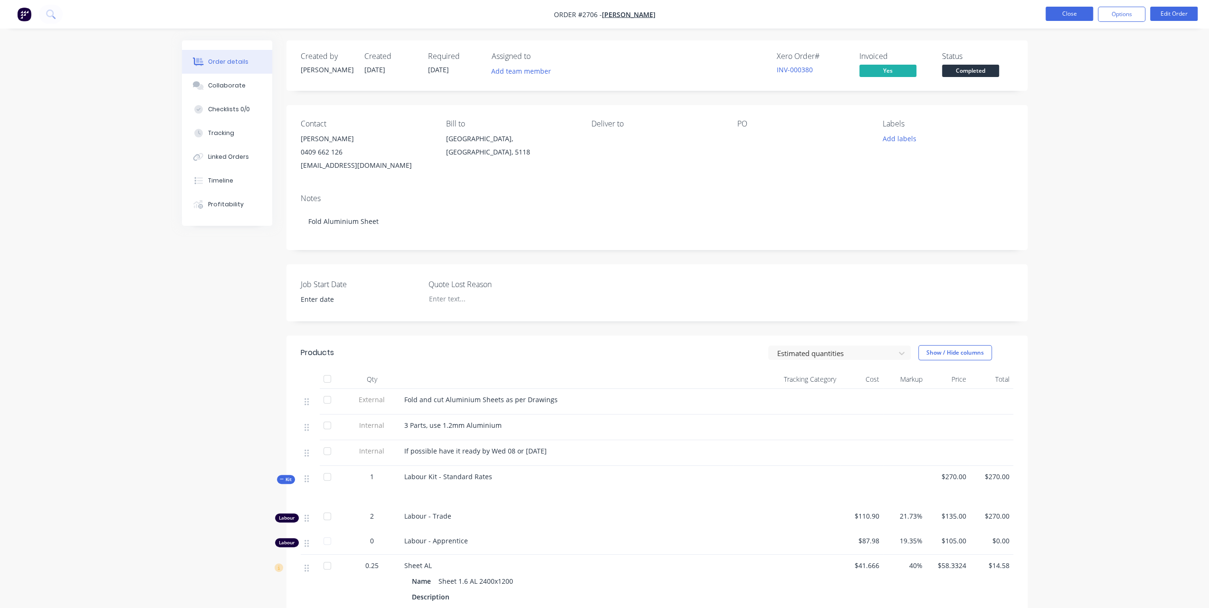
click at [1064, 13] on button "Close" at bounding box center [1070, 14] width 48 height 14
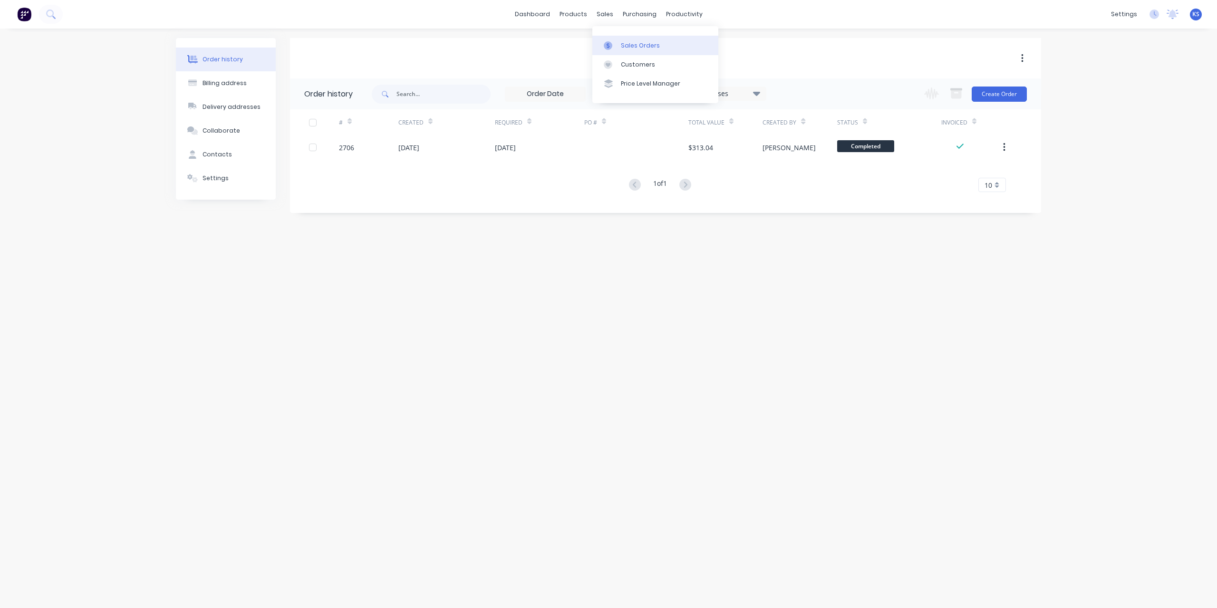
click at [621, 45] on div "Sales Orders" at bounding box center [640, 45] width 39 height 9
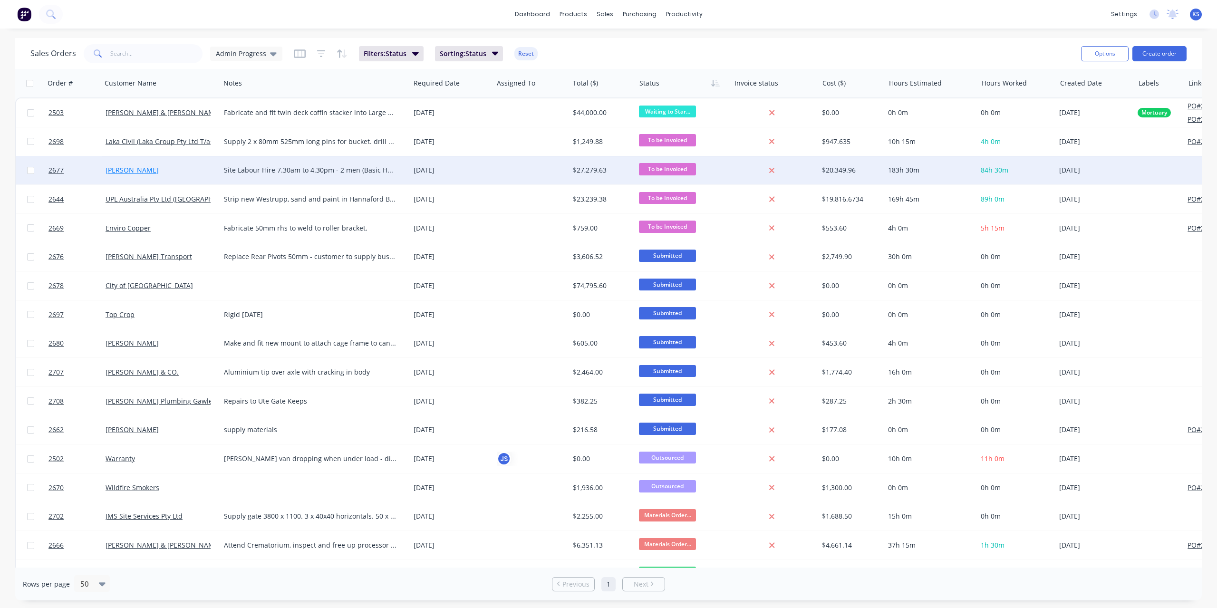
click at [122, 166] on link "[PERSON_NAME]" at bounding box center [131, 169] width 53 height 9
click at [121, 172] on link "[PERSON_NAME]" at bounding box center [131, 169] width 53 height 9
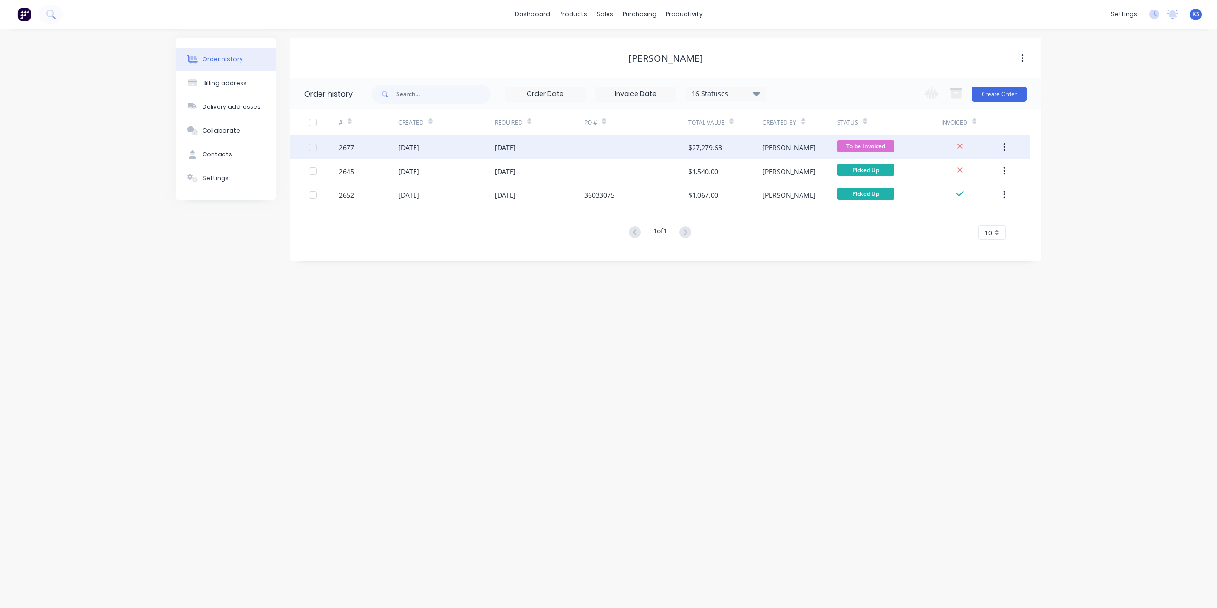
click at [452, 154] on div "[DATE]" at bounding box center [446, 147] width 96 height 24
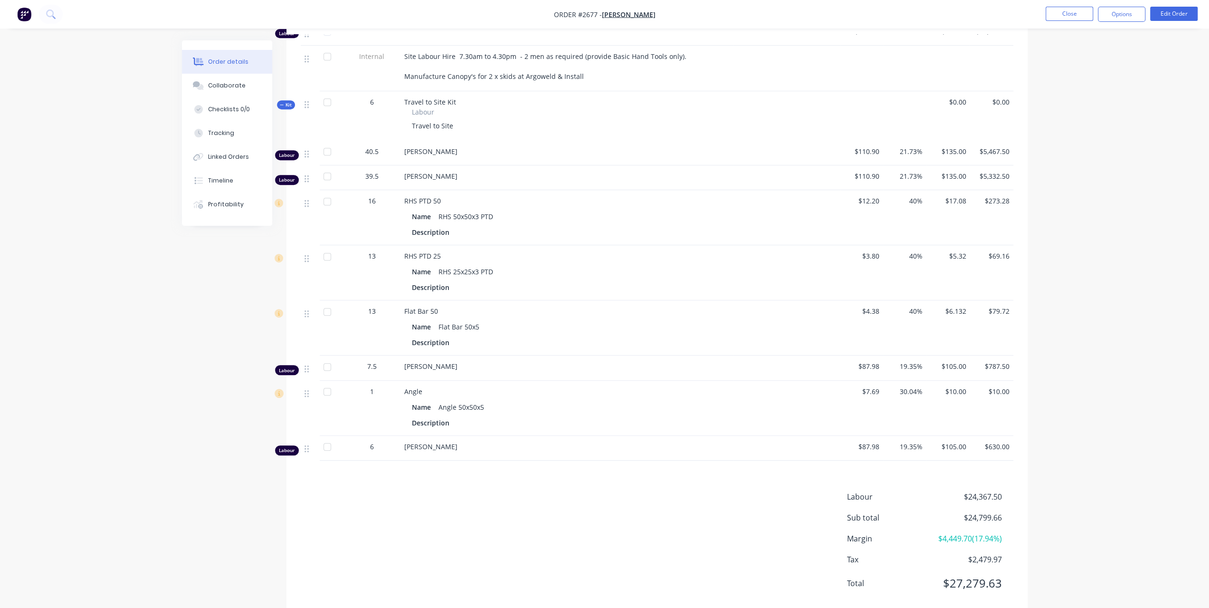
scroll to position [392, 0]
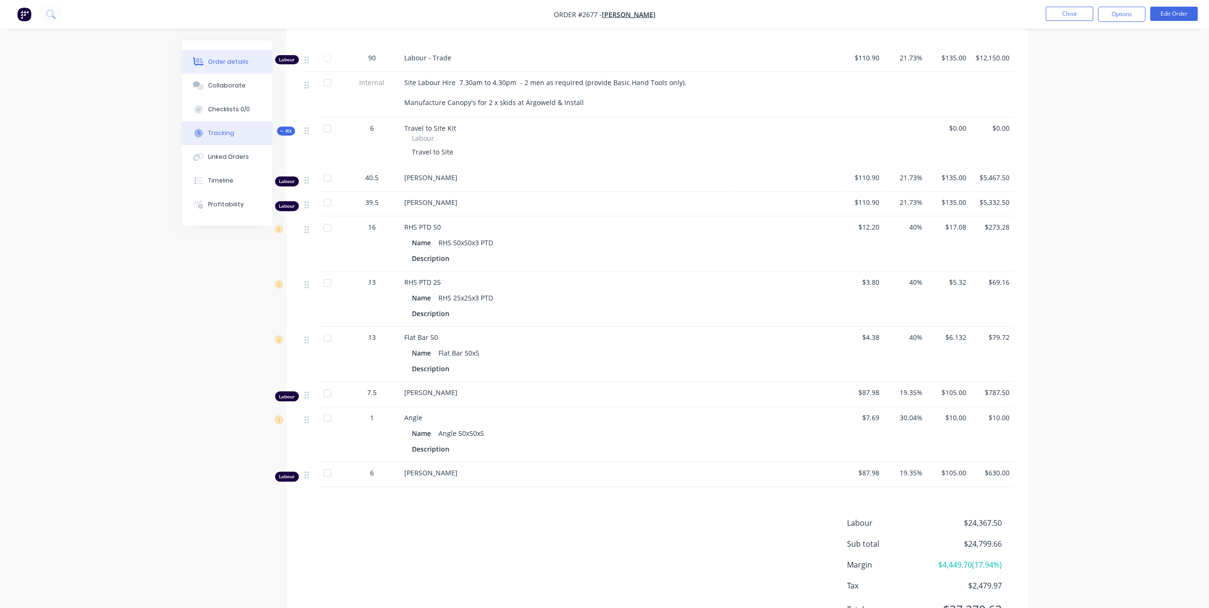
click at [230, 136] on div "Tracking" at bounding box center [221, 133] width 26 height 9
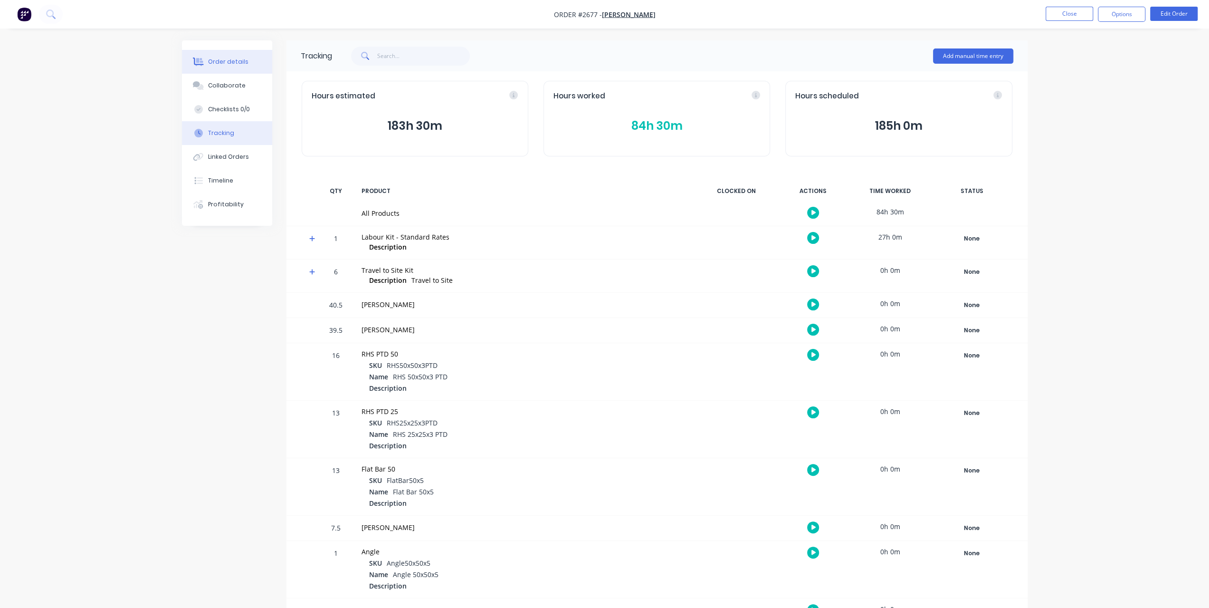
click at [203, 67] on button "Order details" at bounding box center [227, 62] width 90 height 24
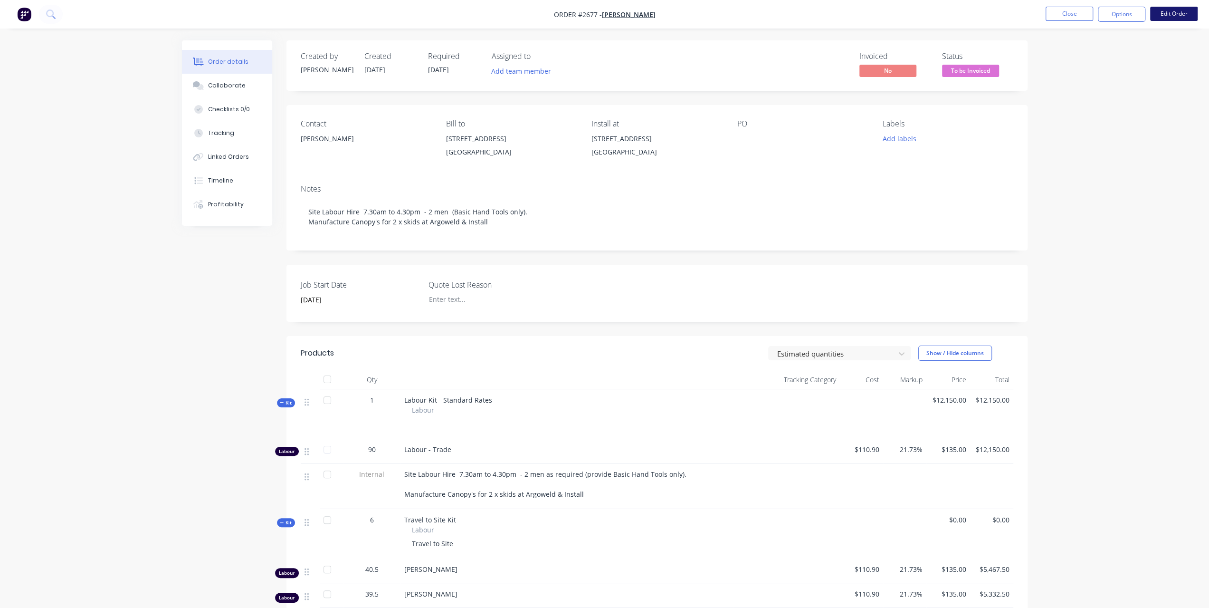
click at [1189, 14] on button "Edit Order" at bounding box center [1175, 14] width 48 height 14
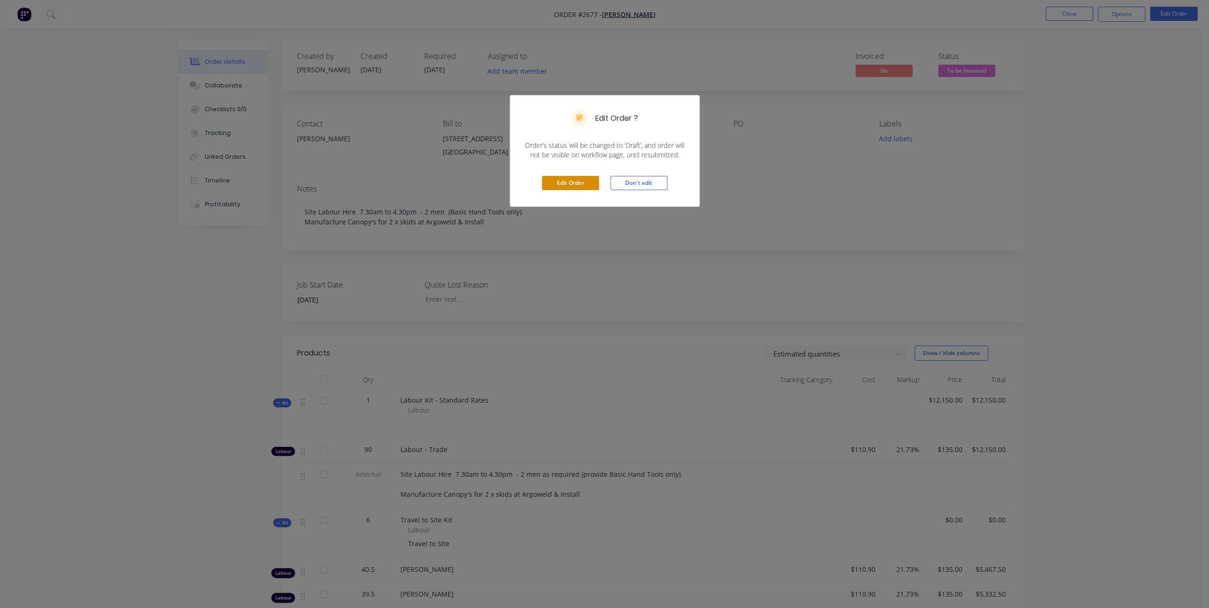
click at [568, 187] on button "Edit Order" at bounding box center [570, 183] width 57 height 14
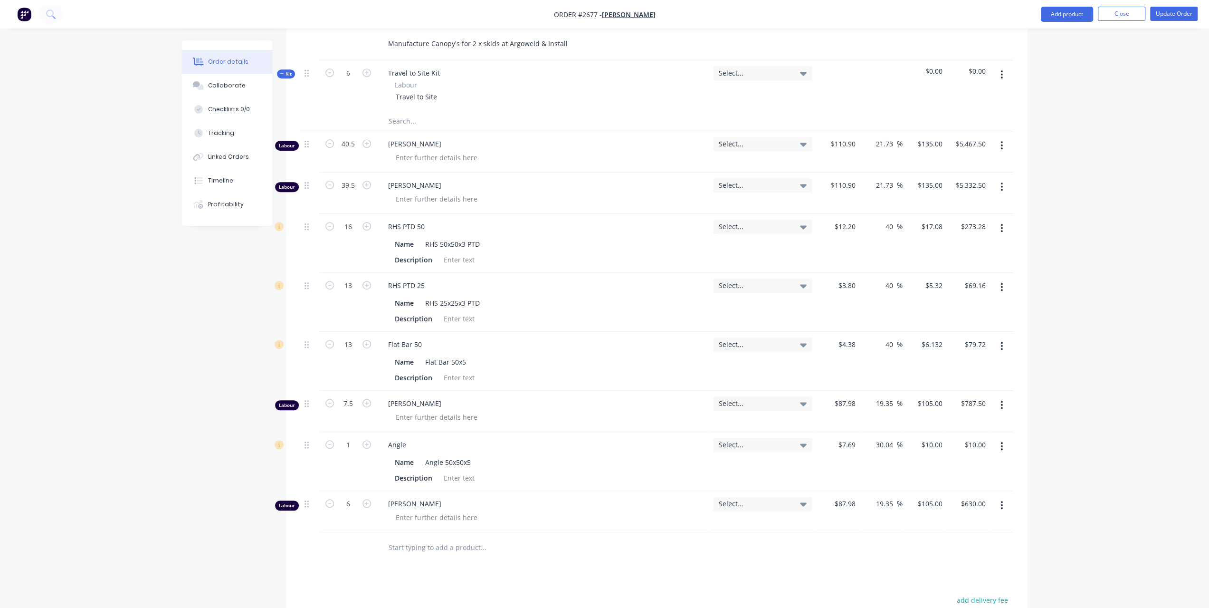
scroll to position [523, 0]
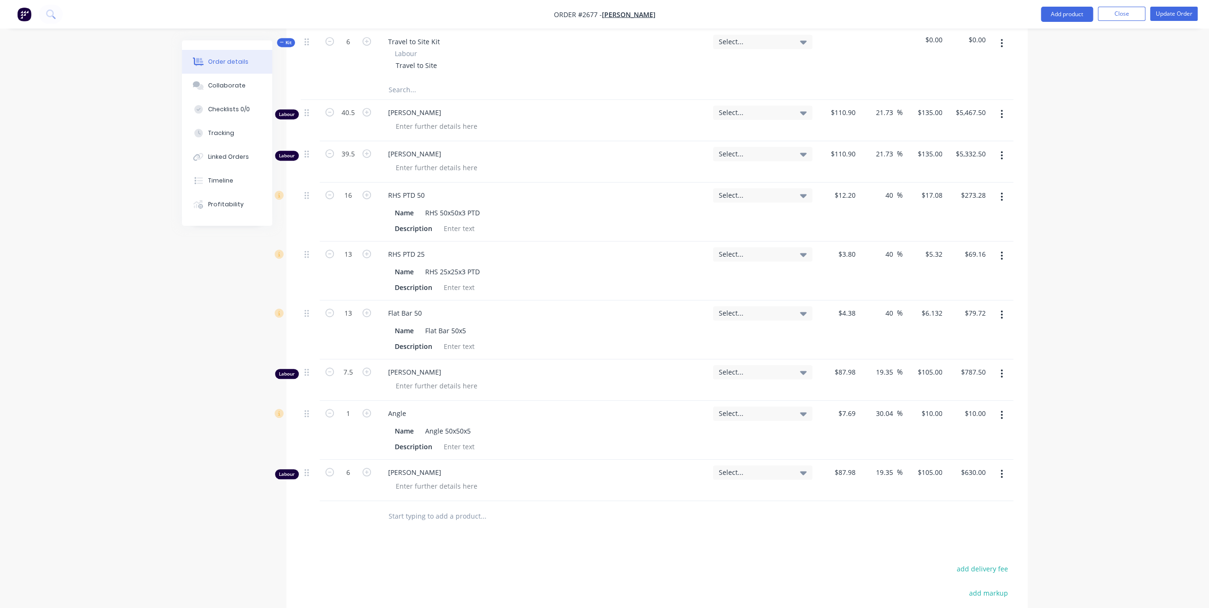
click at [388, 520] on input "text" at bounding box center [483, 516] width 190 height 19
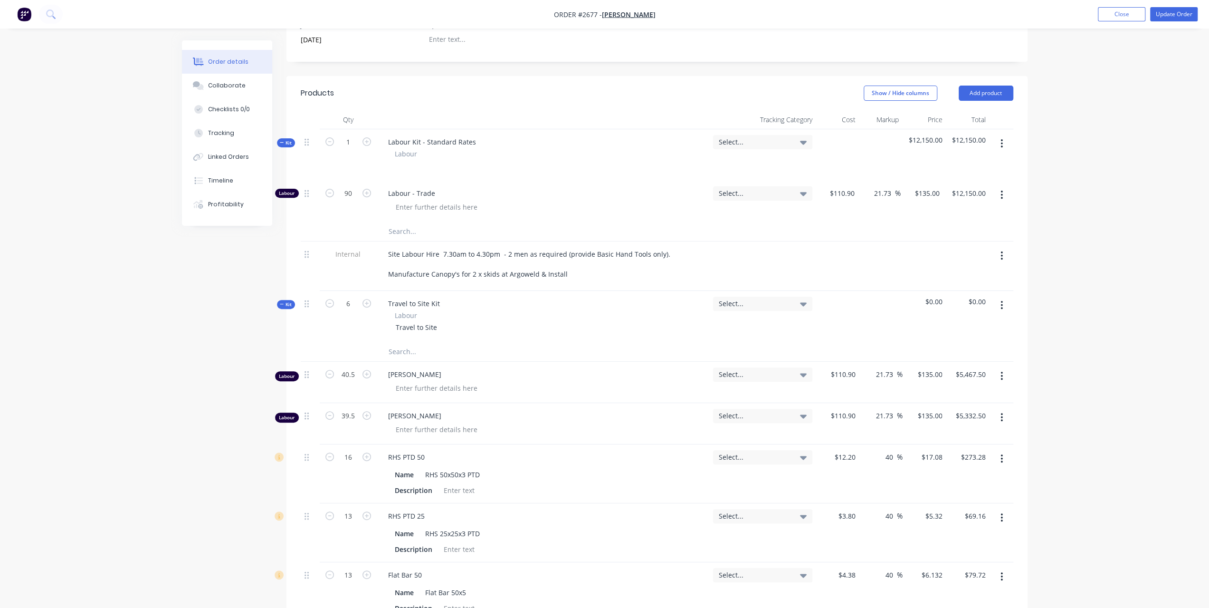
scroll to position [238, 0]
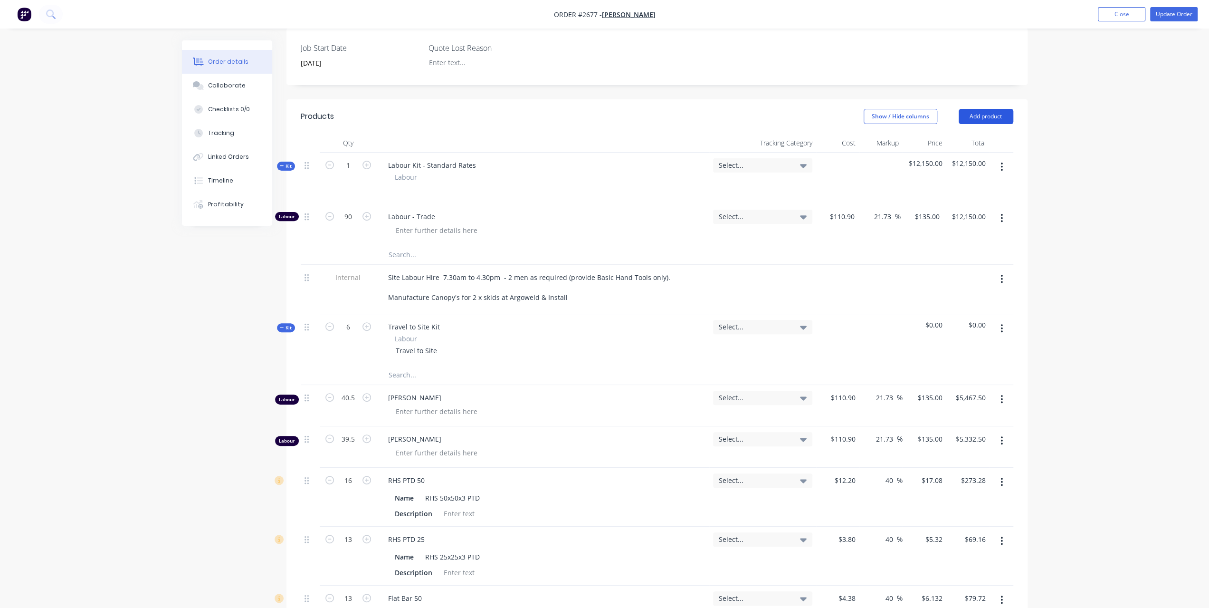
click at [1005, 124] on button "Add product" at bounding box center [986, 116] width 55 height 15
click at [946, 279] on div "Notes (External)" at bounding box center [968, 274] width 73 height 14
click at [993, 124] on button "Add product" at bounding box center [986, 116] width 55 height 15
click at [950, 280] on div "Notes (External)" at bounding box center [968, 274] width 73 height 14
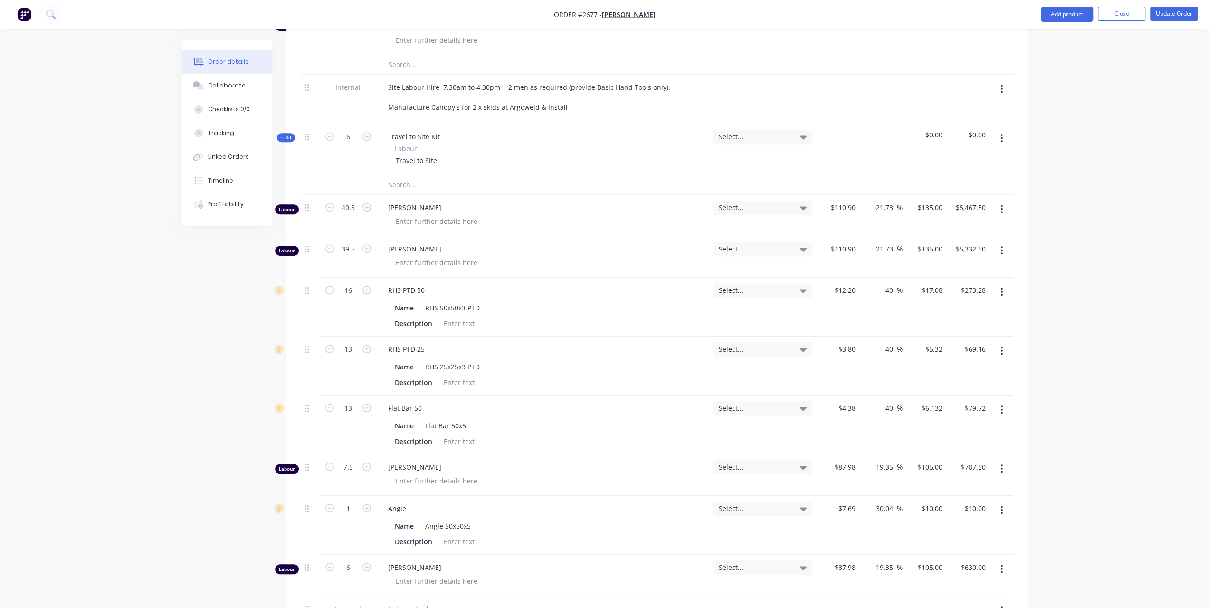
scroll to position [665, 0]
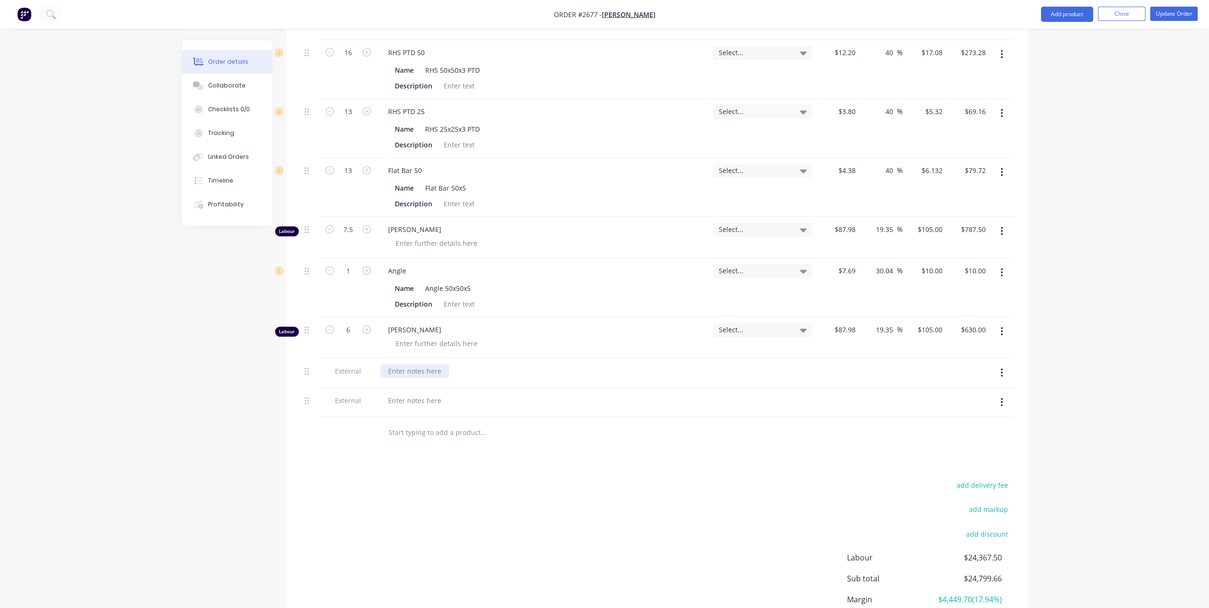
click at [391, 373] on div at bounding box center [415, 371] width 68 height 14
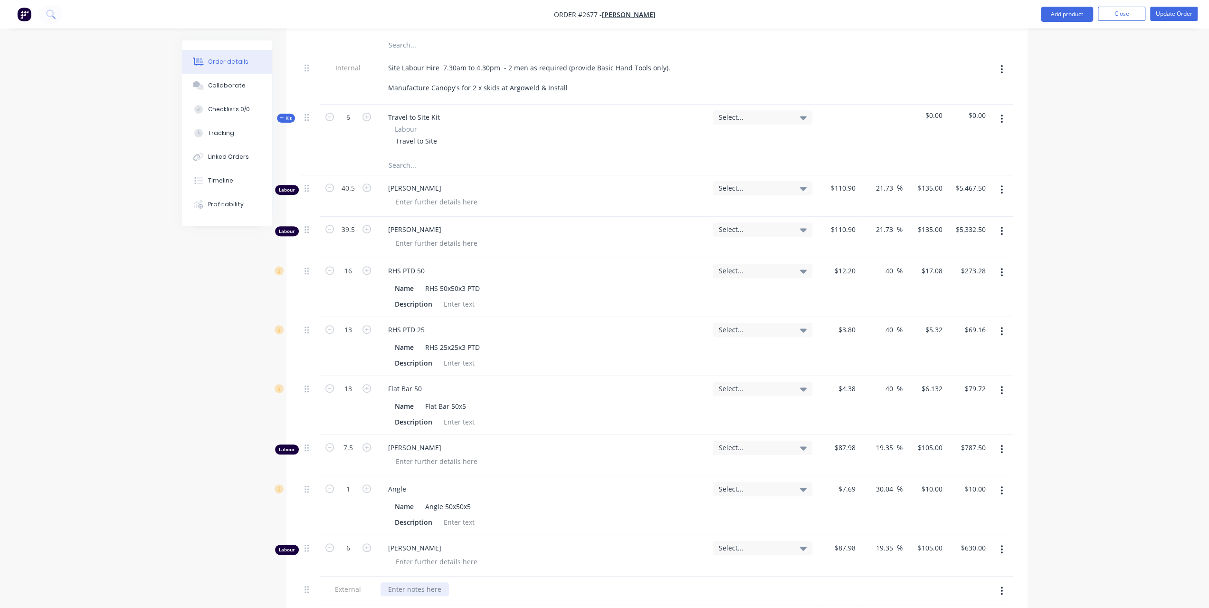
scroll to position [428, 0]
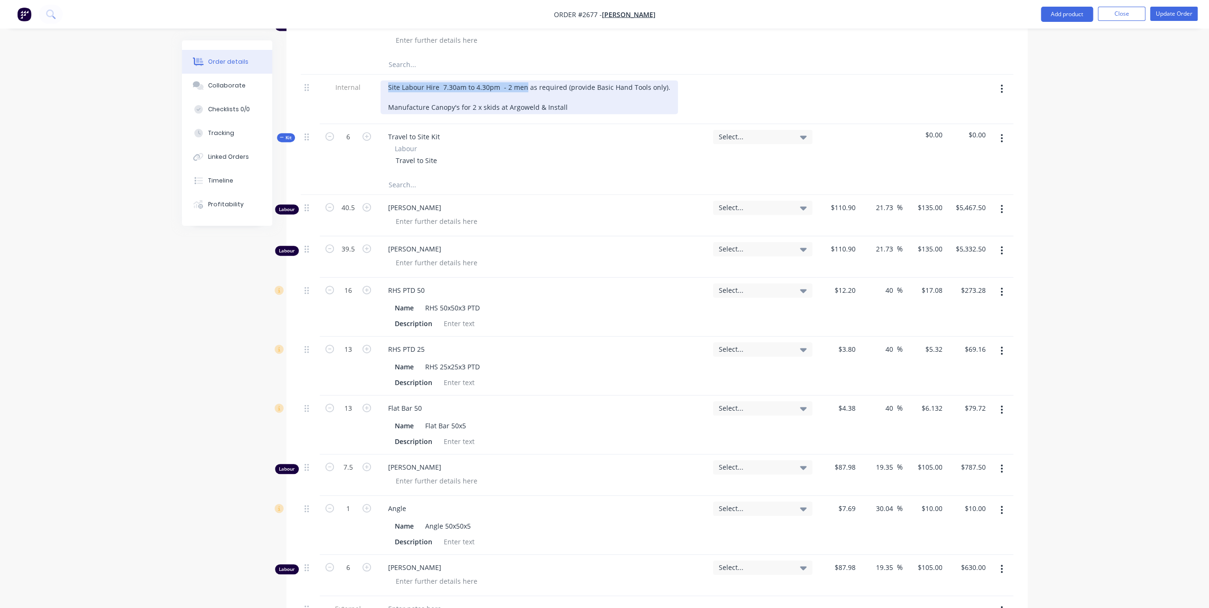
drag, startPoint x: 388, startPoint y: 95, endPoint x: 523, endPoint y: 93, distance: 134.5
click at [523, 93] on div "Site Labour Hire 7.30am to 4.30pm - 2 men as required (provide Basic Hand Tools…" at bounding box center [529, 97] width 297 height 34
copy div "Site Labour Hire 7.30am to 4.30pm - 2 men"
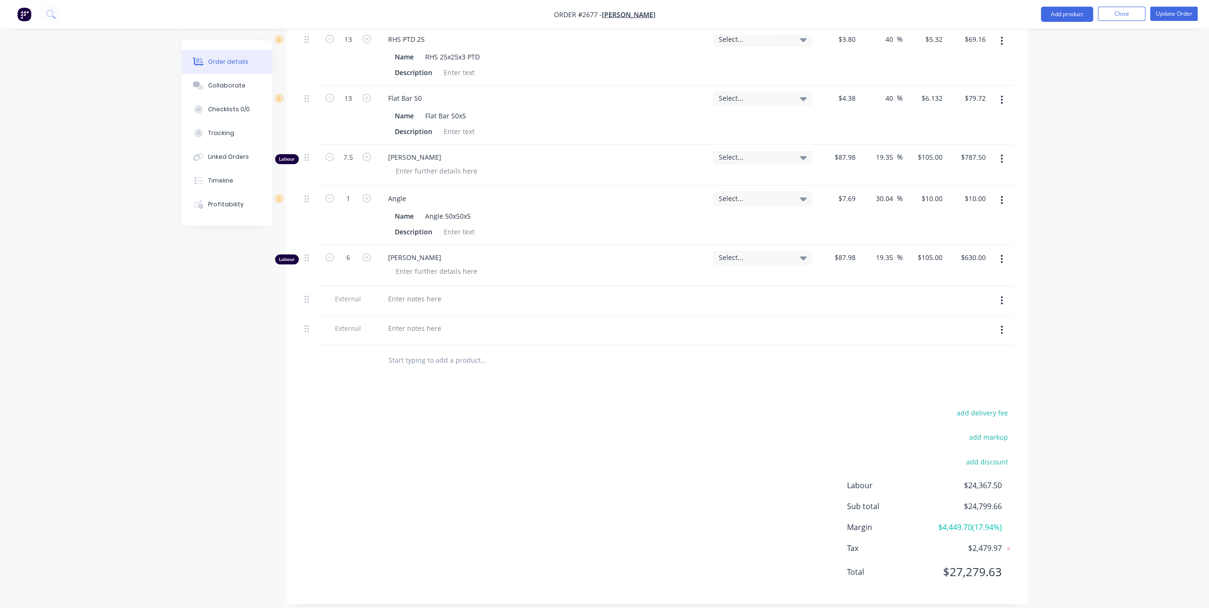
scroll to position [755, 0]
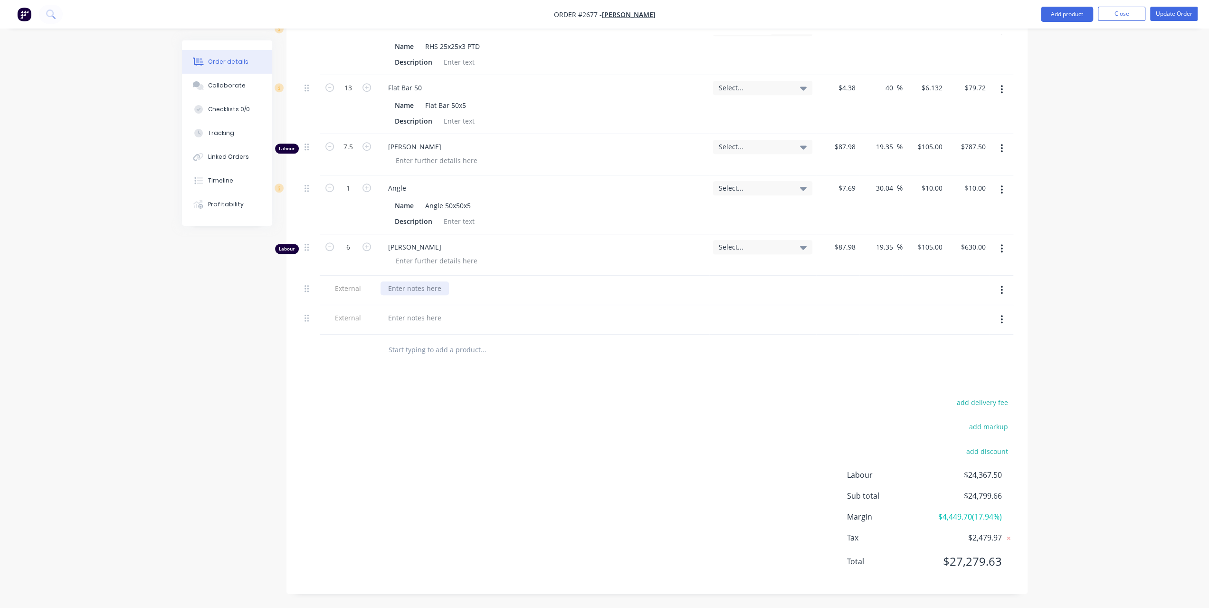
click at [400, 288] on div at bounding box center [415, 288] width 68 height 14
paste div
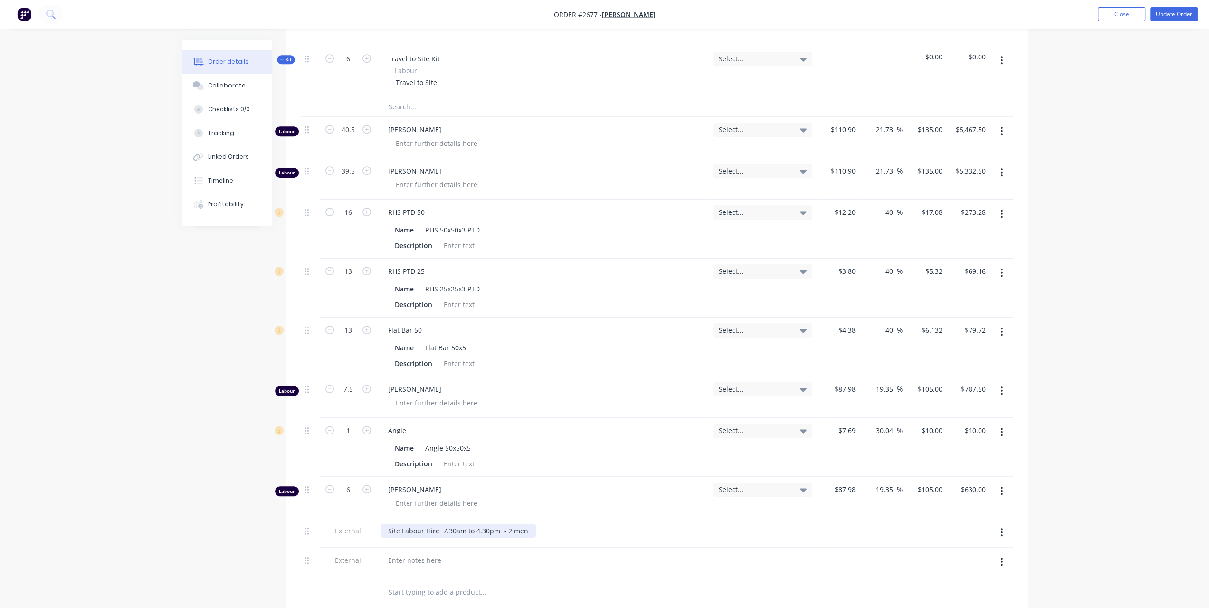
scroll to position [279, 0]
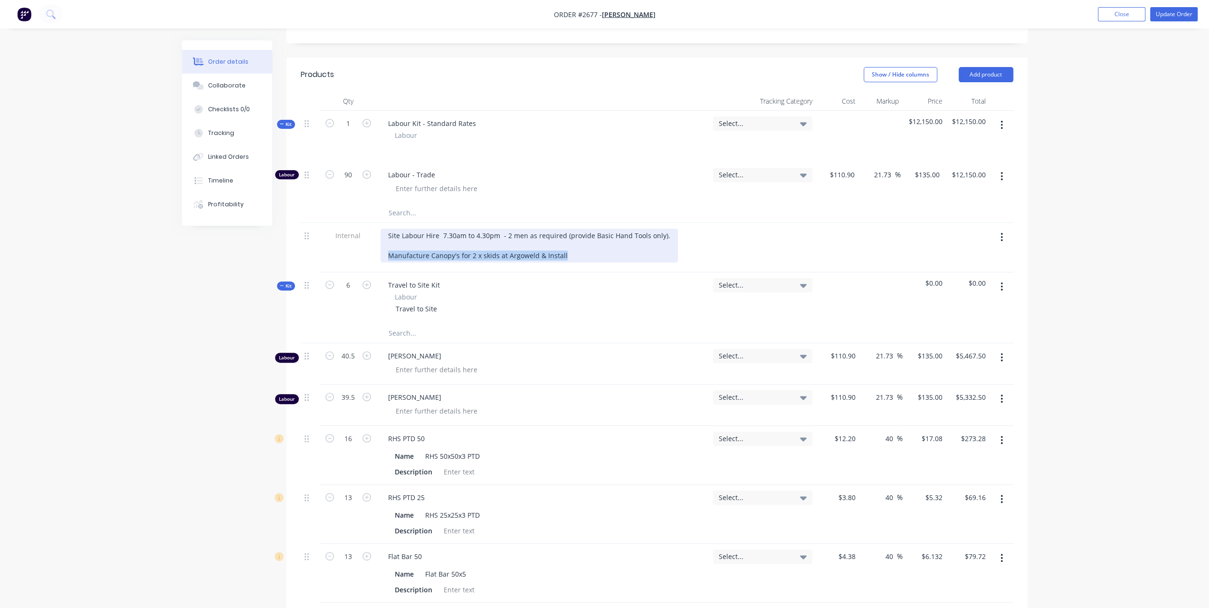
drag, startPoint x: 388, startPoint y: 261, endPoint x: 589, endPoint y: 261, distance: 201.5
click at [589, 261] on div "Site Labour Hire 7.30am to 4.30pm - 2 men as required (provide Basic Hand Tools…" at bounding box center [529, 246] width 297 height 34
copy div "Manufacture Canopy's for 2 x skids at Argoweld & Install"
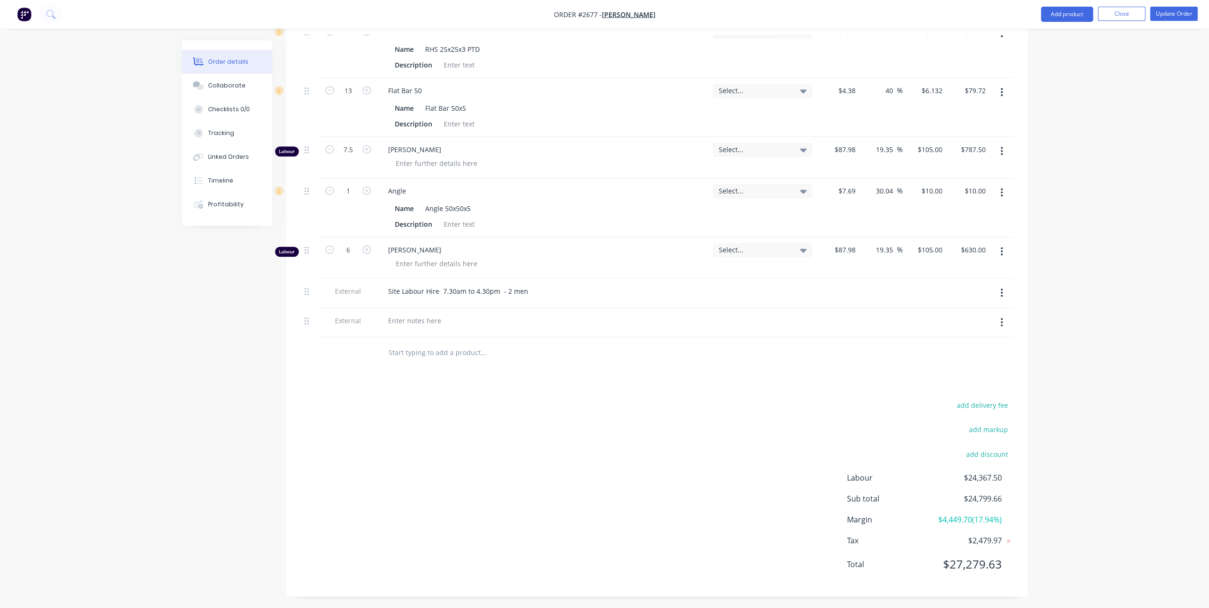
scroll to position [755, 0]
click at [433, 315] on div at bounding box center [415, 318] width 68 height 14
paste div
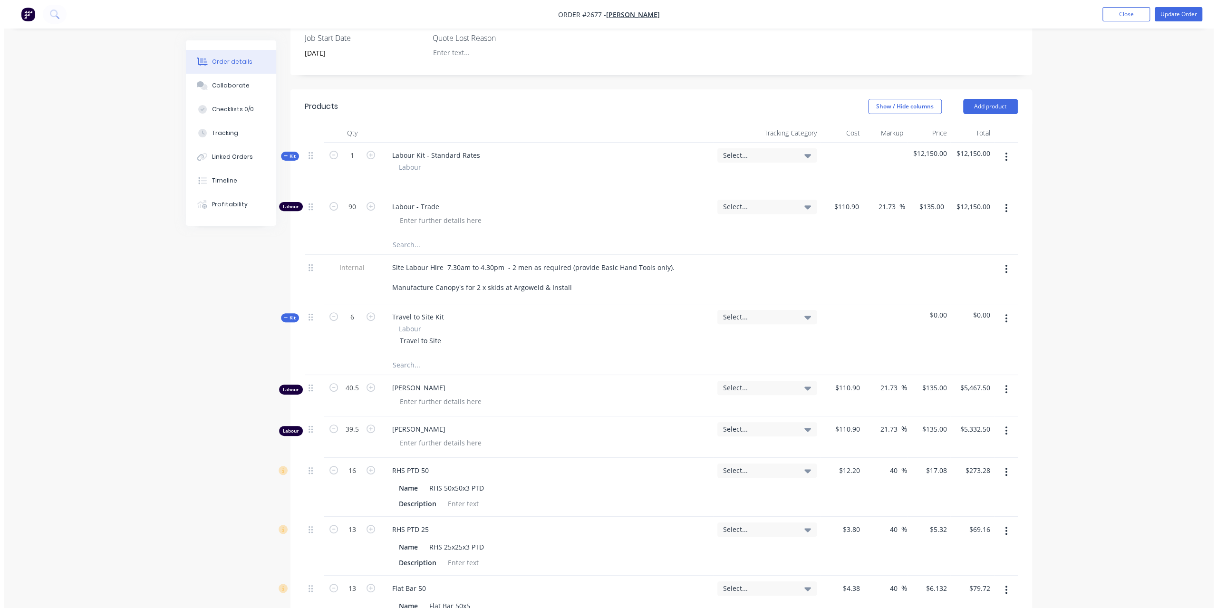
scroll to position [89, 0]
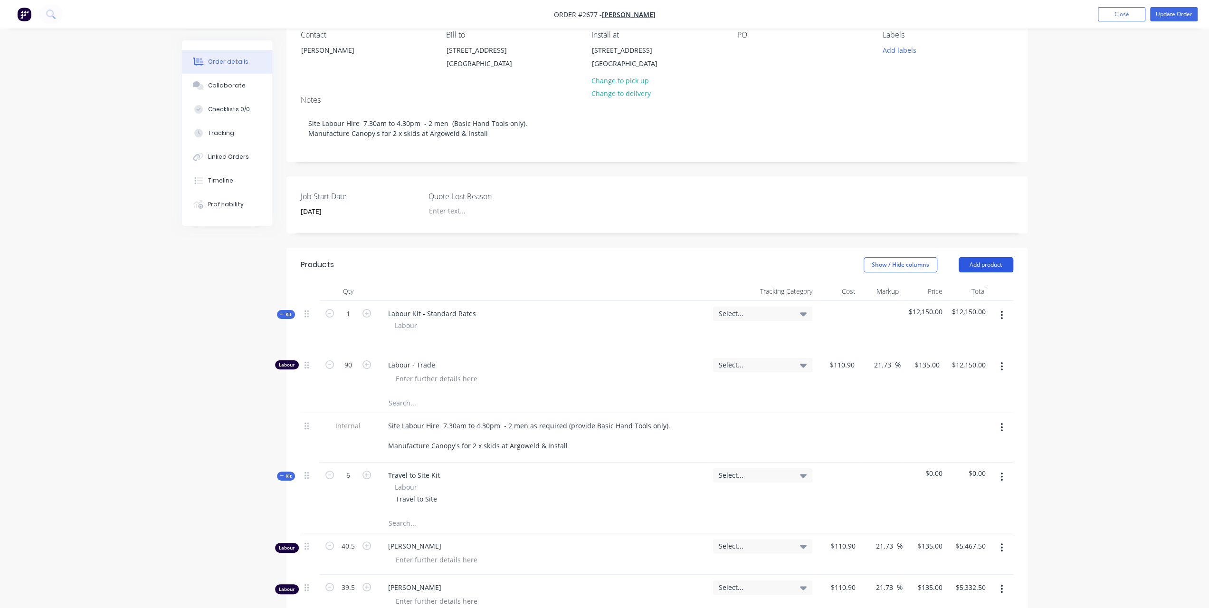
click at [996, 272] on button "Add product" at bounding box center [986, 264] width 55 height 15
click at [951, 389] on div "Labour" at bounding box center [968, 384] width 73 height 14
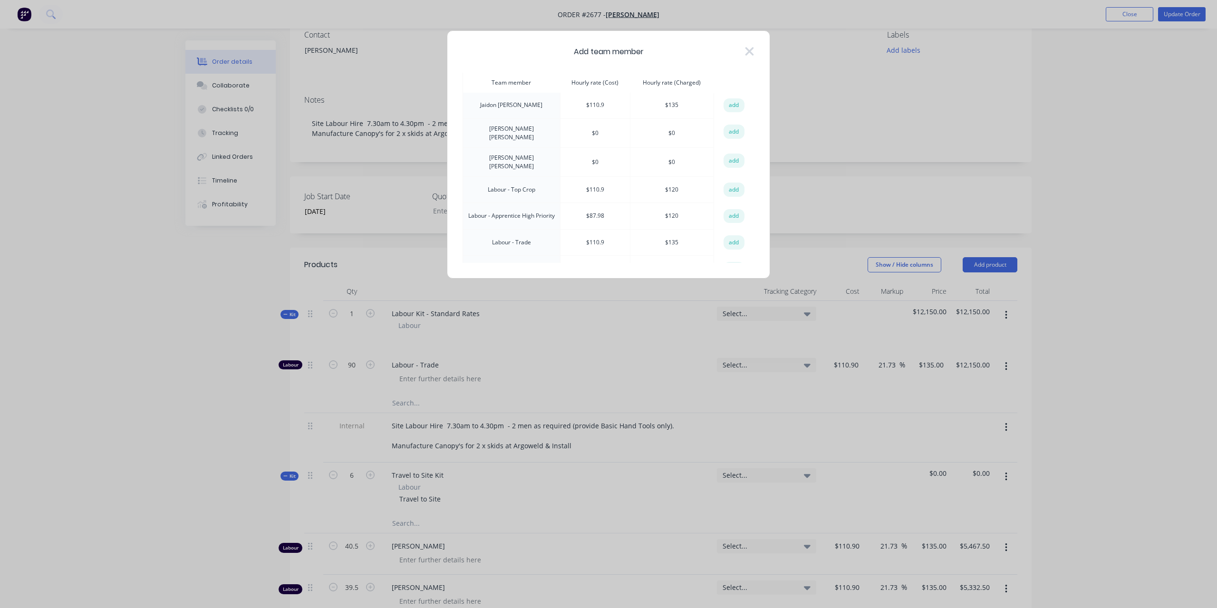
scroll to position [95, 0]
click at [728, 228] on button "add" at bounding box center [733, 235] width 21 height 14
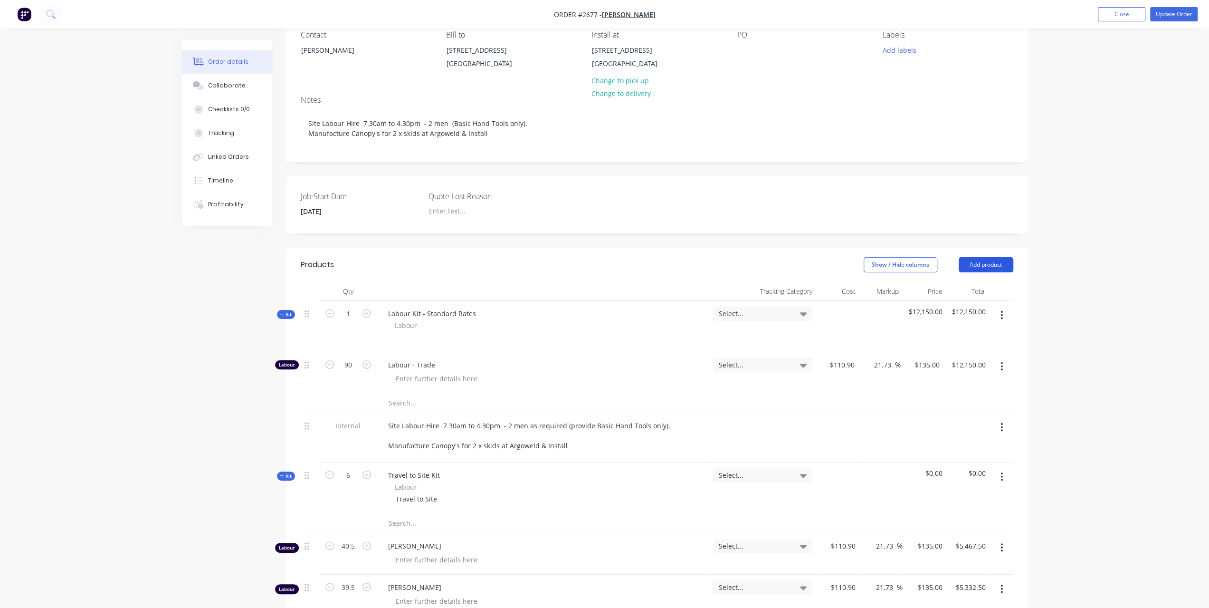
click at [978, 272] on button "Add product" at bounding box center [986, 264] width 55 height 15
click at [952, 387] on div "Labour" at bounding box center [968, 384] width 73 height 14
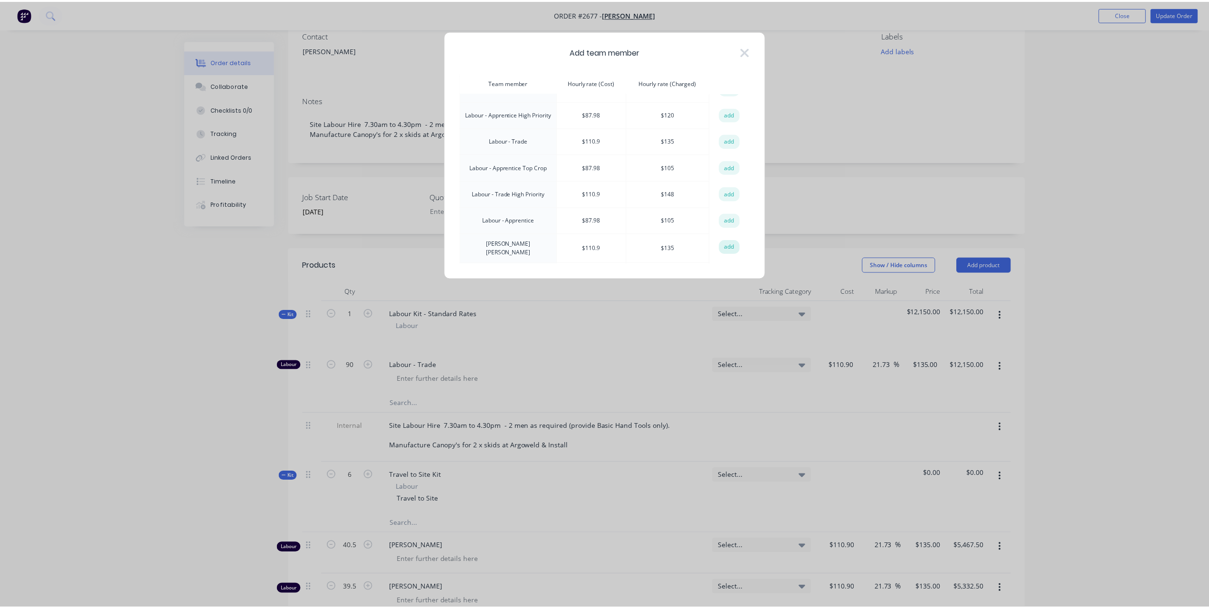
scroll to position [190, 0]
click at [735, 133] on button "add" at bounding box center [733, 140] width 21 height 14
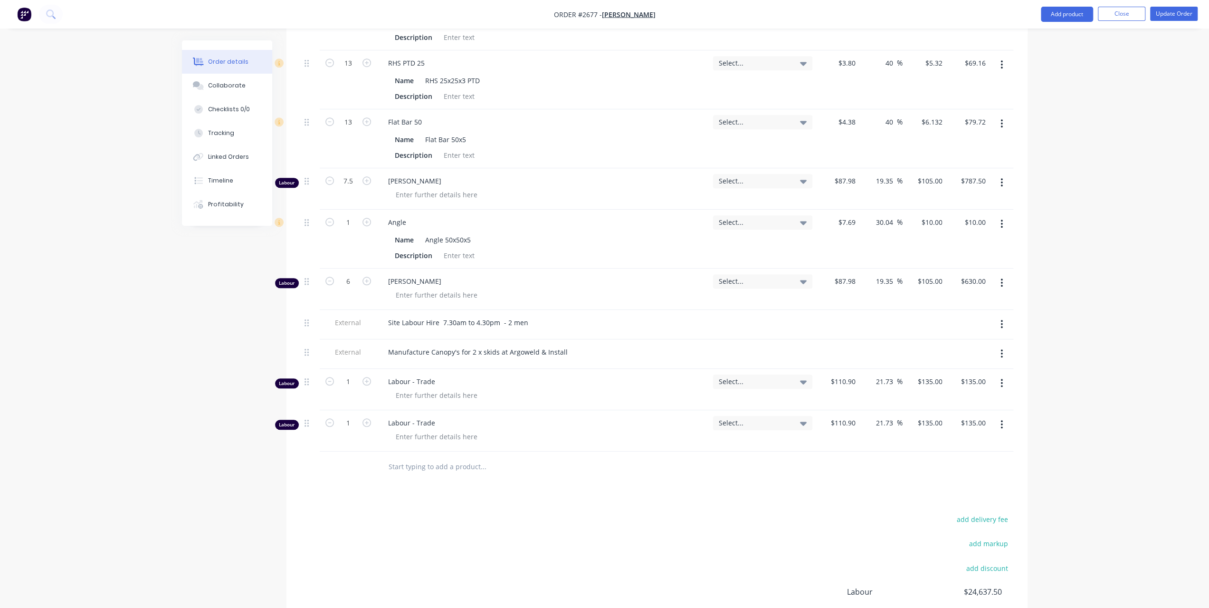
scroll to position [837, 0]
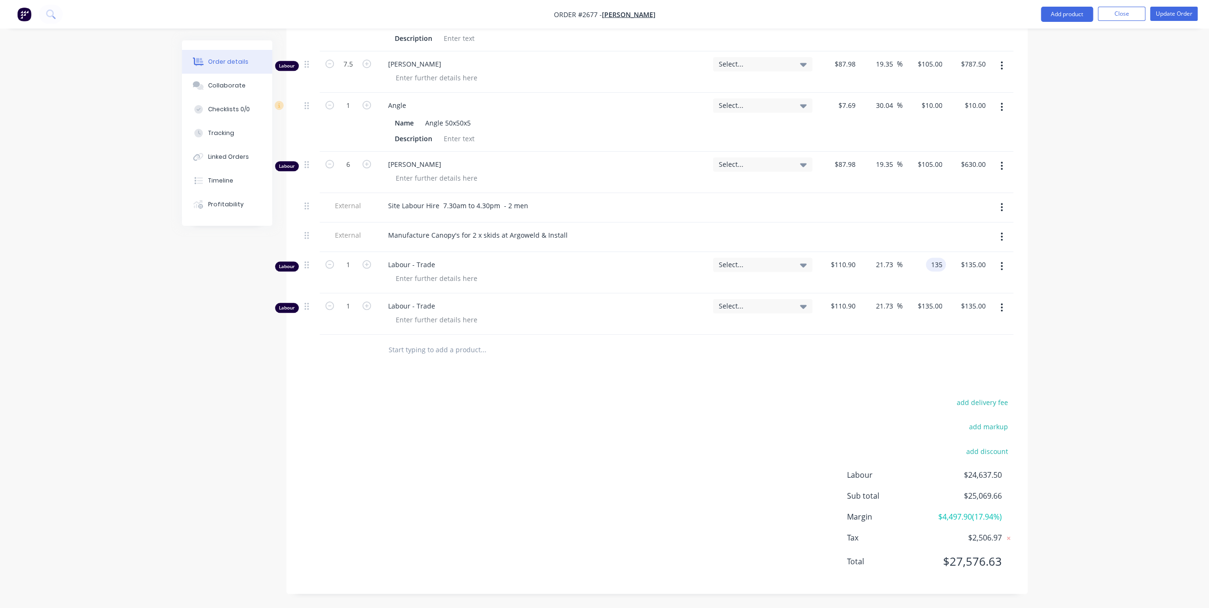
click at [926, 261] on div "135 135" at bounding box center [924, 272] width 43 height 41
type input "$135.00"
type input "110"
type input "-0.81"
type input "$110.00"
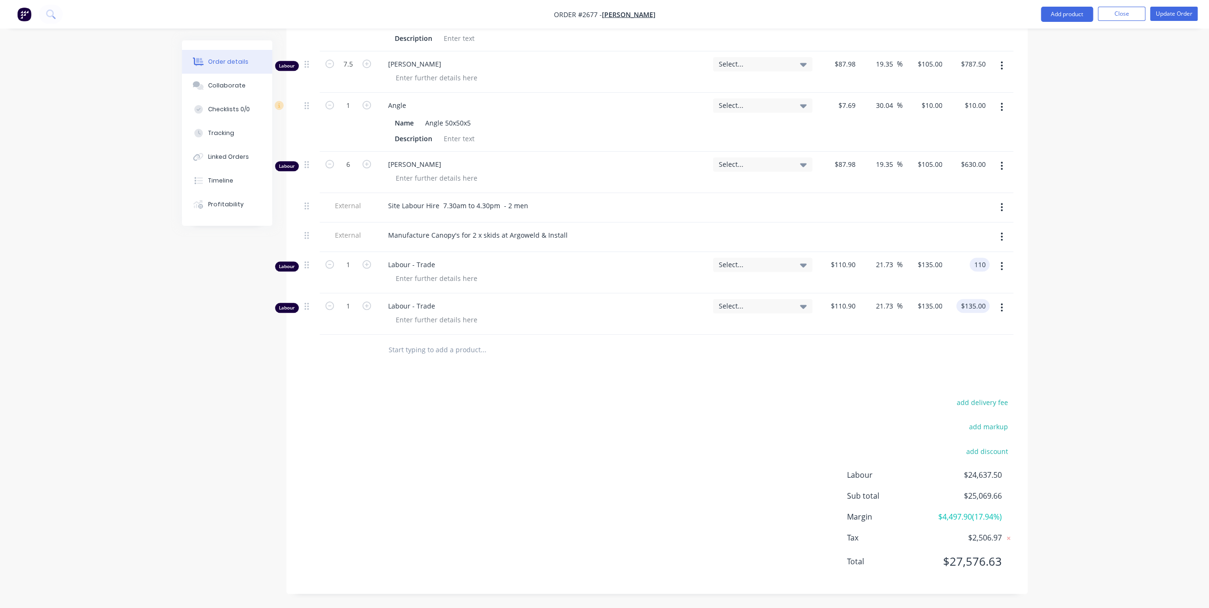
type input "$110.00"
click at [969, 299] on div "135.00 $135.00" at bounding box center [974, 306] width 29 height 14
type input "110"
type input "-0.81"
type input "$110.00"
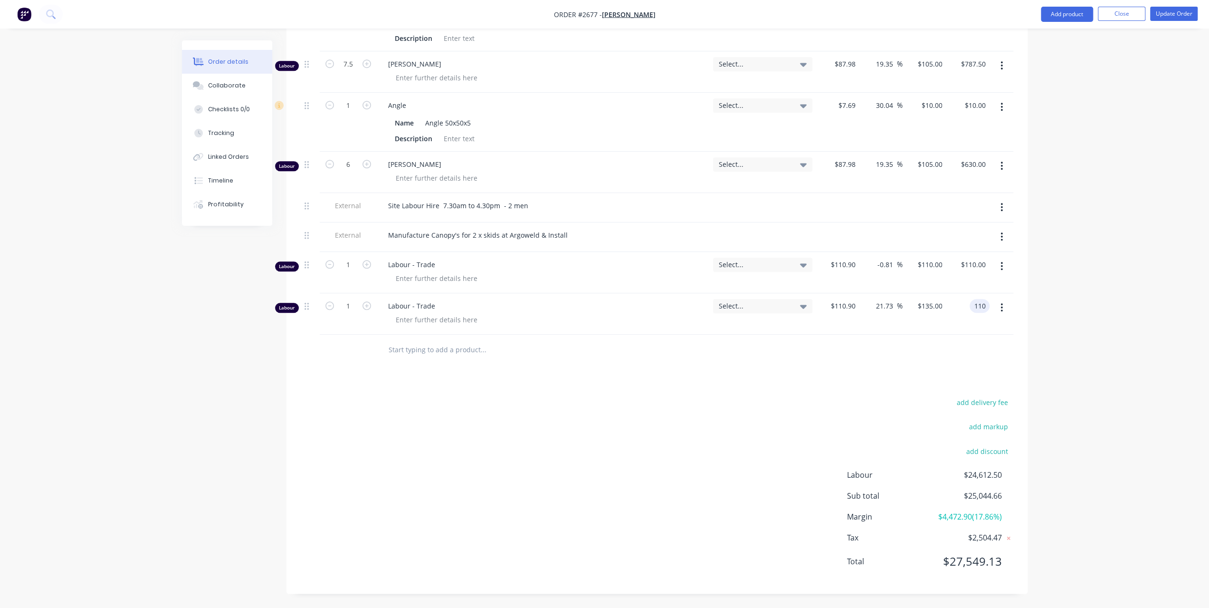
type input "$110.00"
drag, startPoint x: 308, startPoint y: 267, endPoint x: 310, endPoint y: 218, distance: 48.5
click at [348, 241] on input "1" at bounding box center [348, 235] width 25 height 14
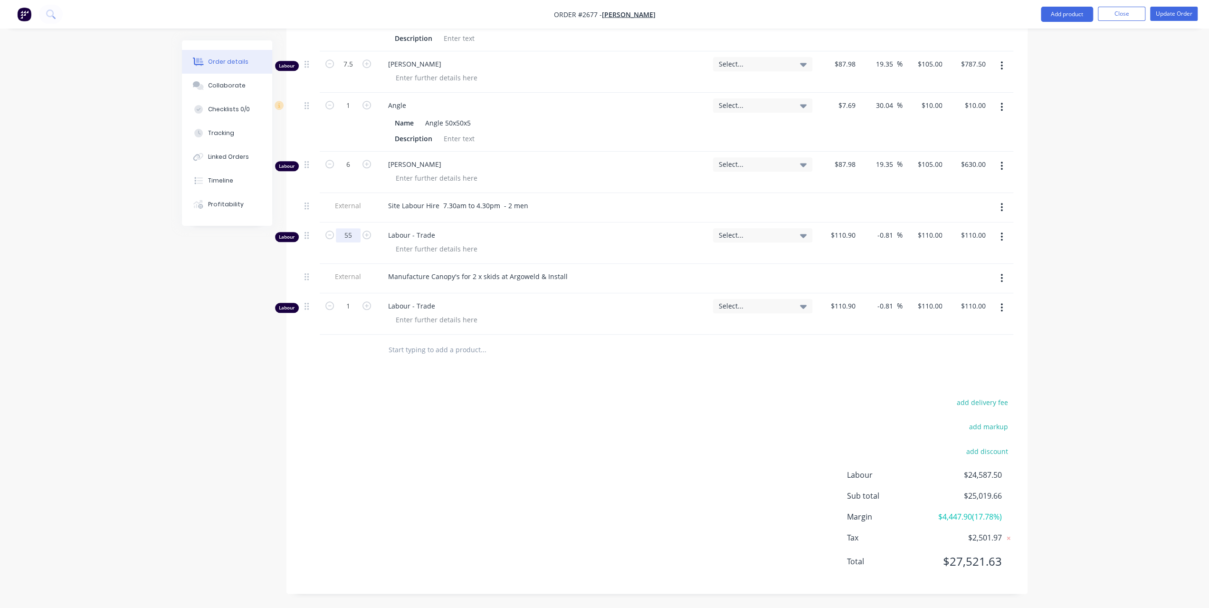
type input "55"
type input "$6,050.00"
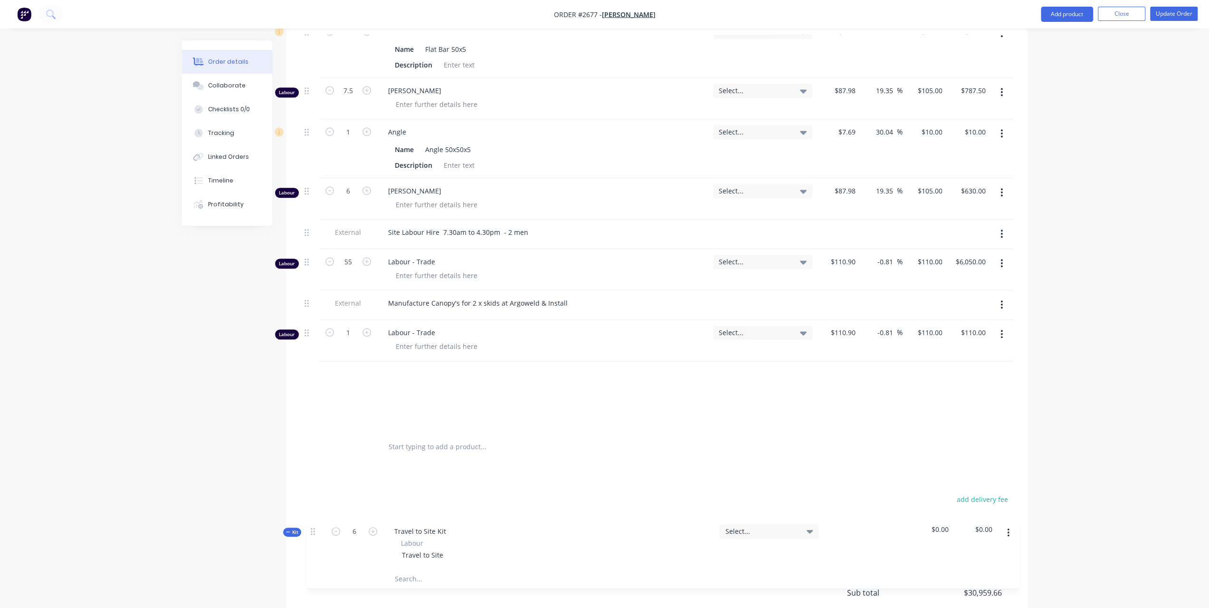
scroll to position [761, 0]
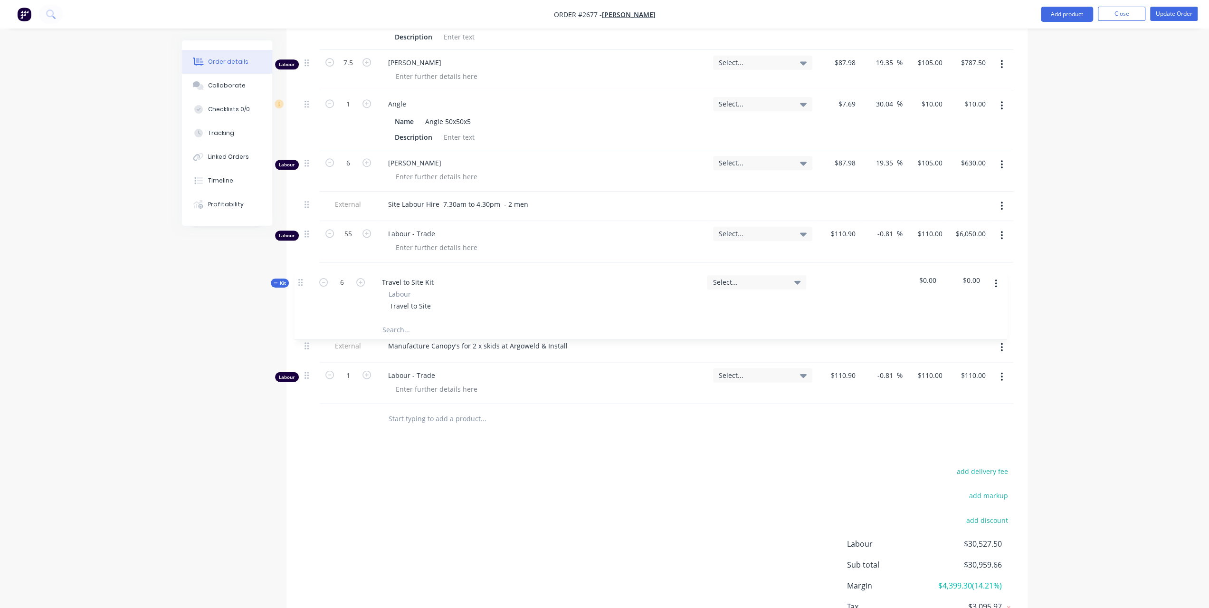
drag, startPoint x: 306, startPoint y: 70, endPoint x: 300, endPoint y: 287, distance: 216.8
click at [301, 287] on div "Kit 1 Labour Kit - Standard Rates Labour Select... $12,150.00 $12,150.00 Labour…" at bounding box center [657, 16] width 713 height 775
click at [976, 278] on span "$0.00" at bounding box center [968, 273] width 36 height 10
click at [936, 278] on span "$0.00" at bounding box center [925, 273] width 36 height 10
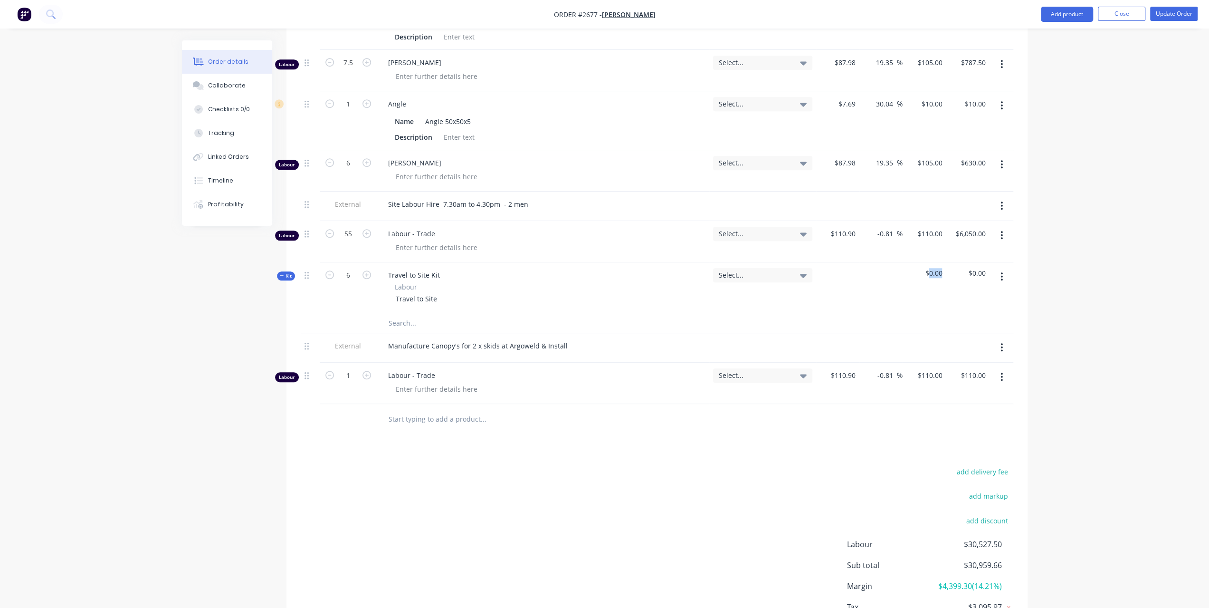
click at [936, 278] on span "$0.00" at bounding box center [925, 273] width 36 height 10
click at [401, 290] on span "Labour" at bounding box center [406, 287] width 22 height 10
drag, startPoint x: 427, startPoint y: 283, endPoint x: 348, endPoint y: 278, distance: 78.5
click at [348, 278] on div "Kit 6 Travel to Site Kit Labour Travel to Site Select... $0.00 $0.00" at bounding box center [657, 287] width 713 height 51
copy div "Travel to Site"
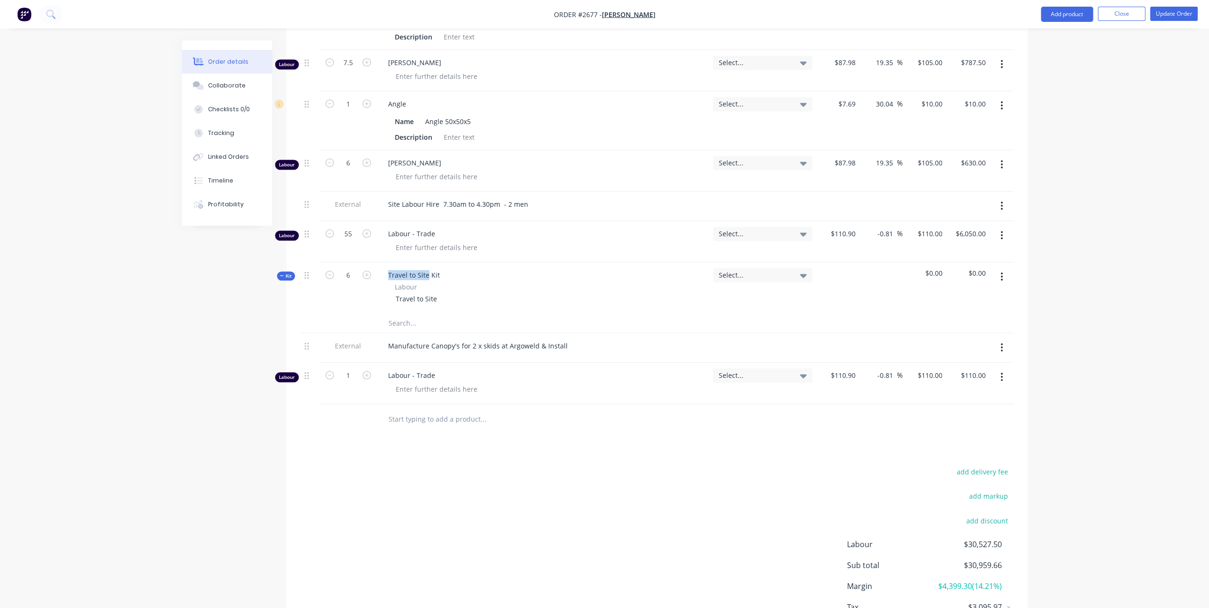
click at [996, 277] on button "button" at bounding box center [1002, 276] width 22 height 17
click at [945, 364] on div "Delete" at bounding box center [968, 359] width 73 height 14
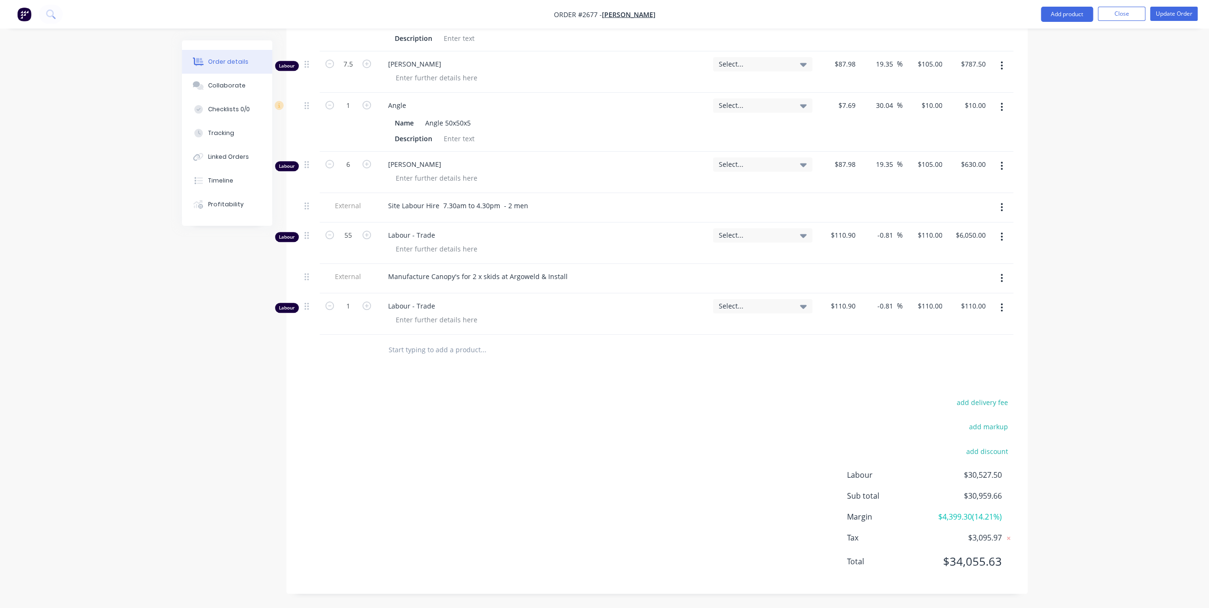
click at [456, 359] on input "text" at bounding box center [483, 349] width 190 height 19
paste input "Travel to Site"
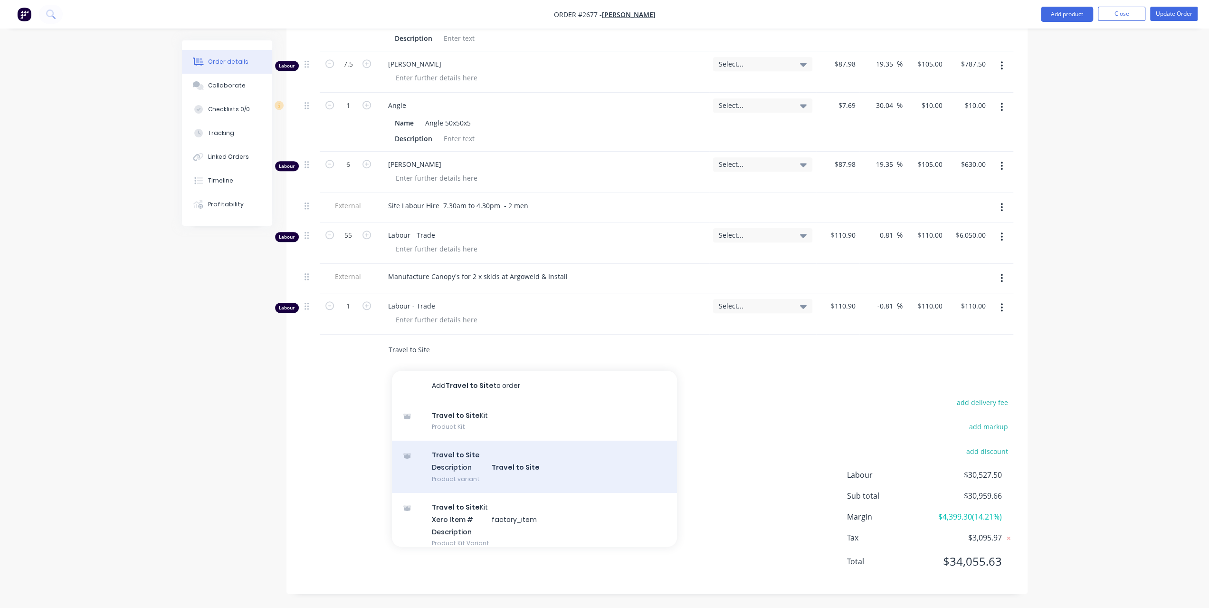
type input "Travel to Site"
click at [492, 471] on div "Travel to Site Description Travel to Site Product variant" at bounding box center [534, 467] width 285 height 52
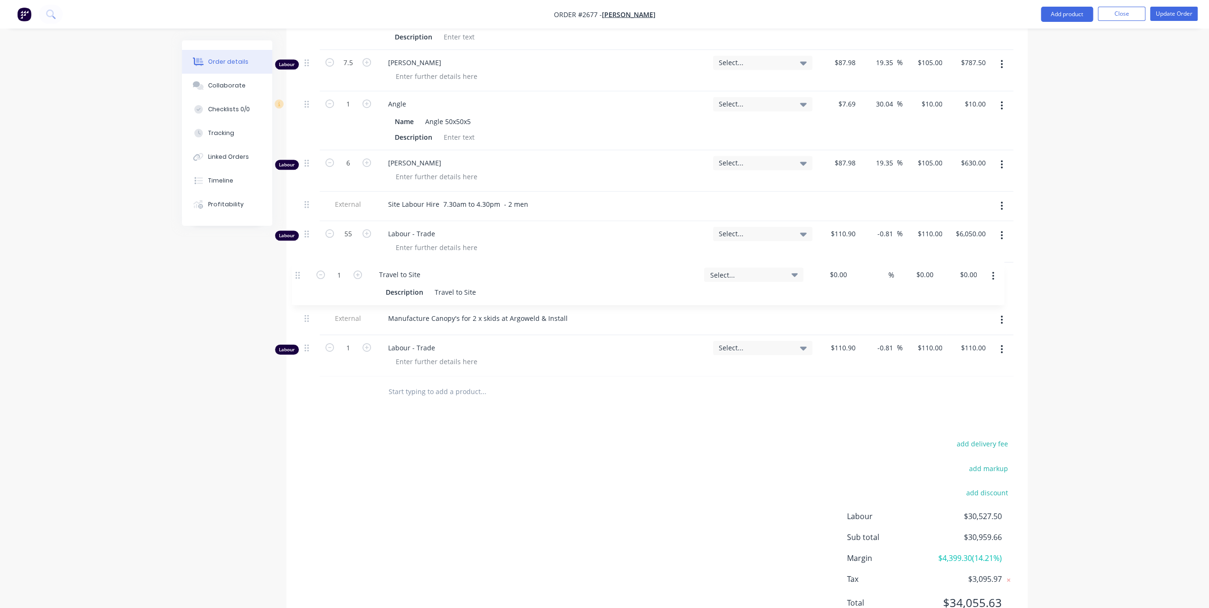
drag, startPoint x: 309, startPoint y: 351, endPoint x: 299, endPoint y: 267, distance: 84.6
click at [299, 267] on div "Qty Tracking Category Cost Markup Price Total Kit 1 Labour Kit - Standard Rates…" at bounding box center [657, 8] width 741 height 797
click at [350, 279] on input "1" at bounding box center [348, 275] width 25 height 14
type input "6"
click at [845, 279] on div "$0.00" at bounding box center [847, 275] width 26 height 14
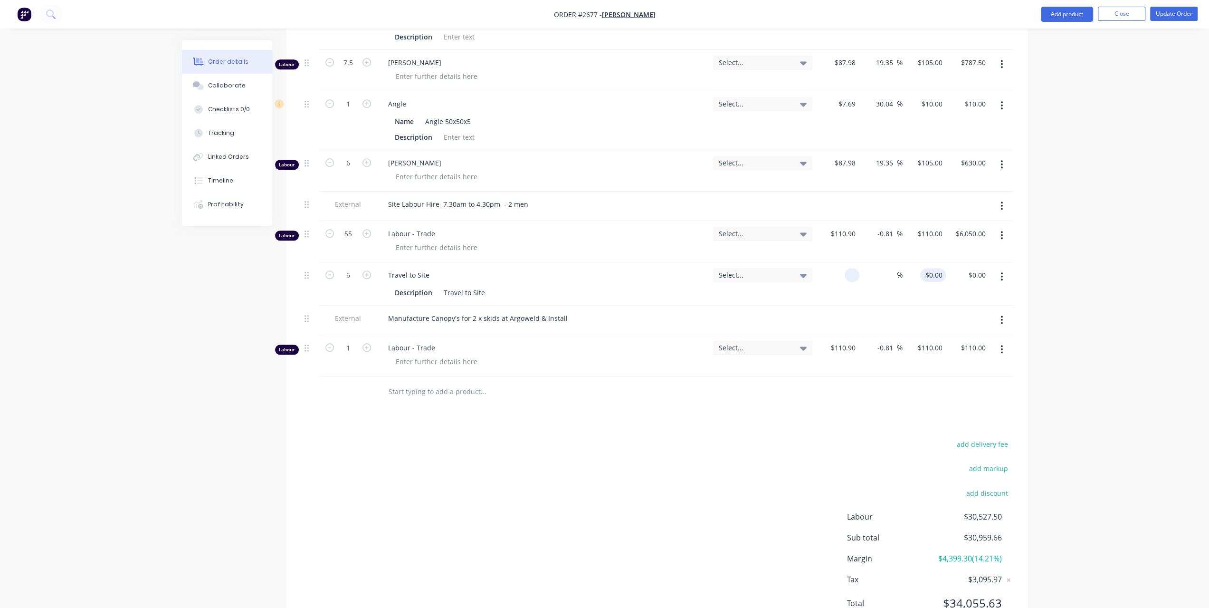
type input "$0.00"
click at [940, 282] on input "0" at bounding box center [940, 275] width 11 height 14
type input "$110.00"
type input "$660.00"
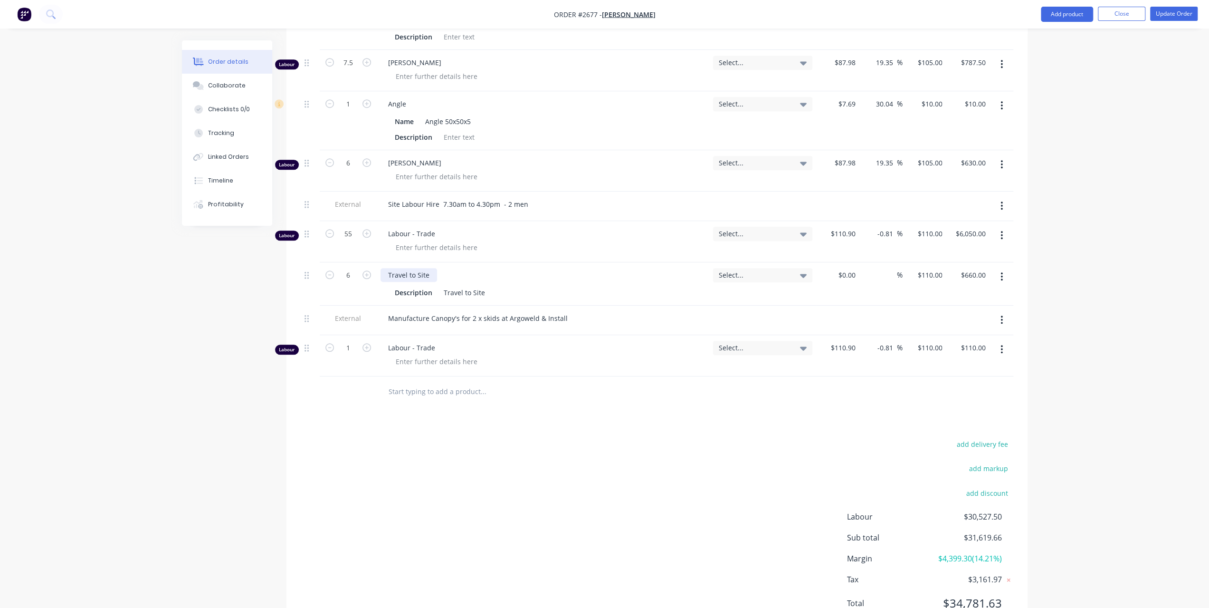
click at [405, 280] on div "Travel to Site" at bounding box center [409, 275] width 57 height 14
click at [405, 282] on div "Travel to Site" at bounding box center [409, 275] width 57 height 14
click at [357, 351] on input "1" at bounding box center [348, 348] width 25 height 14
type input "29.5"
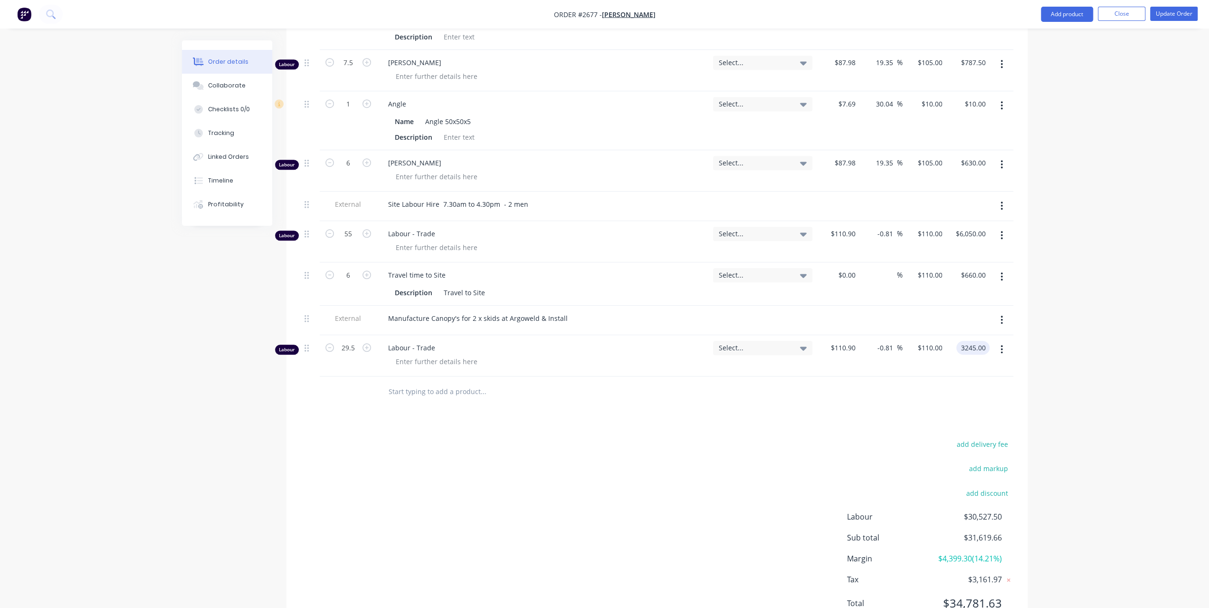
click at [964, 352] on input "3245.00" at bounding box center [974, 348] width 29 height 14
type input "$3,245.00"
click at [393, 388] on div at bounding box center [548, 391] width 342 height 31
click at [393, 401] on input "text" at bounding box center [483, 391] width 190 height 19
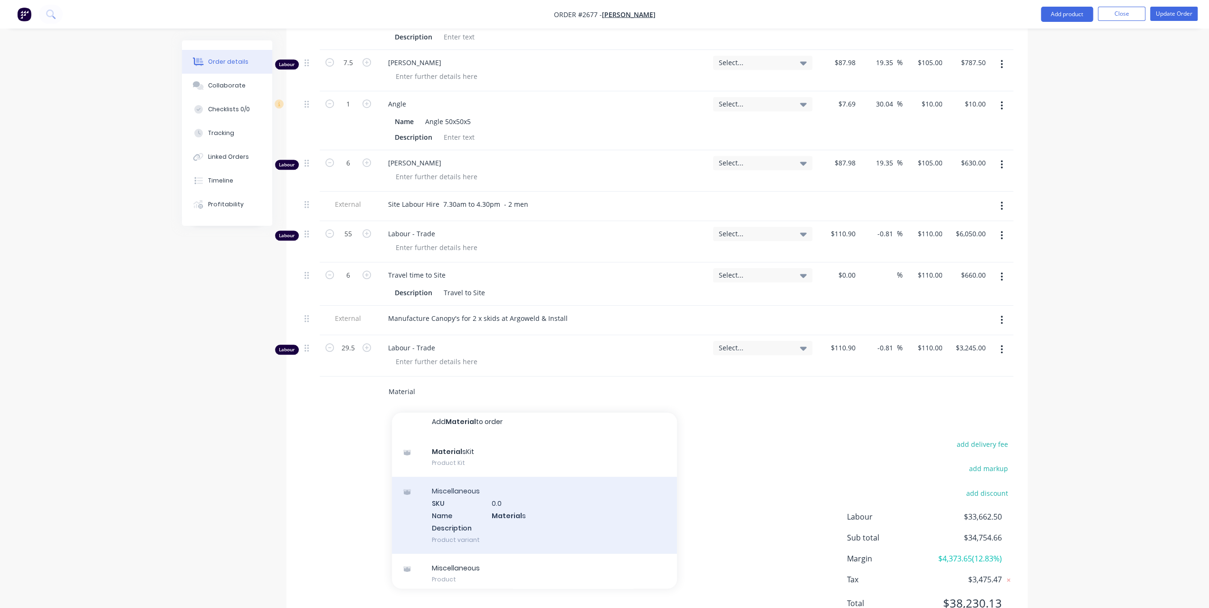
scroll to position [10, 0]
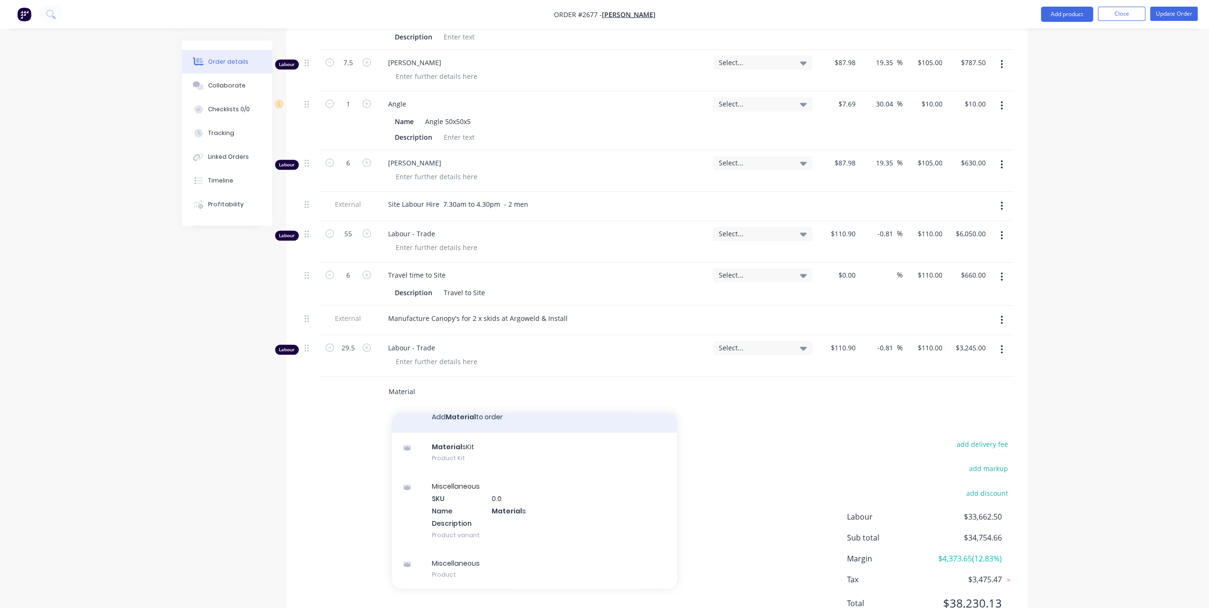
type input "Material"
click at [442, 425] on button "Add Material to order" at bounding box center [534, 417] width 285 height 30
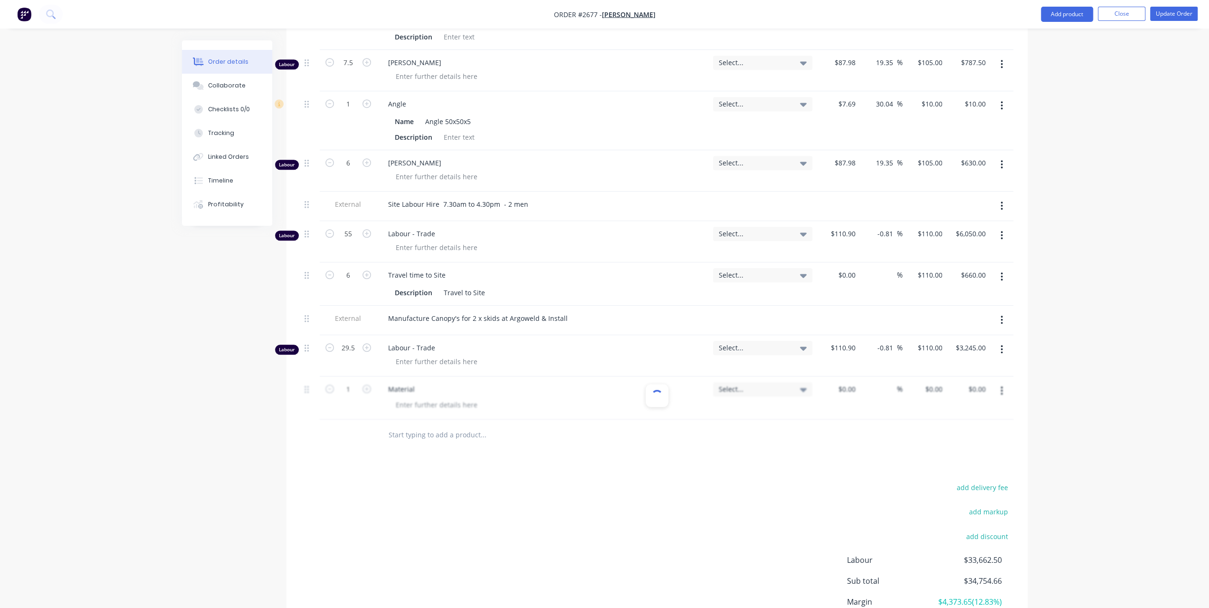
click at [575, 429] on div at bounding box center [548, 435] width 342 height 31
click at [575, 434] on input "text" at bounding box center [483, 434] width 190 height 19
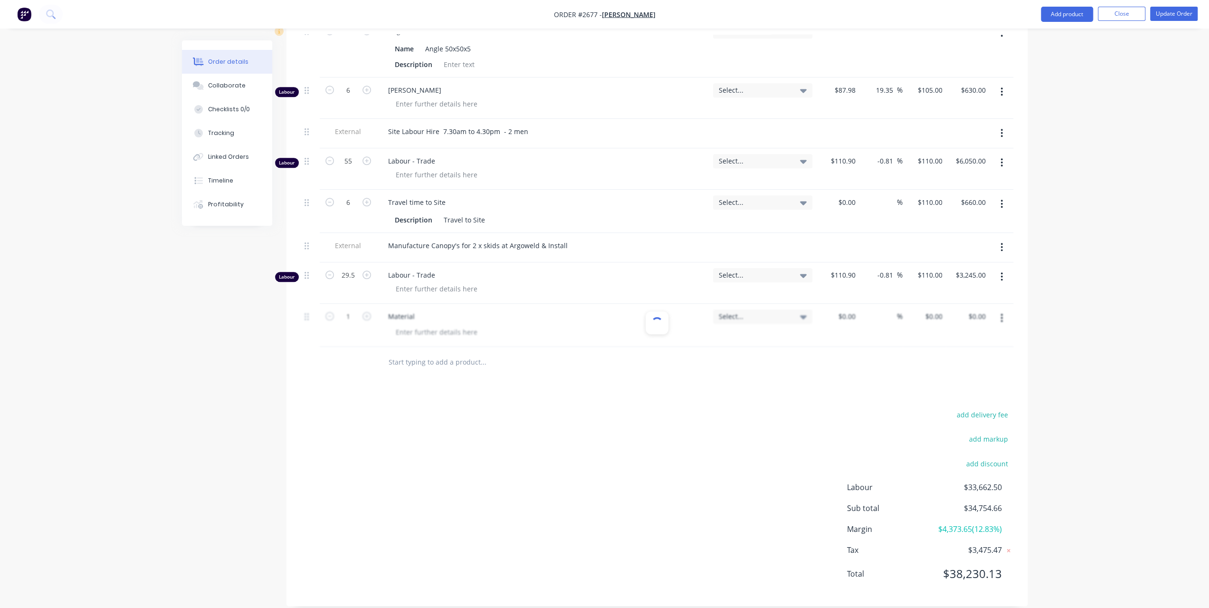
scroll to position [853, 0]
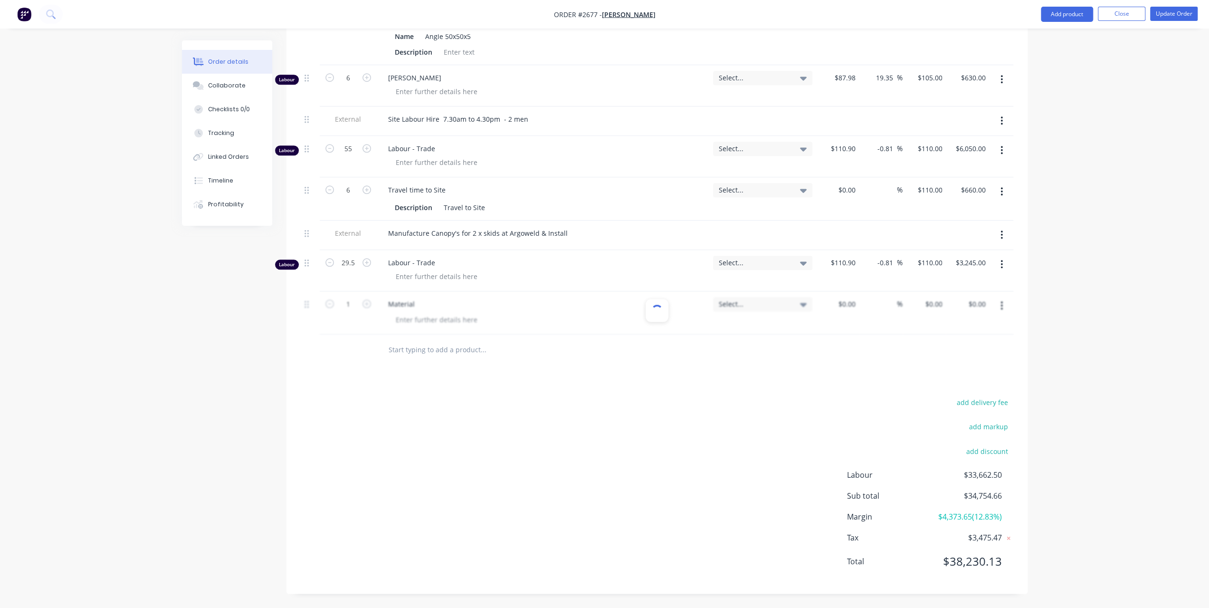
click at [820, 393] on div "Products Show / Hide columns Add product Qty Tracking Category Cost Markup Pric…" at bounding box center [657, 42] width 741 height 1103
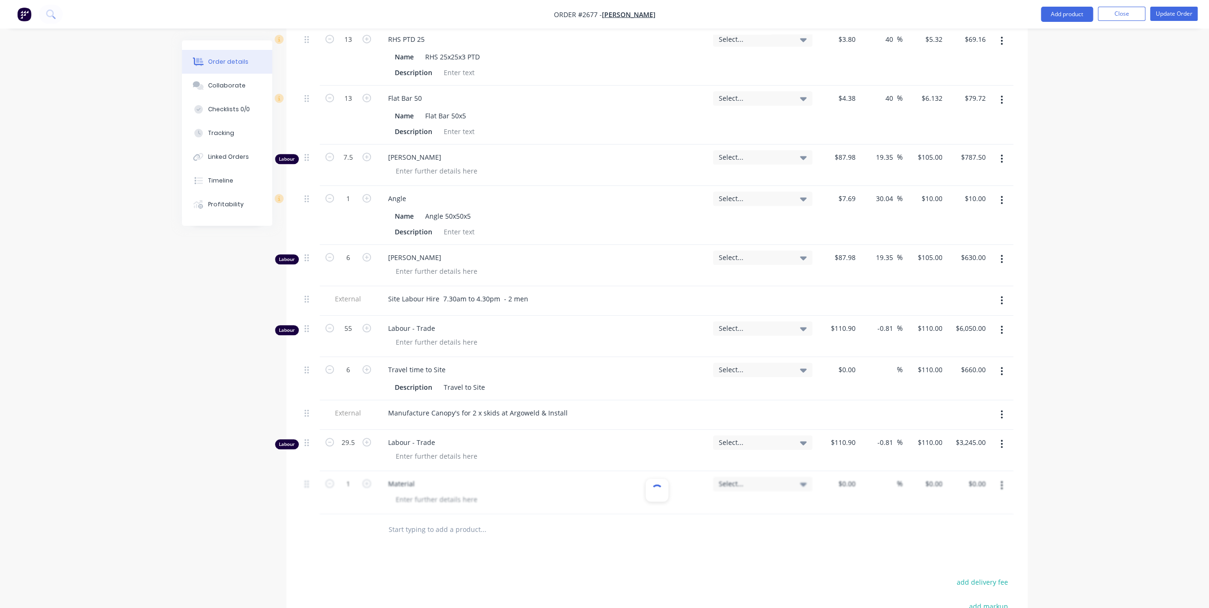
scroll to position [805, 0]
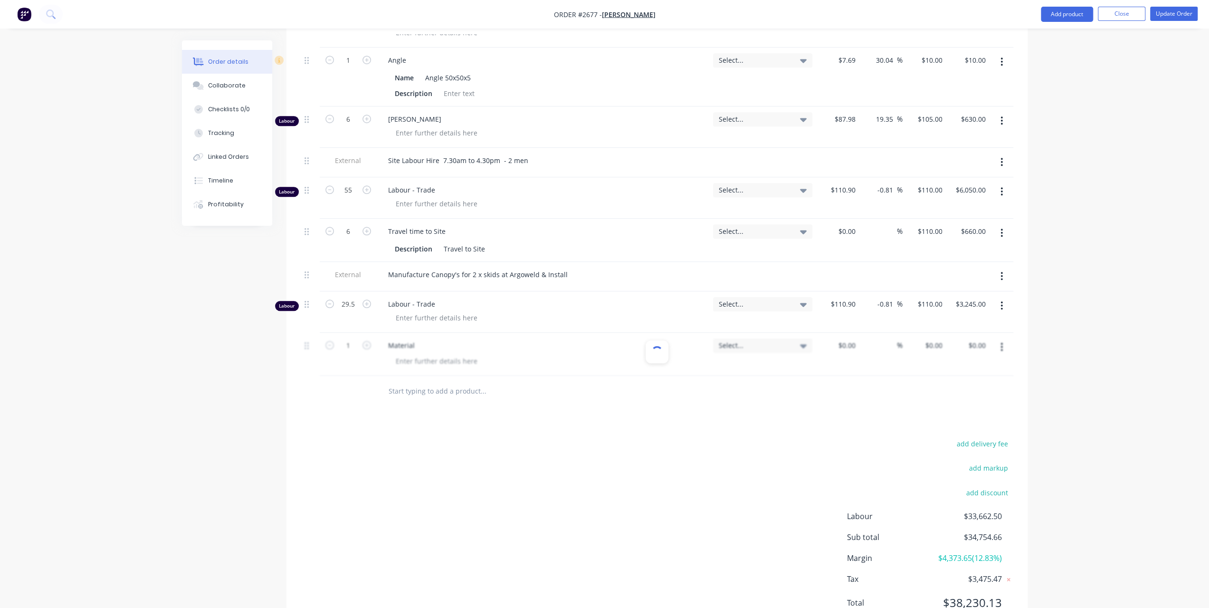
click at [1001, 353] on div at bounding box center [657, 354] width 713 height 43
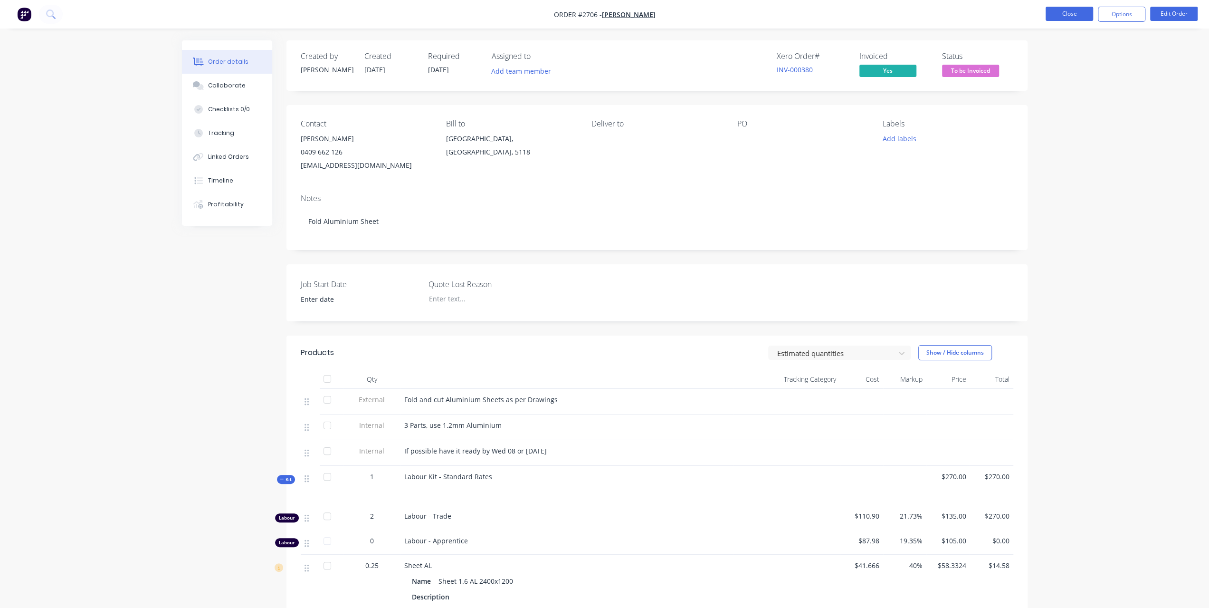
click at [1059, 11] on button "Close" at bounding box center [1070, 14] width 48 height 14
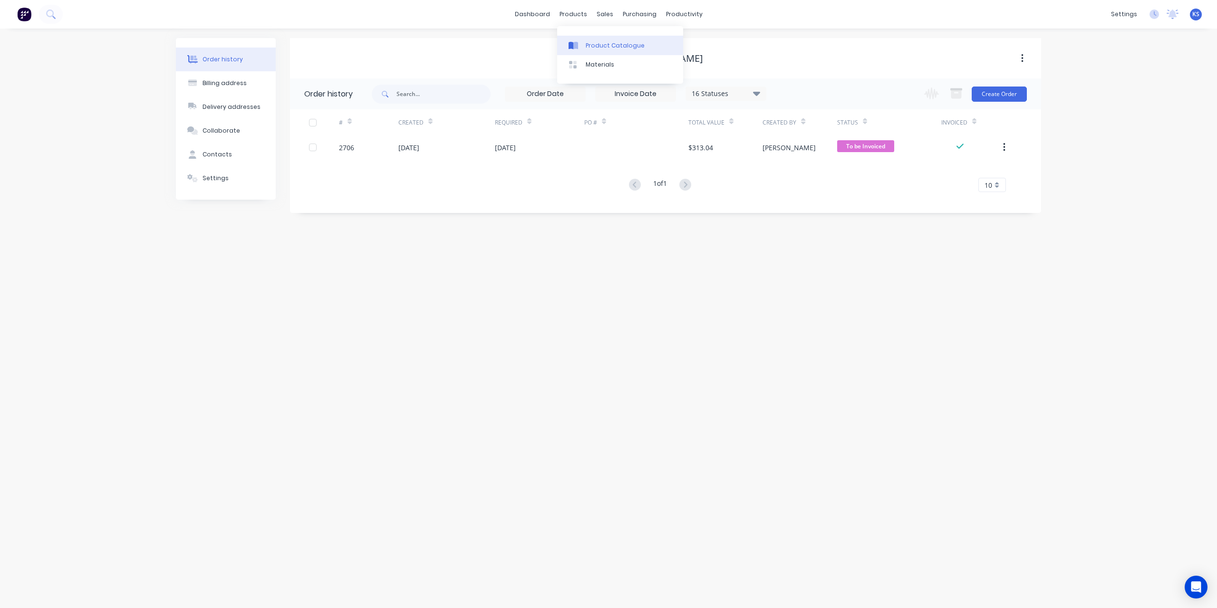
click at [591, 44] on div "Product Catalogue" at bounding box center [614, 45] width 59 height 9
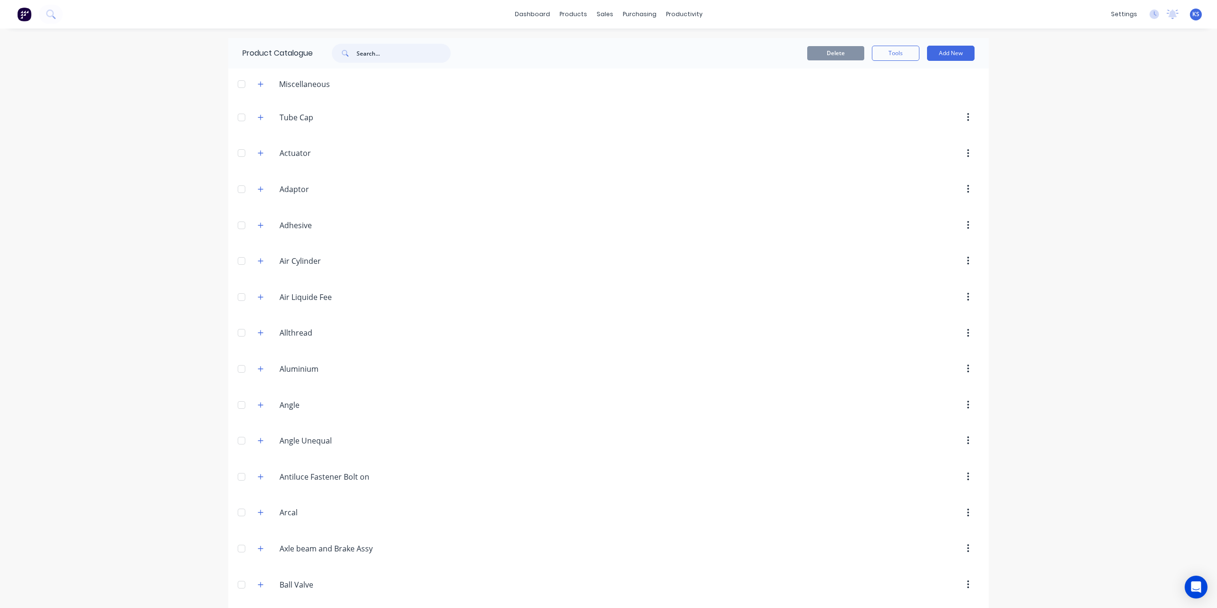
click at [368, 56] on input "text" at bounding box center [403, 53] width 94 height 19
type input "1"
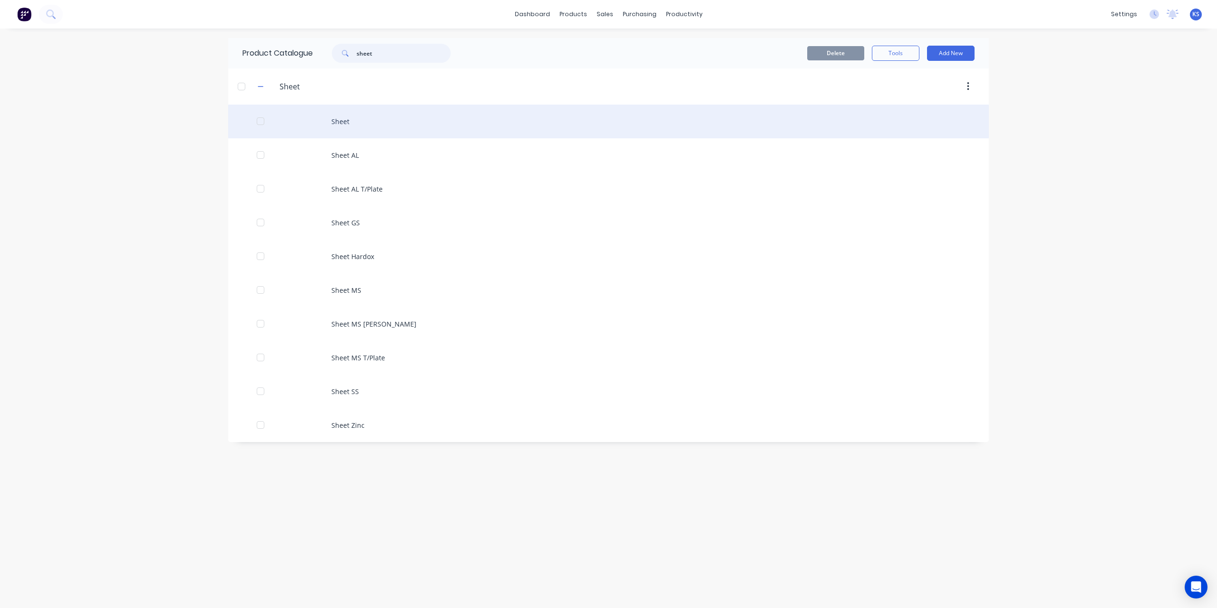
type input "sheet"
click at [346, 110] on div "Sheet" at bounding box center [608, 122] width 760 height 34
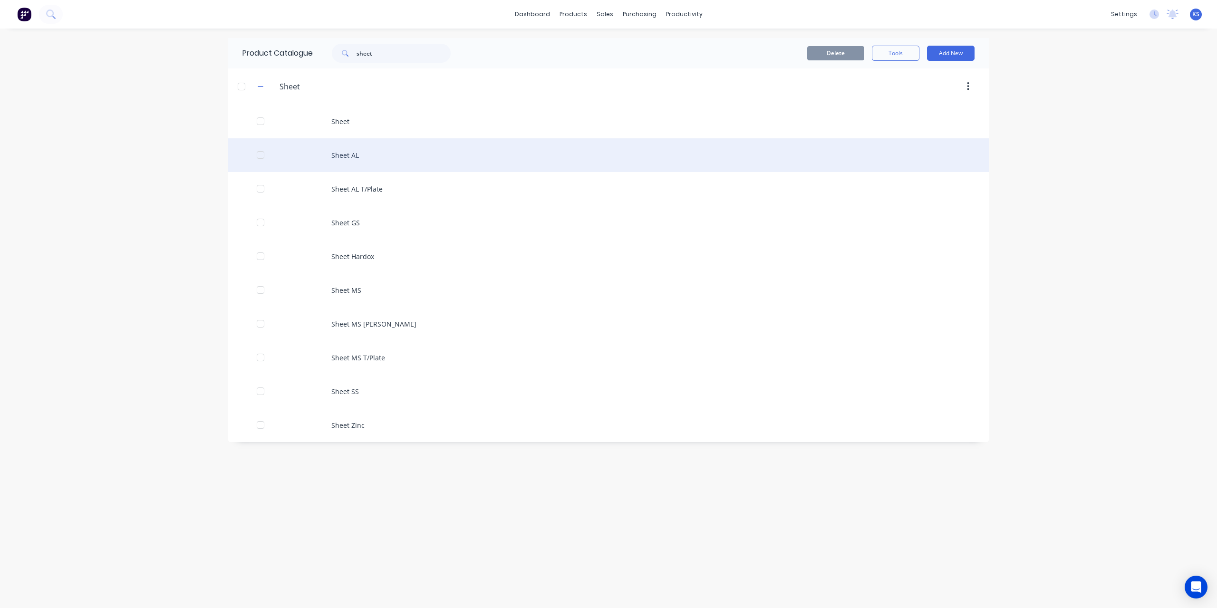
click at [343, 154] on div "Sheet AL" at bounding box center [608, 155] width 760 height 34
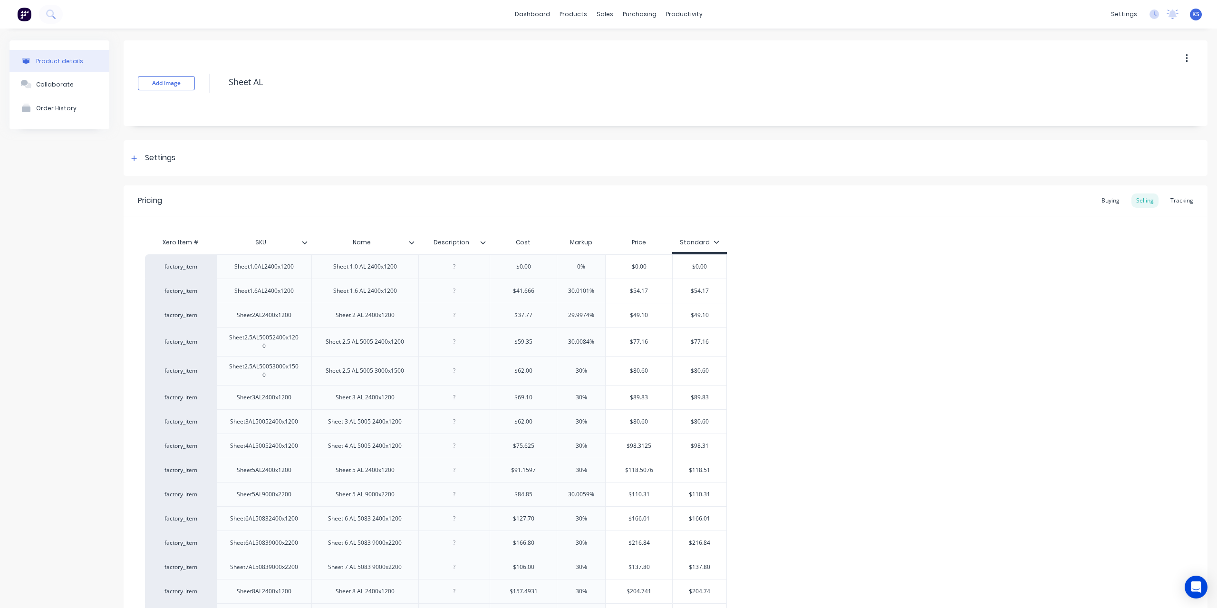
type textarea "x"
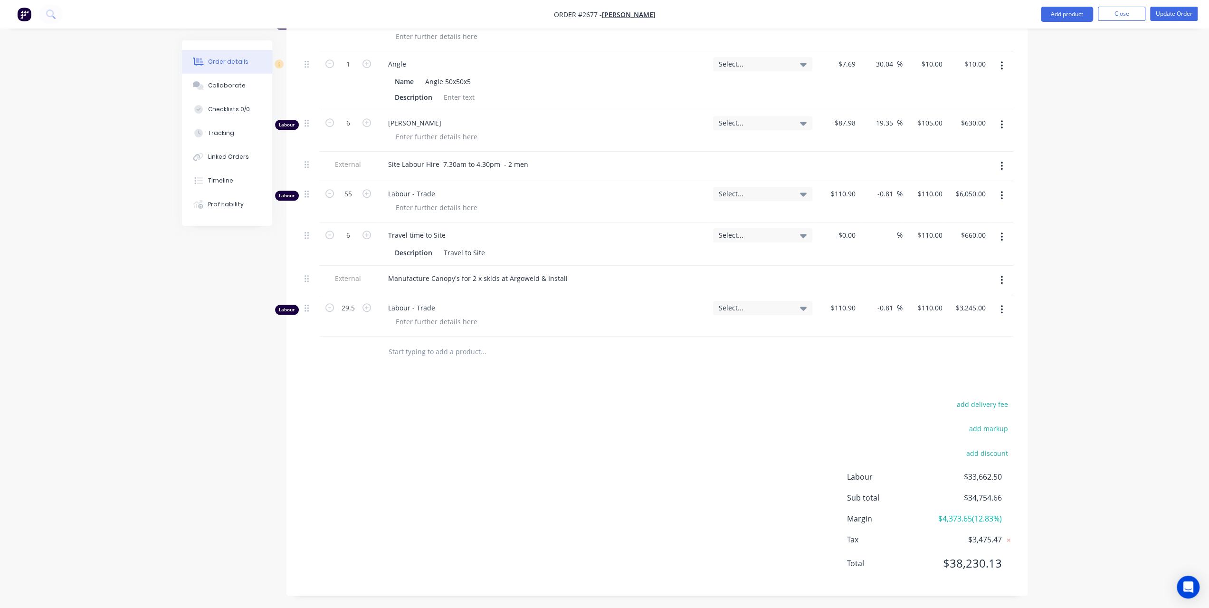
scroll to position [808, 0]
click at [407, 354] on input "text" at bounding box center [483, 349] width 190 height 19
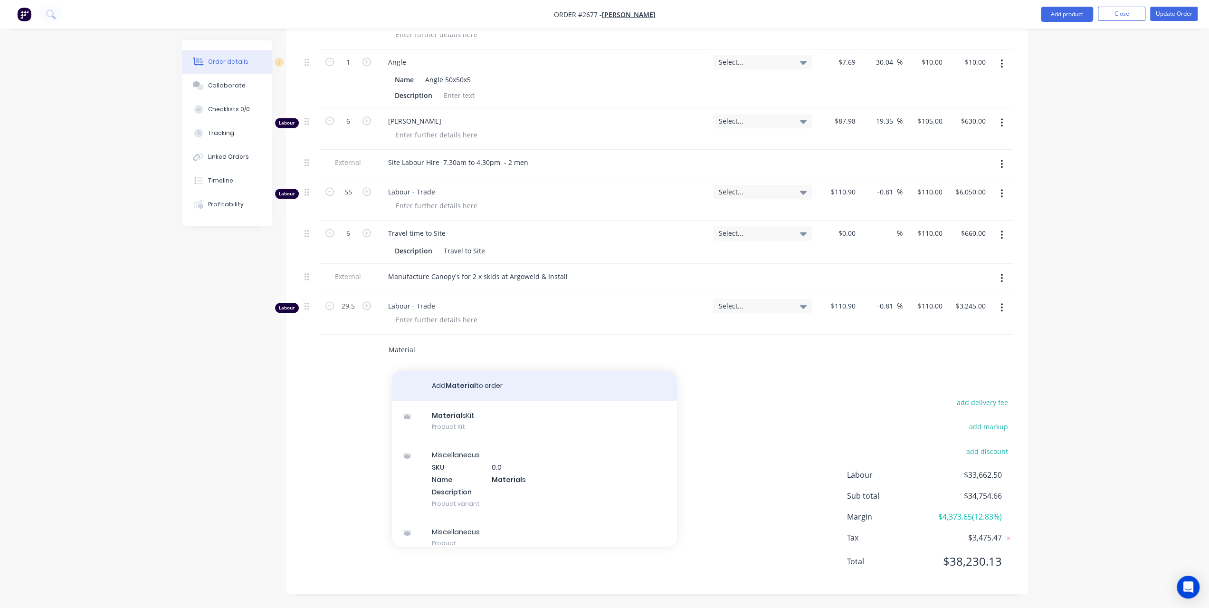
type input "Material"
click at [464, 382] on button "Add Material to order" at bounding box center [534, 386] width 285 height 30
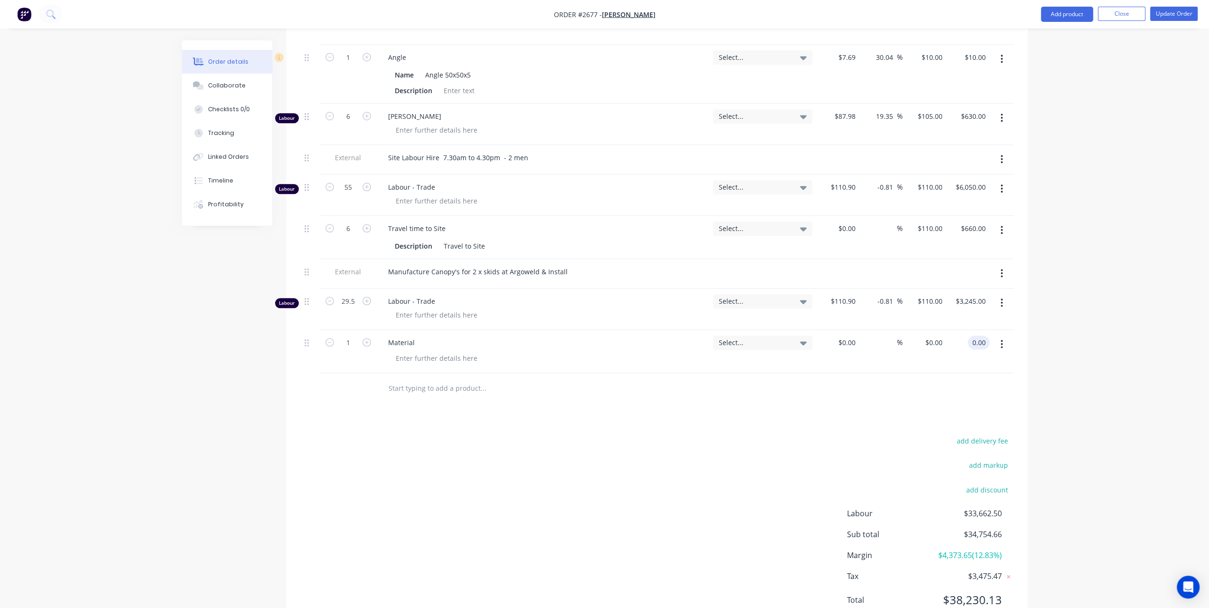
click at [980, 349] on input "0.00" at bounding box center [981, 343] width 18 height 14
type input "3245"
type input "$3,245.00"
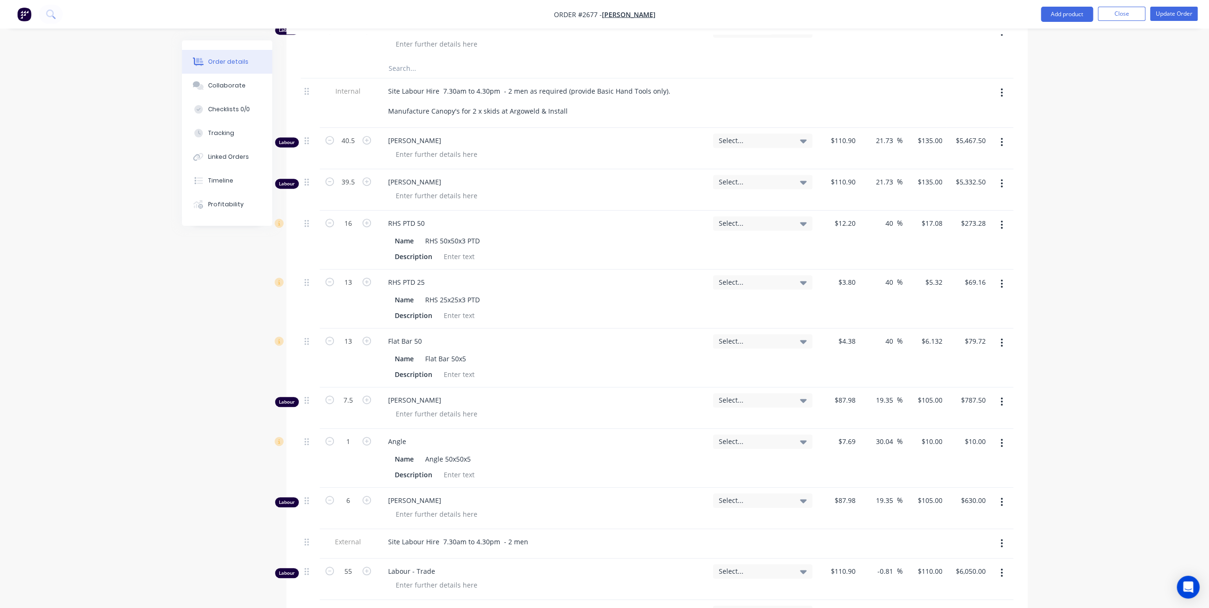
scroll to position [285, 0]
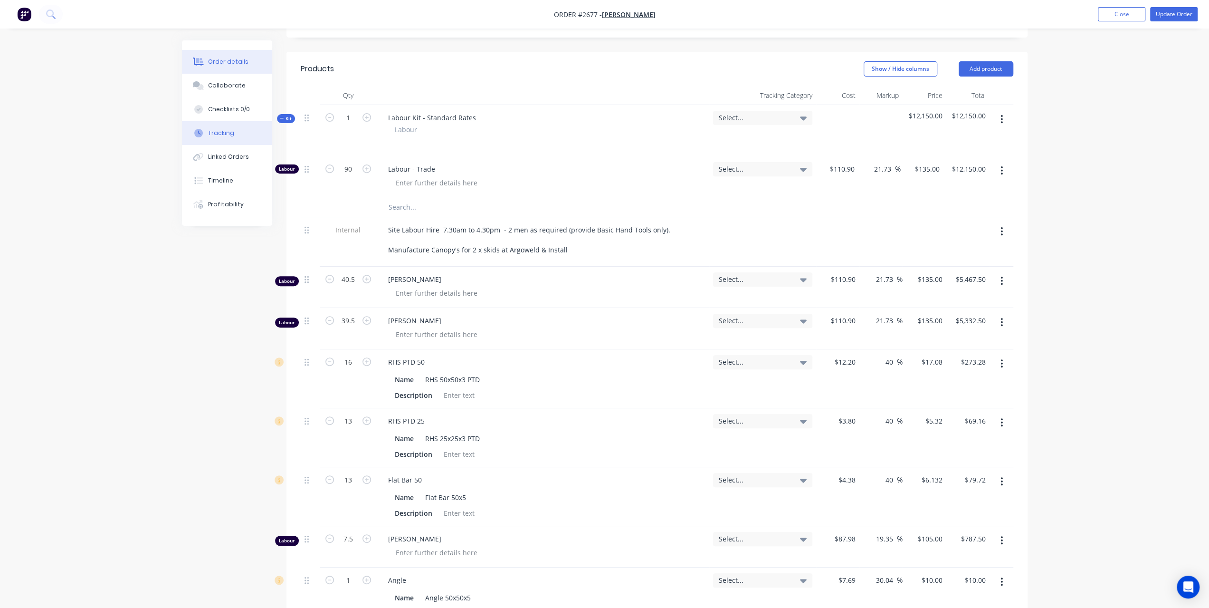
click at [226, 127] on button "Tracking" at bounding box center [227, 133] width 90 height 24
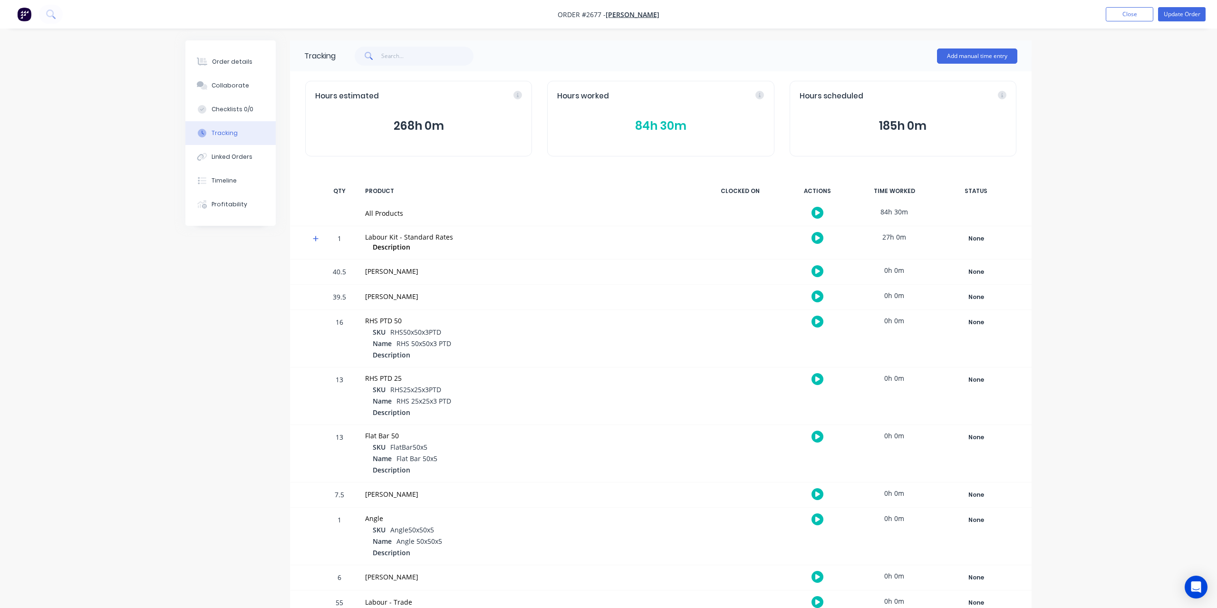
click at [658, 112] on div "Hours worked 84h 30m" at bounding box center [660, 119] width 227 height 76
click at [656, 125] on button "84h 30m" at bounding box center [657, 126] width 207 height 18
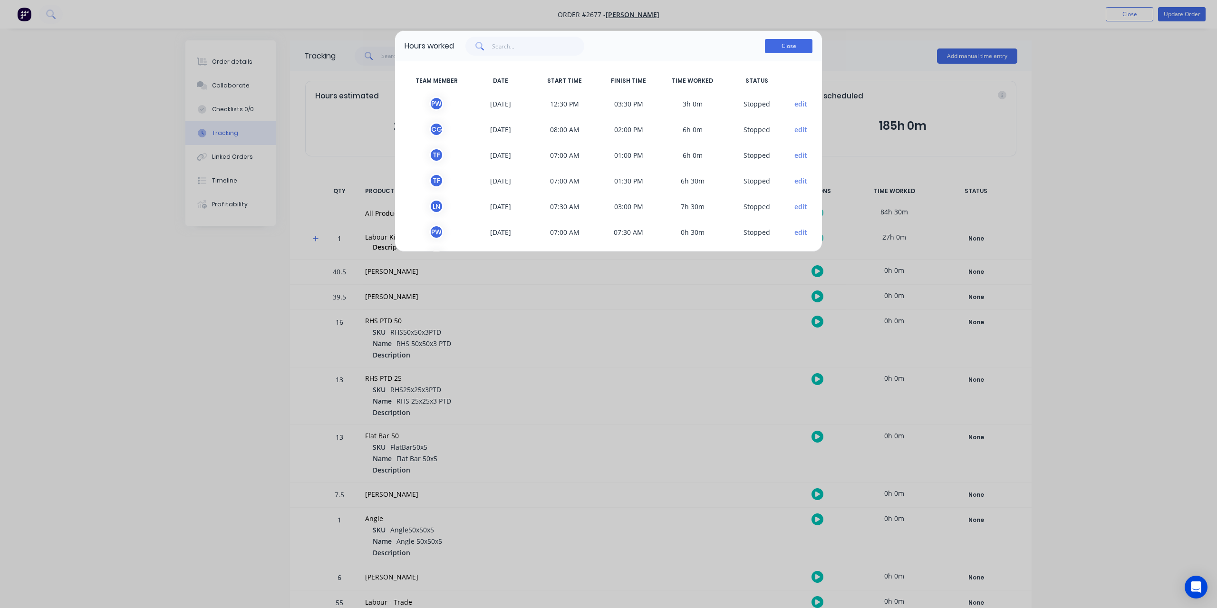
click at [796, 42] on button "Close" at bounding box center [789, 46] width 48 height 14
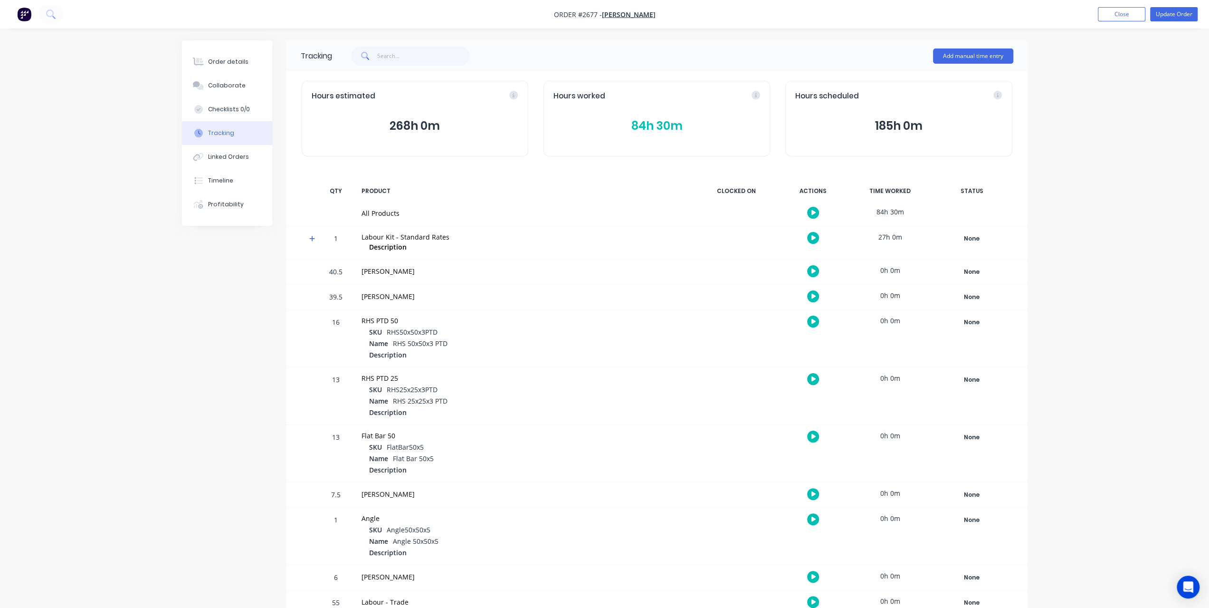
click at [666, 124] on button "84h 30m" at bounding box center [657, 126] width 207 height 18
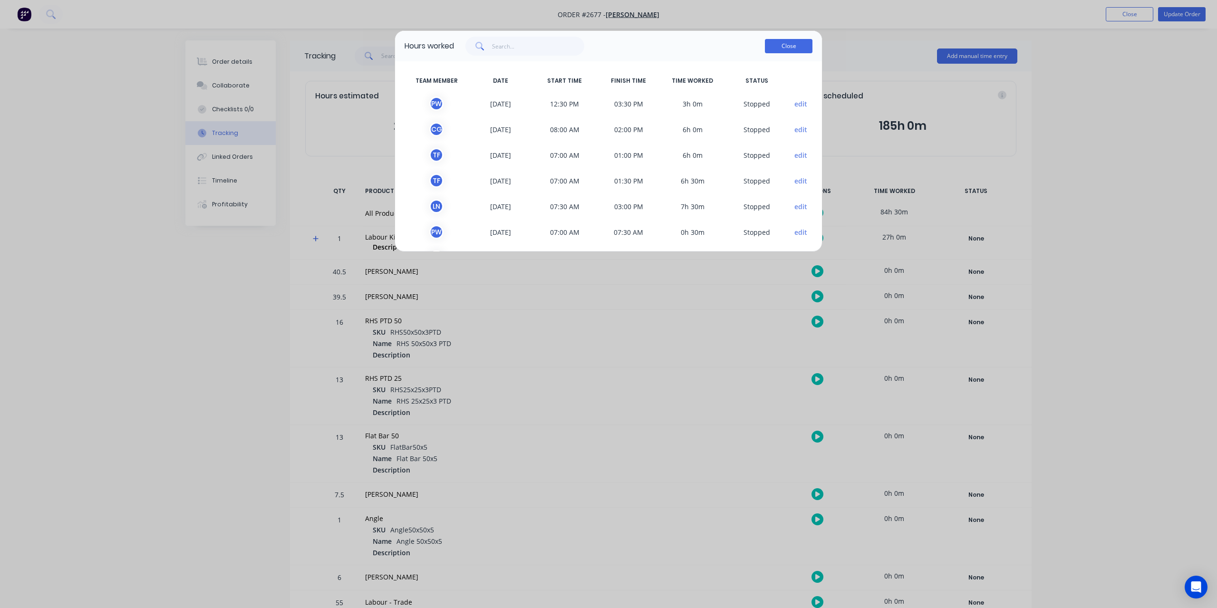
click at [795, 45] on button "Close" at bounding box center [789, 46] width 48 height 14
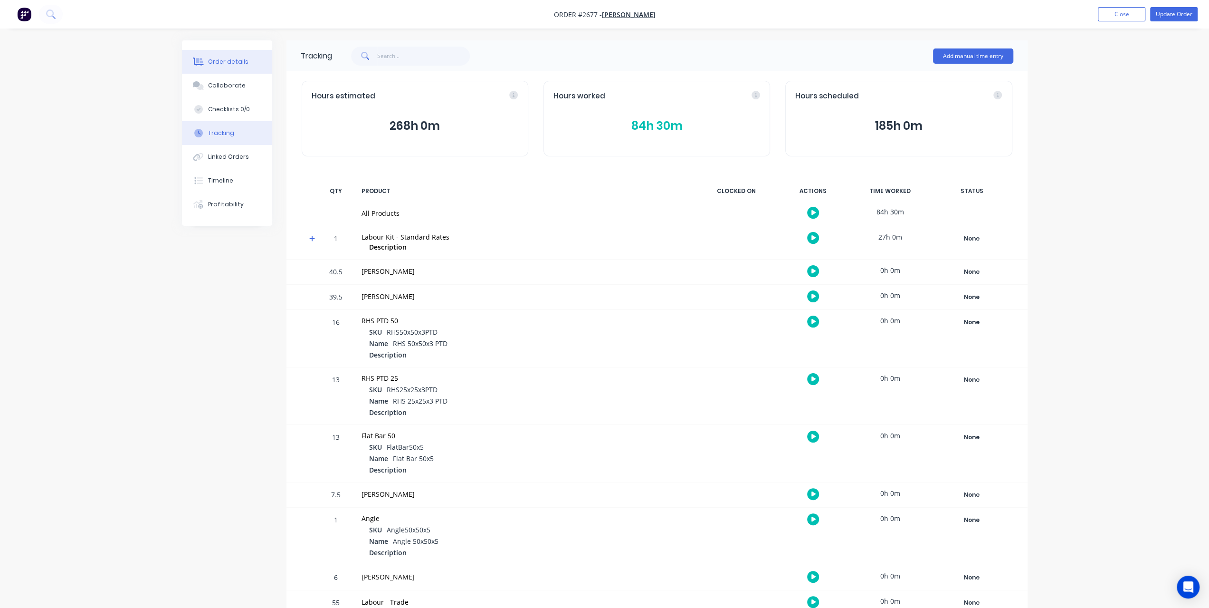
click at [210, 60] on div "Order details" at bounding box center [228, 62] width 40 height 9
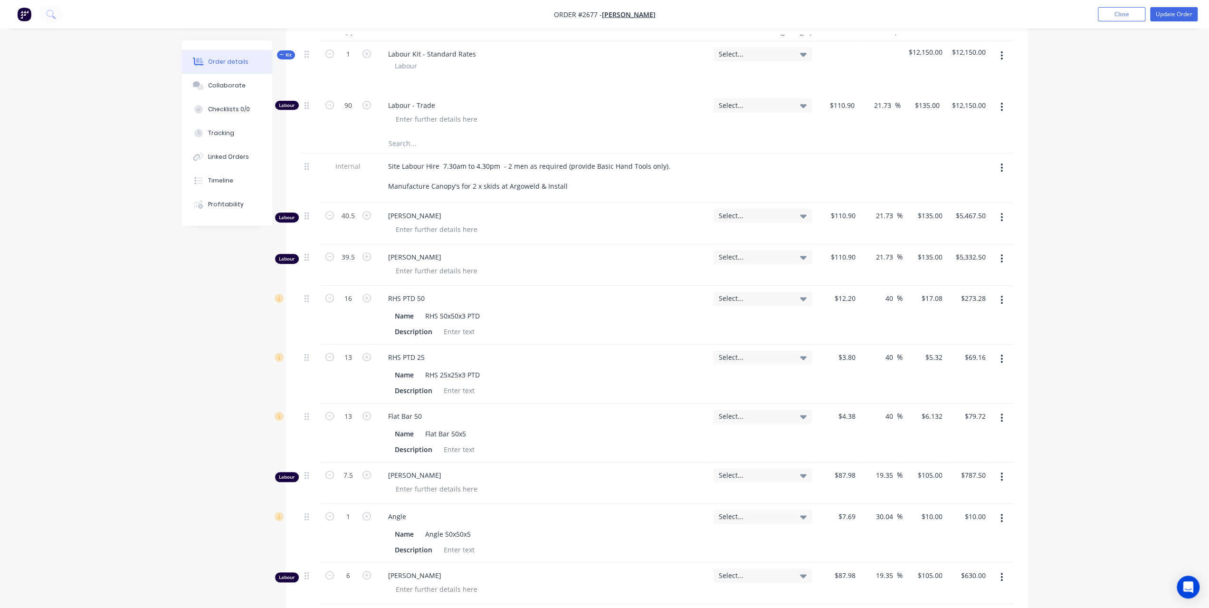
scroll to position [377, 0]
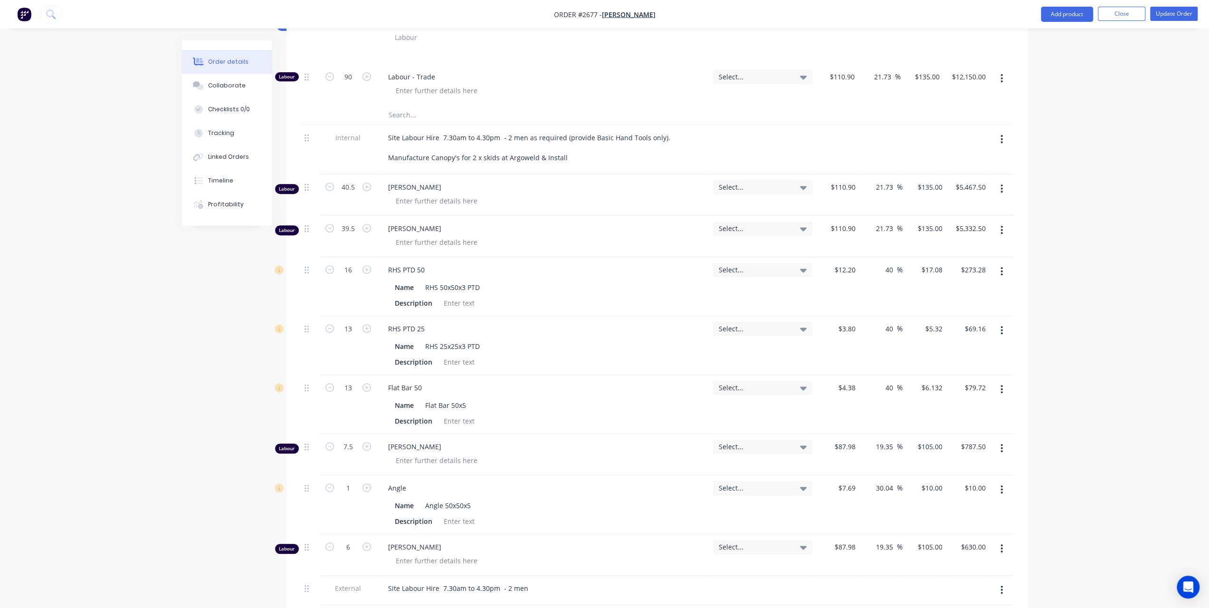
click at [1006, 195] on button "button" at bounding box center [1002, 188] width 22 height 17
click at [962, 277] on div "Delete" at bounding box center [968, 271] width 73 height 14
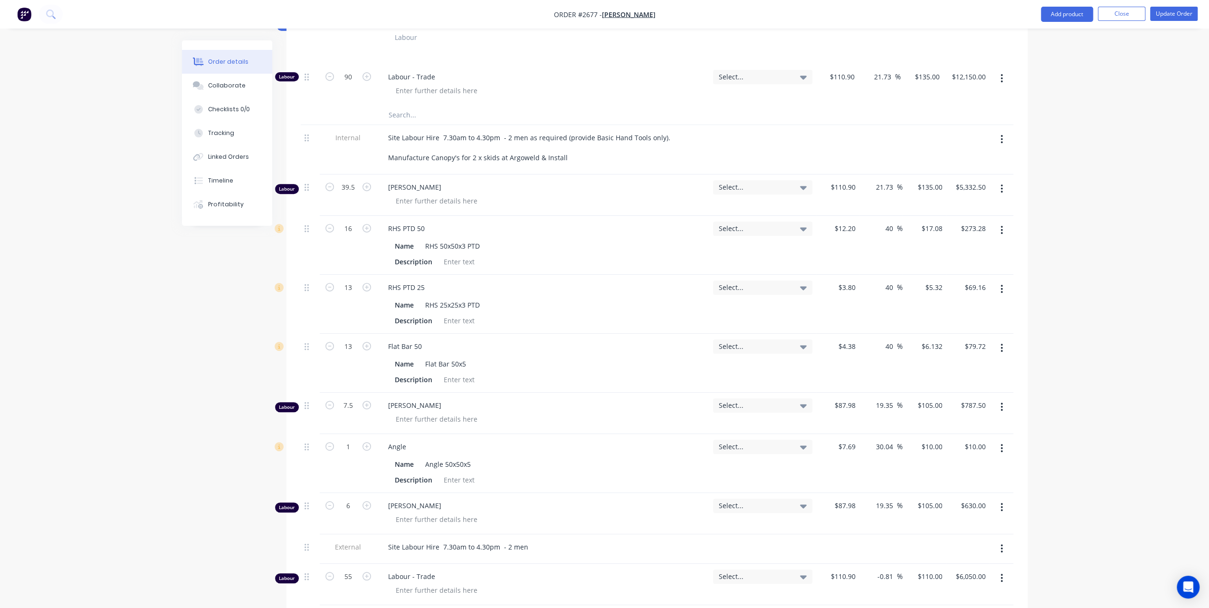
click at [999, 197] on button "button" at bounding box center [1002, 188] width 22 height 17
click at [962, 278] on div "Delete" at bounding box center [968, 271] width 73 height 14
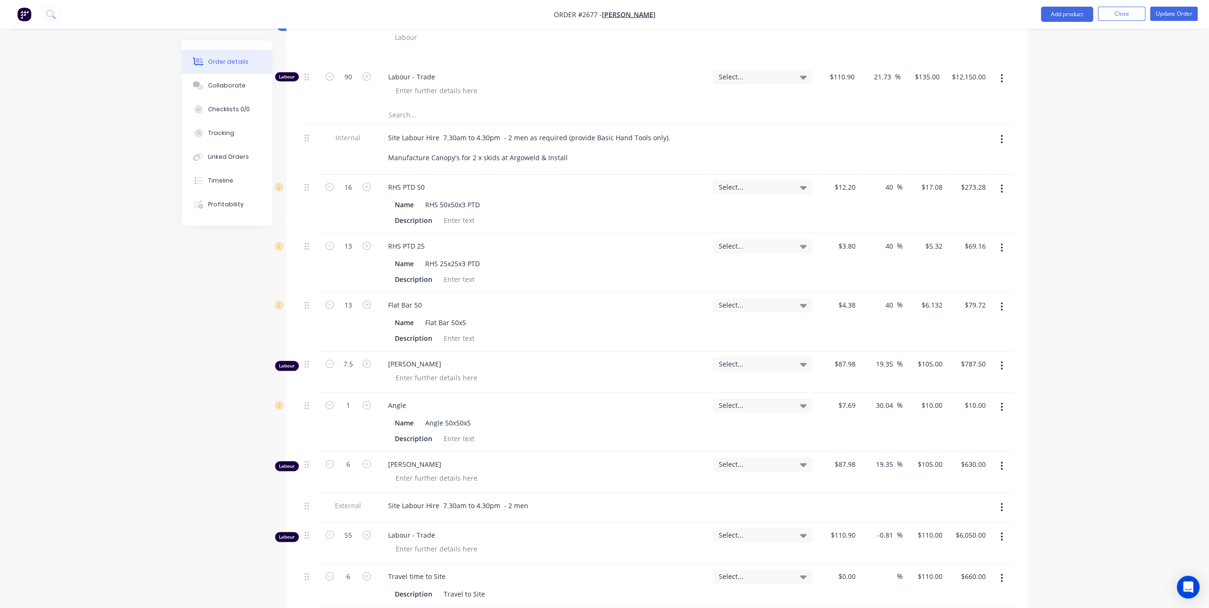
click at [996, 196] on button "button" at bounding box center [1002, 188] width 22 height 17
click at [961, 278] on div "Delete" at bounding box center [968, 271] width 73 height 14
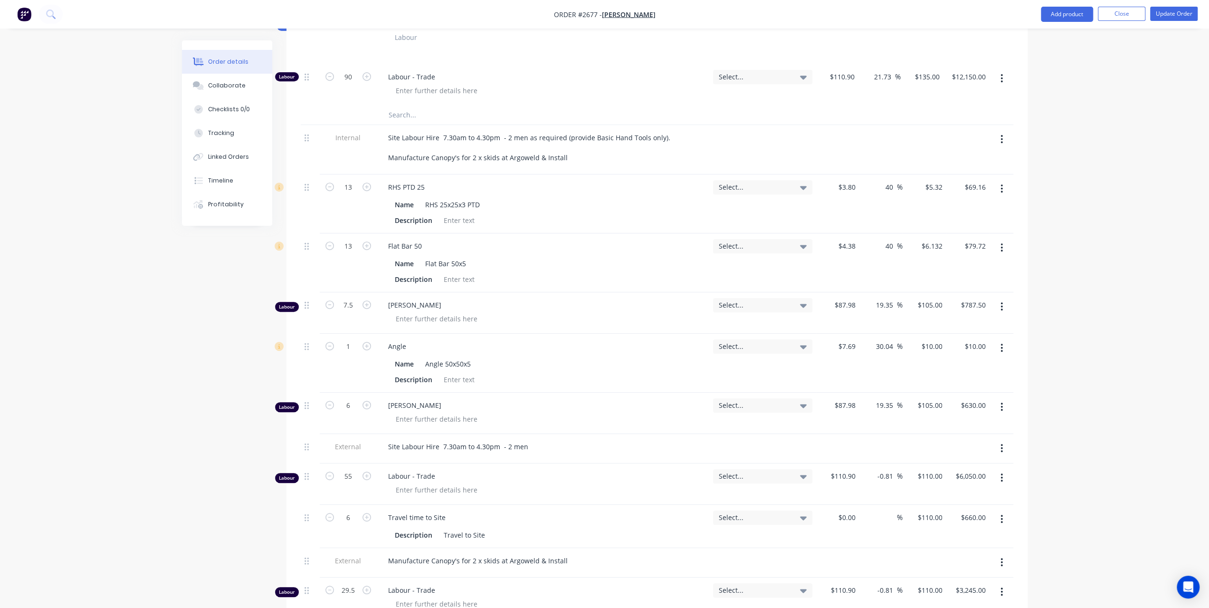
click at [1000, 197] on button "button" at bounding box center [1002, 188] width 22 height 17
click at [948, 278] on div "Delete" at bounding box center [968, 271] width 73 height 14
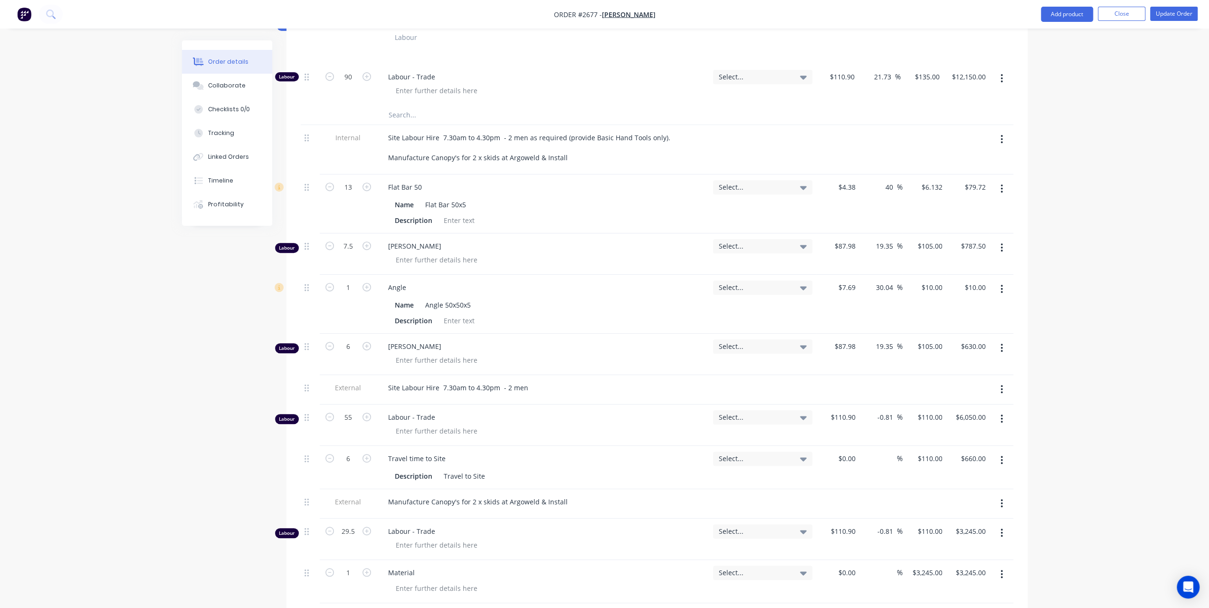
click at [1003, 194] on icon "button" at bounding box center [1002, 188] width 2 height 10
click at [966, 278] on div "Delete" at bounding box center [968, 271] width 73 height 14
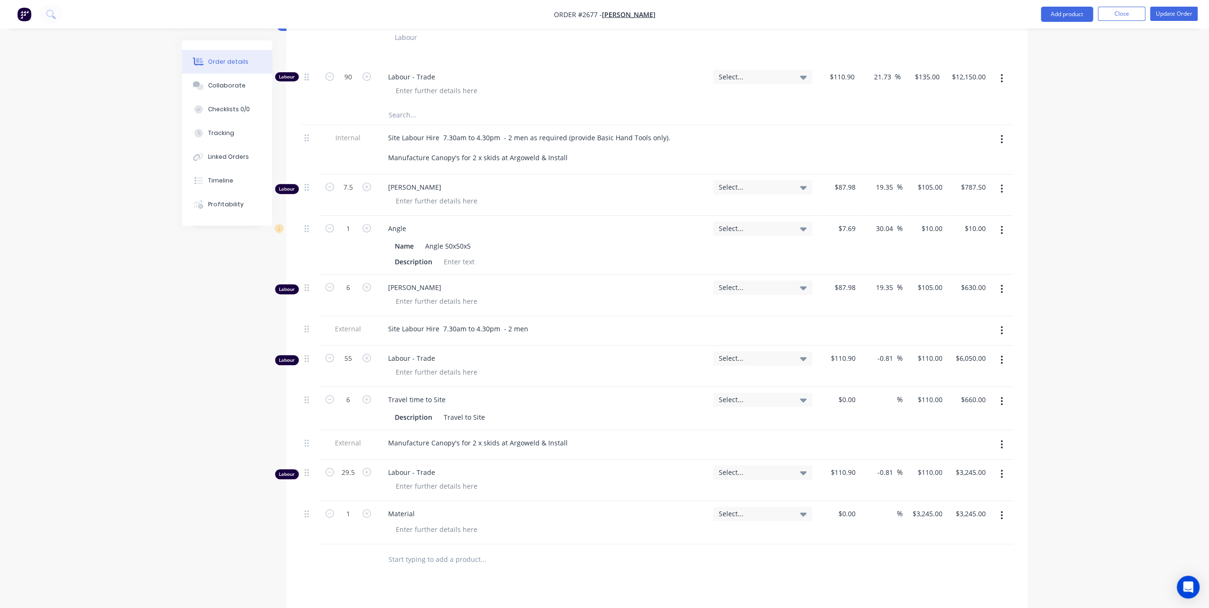
click at [1003, 191] on button "button" at bounding box center [1002, 188] width 22 height 17
click at [975, 269] on button "Delete" at bounding box center [968, 270] width 90 height 19
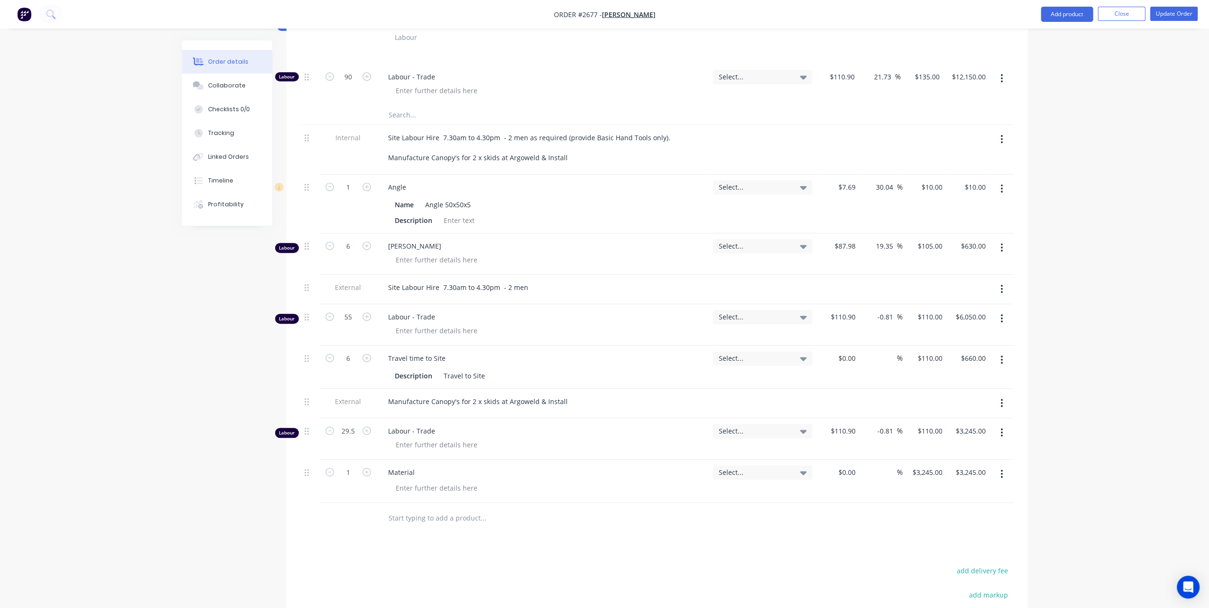
click at [1001, 194] on icon "button" at bounding box center [1002, 188] width 2 height 10
click at [933, 272] on div "Delete" at bounding box center [968, 271] width 73 height 14
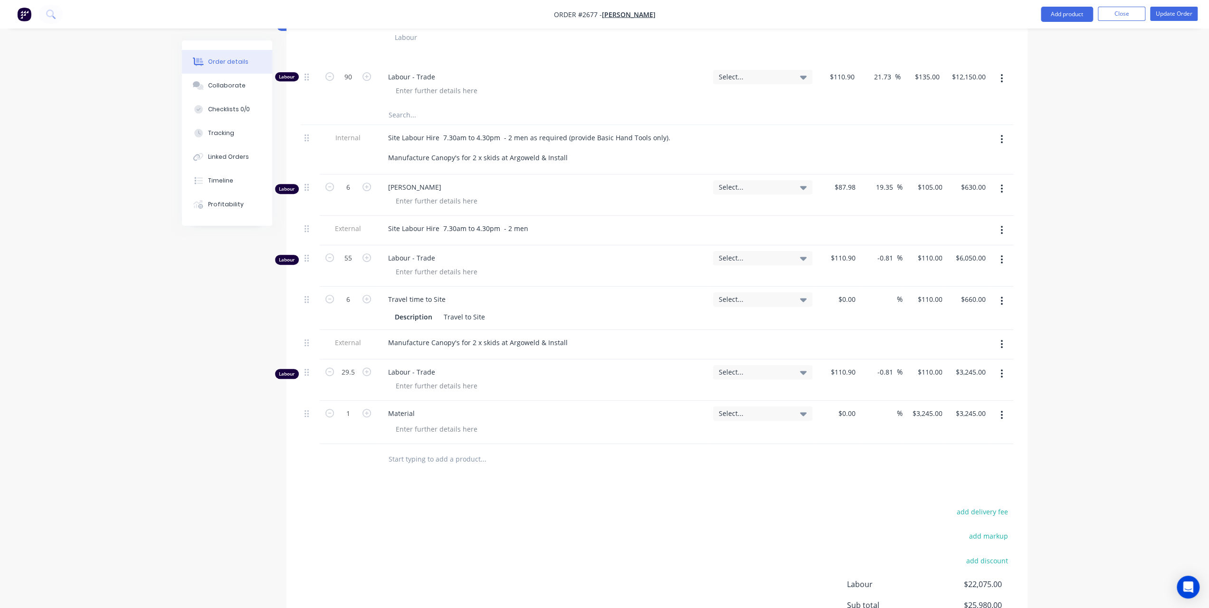
click at [1004, 197] on button "button" at bounding box center [1002, 188] width 22 height 17
click at [961, 274] on div "Delete" at bounding box center [968, 271] width 73 height 14
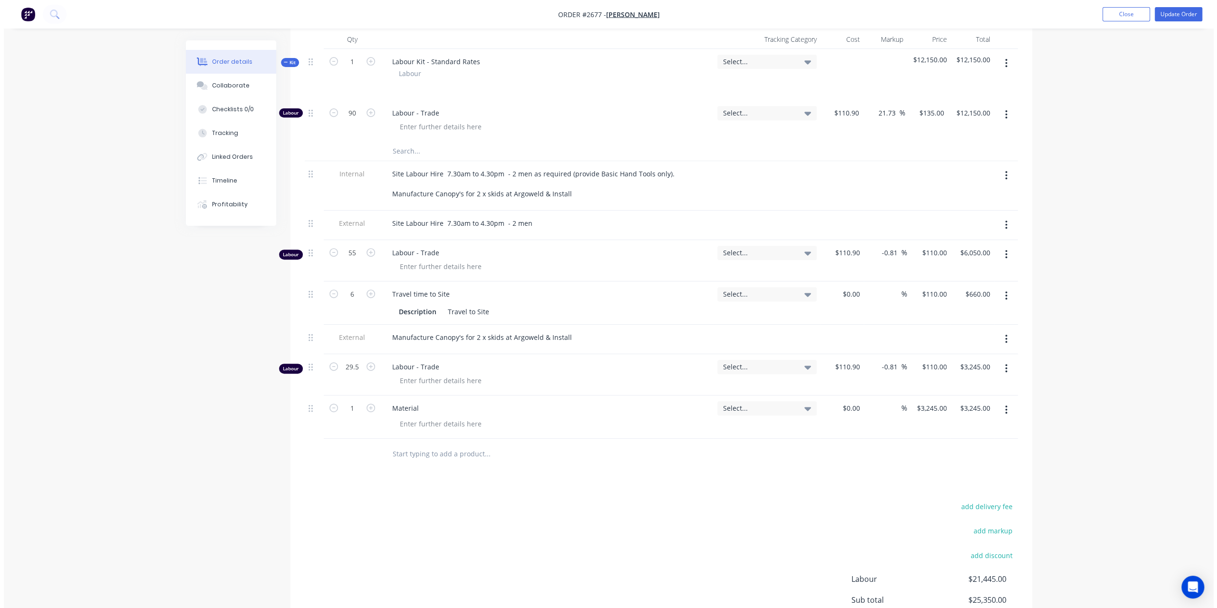
scroll to position [282, 0]
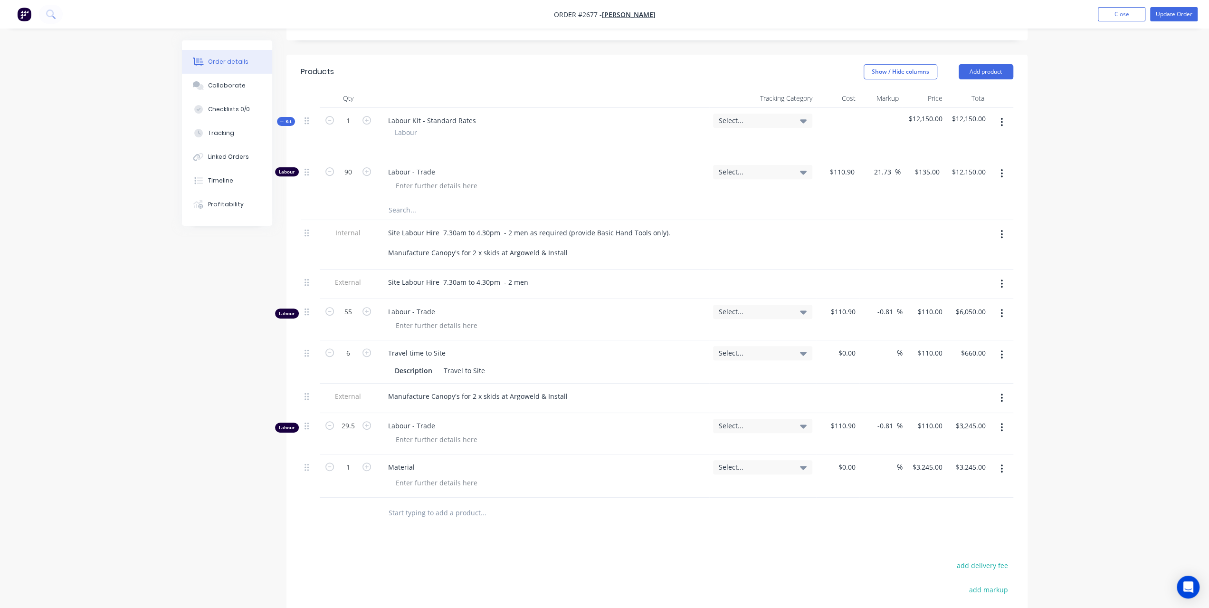
click at [1003, 126] on icon "button" at bounding box center [1002, 122] width 2 height 9
click at [949, 211] on div "Delete" at bounding box center [968, 204] width 73 height 14
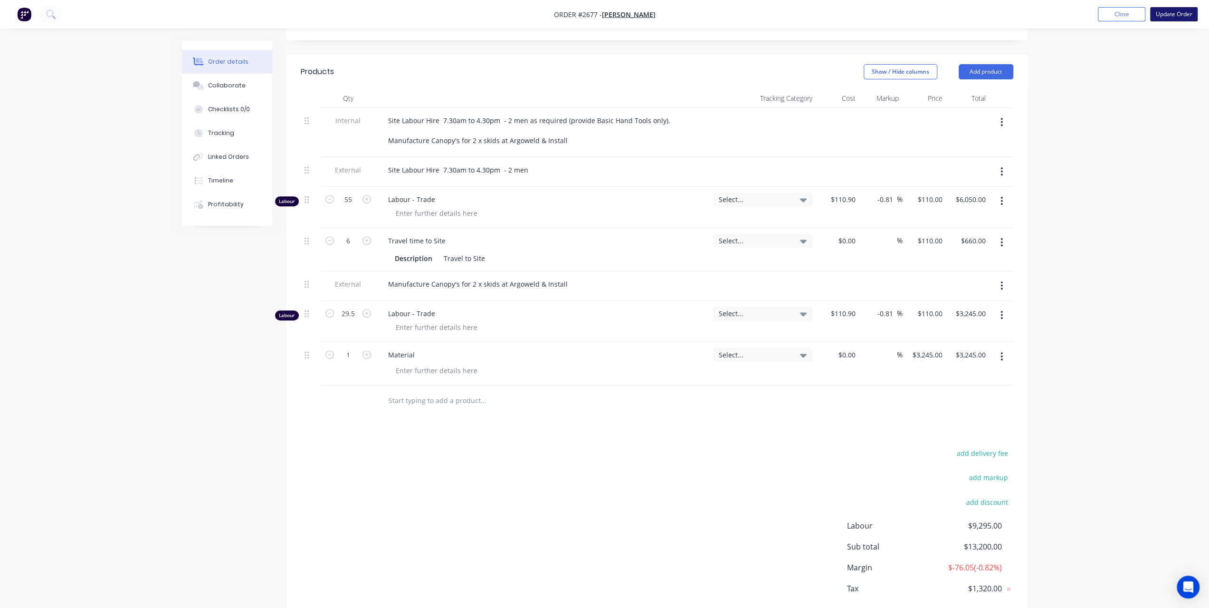
click at [1156, 18] on button "Update Order" at bounding box center [1175, 14] width 48 height 14
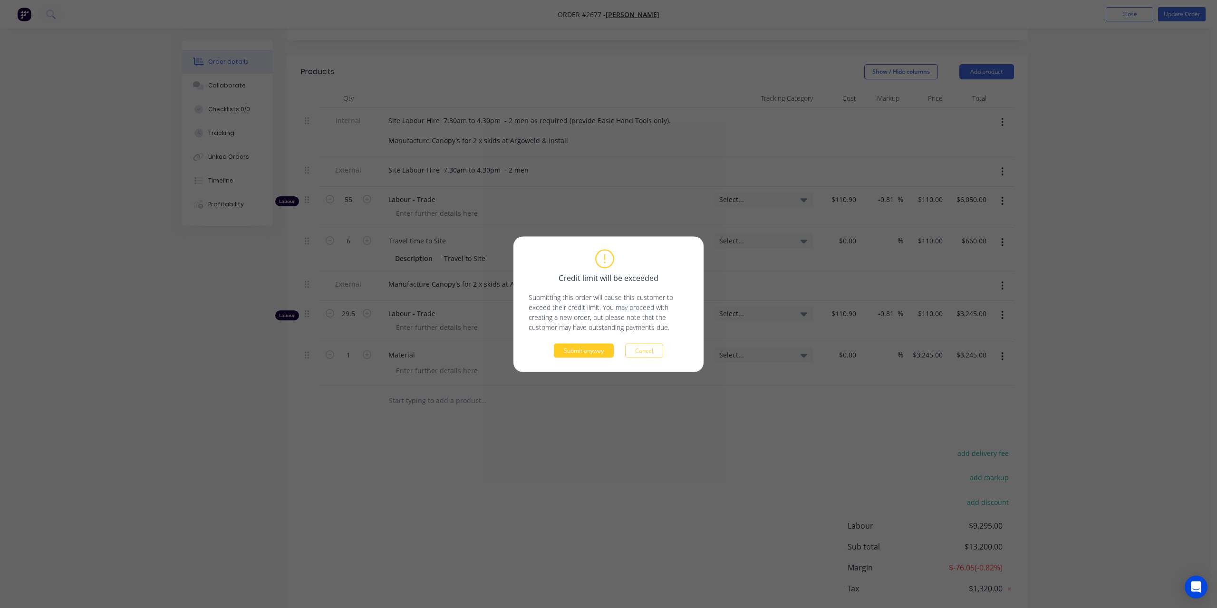
click at [565, 352] on button "Submit anyway" at bounding box center [584, 350] width 60 height 14
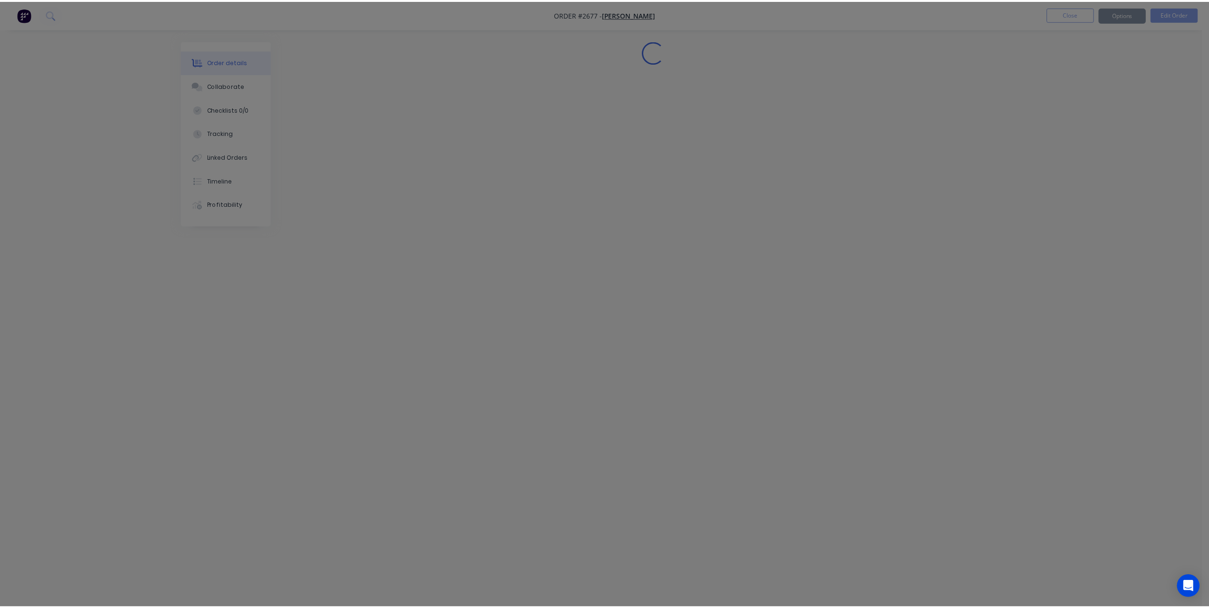
scroll to position [0, 0]
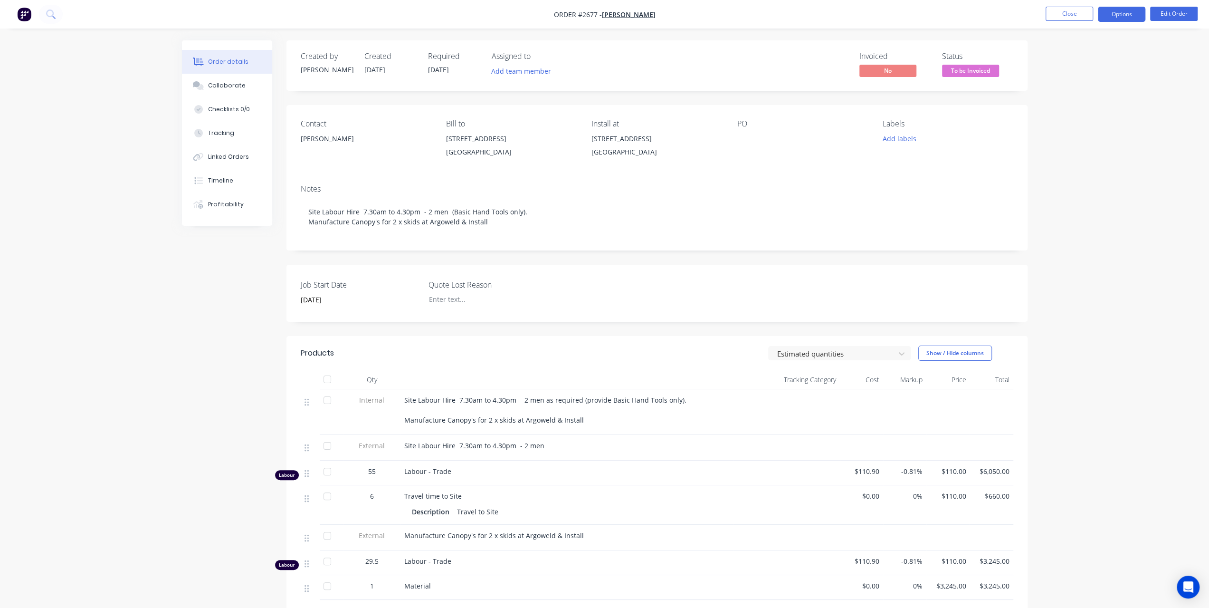
click at [1112, 14] on button "Options" at bounding box center [1122, 14] width 48 height 15
click at [1073, 59] on div "Invoice" at bounding box center [1093, 58] width 87 height 14
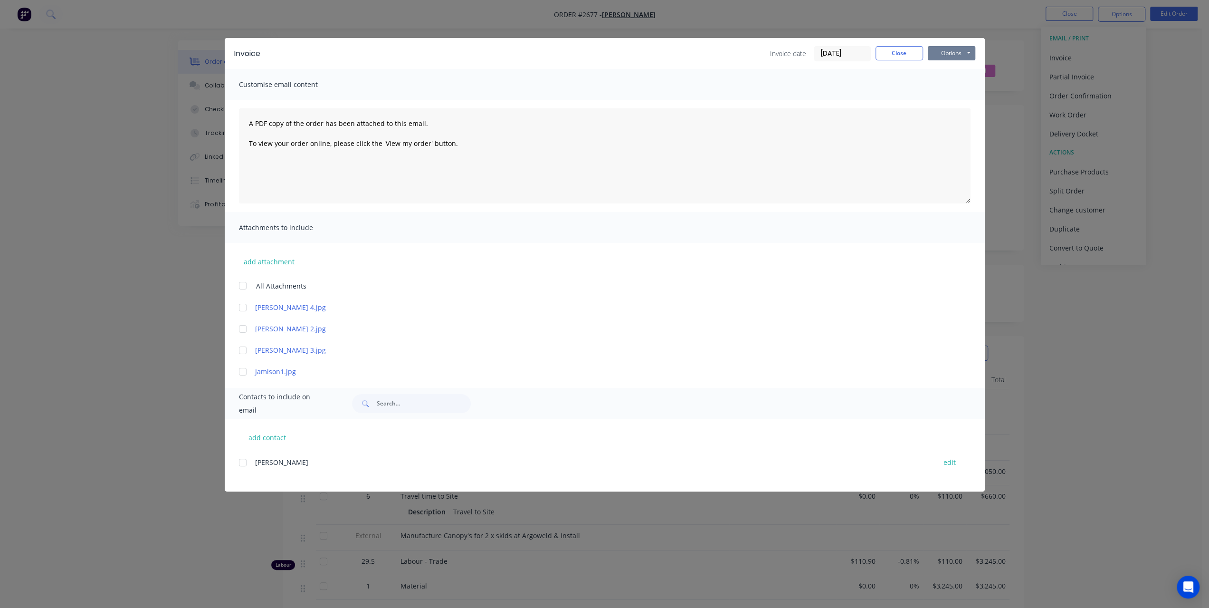
click at [951, 54] on button "Options" at bounding box center [952, 53] width 48 height 14
click at [953, 67] on button "Preview" at bounding box center [958, 70] width 61 height 16
click at [939, 51] on button "Options" at bounding box center [952, 53] width 48 height 14
click at [940, 80] on button "Print" at bounding box center [958, 86] width 61 height 16
click at [940, 53] on button "Options" at bounding box center [952, 53] width 48 height 14
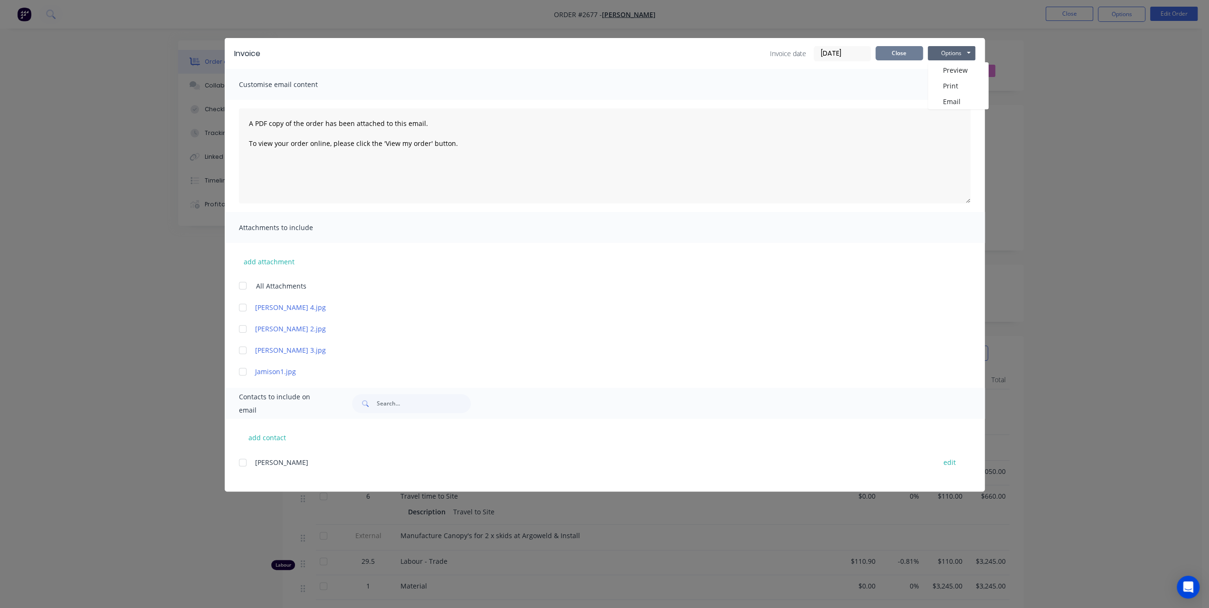
click at [913, 54] on button "Close" at bounding box center [900, 53] width 48 height 14
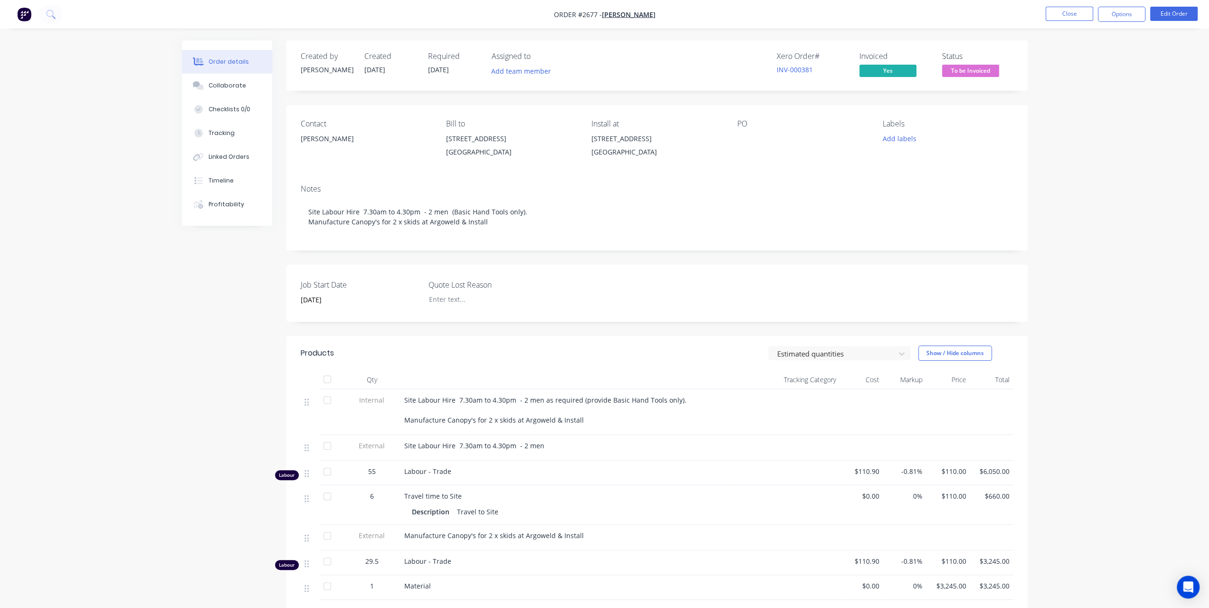
click at [981, 74] on span "To be Invoiced" at bounding box center [970, 71] width 57 height 12
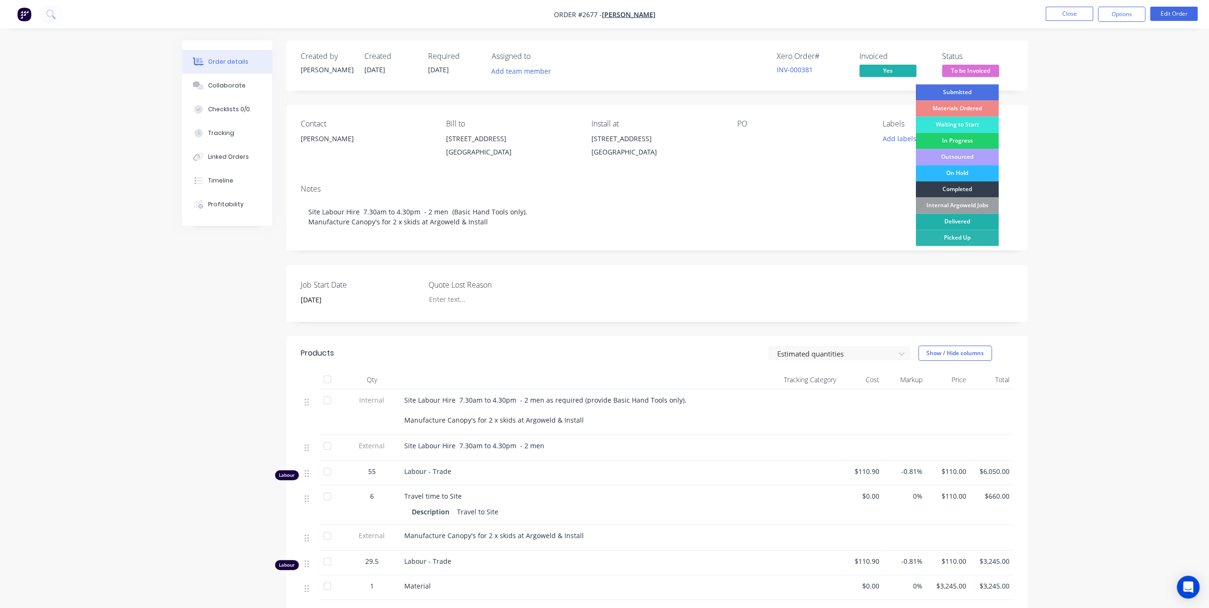
click at [962, 218] on div "Delivered" at bounding box center [957, 221] width 83 height 16
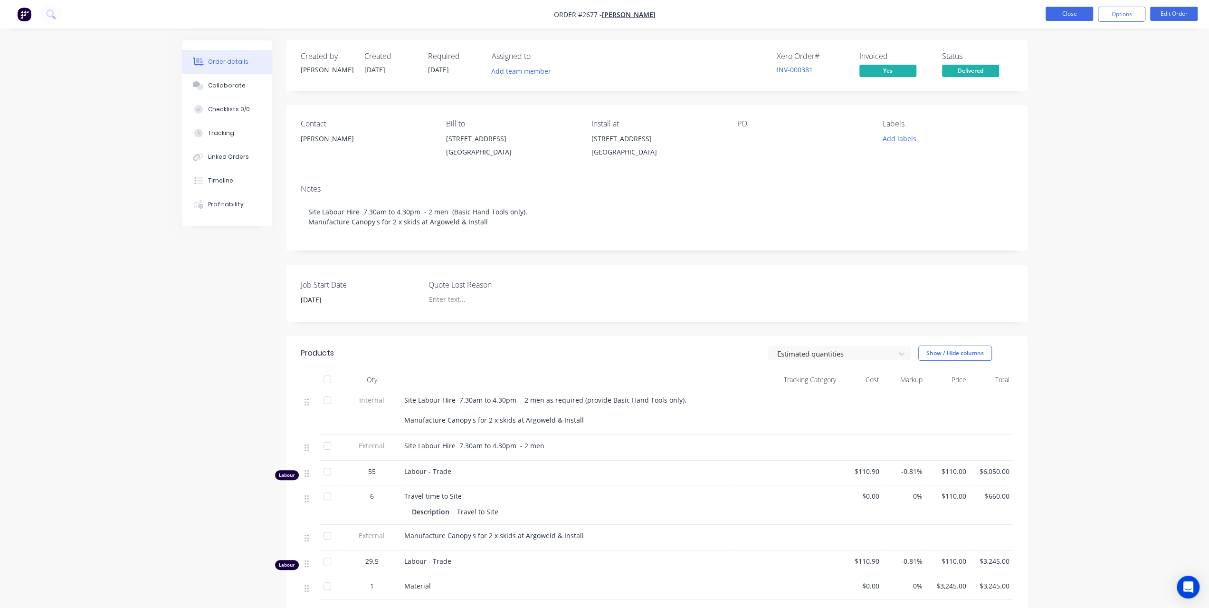
click at [1081, 17] on button "Close" at bounding box center [1070, 14] width 48 height 14
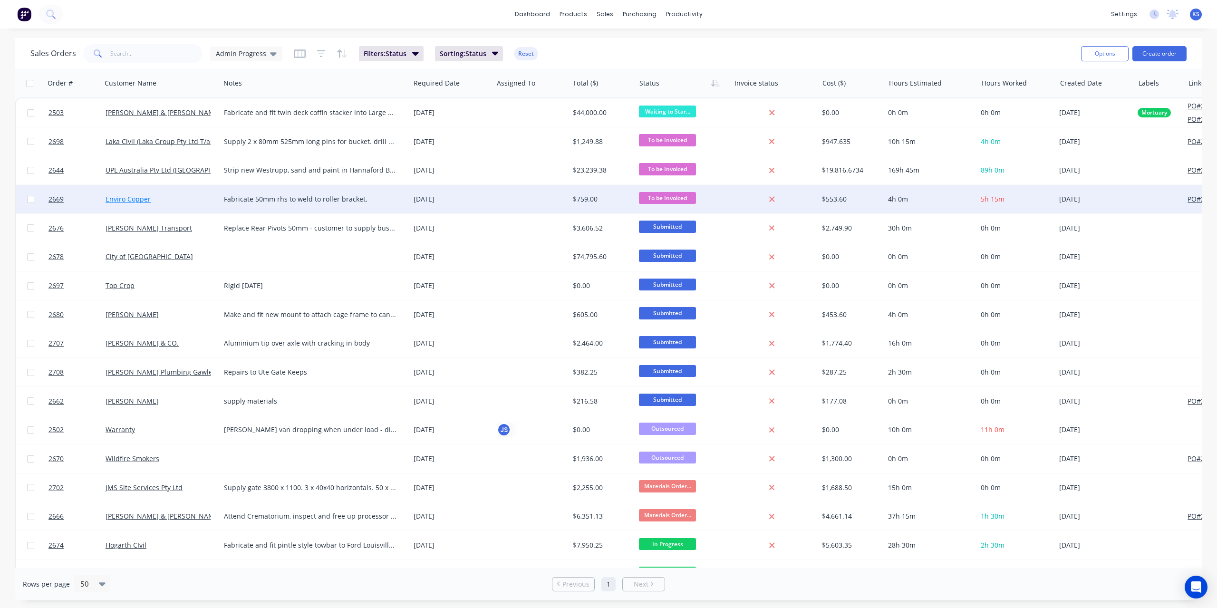
click at [139, 198] on link "Enviro Copper" at bounding box center [127, 198] width 45 height 9
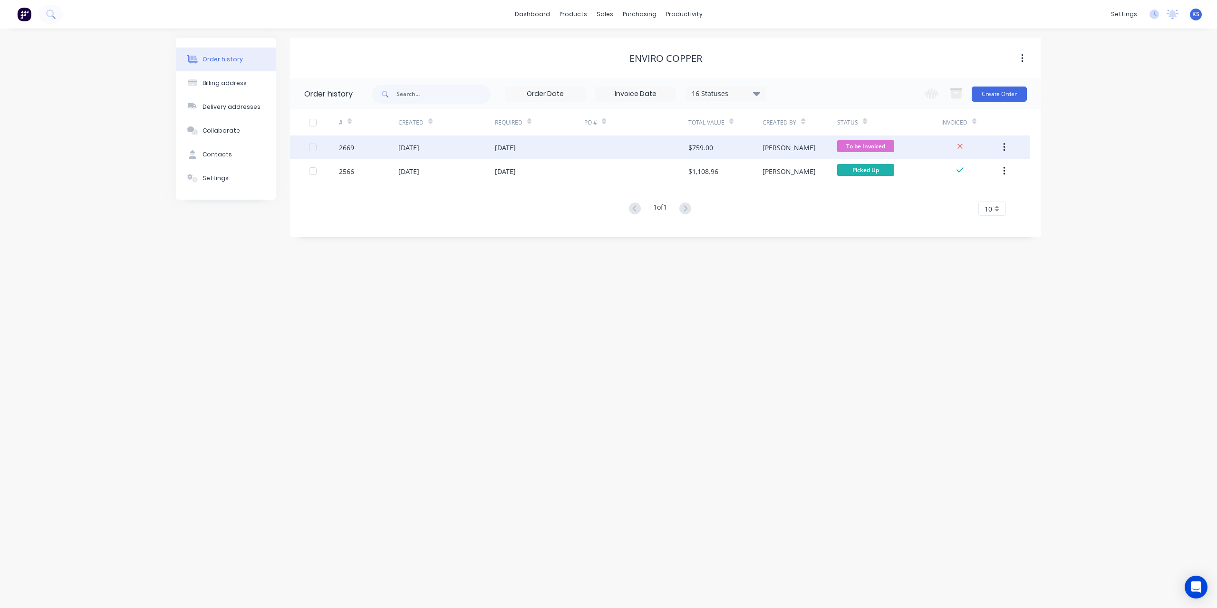
click at [410, 144] on div "24 Sep 2025" at bounding box center [408, 148] width 21 height 10
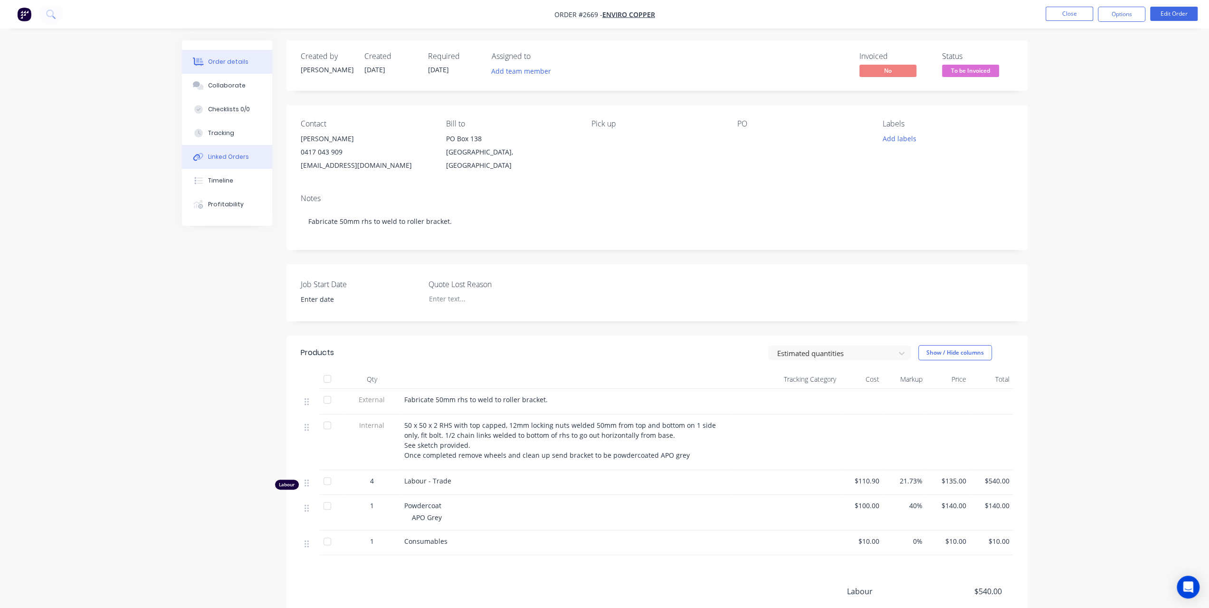
click at [237, 158] on div "Linked Orders" at bounding box center [228, 157] width 41 height 9
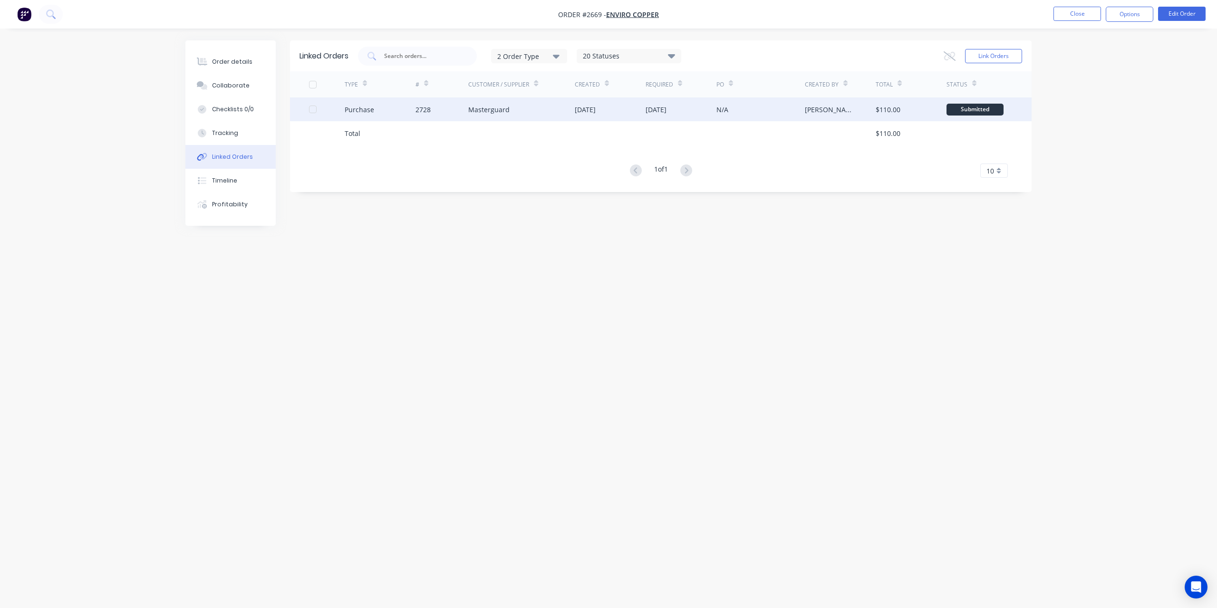
click at [492, 107] on div "Masterguard" at bounding box center [488, 110] width 41 height 10
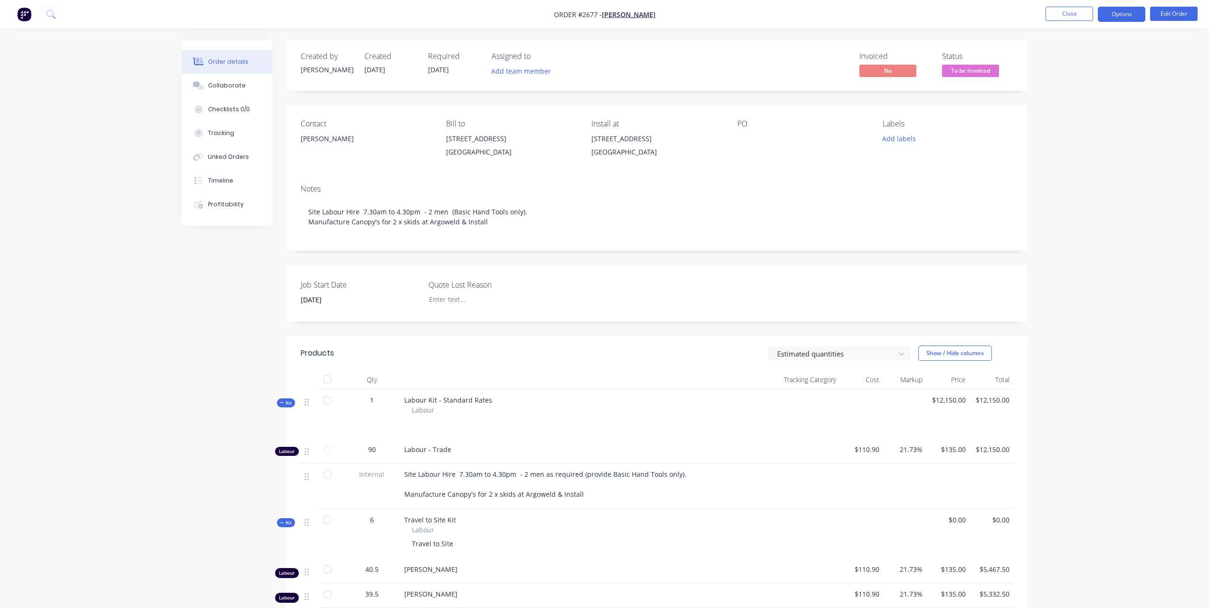
scroll to position [380, 0]
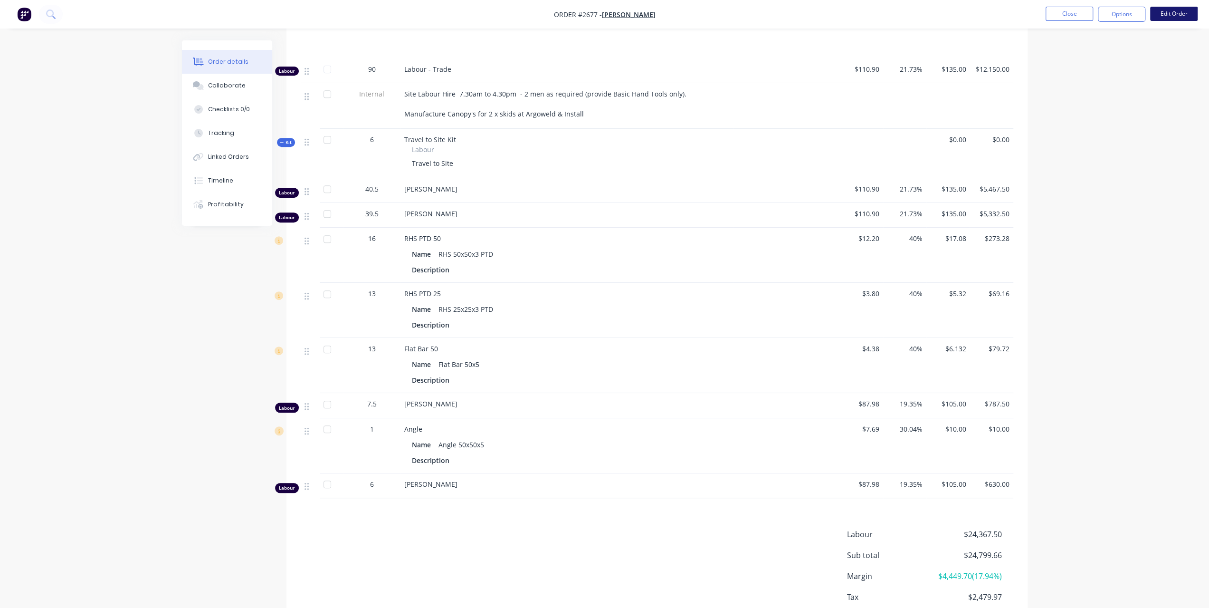
click at [1179, 12] on button "Edit Order" at bounding box center [1175, 14] width 48 height 14
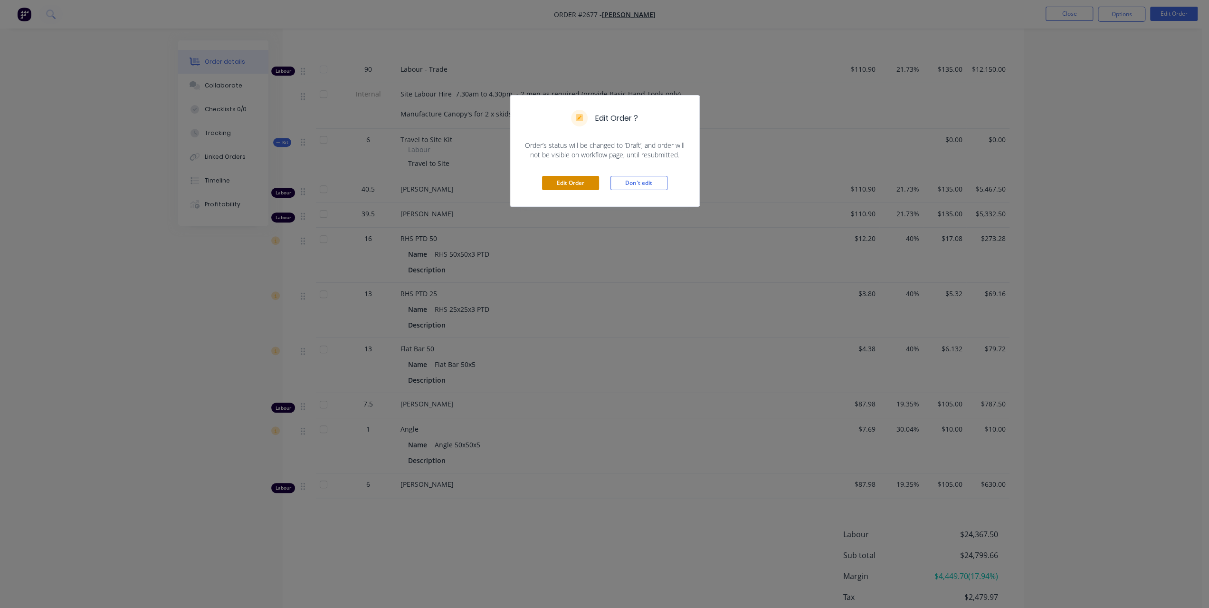
click at [576, 178] on button "Edit Order" at bounding box center [570, 183] width 57 height 14
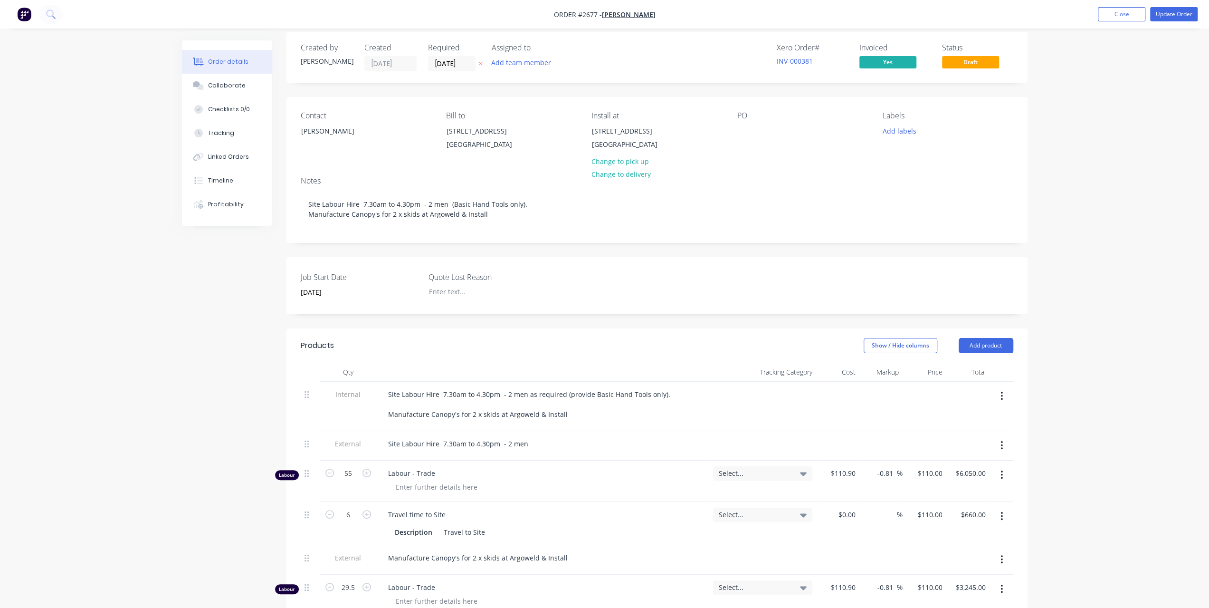
scroll to position [0, 0]
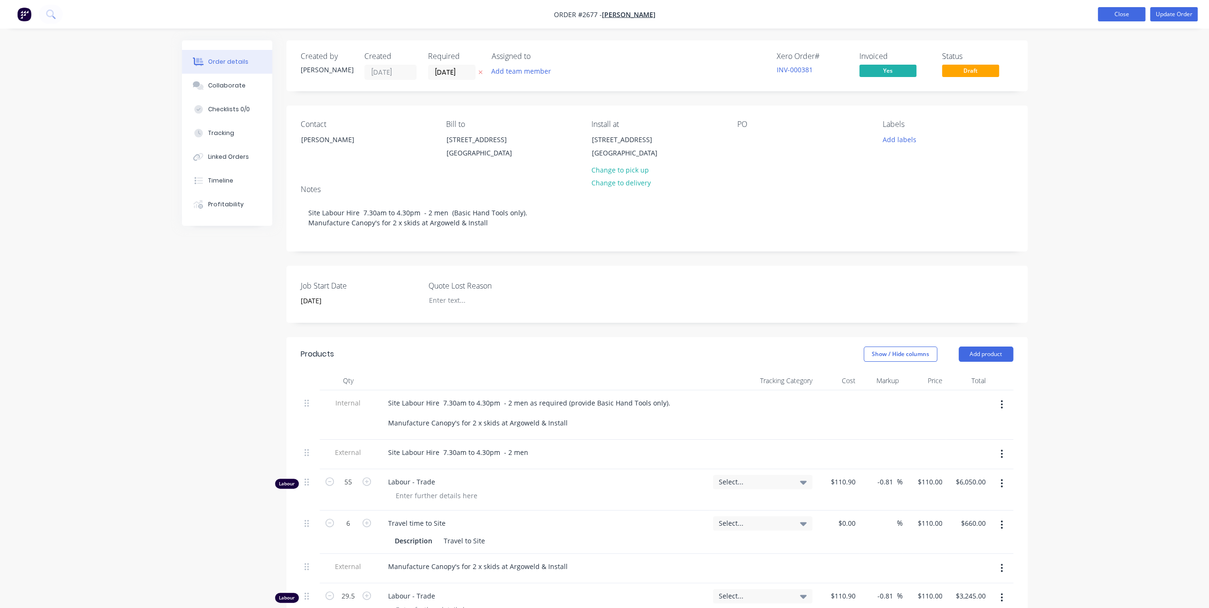
click at [1122, 10] on button "Close" at bounding box center [1122, 14] width 48 height 14
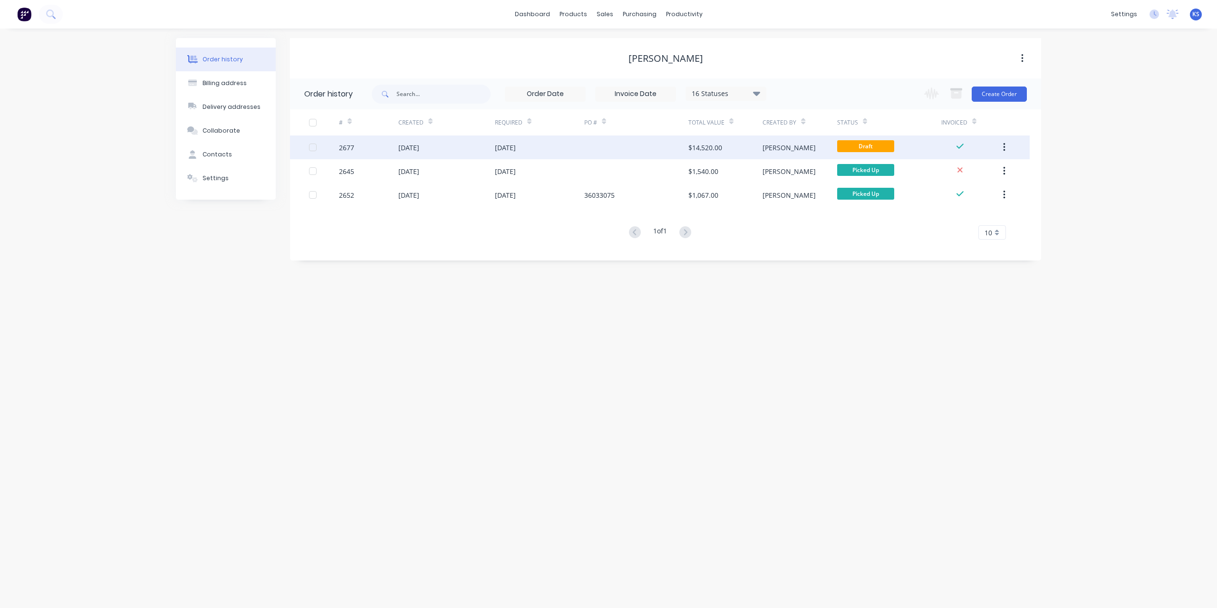
click at [419, 144] on div "[DATE]" at bounding box center [408, 148] width 21 height 10
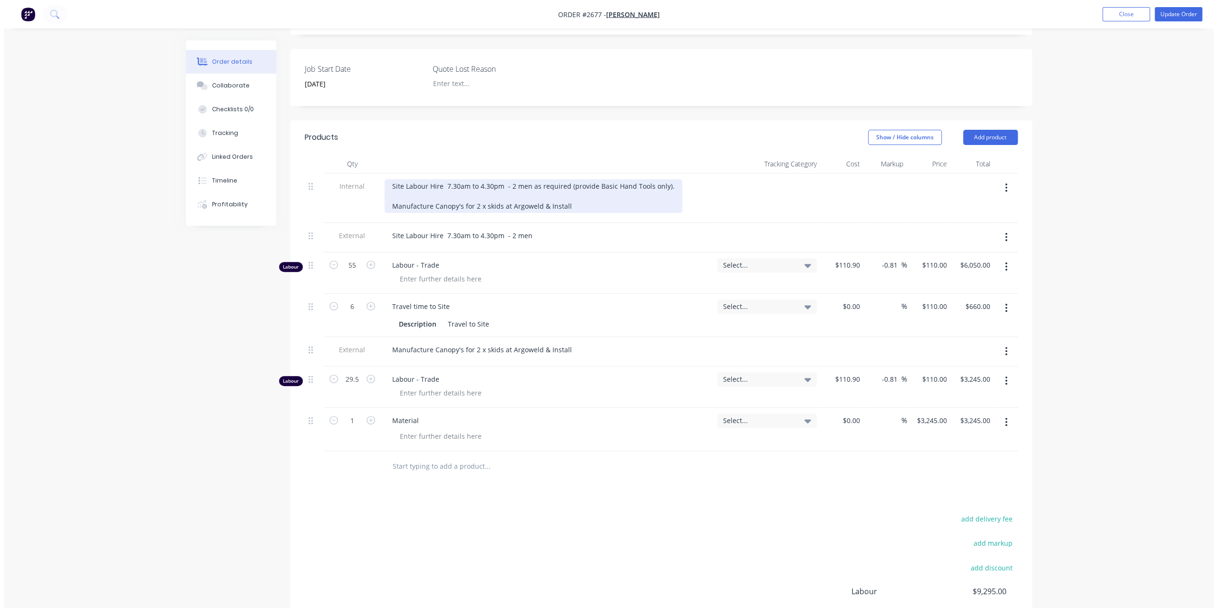
scroll to position [238, 0]
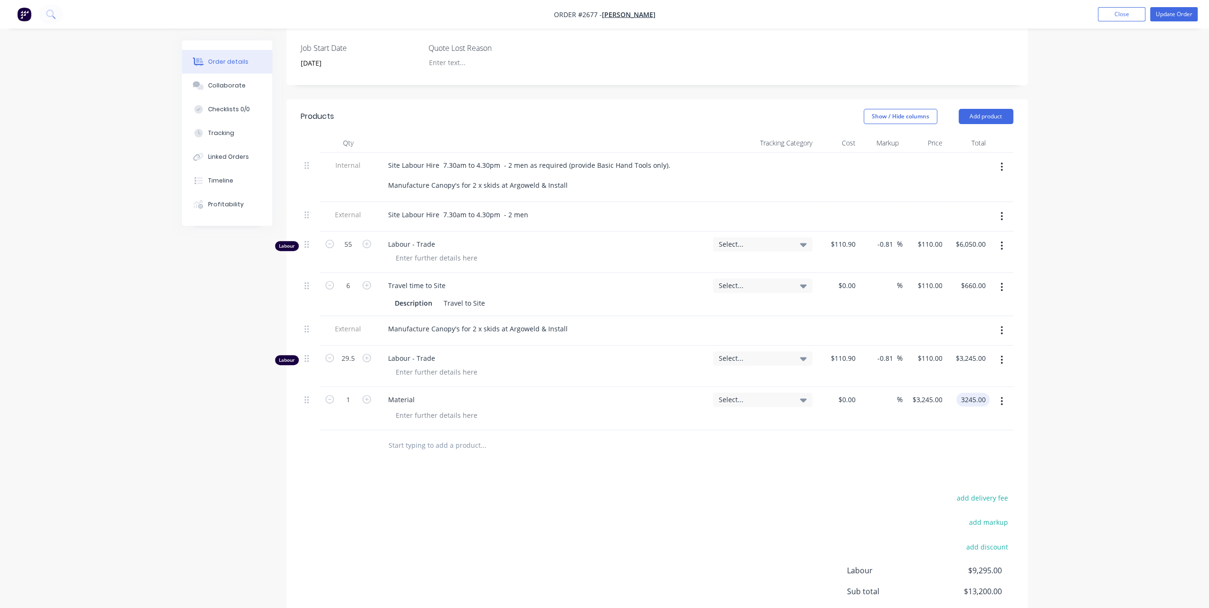
click at [978, 406] on input "3245.00" at bounding box center [974, 400] width 29 height 14
type input "432.16"
type input "$432.16"
click at [1032, 206] on div "Order details Collaborate Checklists 0/0 Tracking Linked Orders Timeline Profit…" at bounding box center [605, 253] width 865 height 901
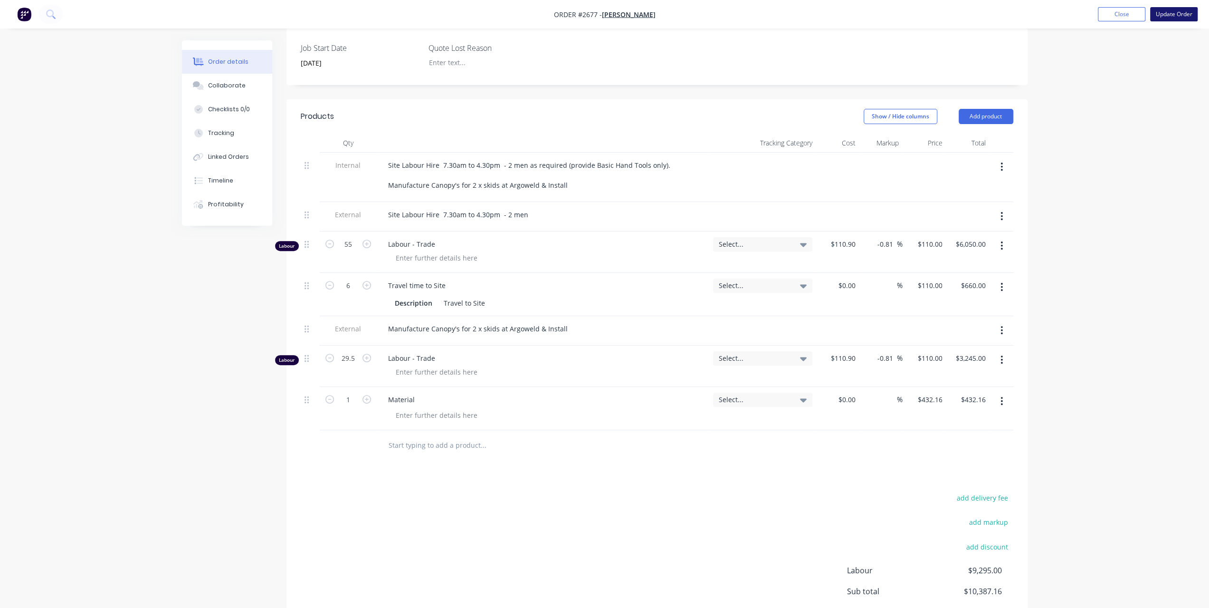
click at [1173, 12] on button "Update Order" at bounding box center [1175, 14] width 48 height 14
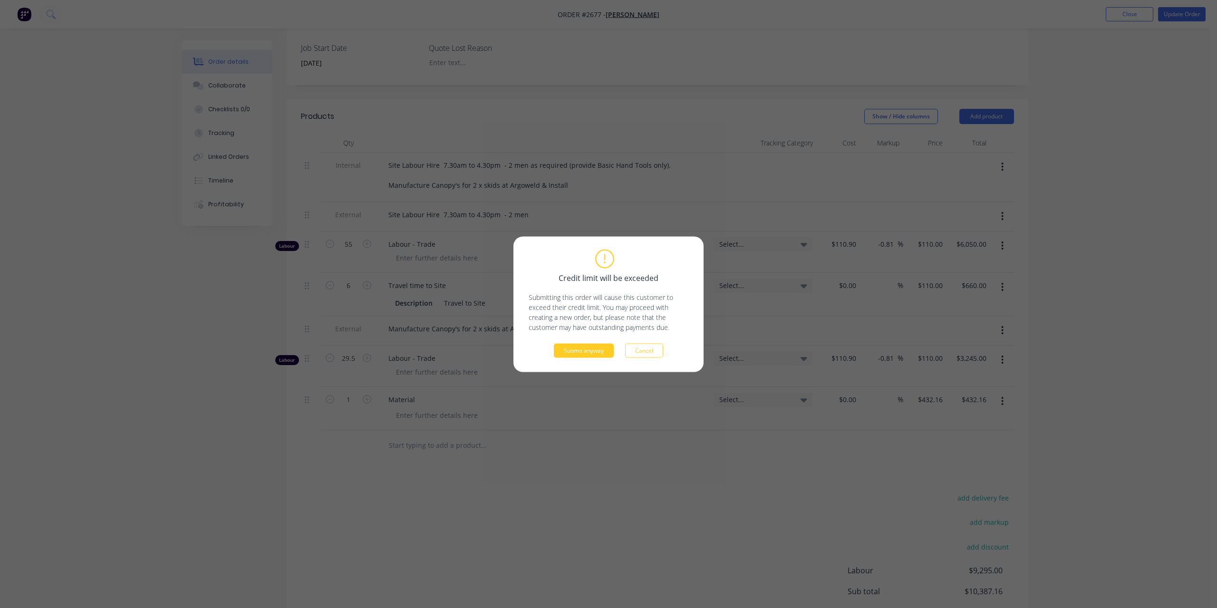
click at [597, 347] on button "Submit anyway" at bounding box center [584, 350] width 60 height 14
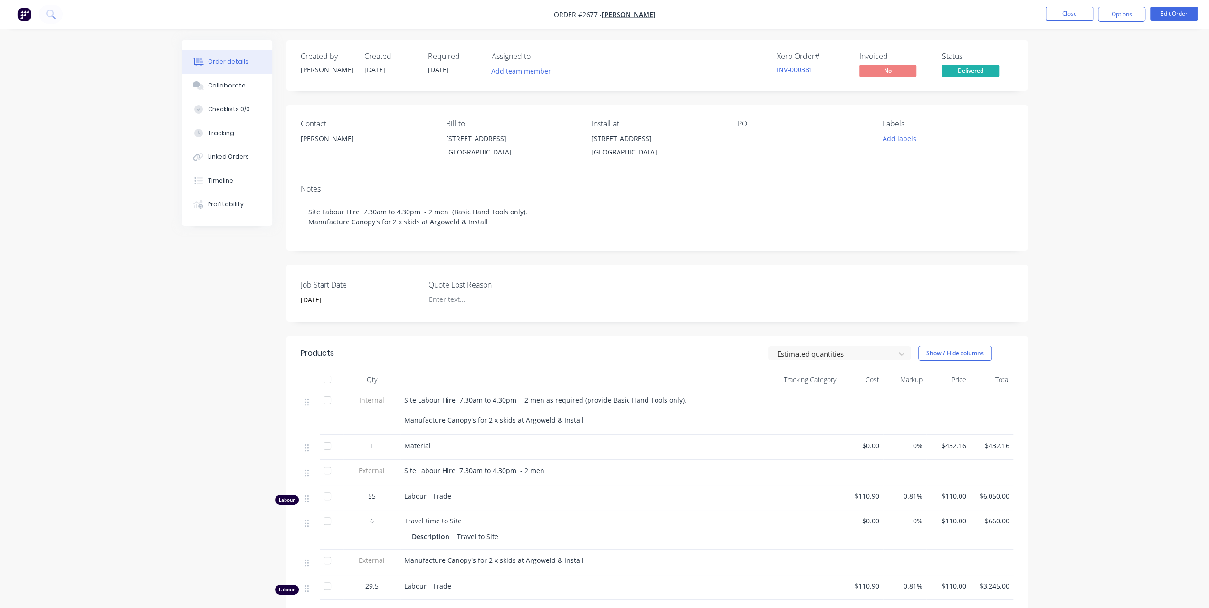
scroll to position [161, 0]
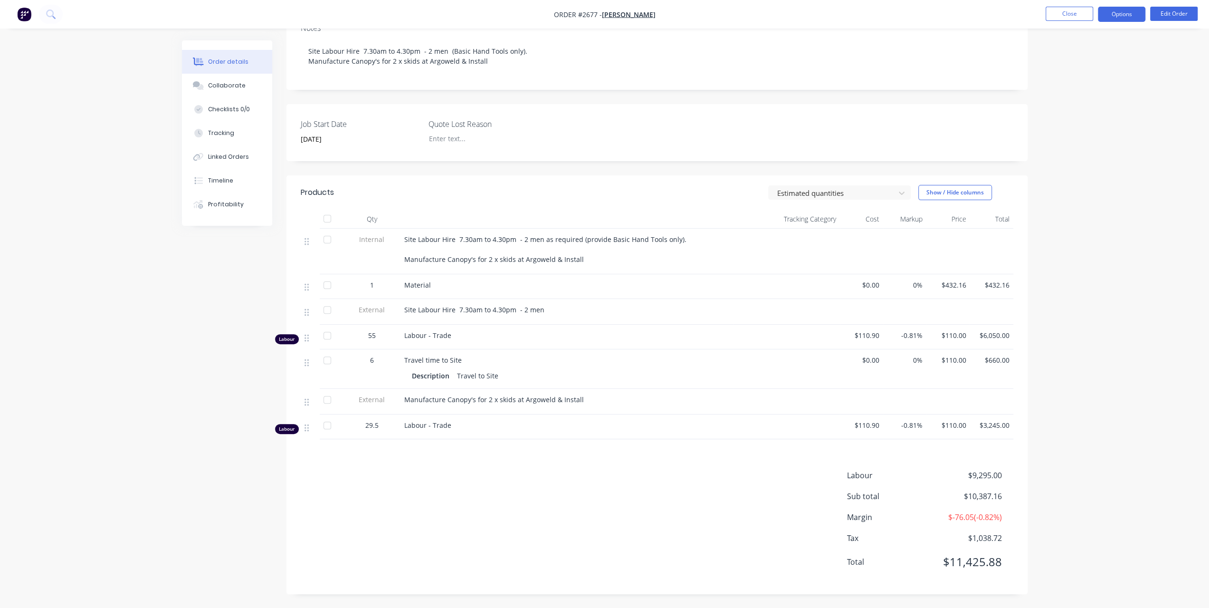
click at [1107, 17] on button "Options" at bounding box center [1122, 14] width 48 height 15
click at [1078, 62] on div "Invoice" at bounding box center [1093, 58] width 87 height 14
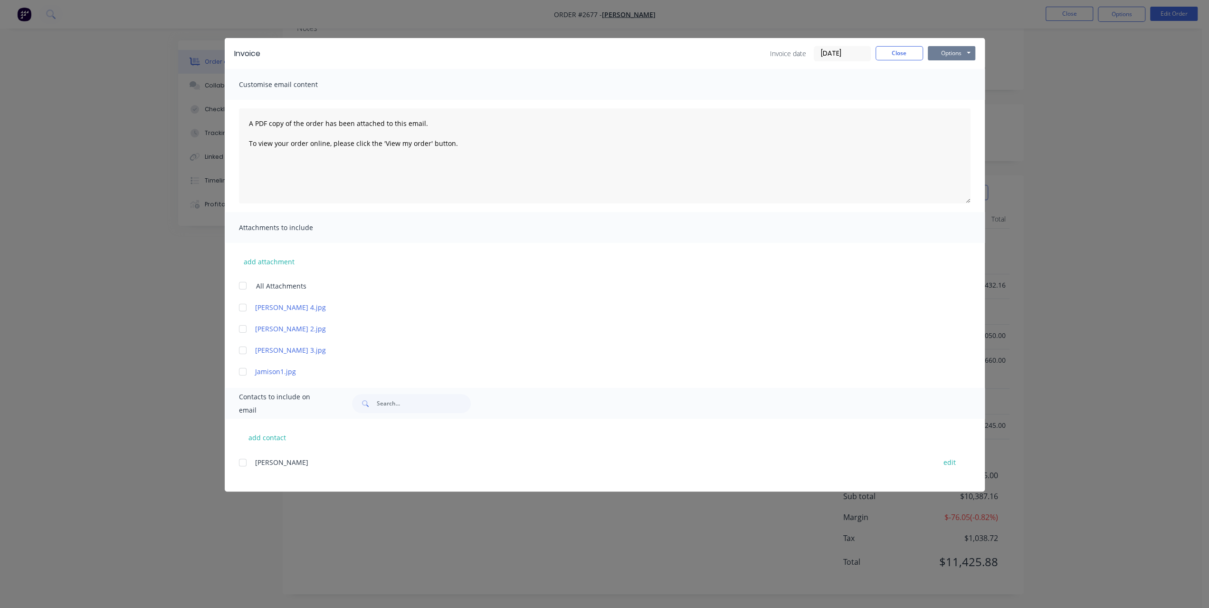
click at [932, 52] on button "Options" at bounding box center [952, 53] width 48 height 14
click at [932, 82] on button "Print" at bounding box center [958, 86] width 61 height 16
click at [955, 54] on button "Options" at bounding box center [952, 53] width 48 height 14
click at [945, 86] on button "Print" at bounding box center [958, 86] width 61 height 16
click at [912, 51] on button "Close" at bounding box center [900, 53] width 48 height 14
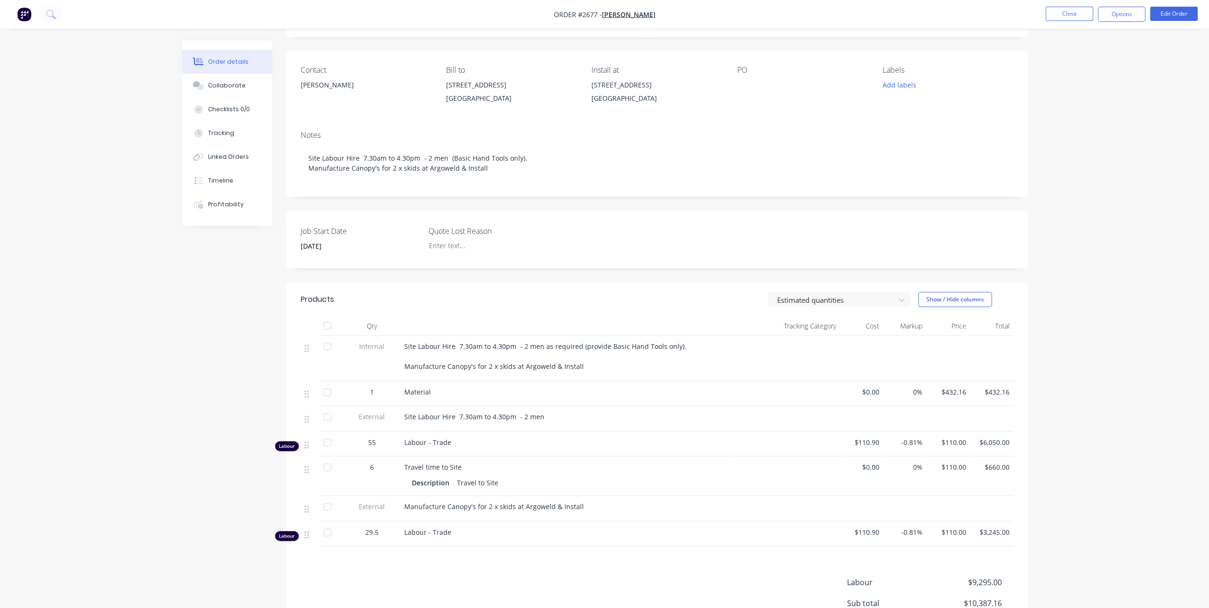
scroll to position [0, 0]
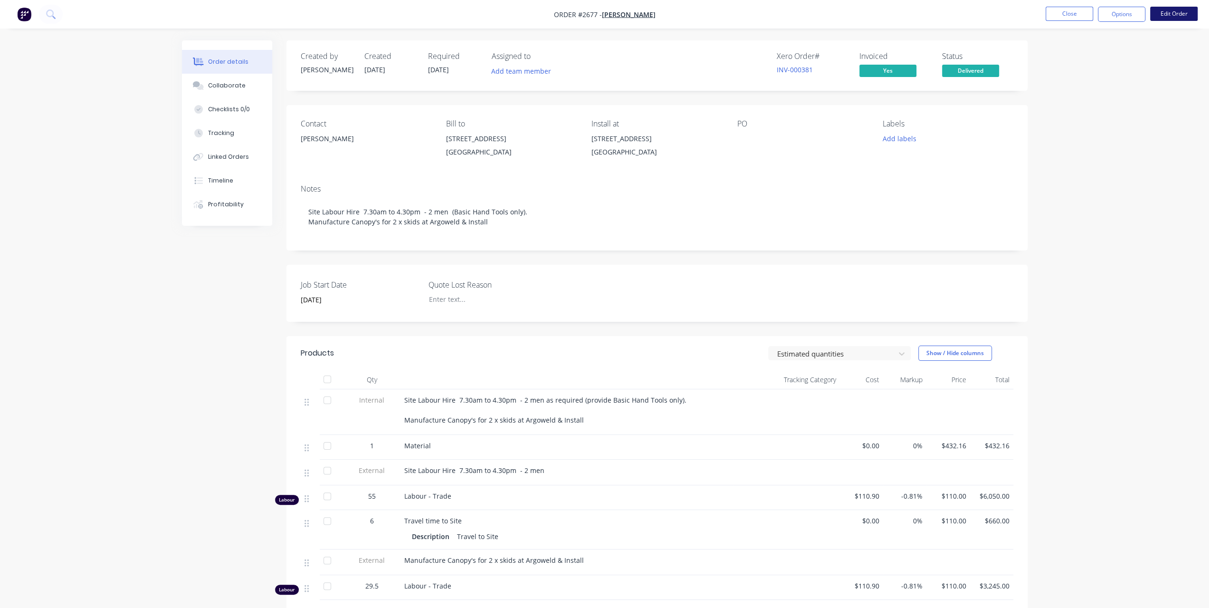
click at [1179, 12] on button "Edit Order" at bounding box center [1175, 14] width 48 height 14
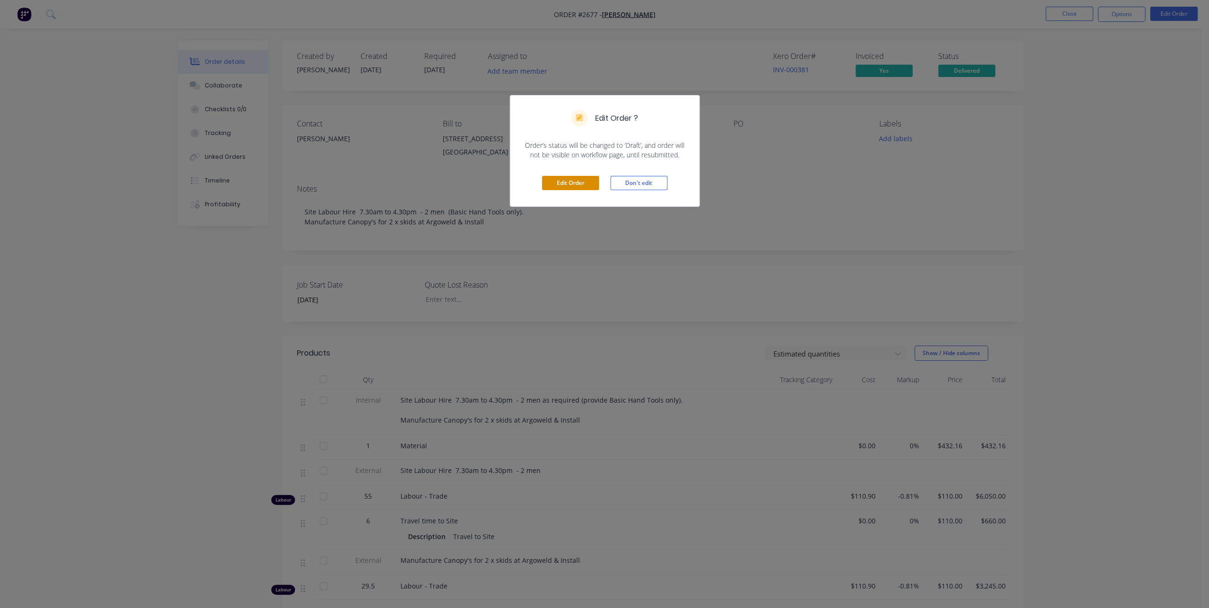
click at [593, 183] on button "Edit Order" at bounding box center [570, 183] width 57 height 14
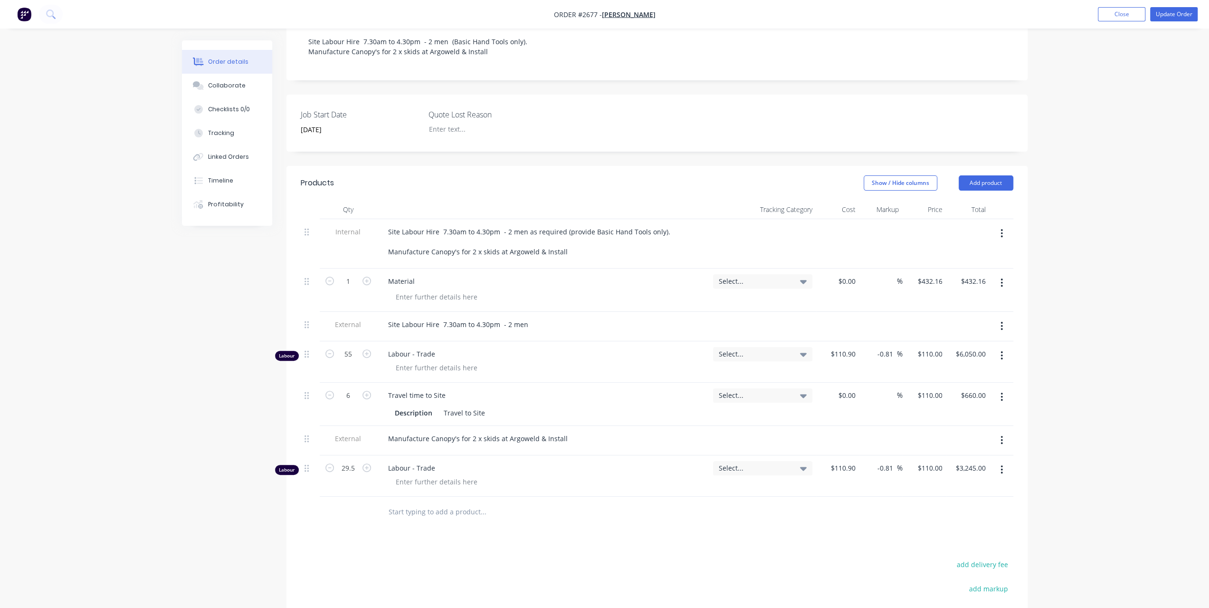
scroll to position [285, 0]
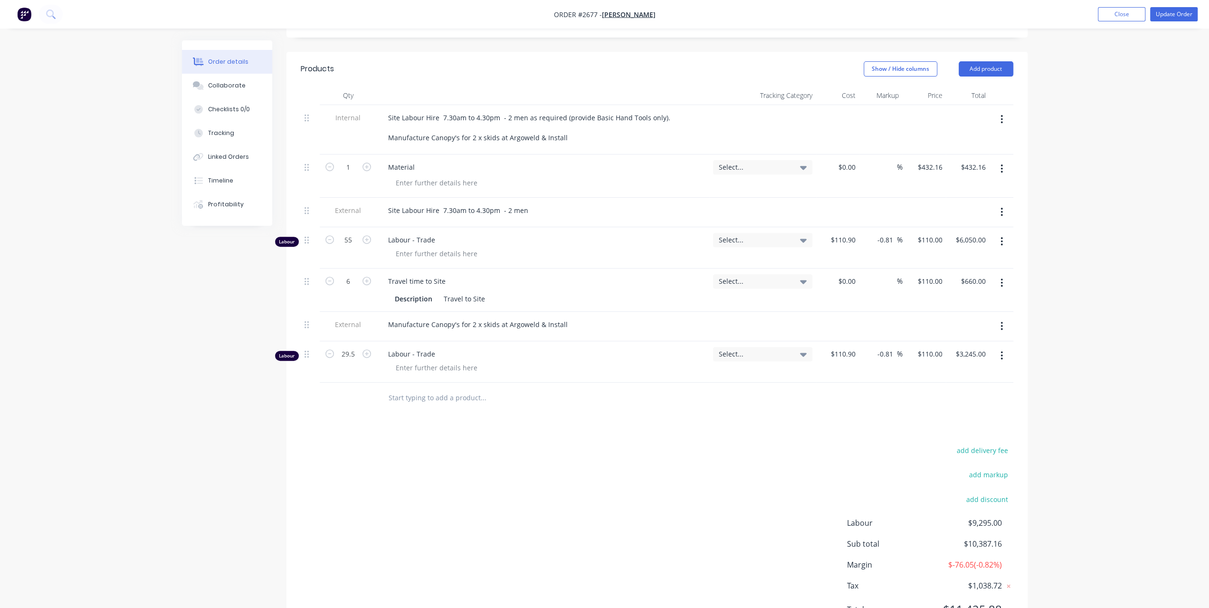
click at [401, 401] on input "text" at bounding box center [483, 397] width 190 height 19
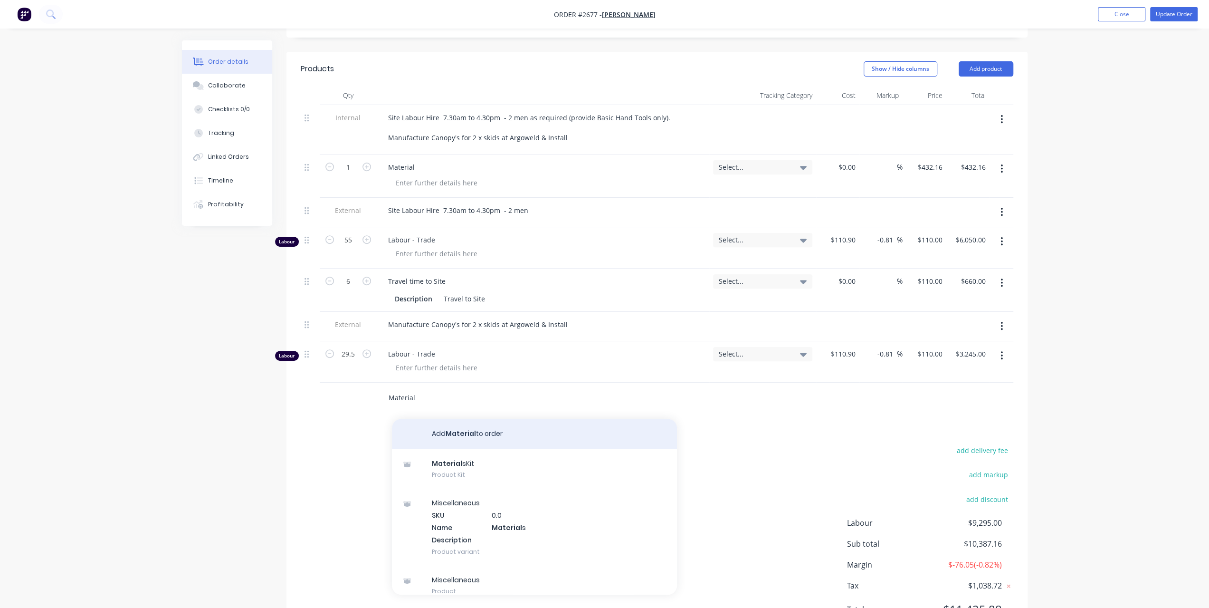
type input "Material"
click at [445, 449] on button "Add Material to order" at bounding box center [534, 434] width 285 height 30
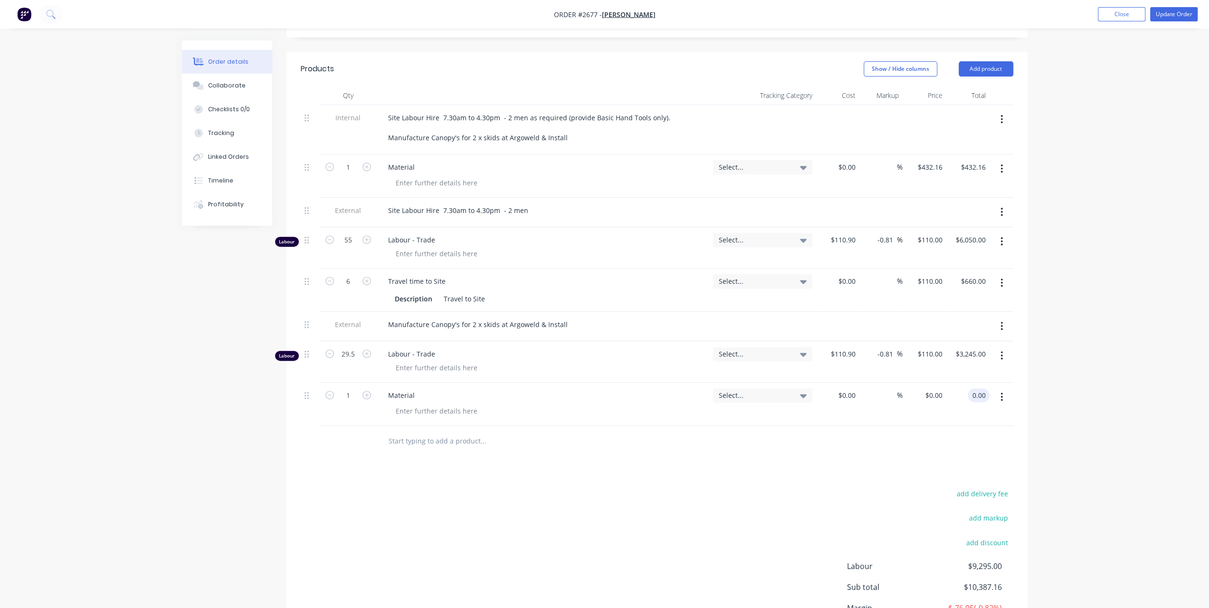
click at [968, 402] on div "0.00 0.00" at bounding box center [979, 395] width 22 height 14
type input "432.16"
type input "$432.16"
click at [1099, 425] on div "Order details Collaborate Checklists 0/0 Tracking Linked Orders Timeline Profit…" at bounding box center [604, 207] width 1209 height 984
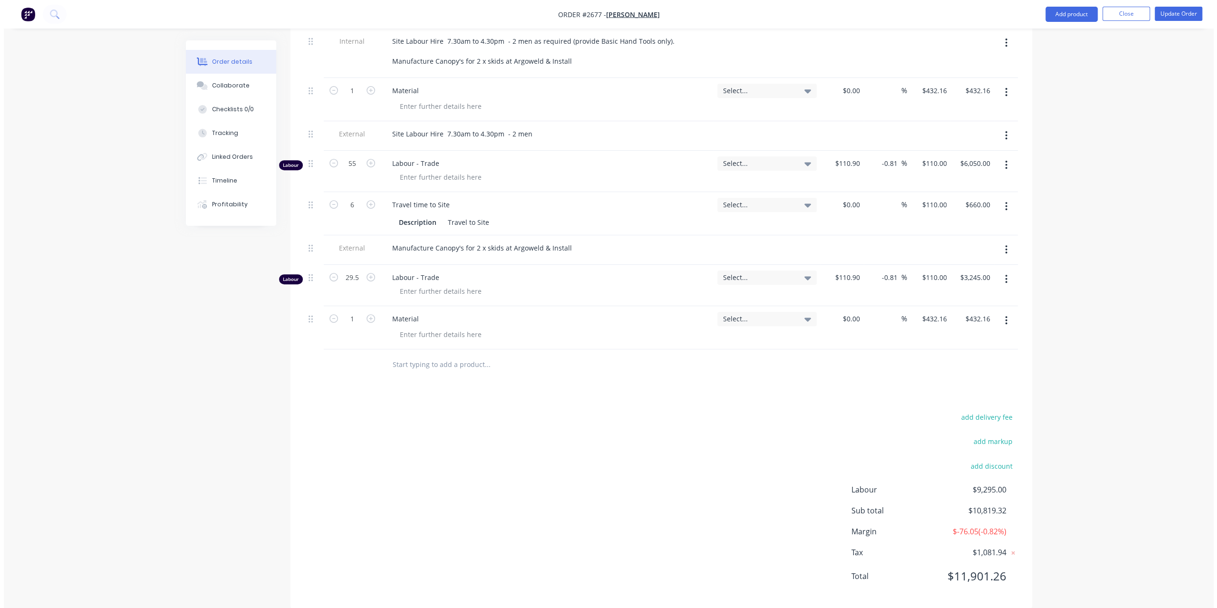
scroll to position [384, 0]
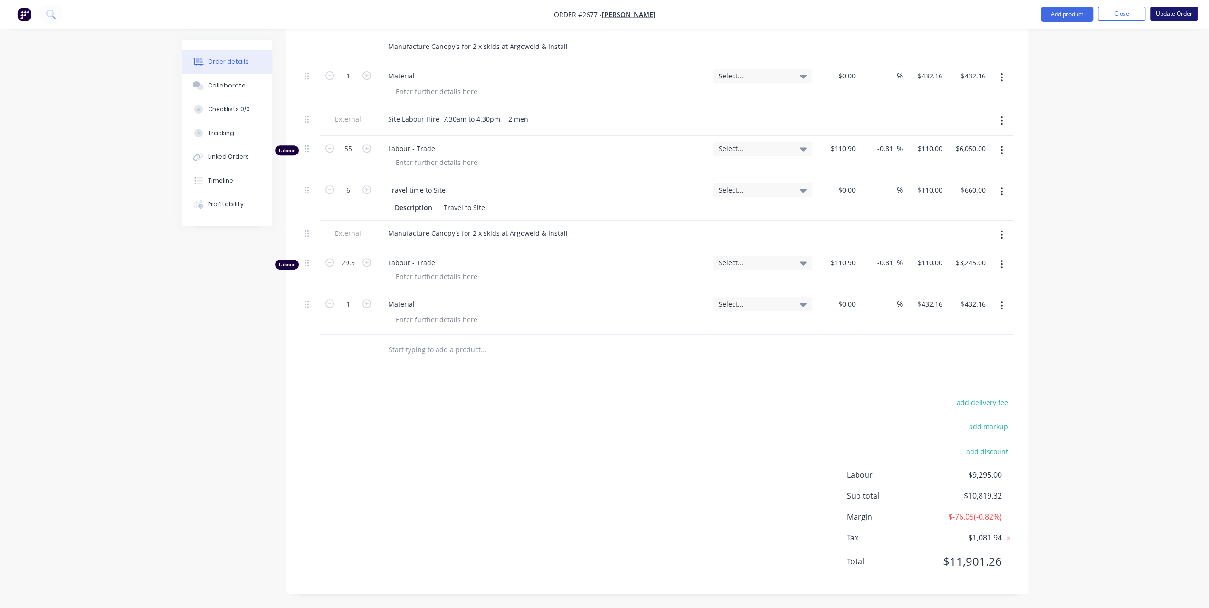
click at [1183, 9] on button "Update Order" at bounding box center [1175, 14] width 48 height 14
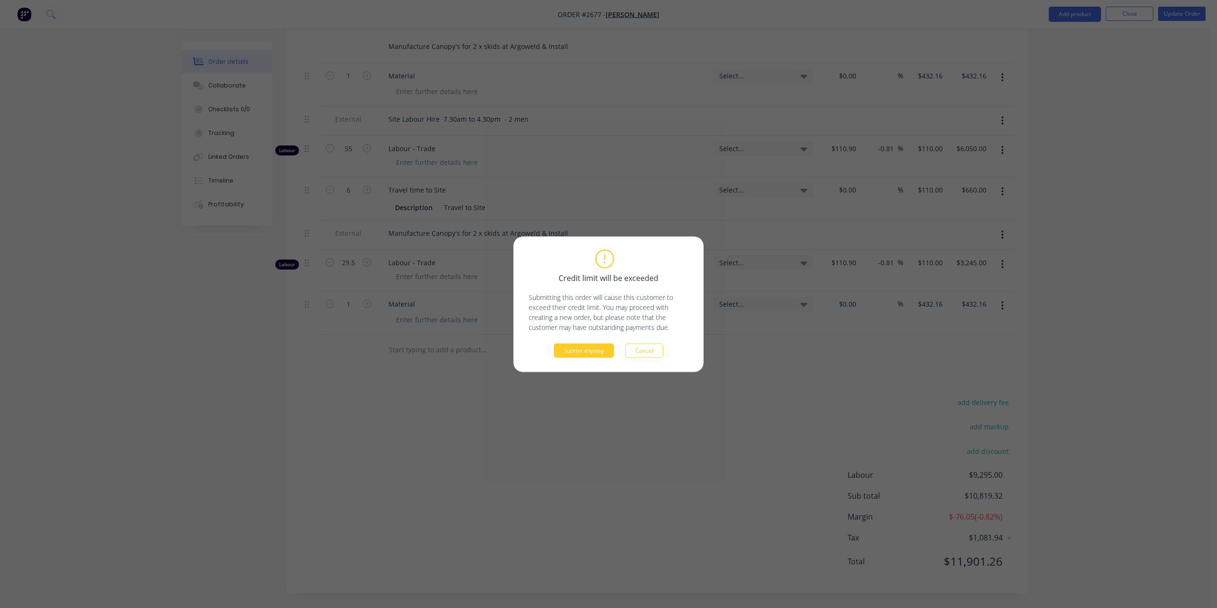
click at [586, 345] on button "Submit anyway" at bounding box center [584, 350] width 60 height 14
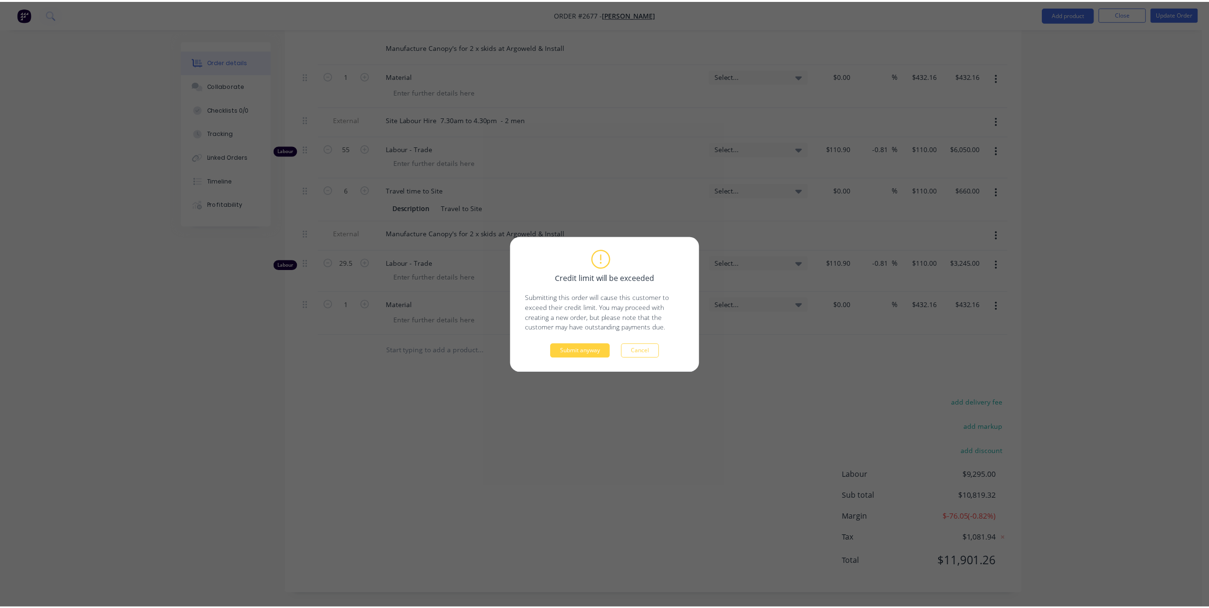
scroll to position [0, 0]
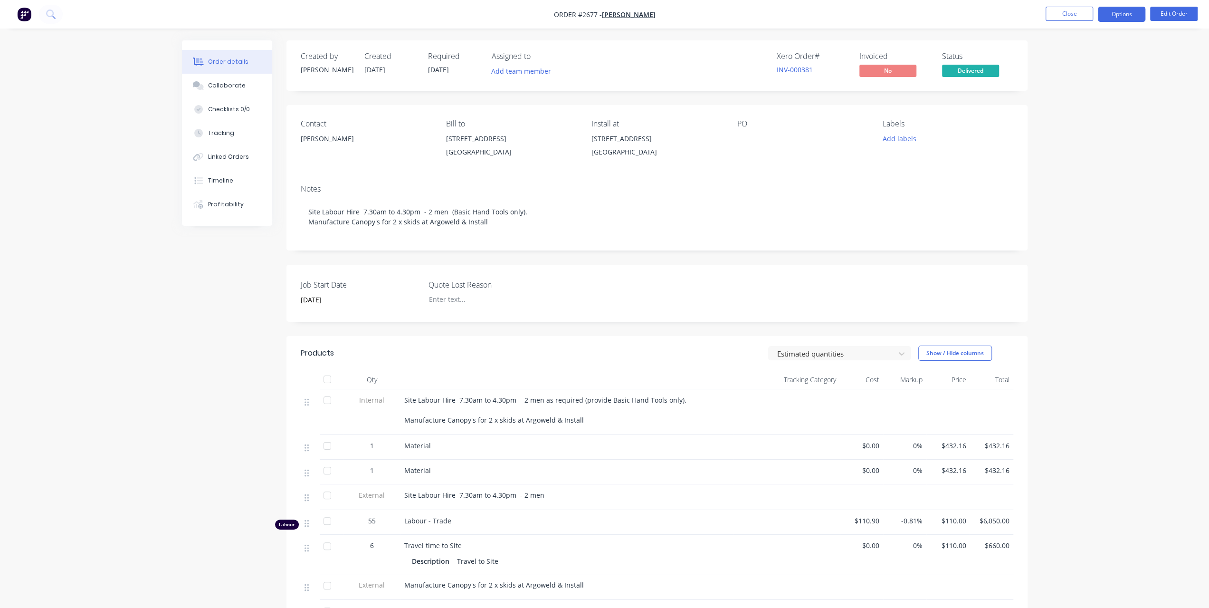
click at [1127, 18] on button "Options" at bounding box center [1122, 14] width 48 height 15
click at [1091, 62] on div "Invoice" at bounding box center [1093, 58] width 87 height 14
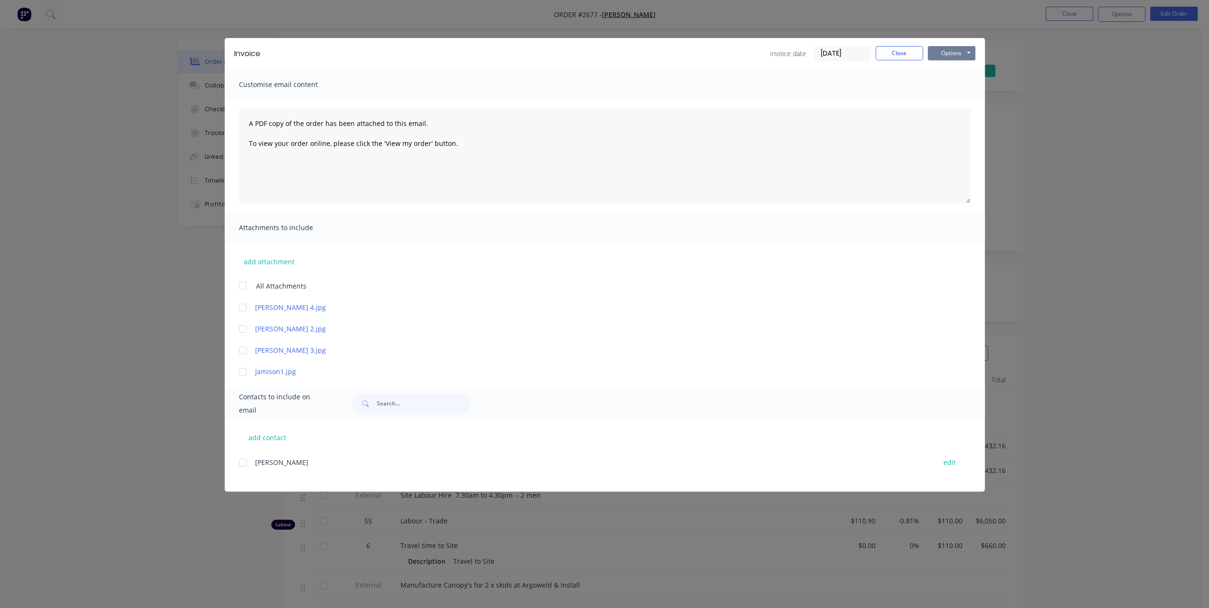
click at [945, 48] on button "Options" at bounding box center [952, 53] width 48 height 14
click at [945, 90] on button "Print" at bounding box center [958, 86] width 61 height 16
